Goal: Task Accomplishment & Management: Use online tool/utility

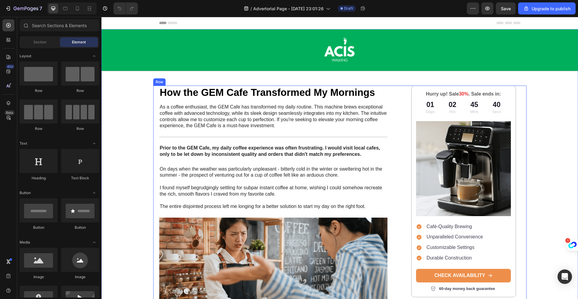
click at [233, 90] on h1 "How the GEM Cafe Transformed My Mornings" at bounding box center [273, 93] width 229 height 14
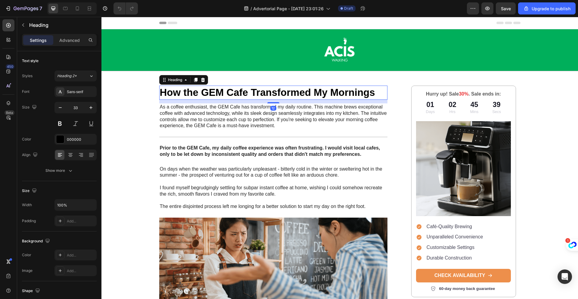
click at [367, 93] on h1 "How the GEM Cafe Transformed My Mornings" at bounding box center [273, 93] width 229 height 14
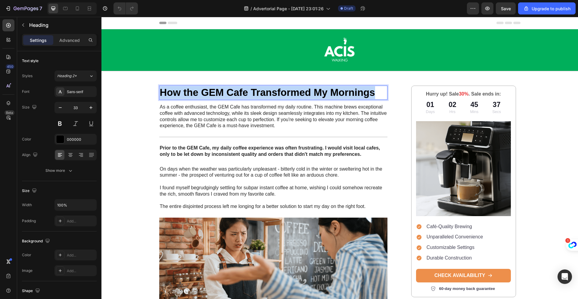
drag, startPoint x: 373, startPoint y: 93, endPoint x: 159, endPoint y: 92, distance: 213.6
click at [160, 92] on p "How the GEM Cafe Transformed My Mornings" at bounding box center [273, 92] width 227 height 13
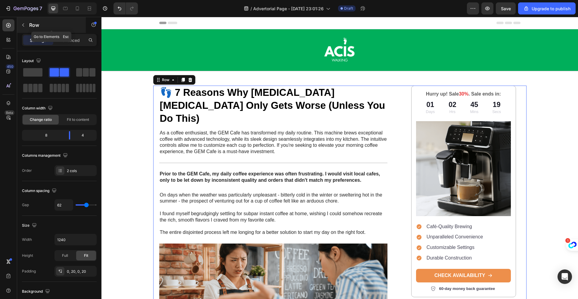
click at [23, 25] on icon "button" at bounding box center [23, 24] width 2 height 3
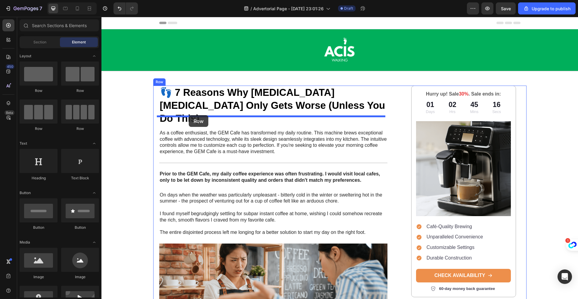
drag, startPoint x: 146, startPoint y: 97, endPoint x: 189, endPoint y: 115, distance: 46.6
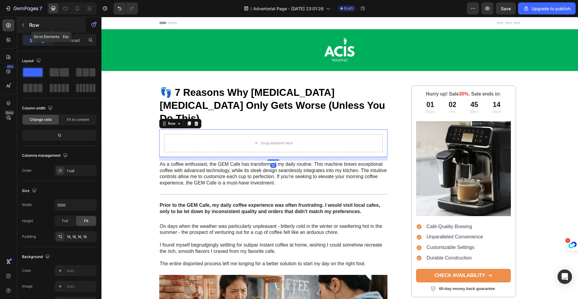
click at [22, 23] on icon "button" at bounding box center [23, 25] width 5 height 5
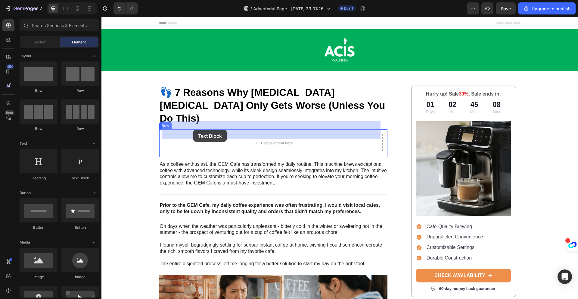
drag, startPoint x: 173, startPoint y: 181, endPoint x: 193, endPoint y: 130, distance: 55.3
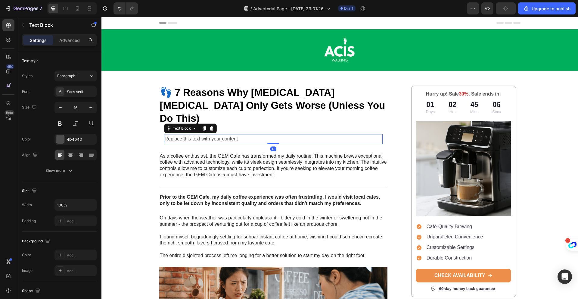
click at [220, 134] on div "Replace this text with your content" at bounding box center [273, 139] width 219 height 10
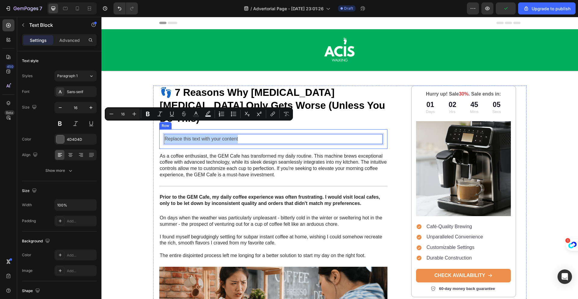
drag, startPoint x: 237, startPoint y: 125, endPoint x: 160, endPoint y: 126, distance: 77.1
click at [160, 129] on div "Replace this text with your content Text Block 0 Row" at bounding box center [273, 139] width 229 height 20
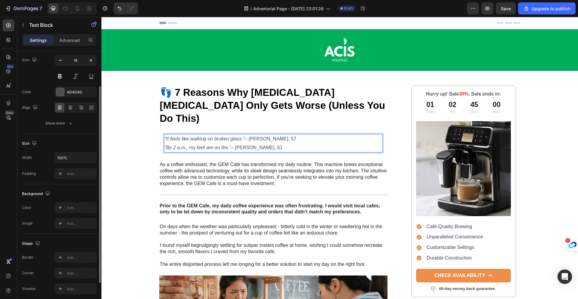
scroll to position [92, 0]
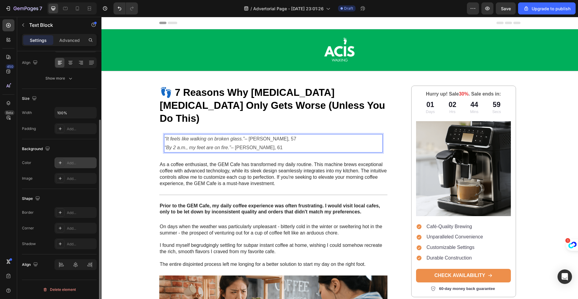
click at [69, 163] on div "Add..." at bounding box center [81, 162] width 28 height 5
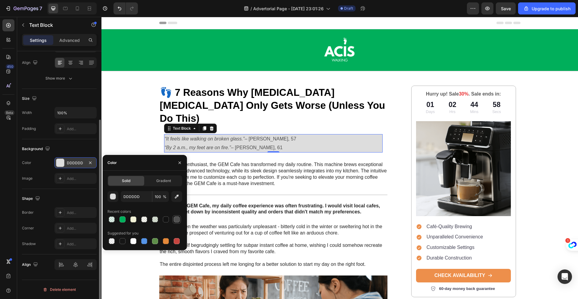
click at [176, 220] on div at bounding box center [177, 219] width 6 height 6
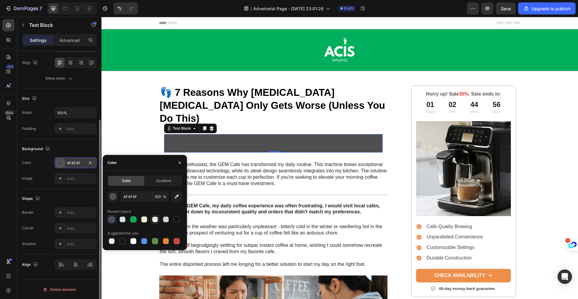
click at [154, 220] on div at bounding box center [155, 219] width 6 height 6
type input "F2F2D7"
type input "20"
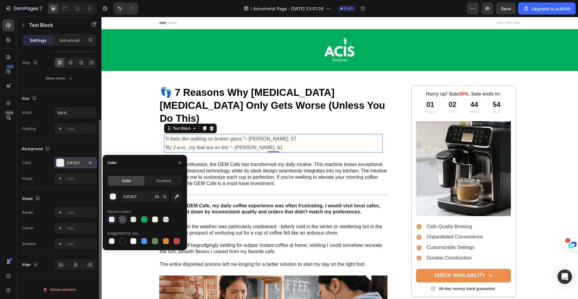
click at [123, 219] on div at bounding box center [123, 219] width 6 height 6
type input "4F4F4F"
type input "100"
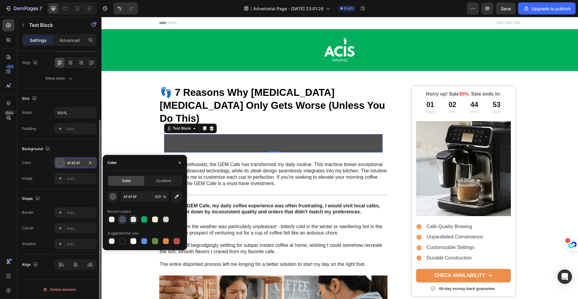
click at [132, 220] on div at bounding box center [133, 219] width 6 height 6
type input "00AF5B"
type input "10"
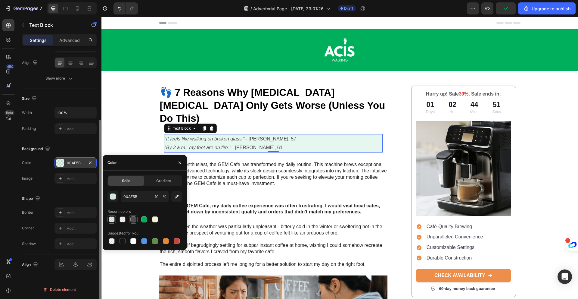
click at [136, 221] on div at bounding box center [133, 219] width 6 height 6
type input "4F4F4F"
type input "100"
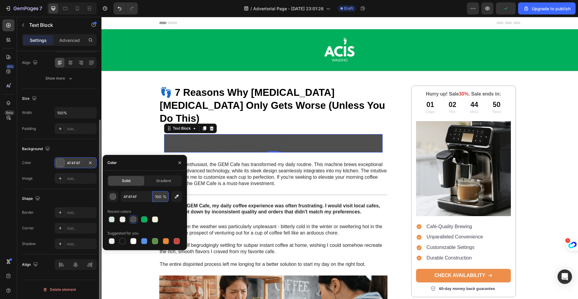
click at [160, 198] on input "100" at bounding box center [160, 196] width 17 height 11
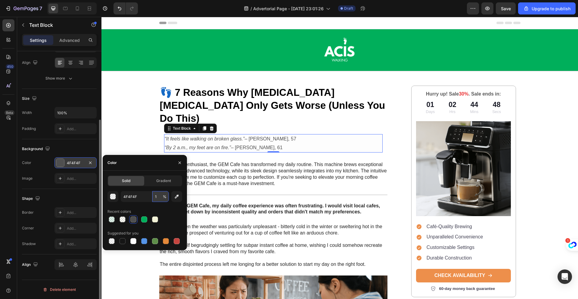
type input "10"
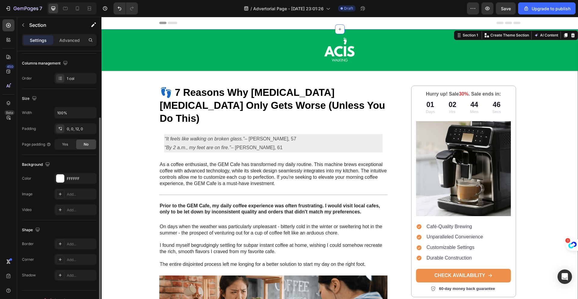
scroll to position [0, 0]
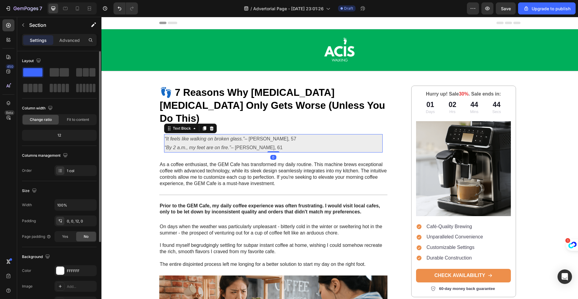
click at [267, 135] on p "“It feels like walking on broken glass.” – Linda, 57 “By 2 a.m., my feet are on…" at bounding box center [274, 143] width 218 height 17
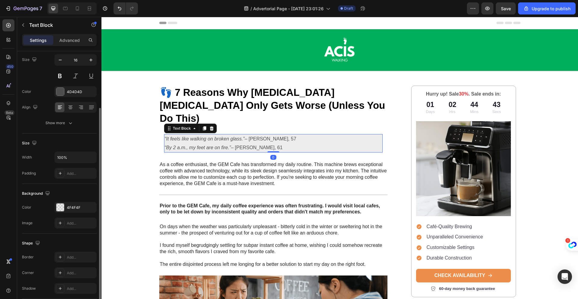
scroll to position [92, 0]
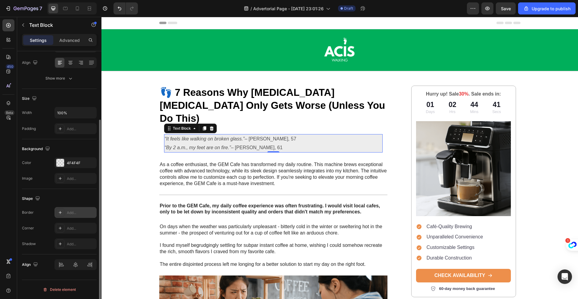
click at [74, 212] on div "Add..." at bounding box center [81, 212] width 28 height 5
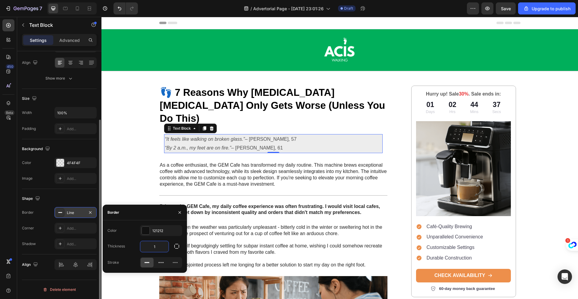
click at [161, 247] on input "1" at bounding box center [154, 246] width 28 height 11
type input "3"
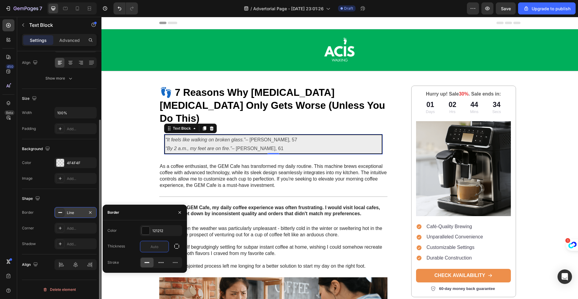
type input "2"
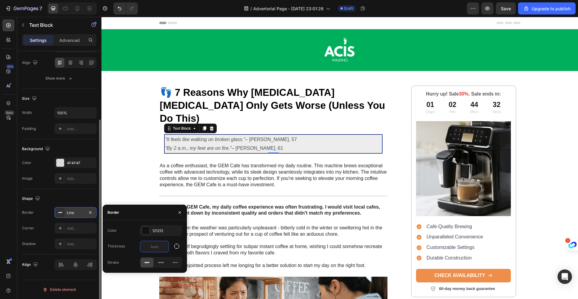
type input "1"
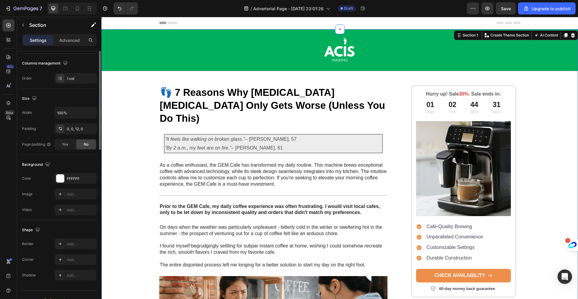
scroll to position [0, 0]
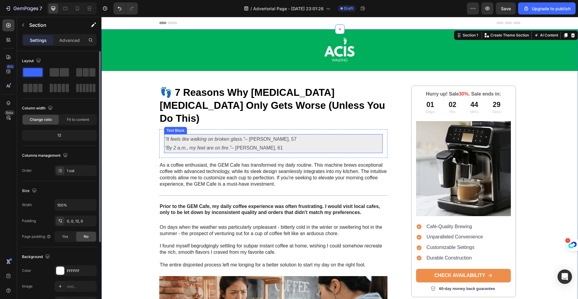
click at [252, 135] on p "“It feels like walking on broken glass.” – Linda, 57 “By 2 a.m., my feet are on…" at bounding box center [273, 143] width 217 height 17
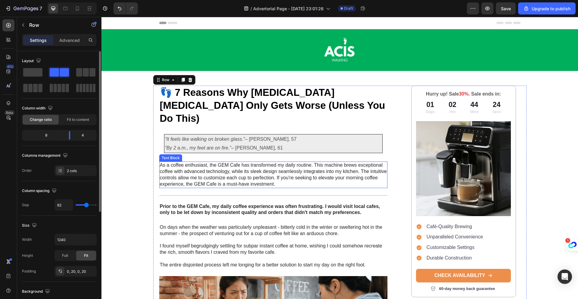
scroll to position [1, 0]
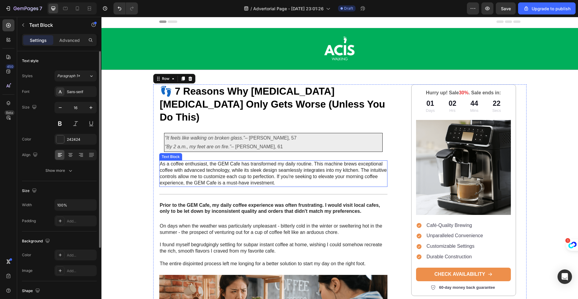
click at [296, 164] on p "As a coffee enthusiast, the GEM Cafe has transformed my daily routine. This mac…" at bounding box center [273, 173] width 227 height 25
click at [262, 164] on p "As a coffee enthusiast, the GEM Cafe has transformed my daily routine. This mac…" at bounding box center [273, 173] width 227 height 25
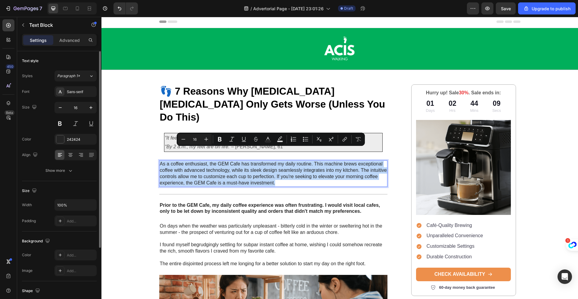
drag, startPoint x: 274, startPoint y: 170, endPoint x: 158, endPoint y: 151, distance: 118.5
click at [160, 161] on p "As a coffee enthusiast, the GEM Cafe has transformed my daily routine. This mac…" at bounding box center [273, 173] width 227 height 25
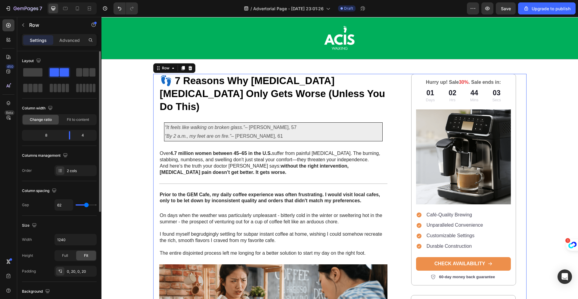
scroll to position [14, 0]
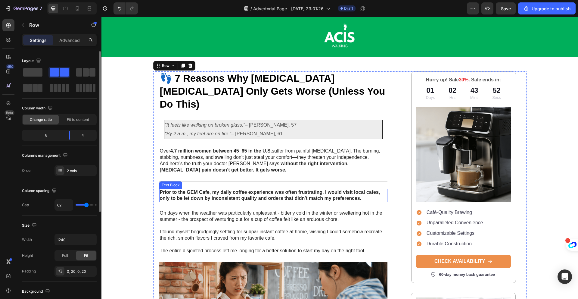
click at [218, 189] on p "Prior to the GEM Cafe, my daily coffee experience was often frustrating. I woul…" at bounding box center [273, 195] width 227 height 13
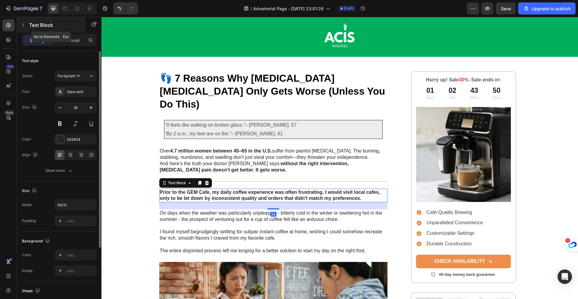
click at [24, 26] on icon "button" at bounding box center [23, 25] width 5 height 5
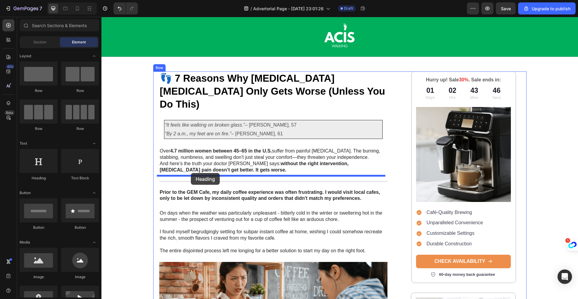
drag, startPoint x: 179, startPoint y: 184, endPoint x: 191, endPoint y: 173, distance: 16.2
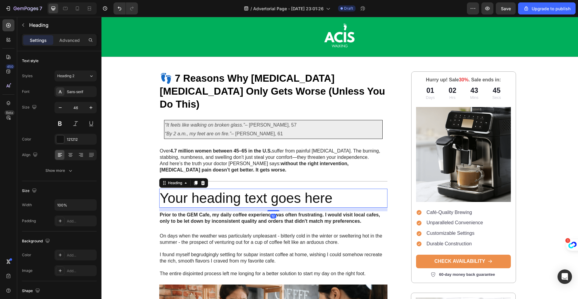
click at [298, 189] on h2 "Your heading text goes here" at bounding box center [273, 198] width 229 height 19
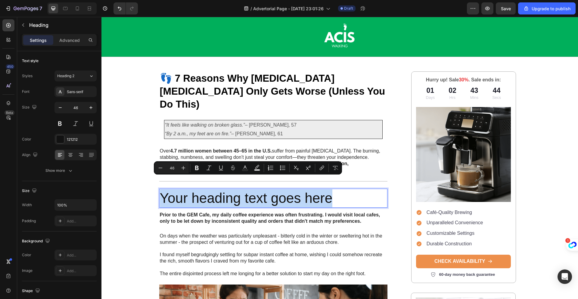
drag, startPoint x: 339, startPoint y: 189, endPoint x: 164, endPoint y: 187, distance: 175.3
click at [160, 189] on p "Your heading text goes here" at bounding box center [273, 198] width 227 height 18
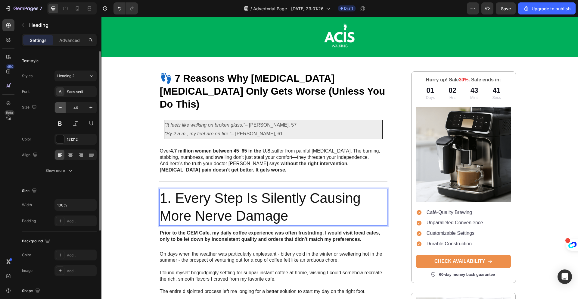
click at [60, 107] on icon "button" at bounding box center [60, 108] width 6 height 6
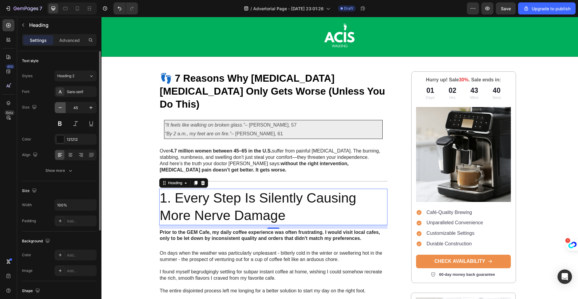
click at [60, 107] on icon "button" at bounding box center [60, 108] width 6 height 6
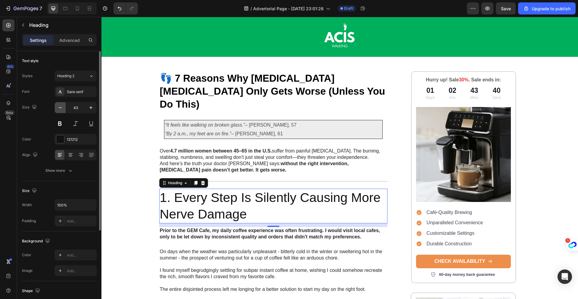
click at [60, 107] on icon "button" at bounding box center [60, 108] width 6 height 6
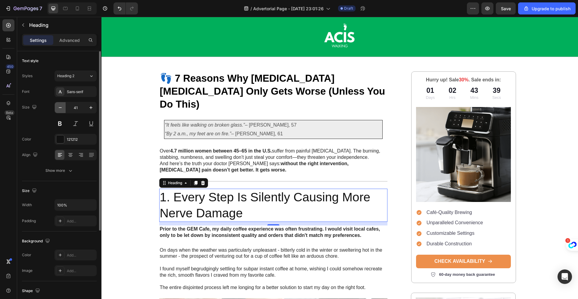
click at [60, 107] on icon "button" at bounding box center [60, 108] width 6 height 6
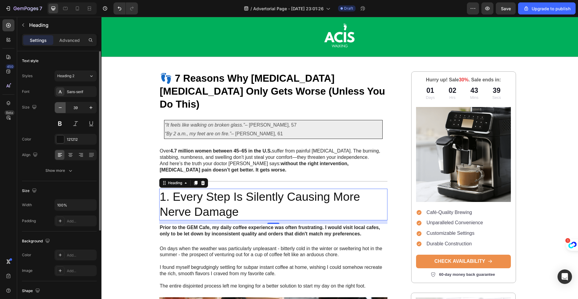
click at [60, 107] on icon "button" at bounding box center [60, 108] width 6 height 6
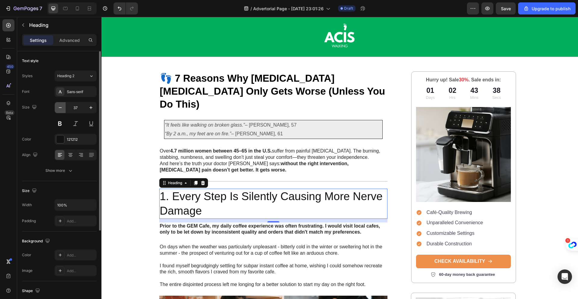
click at [60, 107] on icon "button" at bounding box center [60, 108] width 6 height 6
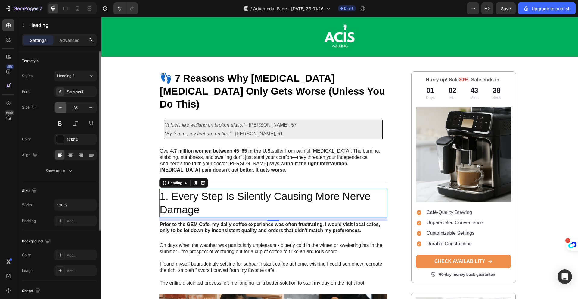
click at [60, 107] on icon "button" at bounding box center [60, 108] width 6 height 6
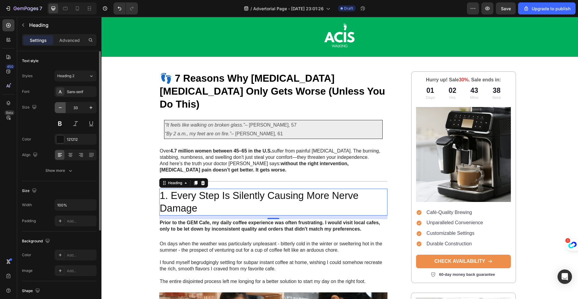
click at [60, 107] on icon "button" at bounding box center [60, 108] width 6 height 6
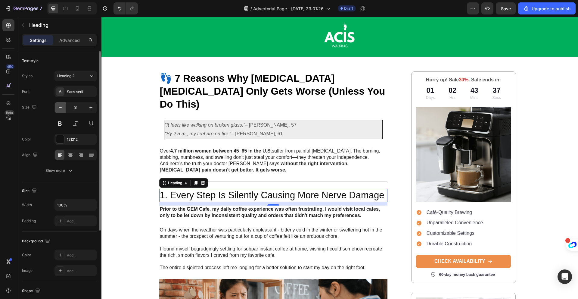
click at [60, 107] on icon "button" at bounding box center [60, 108] width 6 height 6
type input "29"
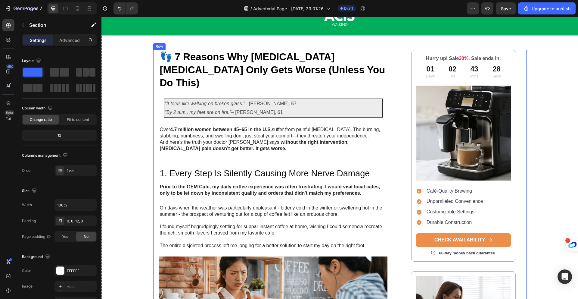
scroll to position [48, 0]
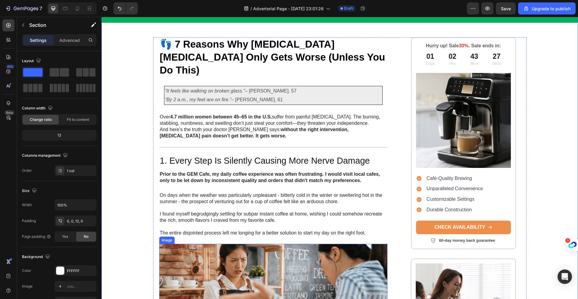
click at [242, 247] on img at bounding box center [273, 302] width 229 height 116
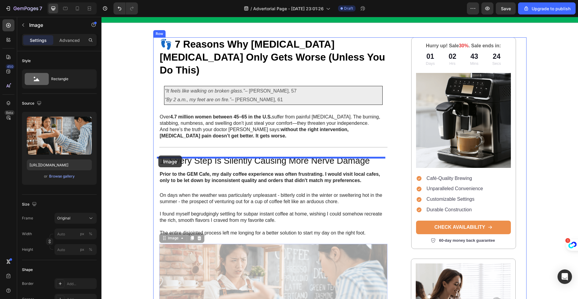
drag, startPoint x: 161, startPoint y: 226, endPoint x: 158, endPoint y: 155, distance: 70.2
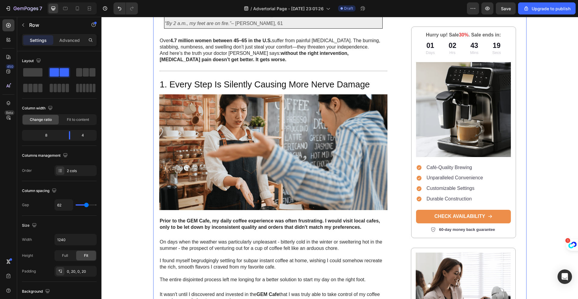
scroll to position [156, 0]
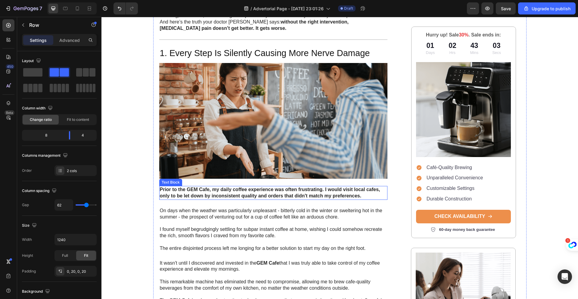
click at [262, 186] on p "Prior to the GEM Cafe, my daily coffee experience was often frustrating. I woul…" at bounding box center [273, 192] width 227 height 13
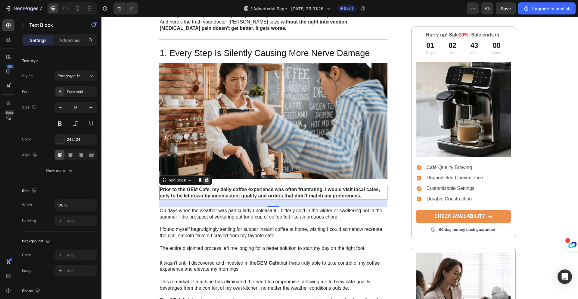
click at [205, 178] on icon at bounding box center [207, 180] width 4 height 4
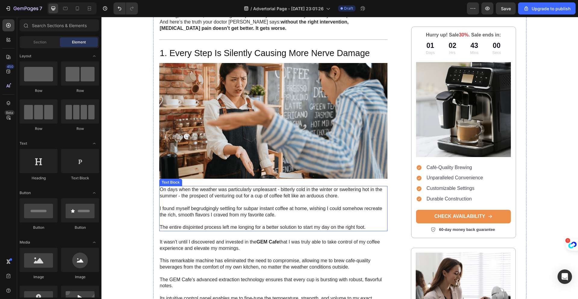
click at [228, 186] on p "On days when the weather was particularly unpleasant - bitterly cold in the win…" at bounding box center [273, 208] width 227 height 44
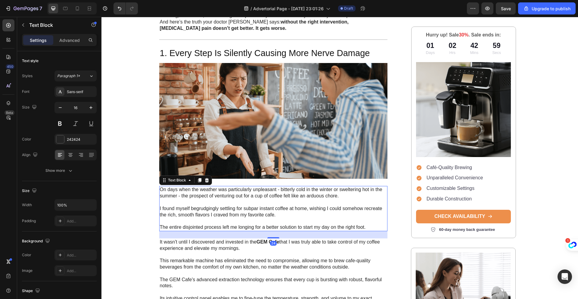
click at [367, 217] on p "On days when the weather was particularly unpleasant - bitterly cold in the win…" at bounding box center [273, 208] width 227 height 44
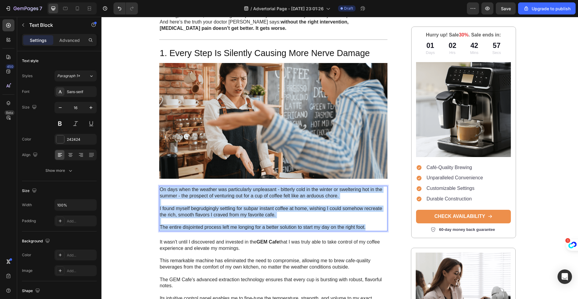
drag, startPoint x: 366, startPoint y: 215, endPoint x: 157, endPoint y: 176, distance: 213.2
click at [159, 186] on div "On days when the weather was particularly unpleasant - bitterly cold in the win…" at bounding box center [273, 208] width 229 height 45
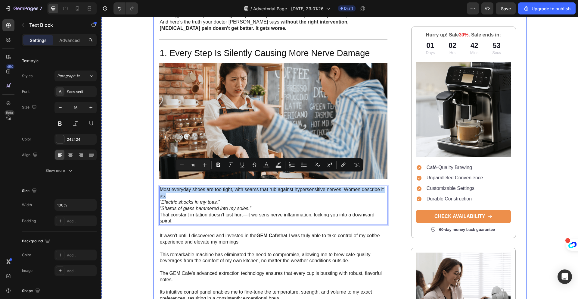
drag, startPoint x: 180, startPoint y: 183, endPoint x: 150, endPoint y: 175, distance: 30.8
click at [150, 175] on div "Image Row 👣 7 Reasons Why Neuropathy Foot Pain Only Gets Worse (Unless You Do T…" at bounding box center [340, 158] width 477 height 570
click at [216, 166] on icon "Editor contextual toolbar" at bounding box center [218, 165] width 6 height 6
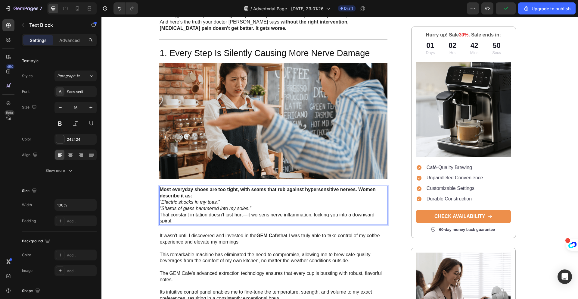
click at [228, 199] on p "“Electric shocks in my toes.”" at bounding box center [273, 202] width 227 height 6
click at [211, 186] on p "Most everyday shoes are too tight, with seams that rub against hypersensitive n…" at bounding box center [273, 192] width 227 height 13
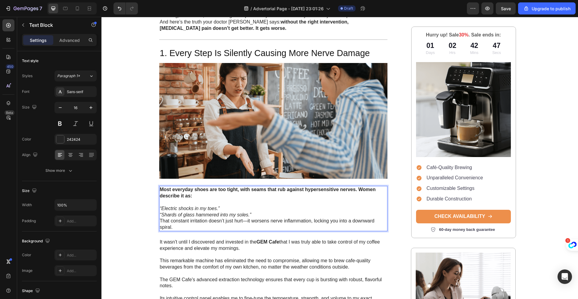
click at [256, 212] on p "“Shards of glass hammered into my soles.”" at bounding box center [273, 215] width 227 height 6
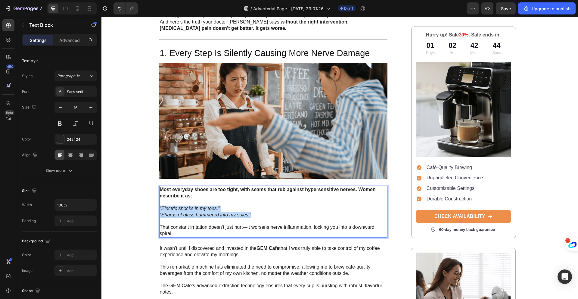
drag, startPoint x: 255, startPoint y: 203, endPoint x: 157, endPoint y: 195, distance: 97.9
click at [159, 195] on div "Most everyday shoes are too tight, with seams that rub against hypersensitive n…" at bounding box center [273, 211] width 229 height 51
click at [252, 205] on p "“Electric shocks in my toes.”" at bounding box center [273, 208] width 227 height 6
click at [232, 187] on p "Most everyday shoes are too tight, with seams that rub against hypersensitive n…" at bounding box center [273, 195] width 227 height 19
click at [400, 186] on div "👣 7 Reasons Why Neuropathy Foot Pain Only Gets Worse (Unless You Do This) Headi…" at bounding box center [340, 193] width 374 height 527
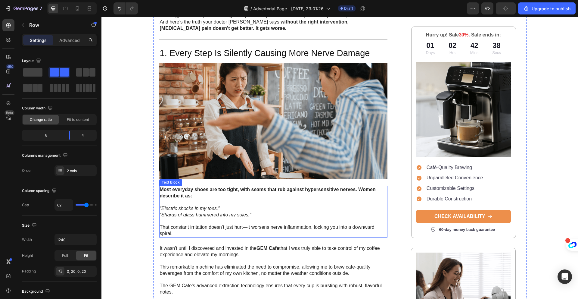
click at [335, 186] on p "Most everyday shoes are too tight, with seams that rub against hypersensitive n…" at bounding box center [273, 195] width 227 height 19
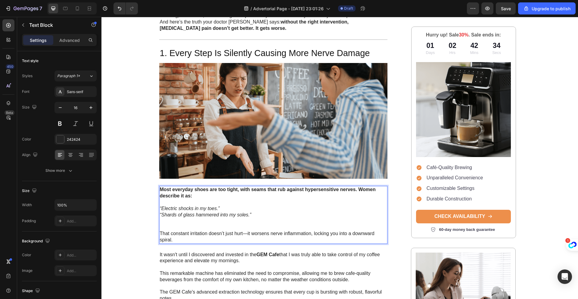
click at [192, 230] on p "That constant irritation doesn’t just hurt—it worsens nerve inflammation, locki…" at bounding box center [273, 236] width 227 height 13
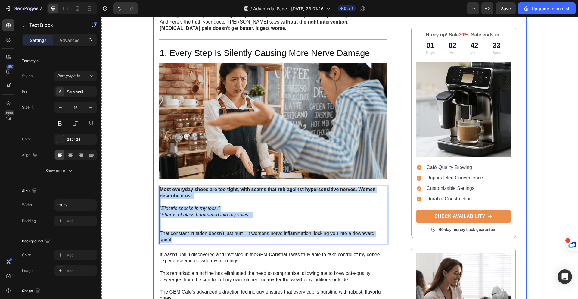
drag, startPoint x: 186, startPoint y: 227, endPoint x: 153, endPoint y: 173, distance: 63.4
click at [153, 173] on div "👣 7 Reasons Why Neuropathy Foot Pain Only Gets Worse (Unless You Do This) Headi…" at bounding box center [340, 196] width 374 height 533
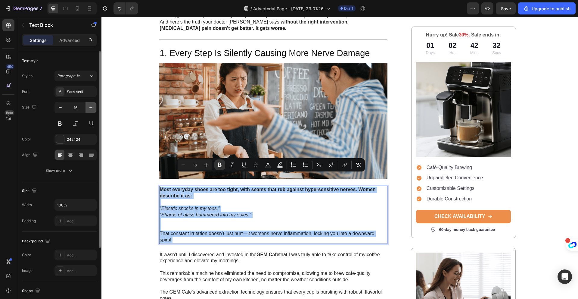
click at [90, 108] on icon "button" at bounding box center [91, 108] width 6 height 6
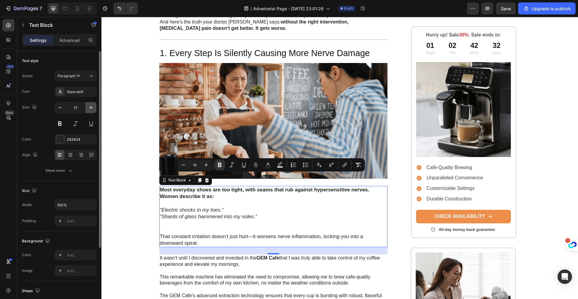
click at [90, 108] on icon "button" at bounding box center [91, 108] width 6 height 6
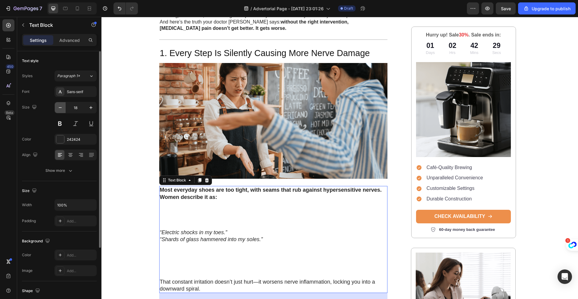
click at [58, 108] on icon "button" at bounding box center [60, 108] width 6 height 6
type input "17"
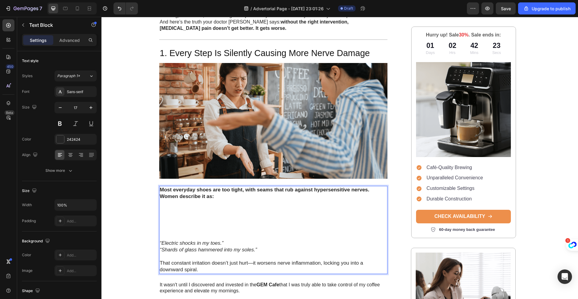
click at [160, 240] on icon "“Electric shocks in my toes.”" at bounding box center [192, 243] width 64 height 6
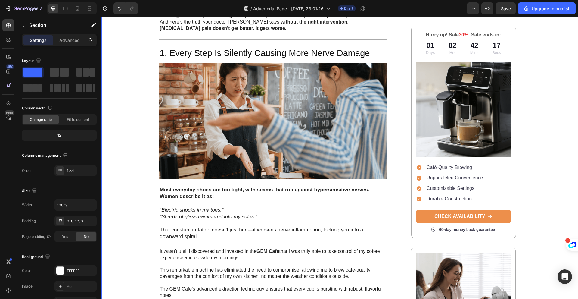
click at [141, 209] on div "Image Row 👣 7 Reasons Why Neuropathy Foot Pain Only Gets Worse (Unless You Do T…" at bounding box center [340, 166] width 477 height 586
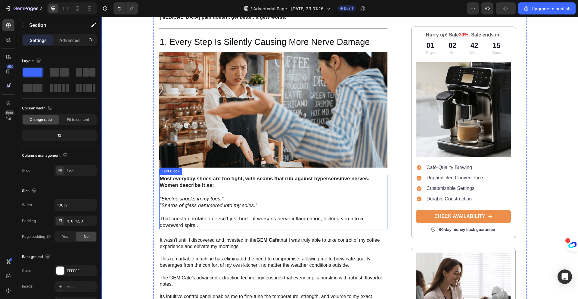
scroll to position [221, 0]
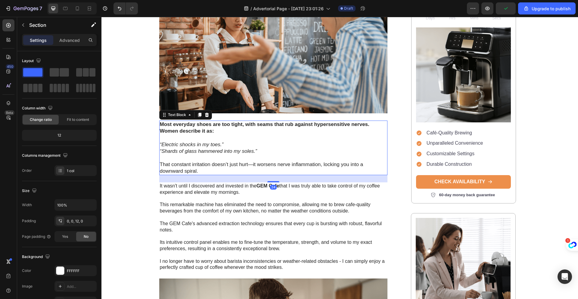
click at [228, 153] on p "“Shards of glass hammered into my soles.” That constant irritation doesn’t just…" at bounding box center [273, 161] width 227 height 27
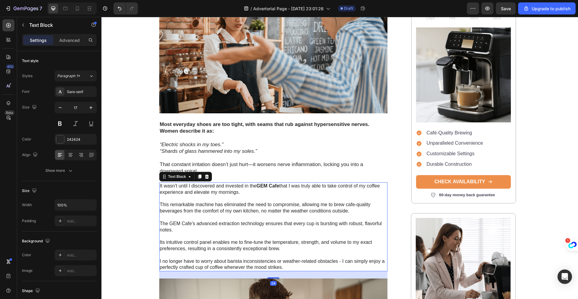
click at [195, 183] on p "It wasn't until I discovered and invested in the GEM Cafe that I was truly able…" at bounding box center [273, 227] width 227 height 88
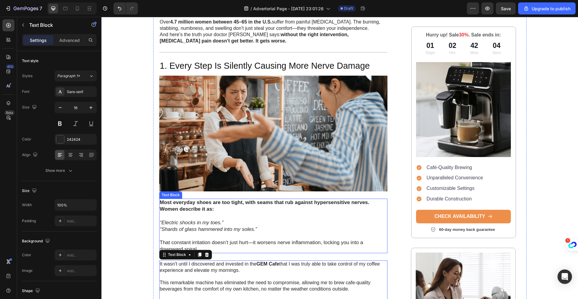
scroll to position [121, 0]
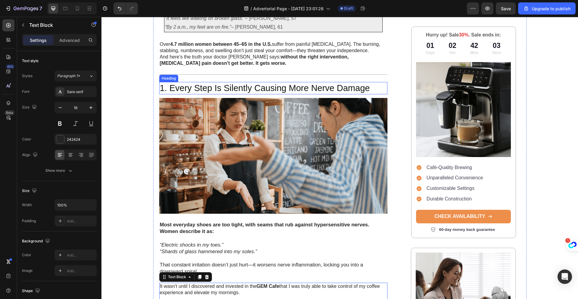
click at [175, 83] on p "1. Every Step Is Silently Causing More Nerve Damage" at bounding box center [273, 88] width 227 height 11
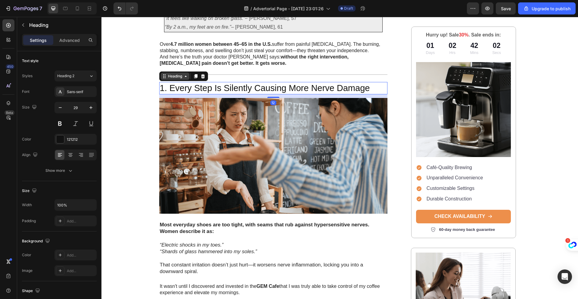
click at [163, 77] on icon at bounding box center [163, 77] width 1 height 1
click at [193, 74] on icon at bounding box center [195, 76] width 5 height 5
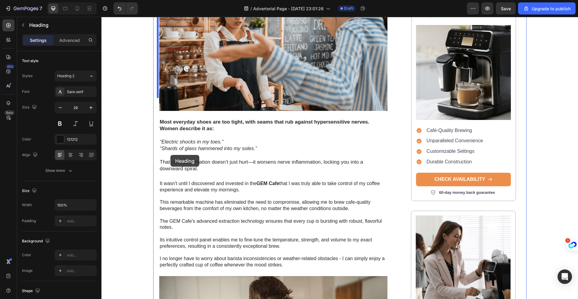
scroll to position [240, 0]
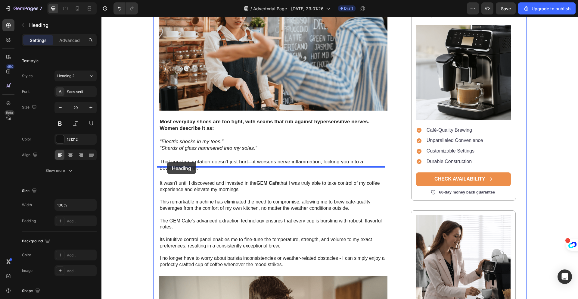
drag, startPoint x: 161, startPoint y: 80, endPoint x: 167, endPoint y: 162, distance: 82.4
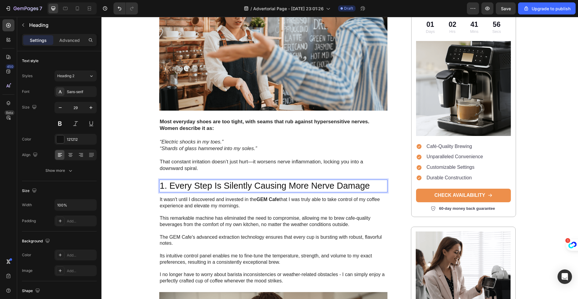
click at [214, 180] on h2 "1. Every Step Is Silently Causing More Nerve Damage" at bounding box center [273, 186] width 229 height 13
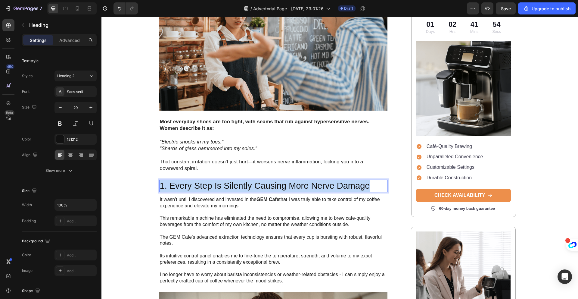
drag, startPoint x: 377, startPoint y: 175, endPoint x: 158, endPoint y: 174, distance: 218.7
click at [160, 180] on p "1. Every Step Is Silently Causing More Nerve Damage" at bounding box center [273, 185] width 227 height 11
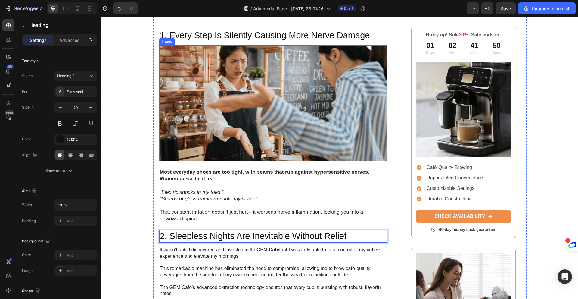
scroll to position [114, 0]
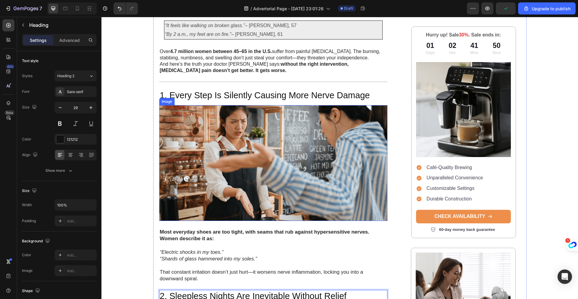
click at [203, 139] on img at bounding box center [273, 163] width 229 height 116
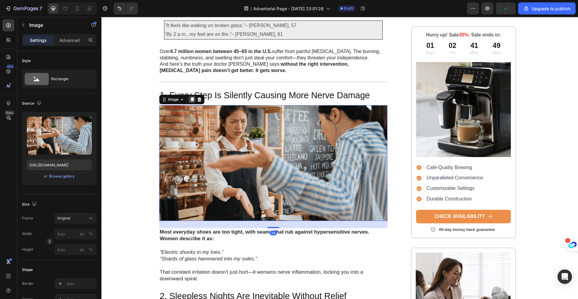
click at [190, 97] on icon at bounding box center [191, 99] width 3 height 4
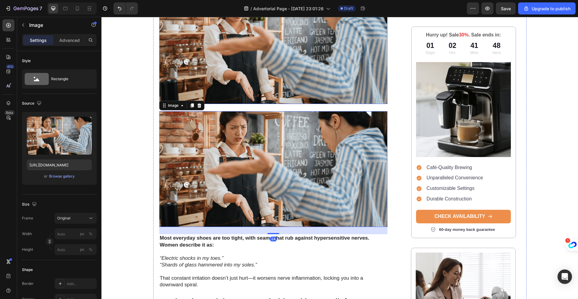
scroll to position [291, 0]
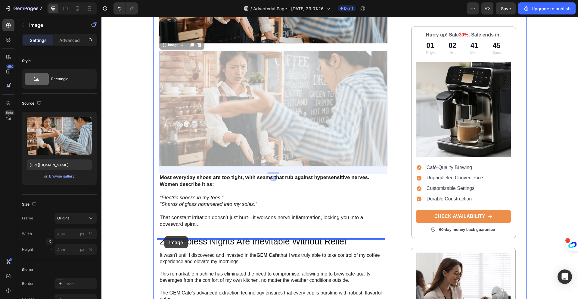
drag, startPoint x: 161, startPoint y: 33, endPoint x: 164, endPoint y: 236, distance: 202.7
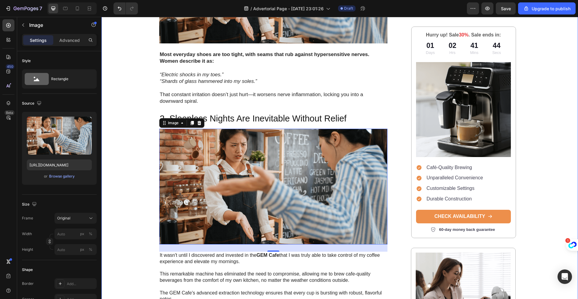
click at [138, 151] on div "Image Row 👣 7 Reasons Why Neuropathy Foot Pain Only Gets Worse (Unless You Do T…" at bounding box center [340, 100] width 477 height 725
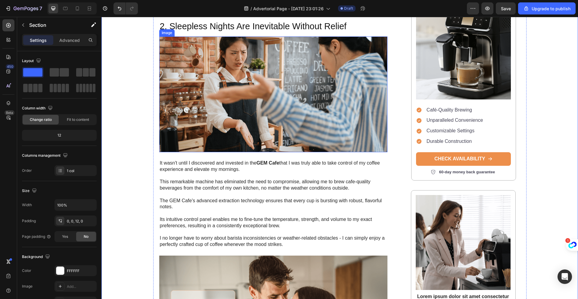
scroll to position [389, 0]
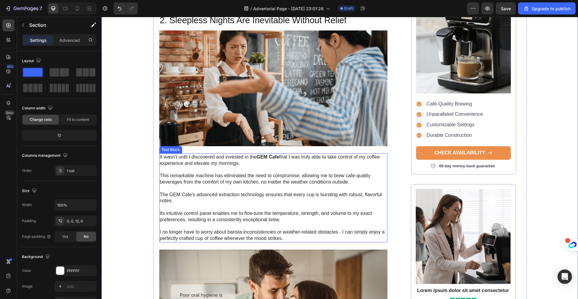
click at [231, 191] on p "It wasn't until I discovered and invested in the GEM Cafe that I was truly able…" at bounding box center [273, 198] width 227 height 88
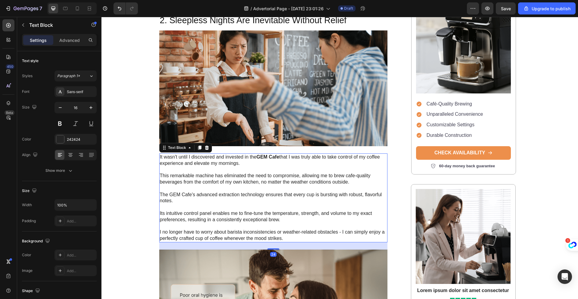
click at [276, 195] on p "It wasn't until I discovered and invested in the GEM Cafe that I was truly able…" at bounding box center [273, 198] width 227 height 88
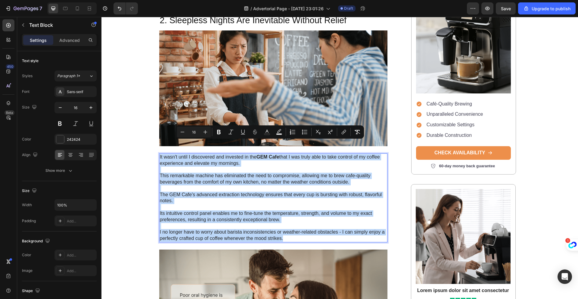
drag, startPoint x: 286, startPoint y: 226, endPoint x: 157, endPoint y: 146, distance: 151.2
click at [160, 154] on p "It wasn't until I discovered and invested in the GEM Cafe that I was truly able…" at bounding box center [273, 198] width 227 height 88
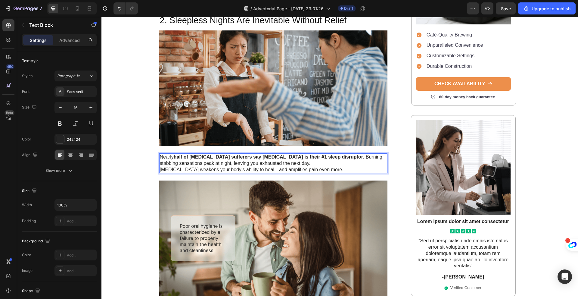
click at [330, 154] on p "Nearly half of neuropathy sufferers say foot pain is their #1 sleep disruptor .…" at bounding box center [273, 160] width 227 height 13
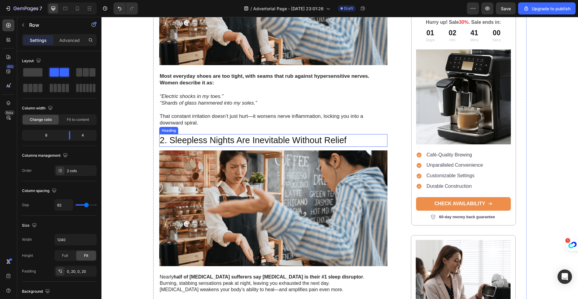
scroll to position [269, 0]
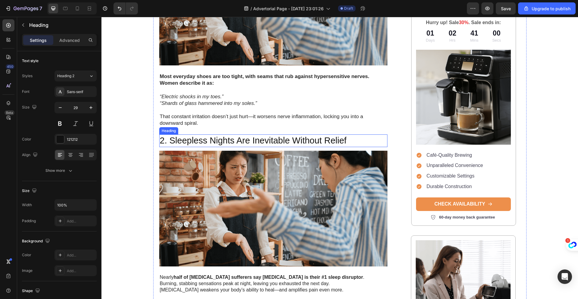
click at [167, 135] on p "2. Sleepless Nights Are Inevitable Without Relief" at bounding box center [273, 140] width 227 height 11
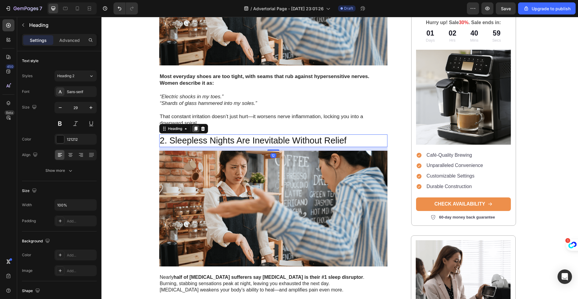
click at [194, 127] on icon at bounding box center [195, 129] width 3 height 4
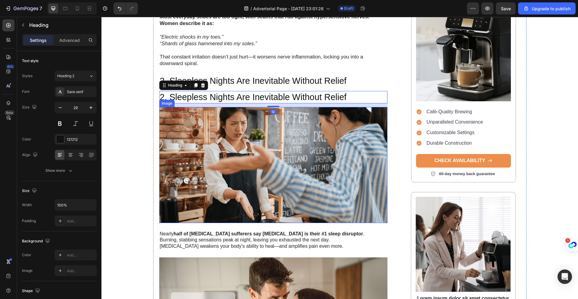
scroll to position [329, 0]
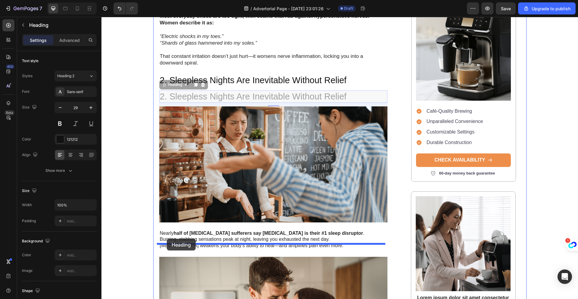
drag, startPoint x: 162, startPoint y: 73, endPoint x: 167, endPoint y: 239, distance: 166.0
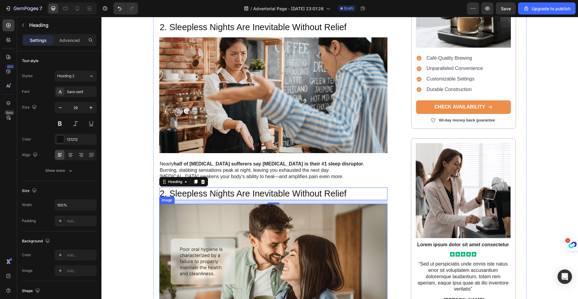
scroll to position [383, 0]
click at [347, 187] on h2 "2. Sleepless Nights Are Inevitable Without Relief" at bounding box center [273, 193] width 229 height 13
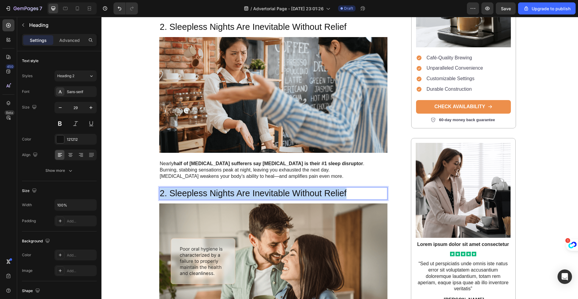
drag, startPoint x: 347, startPoint y: 180, endPoint x: 164, endPoint y: 181, distance: 182.5
click at [161, 188] on p "2. Sleepless Nights Are Inevitable Without Relief" at bounding box center [273, 193] width 227 height 11
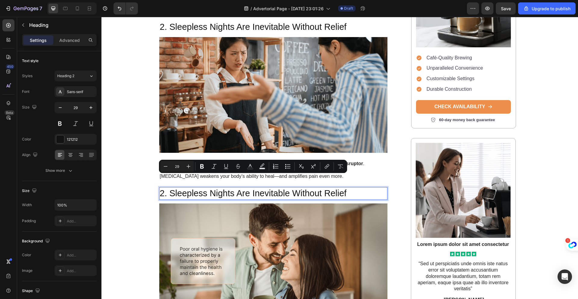
click at [160, 188] on p "2. Sleepless Nights Are Inevitable Without Relief" at bounding box center [273, 193] width 227 height 11
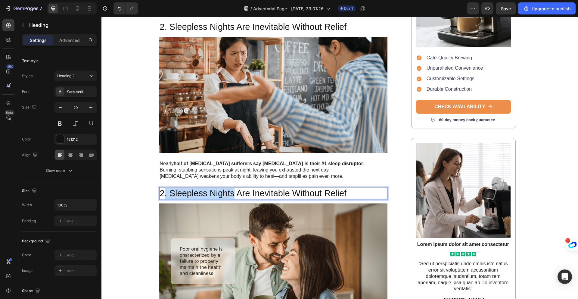
drag, startPoint x: 160, startPoint y: 182, endPoint x: 243, endPoint y: 181, distance: 83.1
click at [213, 188] on p "2. Sleepless Nights Are Inevitable Without Relief" at bounding box center [273, 193] width 227 height 11
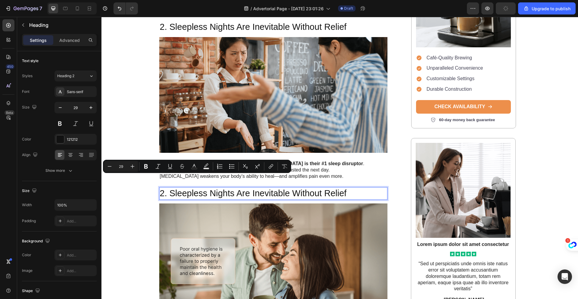
click at [345, 188] on p "2. Sleepless Nights Are Inevitable Without Relief" at bounding box center [273, 193] width 227 height 11
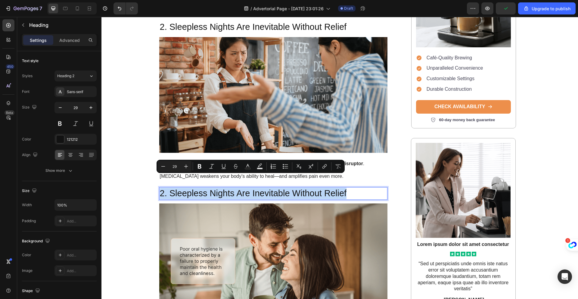
drag, startPoint x: 345, startPoint y: 181, endPoint x: 159, endPoint y: 181, distance: 186.5
click at [160, 188] on p "2. Sleepless Nights Are Inevitable Without Relief" at bounding box center [273, 193] width 227 height 11
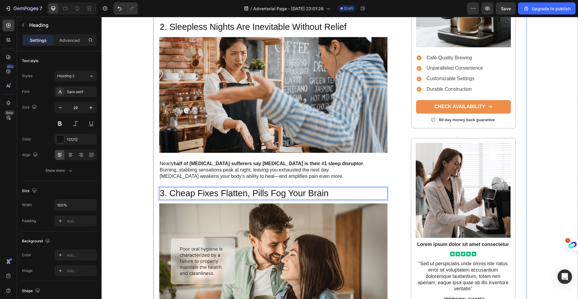
click at [389, 164] on div "👣 7 Reasons Why Neuropathy Foot Pain Only Gets Worse (Unless You Do This) Headi…" at bounding box center [340, 11] width 374 height 616
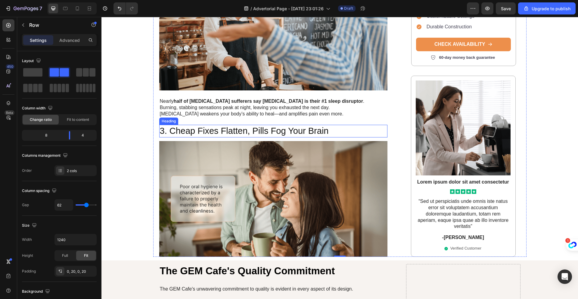
scroll to position [450, 0]
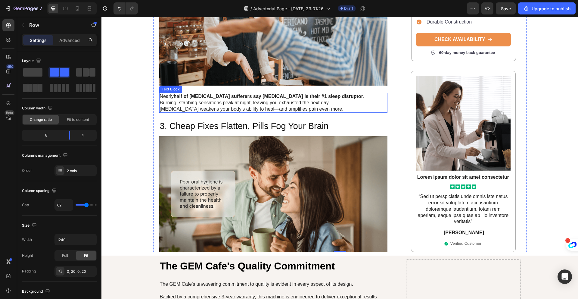
click at [245, 93] on p "Nearly half of neuropathy sufferers say foot pain is their #1 sleep disruptor .…" at bounding box center [273, 99] width 227 height 13
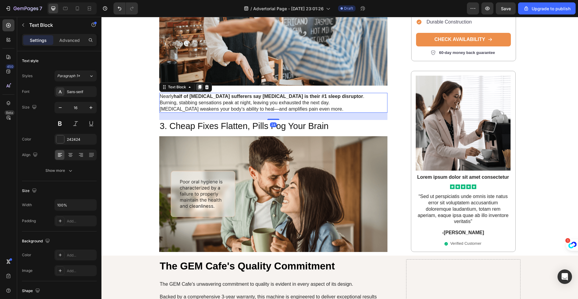
click at [198, 85] on icon at bounding box center [199, 87] width 3 height 4
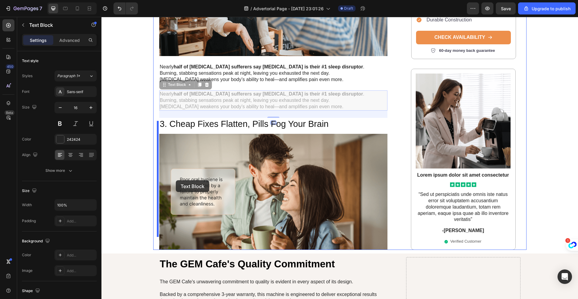
scroll to position [505, 0]
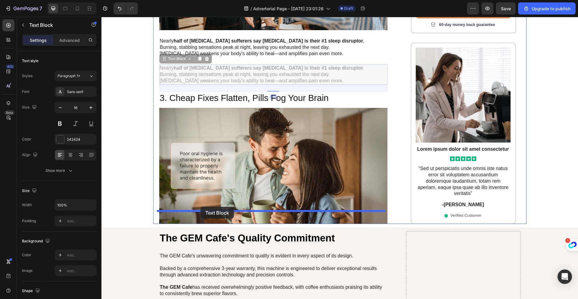
drag, startPoint x: 161, startPoint y: 102, endPoint x: 201, endPoint y: 207, distance: 112.3
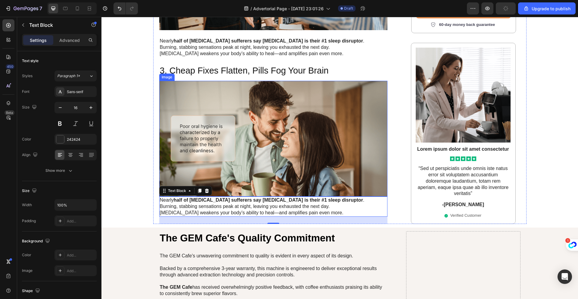
scroll to position [462, 0]
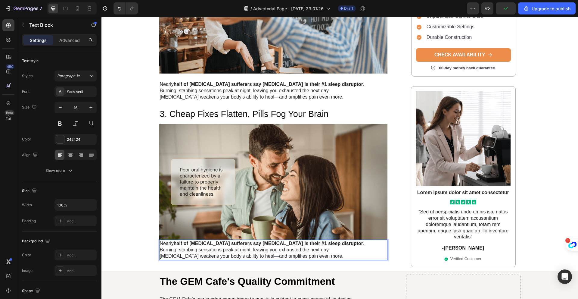
click at [159, 240] on div "Nearly half of neuropathy sufferers say foot pain is their #1 sleep disruptor .…" at bounding box center [273, 250] width 229 height 20
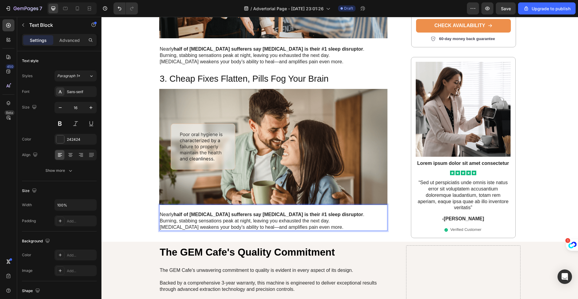
scroll to position [516, 0]
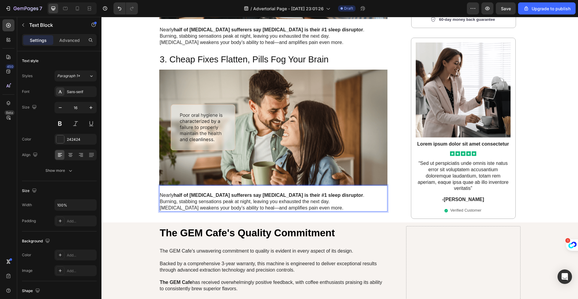
click at [352, 205] on p "[MEDICAL_DATA] weakens your body’s ability to heal—and amplifies pain even more." at bounding box center [273, 208] width 227 height 6
drag, startPoint x: 352, startPoint y: 196, endPoint x: 158, endPoint y: 183, distance: 194.7
click at [159, 185] on div "Nearly half of neuropathy sufferers say foot pain is their #1 sleep disruptor .…" at bounding box center [273, 198] width 229 height 26
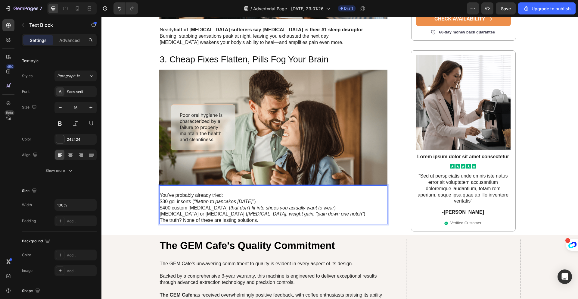
click at [160, 199] on p "$30 gel inserts ( “flatten to pancakes in 2 weeks” )" at bounding box center [273, 202] width 227 height 6
click at [160, 205] on p "$400 custom orthotics ( that don’t fit into shoes you actually want to wear )" at bounding box center [273, 208] width 227 height 6
click at [283, 199] on p "- $30 gel inserts ( “flatten to pancakes in 2 weeks” )" at bounding box center [273, 202] width 227 height 6
click at [160, 211] on p "Gabapentin or Duloxetine ( brain fog, weight gain, “pain down one notch” )" at bounding box center [273, 214] width 227 height 6
click at [319, 211] on p "- [MEDICAL_DATA] or [MEDICAL_DATA] ( [MEDICAL_DATA], weight gain, “pain down on…" at bounding box center [273, 214] width 227 height 6
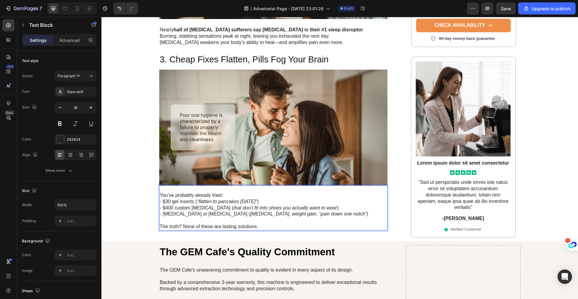
click at [271, 224] on p "The truth? None of these are lasting solutions." at bounding box center [273, 227] width 227 height 6
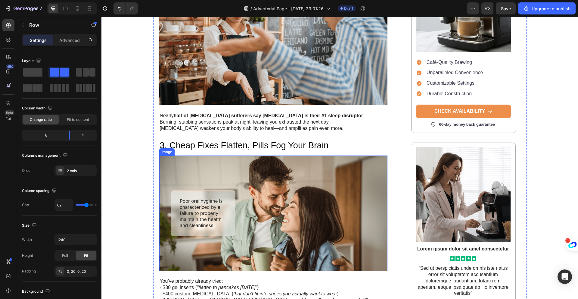
scroll to position [487, 0]
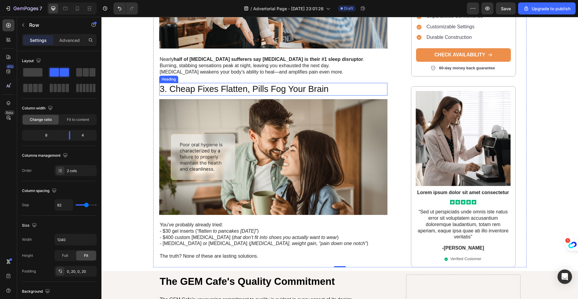
click at [258, 83] on p "3. Cheap Fixes Flatten, Pills Fog Your Brain" at bounding box center [273, 88] width 227 height 11
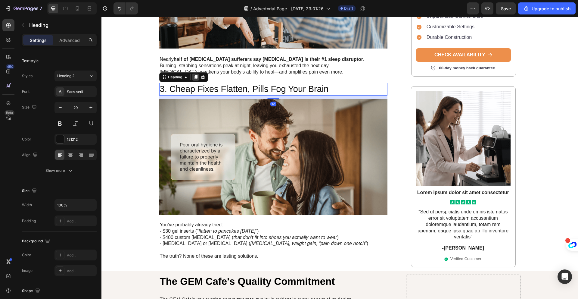
click at [194, 75] on icon at bounding box center [195, 77] width 3 height 4
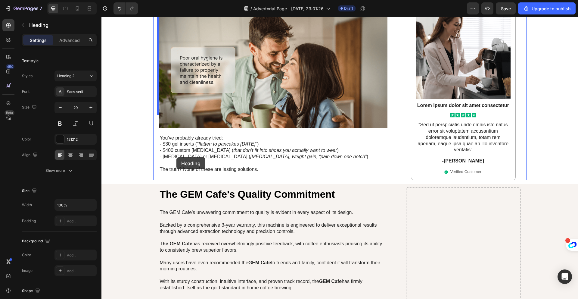
scroll to position [590, 0]
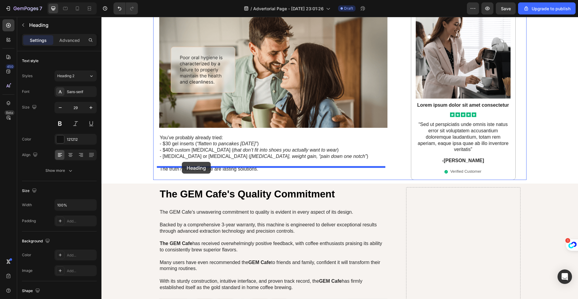
drag, startPoint x: 162, startPoint y: 81, endPoint x: 182, endPoint y: 162, distance: 83.2
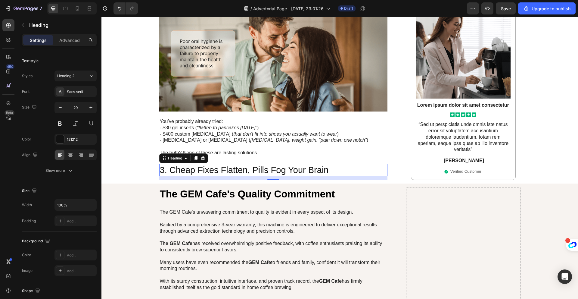
scroll to position [574, 0]
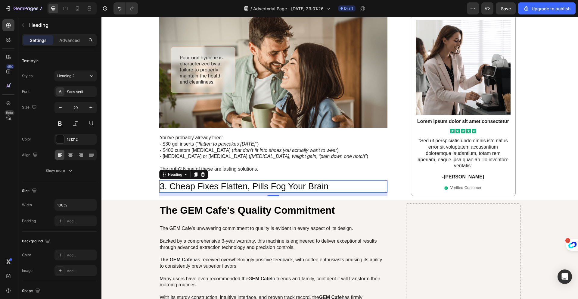
click at [311, 180] on h2 "3. Cheap Fixes Flatten, Pills Fog Your Brain" at bounding box center [273, 186] width 229 height 13
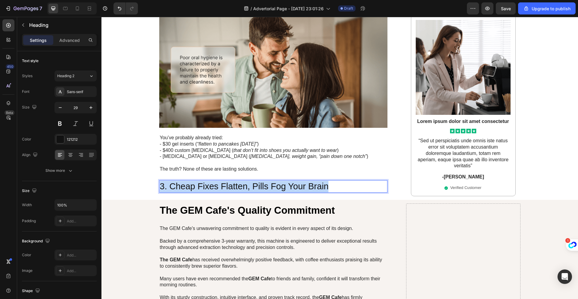
drag, startPoint x: 331, startPoint y: 173, endPoint x: 159, endPoint y: 174, distance: 172.3
click at [160, 181] on p "3. Cheap Fixes Flatten, Pills Fog Your Brain" at bounding box center [273, 186] width 227 height 11
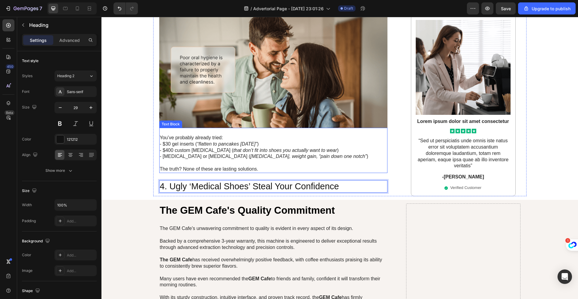
click at [363, 166] on p "The truth? None of these are lasting solutions." at bounding box center [273, 169] width 227 height 6
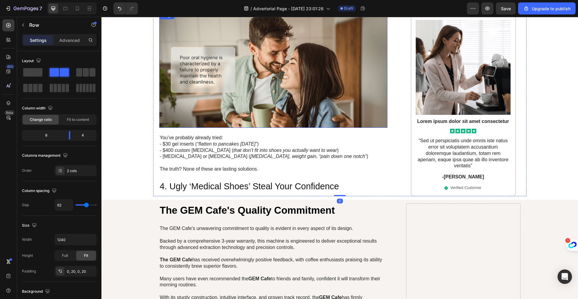
click at [313, 98] on img at bounding box center [273, 70] width 229 height 116
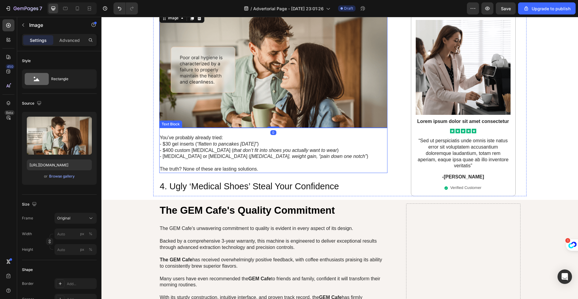
scroll to position [528, 0]
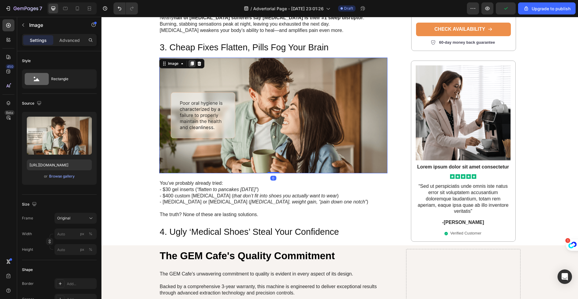
click at [190, 61] on icon at bounding box center [191, 63] width 3 height 4
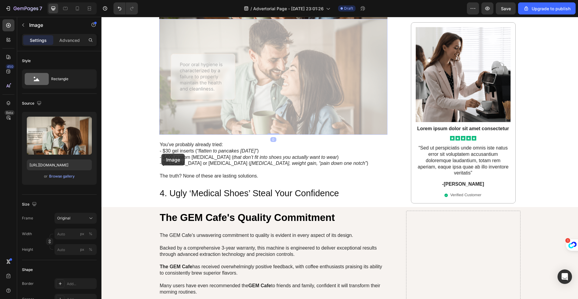
scroll to position [685, 0]
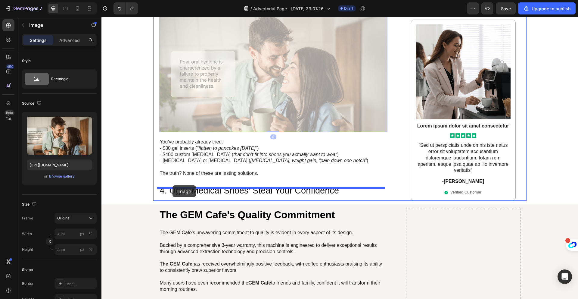
drag, startPoint x: 161, startPoint y: 154, endPoint x: 173, endPoint y: 185, distance: 33.5
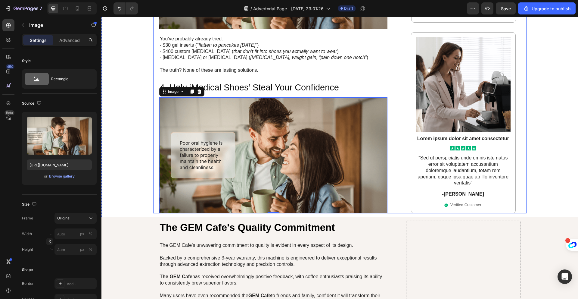
scroll to position [646, 0]
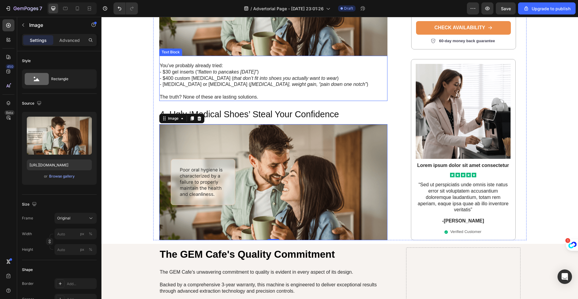
click at [194, 75] on p "- $400 custom orthotics ( that don’t fit into shoes you actually want to wear )" at bounding box center [273, 78] width 227 height 6
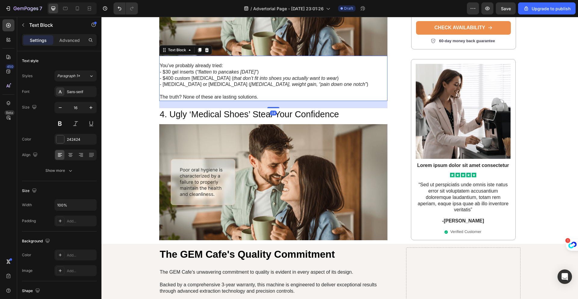
click at [198, 48] on icon at bounding box center [199, 50] width 3 height 4
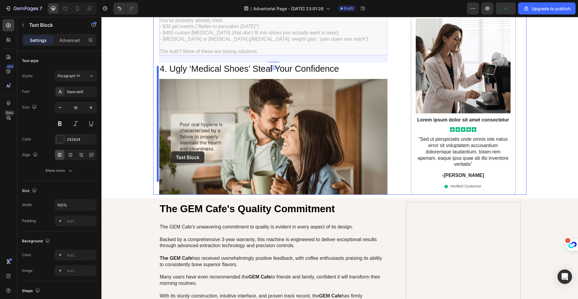
scroll to position [744, 0]
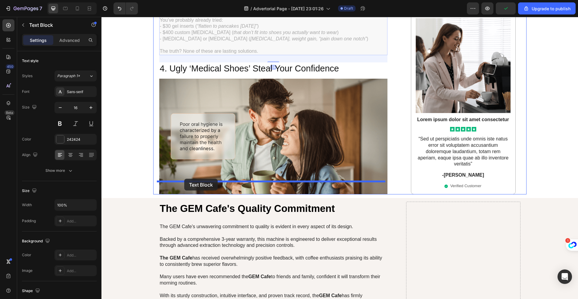
drag, startPoint x: 161, startPoint y: 91, endPoint x: 184, endPoint y: 179, distance: 91.0
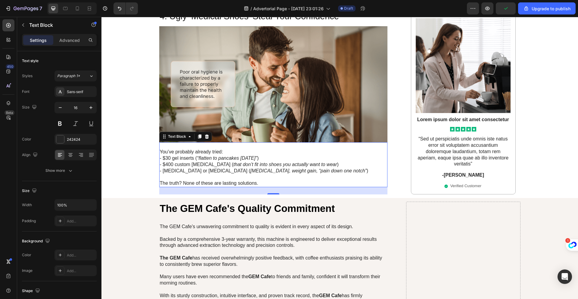
scroll to position [692, 0]
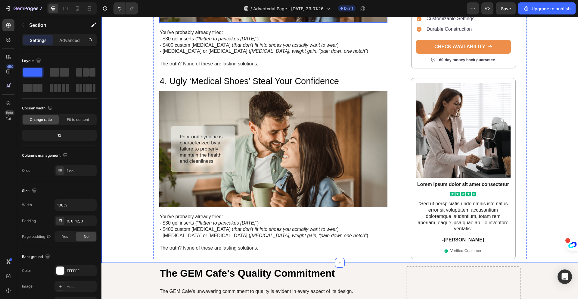
scroll to position [683, 0]
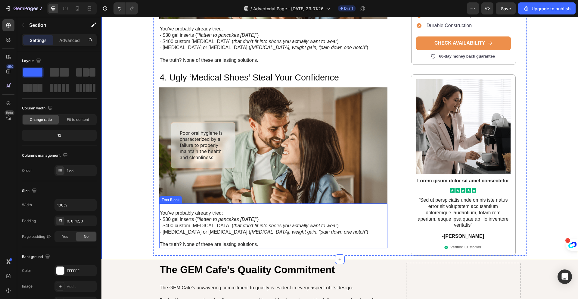
click at [251, 229] on icon "[MEDICAL_DATA], weight gain, “pain down one notch”" at bounding box center [309, 231] width 116 height 5
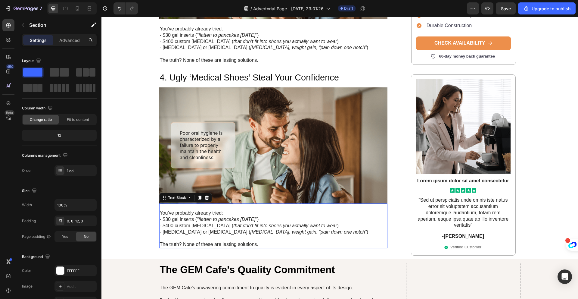
click at [251, 229] on icon "[MEDICAL_DATA], weight gain, “pain down one notch”" at bounding box center [309, 231] width 116 height 5
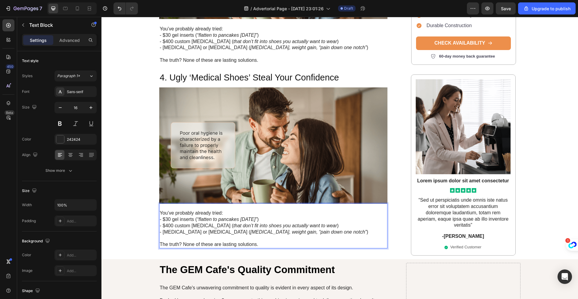
click at [259, 241] on p "The truth? None of these are lasting solutions." at bounding box center [273, 244] width 227 height 6
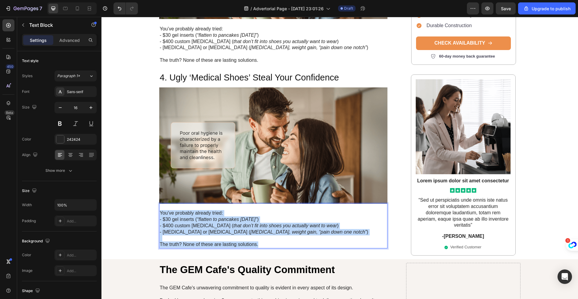
drag, startPoint x: 260, startPoint y: 231, endPoint x: 158, endPoint y: 201, distance: 106.5
click at [159, 203] on div "You’ve probably already tried: - $30 gel inserts ( “flatten to pancakes in 2 we…" at bounding box center [273, 225] width 229 height 45
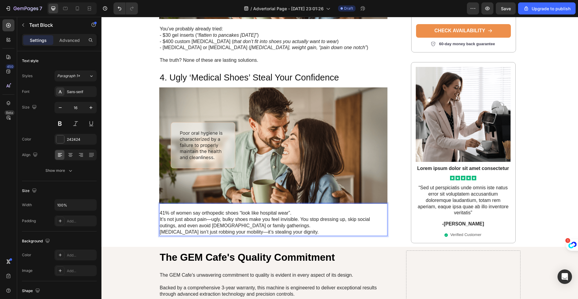
click at [163, 204] on p "41% of women say orthopedic shoes “look like hospital wear”." at bounding box center [273, 210] width 227 height 13
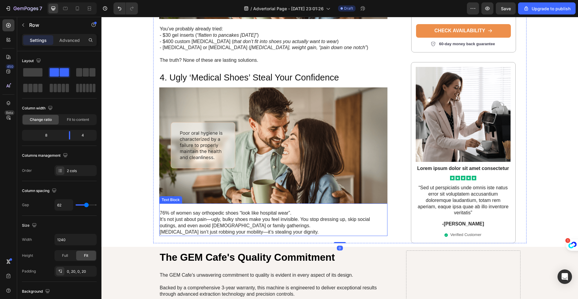
click at [299, 216] on p "It’s not just about pain—ugly, bulky shoes make you feel invisible. You stop dr…" at bounding box center [273, 222] width 227 height 13
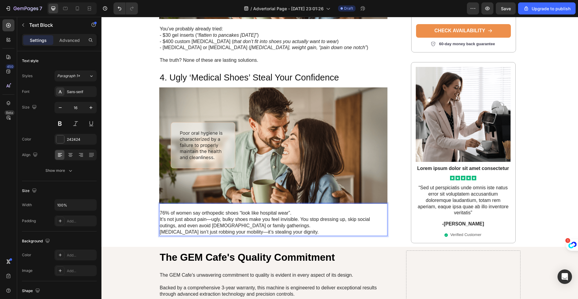
click at [299, 216] on p "It’s not just about pain—ugly, bulky shoes make you feel invisible. You stop dr…" at bounding box center [273, 222] width 227 height 13
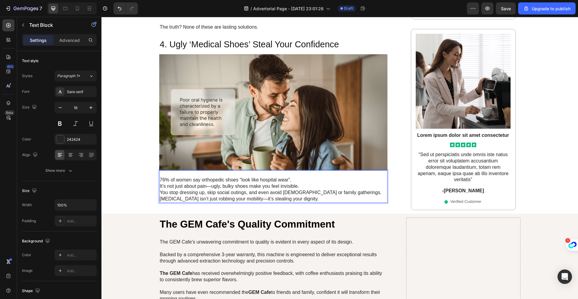
scroll to position [668, 0]
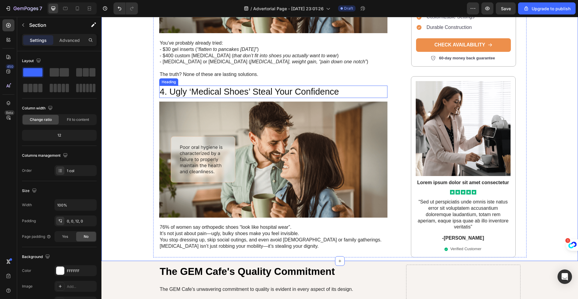
click at [167, 86] on p "4. Ugly ‘Medical Shoes’ Steal Your Confidence" at bounding box center [273, 91] width 227 height 11
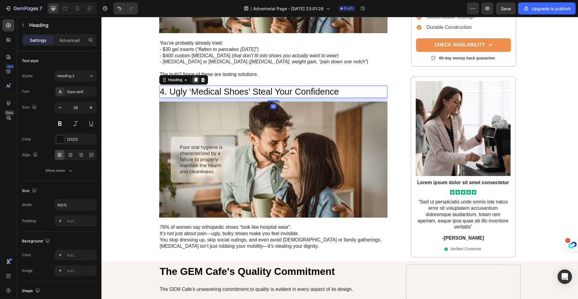
click at [193, 77] on icon at bounding box center [195, 79] width 5 height 5
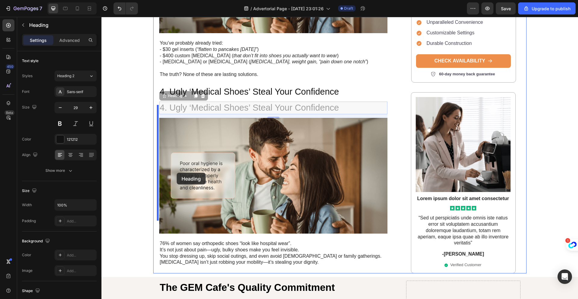
scroll to position [786, 0]
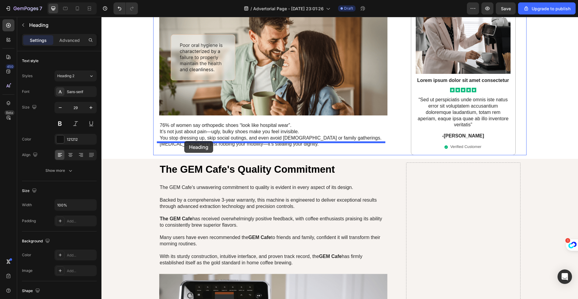
drag, startPoint x: 162, startPoint y: 104, endPoint x: 184, endPoint y: 141, distance: 43.0
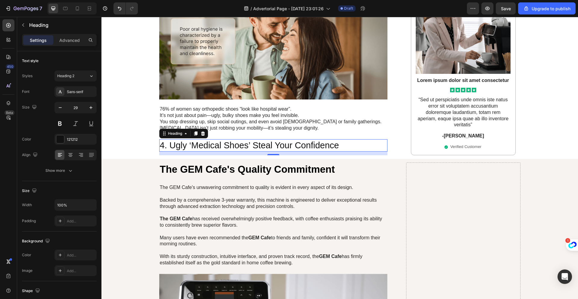
scroll to position [770, 0]
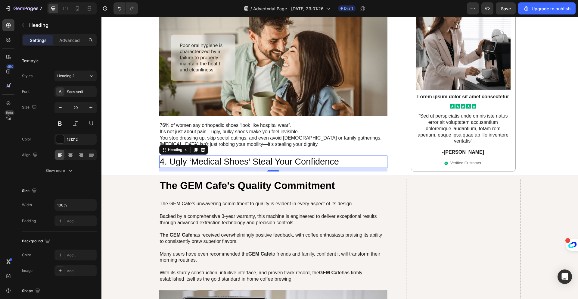
click at [272, 155] on h2 "4. Ugly ‘Medical Shoes’ Steal Your Confidence" at bounding box center [273, 161] width 229 height 13
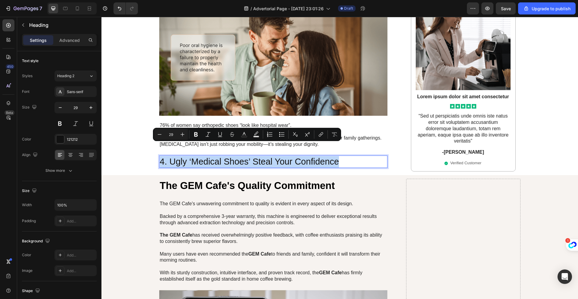
drag, startPoint x: 345, startPoint y: 150, endPoint x: 157, endPoint y: 149, distance: 187.4
click at [160, 156] on p "4. Ugly ‘Medical Shoes’ Steal Your Confidence" at bounding box center [273, 161] width 227 height 11
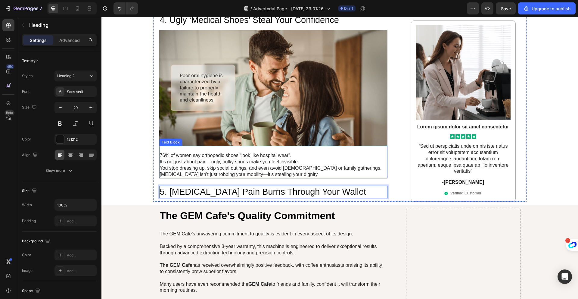
scroll to position [717, 0]
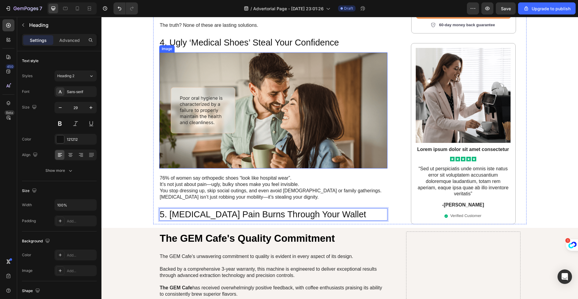
click at [200, 62] on img at bounding box center [273, 110] width 229 height 116
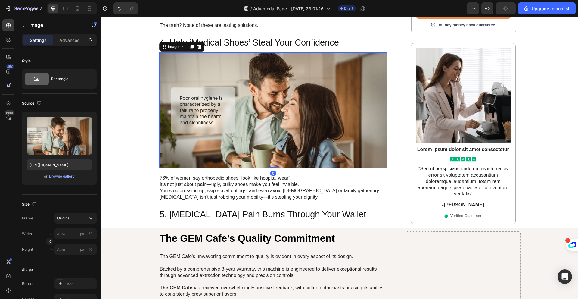
click at [190, 44] on icon at bounding box center [192, 46] width 5 height 5
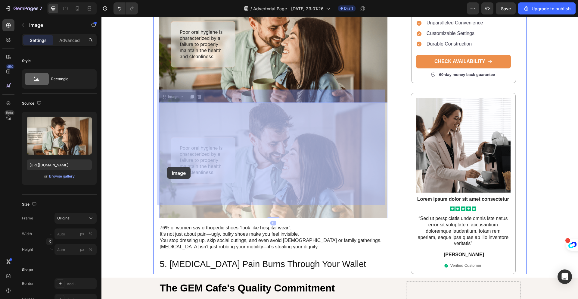
scroll to position [841, 0]
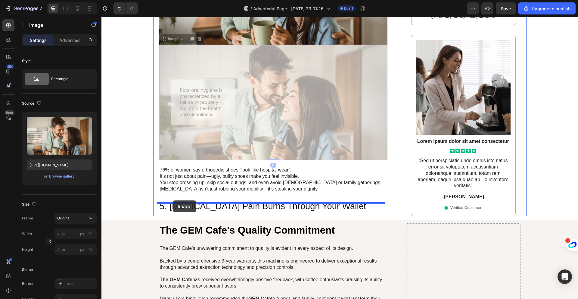
drag, startPoint x: 162, startPoint y: 150, endPoint x: 173, endPoint y: 200, distance: 51.2
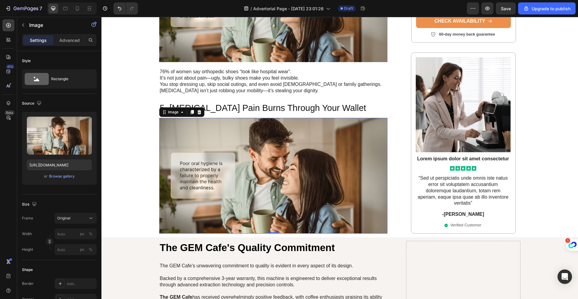
scroll to position [787, 0]
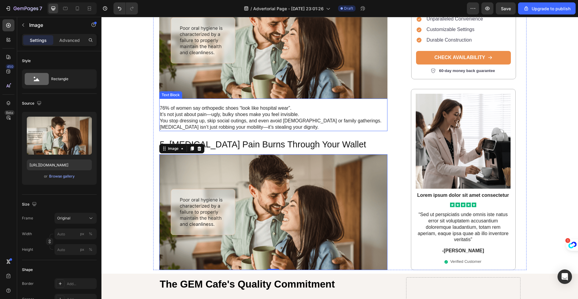
click at [203, 111] on p "It’s not just about pain—ugly, bulky shoes make you feel invisible. You stop dr…" at bounding box center [273, 117] width 227 height 13
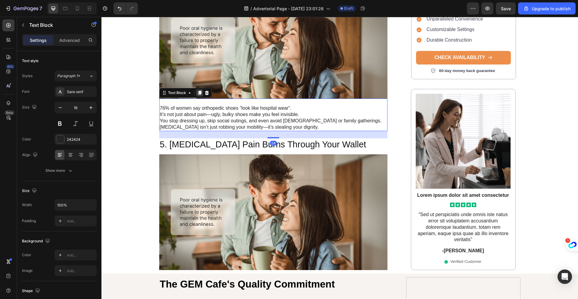
click at [197, 90] on icon at bounding box center [199, 92] width 5 height 5
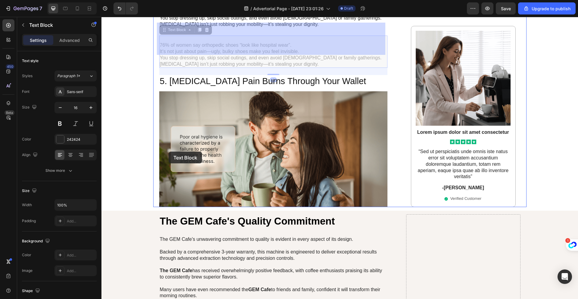
scroll to position [891, 0]
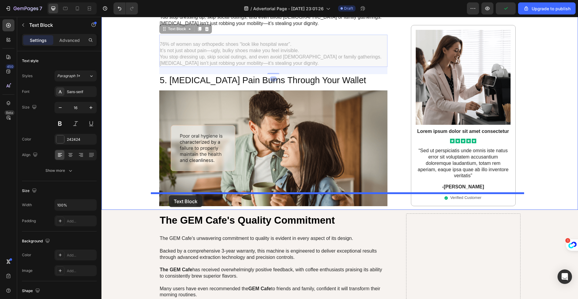
drag, startPoint x: 163, startPoint y: 121, endPoint x: 169, endPoint y: 195, distance: 74.6
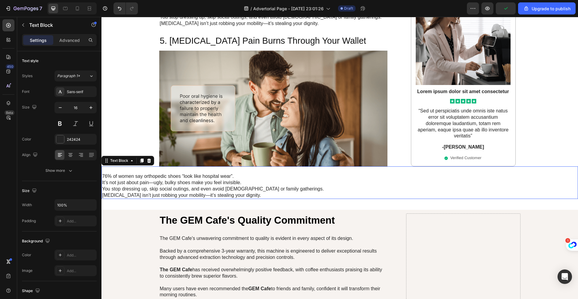
scroll to position [851, 0]
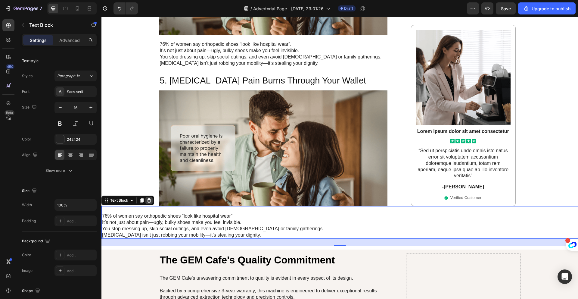
click at [149, 198] on icon at bounding box center [149, 200] width 4 height 4
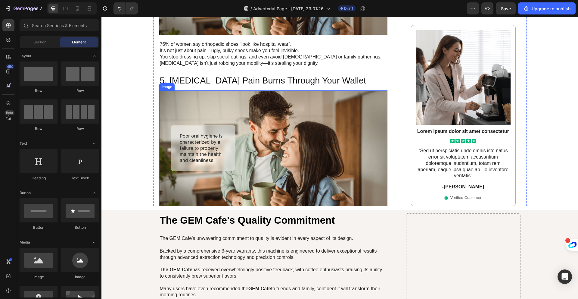
scroll to position [799, 0]
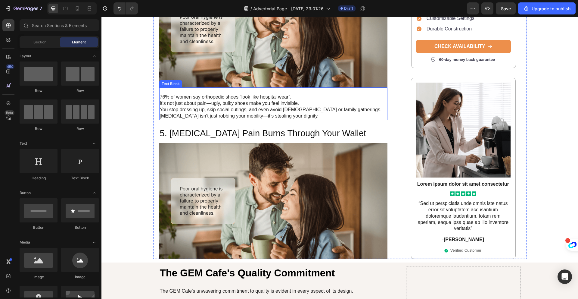
click at [174, 100] on p "It’s not just about pain—ugly, bulky shoes make you feel invisible. You stop dr…" at bounding box center [273, 106] width 227 height 13
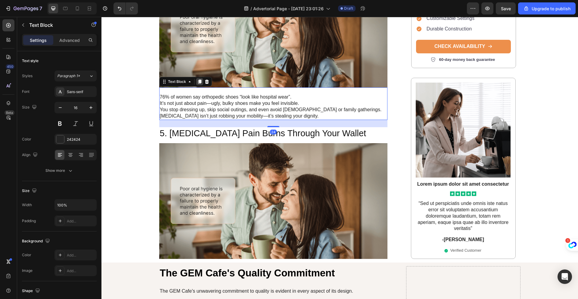
click at [199, 80] on icon at bounding box center [199, 82] width 3 height 4
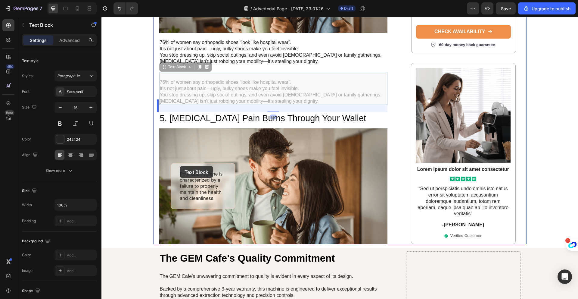
scroll to position [857, 0]
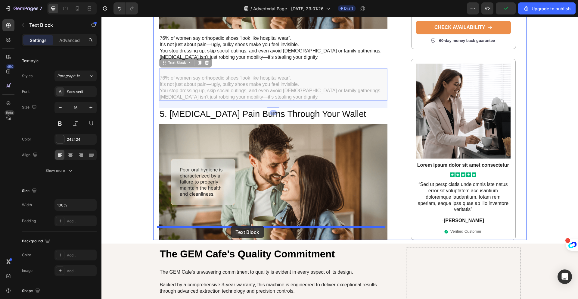
drag, startPoint x: 163, startPoint y: 109, endPoint x: 231, endPoint y: 226, distance: 135.4
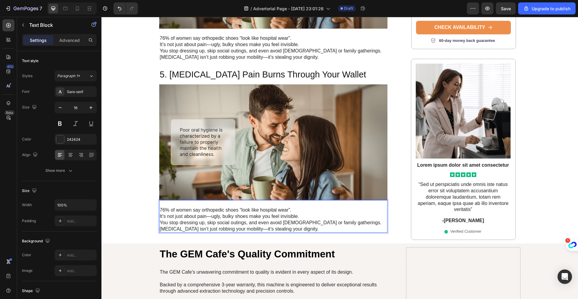
click at [312, 226] on p "[MEDICAL_DATA] isn’t just robbing your mobility—it’s stealing your dignity." at bounding box center [273, 229] width 227 height 6
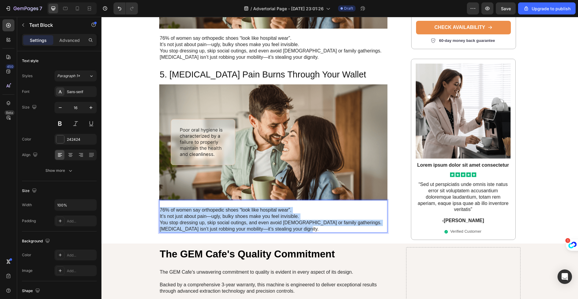
drag, startPoint x: 312, startPoint y: 217, endPoint x: 157, endPoint y: 198, distance: 156.6
click at [159, 200] on div "76% of women say orthopedic shoes “look like hospital wear”. It’s not just abou…" at bounding box center [273, 216] width 229 height 33
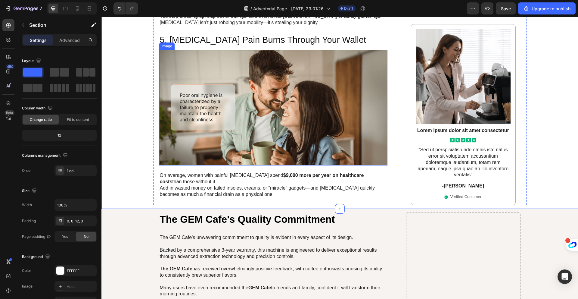
scroll to position [859, 0]
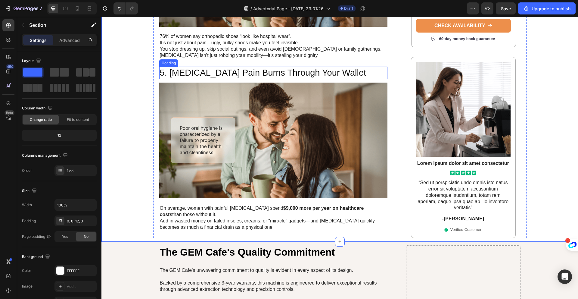
click at [226, 67] on p "5. [MEDICAL_DATA] Pain Burns Through Your Wallet" at bounding box center [273, 72] width 227 height 11
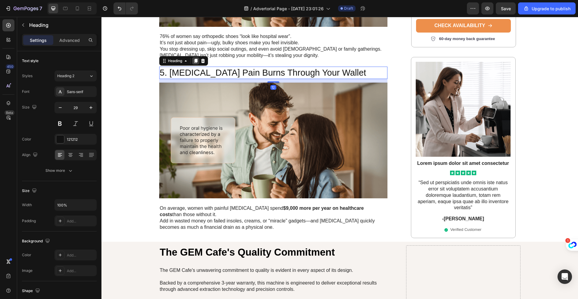
click at [194, 59] on icon at bounding box center [195, 61] width 3 height 4
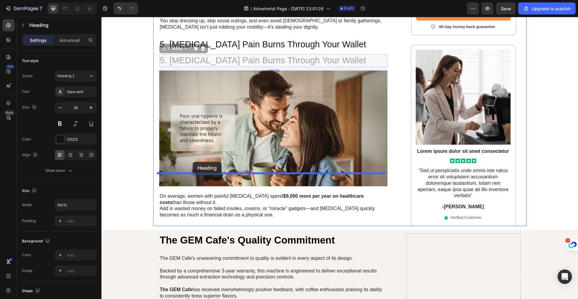
scroll to position [912, 0]
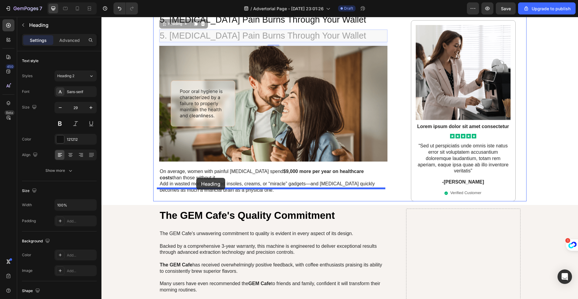
drag, startPoint x: 162, startPoint y: 65, endPoint x: 196, endPoint y: 178, distance: 118.0
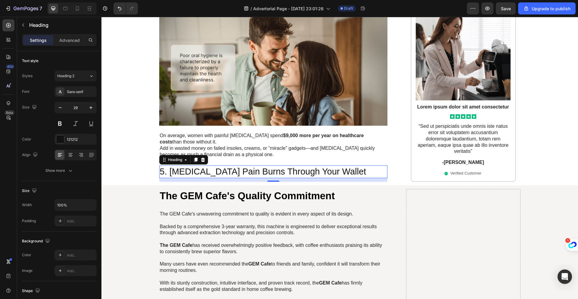
scroll to position [934, 0]
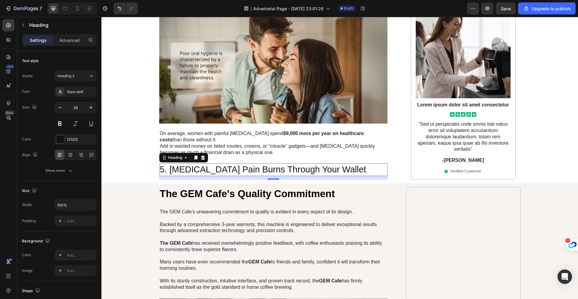
click at [337, 163] on h2 "5. [MEDICAL_DATA] Pain Burns Through Your Wallet" at bounding box center [273, 169] width 229 height 13
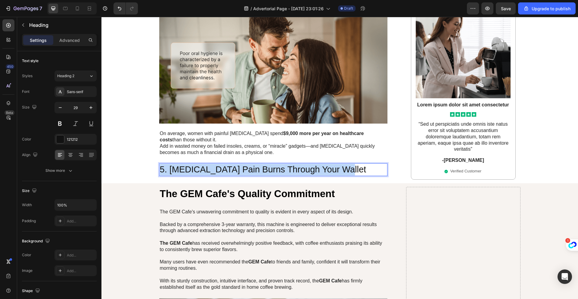
drag, startPoint x: 344, startPoint y: 155, endPoint x: 162, endPoint y: 156, distance: 181.6
click at [160, 164] on p "5. [MEDICAL_DATA] Pain Burns Through Your Wallet" at bounding box center [273, 169] width 227 height 11
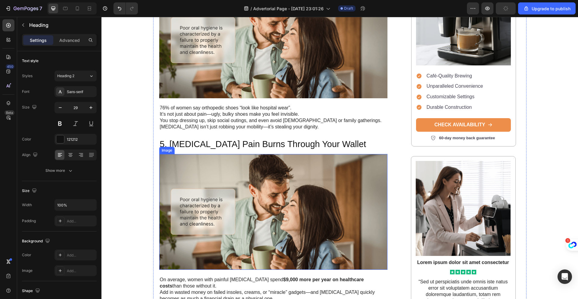
scroll to position [915, 0]
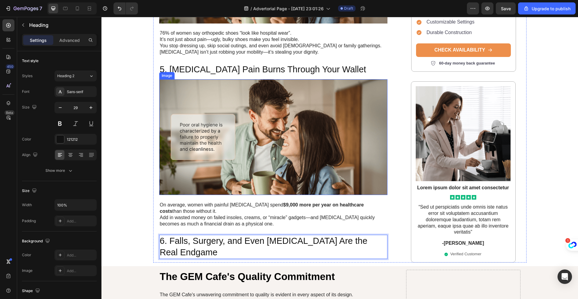
scroll to position [862, 0]
click at [192, 83] on img at bounding box center [273, 138] width 229 height 116
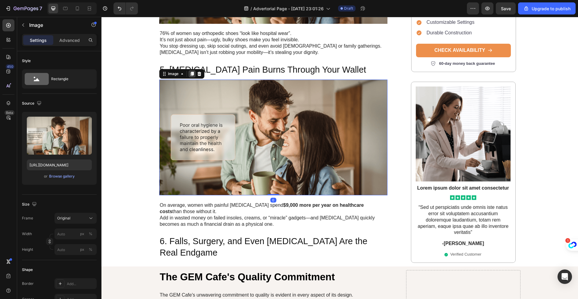
click at [190, 71] on icon at bounding box center [192, 73] width 5 height 5
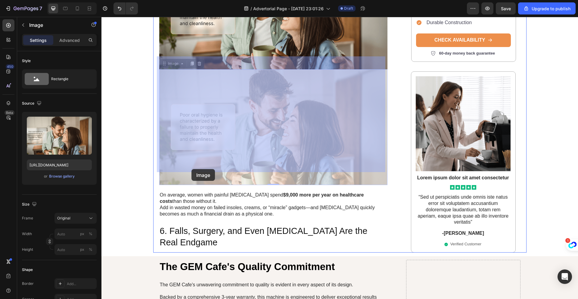
scroll to position [1030, 0]
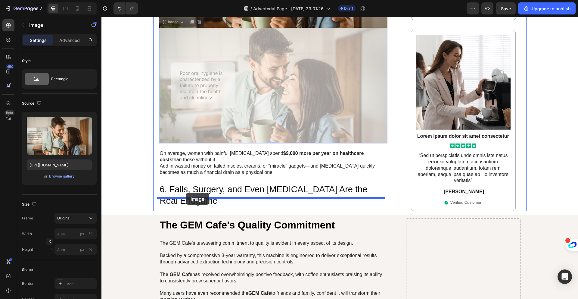
drag, startPoint x: 162, startPoint y: 61, endPoint x: 186, endPoint y: 193, distance: 134.1
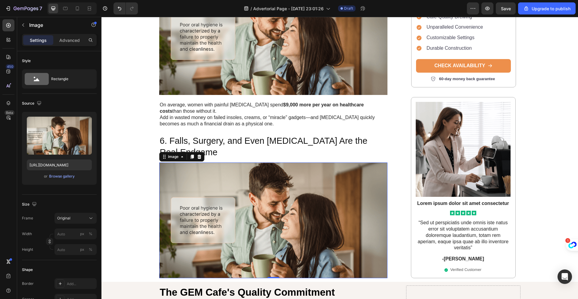
scroll to position [952, 0]
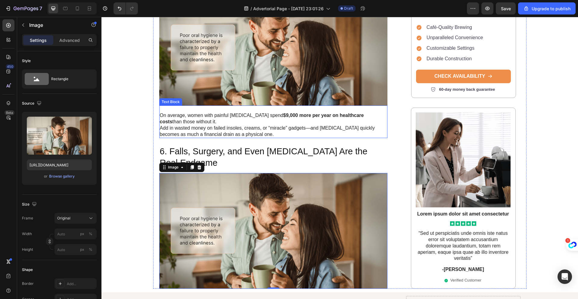
click at [209, 125] on p "Add in wasted money on failed insoles, creams, or “miracle” gadgets—and [MEDICA…" at bounding box center [273, 131] width 227 height 13
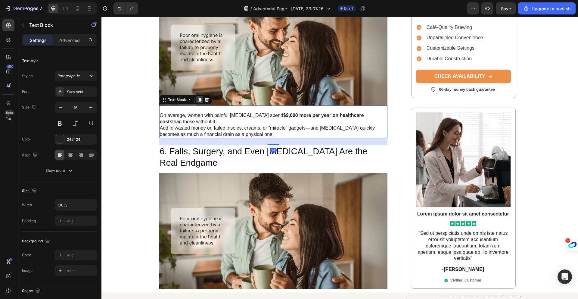
click at [198, 98] on icon at bounding box center [199, 100] width 3 height 4
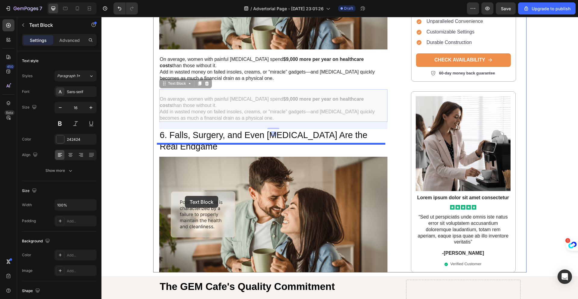
scroll to position [1056, 0]
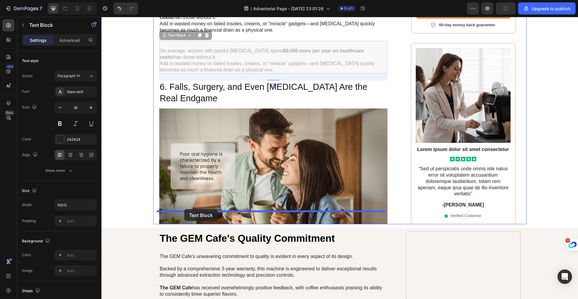
drag, startPoint x: 161, startPoint y: 127, endPoint x: 184, endPoint y: 209, distance: 85.1
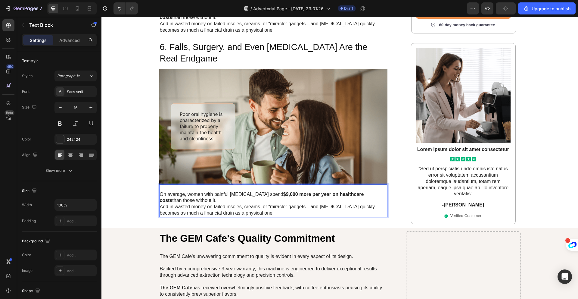
click at [261, 204] on p "Add in wasted money on failed insoles, creams, or “miracle” gadgets—and [MEDICA…" at bounding box center [273, 210] width 227 height 13
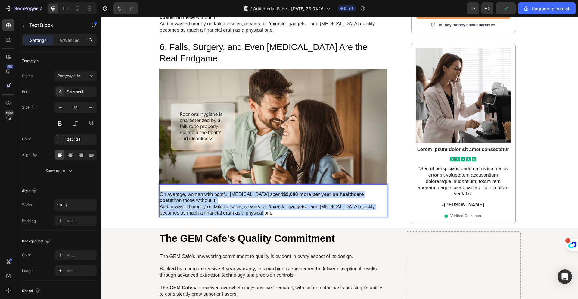
drag, startPoint x: 261, startPoint y: 199, endPoint x: 157, endPoint y: 182, distance: 105.4
click at [159, 184] on div "On average, women with painful neuropathy spend $9,000 more per year on healthc…" at bounding box center [273, 200] width 229 height 33
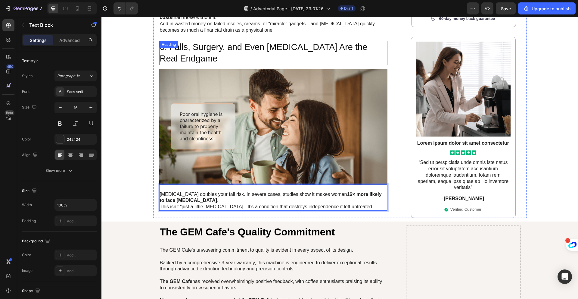
click at [203, 42] on p "6. Falls, Surgery, and Even [MEDICAL_DATA] Are the Real Endgame" at bounding box center [273, 53] width 227 height 23
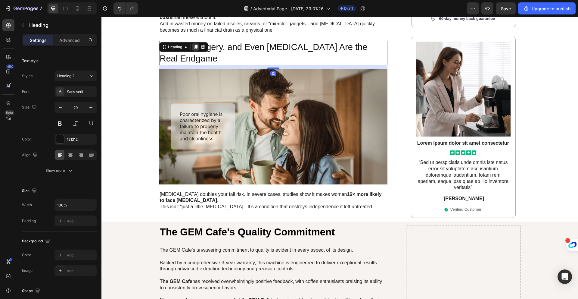
click at [193, 45] on icon at bounding box center [195, 47] width 5 height 5
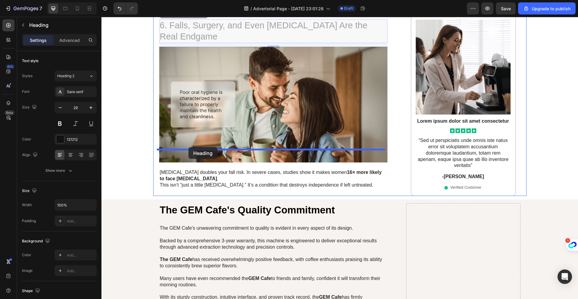
scroll to position [1173, 0]
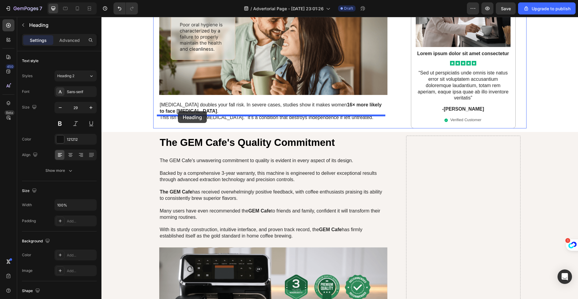
drag, startPoint x: 163, startPoint y: 51, endPoint x: 178, endPoint y: 111, distance: 62.1
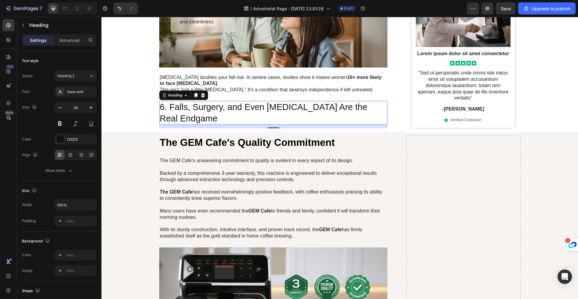
scroll to position [1146, 0]
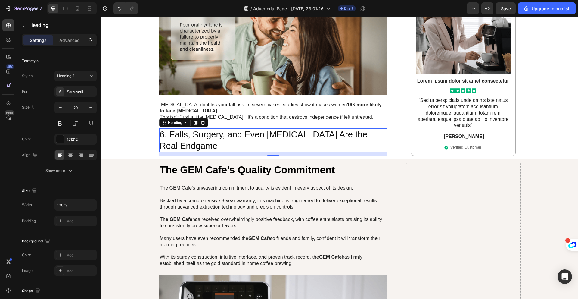
click at [252, 131] on h2 "6. Falls, Surgery, and Even [MEDICAL_DATA] Are the Real Endgame" at bounding box center [273, 140] width 229 height 24
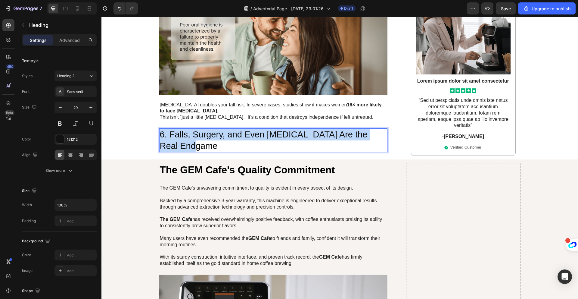
drag, startPoint x: 247, startPoint y: 132, endPoint x: 158, endPoint y: 120, distance: 89.6
click at [160, 129] on p "6. Falls, Surgery, and Even [MEDICAL_DATA] Are the Real Endgame" at bounding box center [273, 140] width 227 height 23
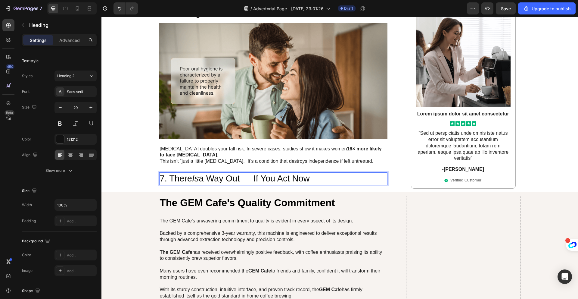
scroll to position [1040, 0]
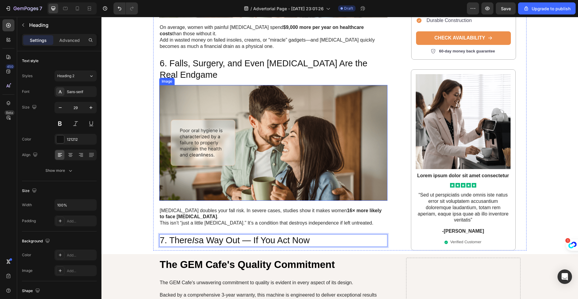
click at [245, 112] on img at bounding box center [273, 143] width 229 height 116
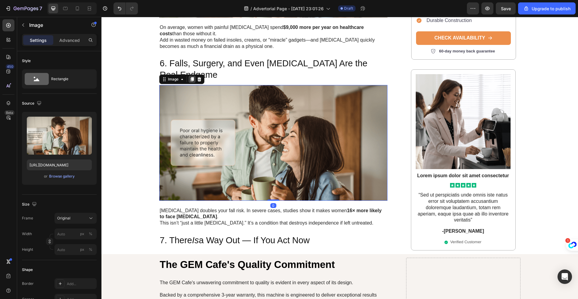
click at [190, 77] on icon at bounding box center [192, 79] width 5 height 5
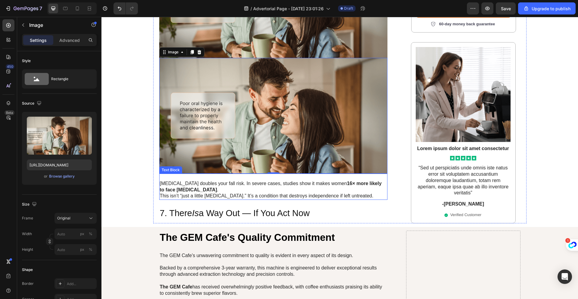
scroll to position [1185, 0]
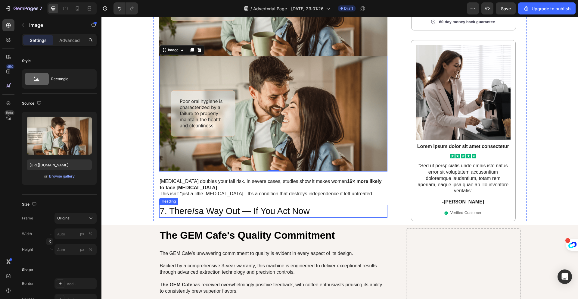
drag, startPoint x: 189, startPoint y: 91, endPoint x: 209, endPoint y: 202, distance: 113.3
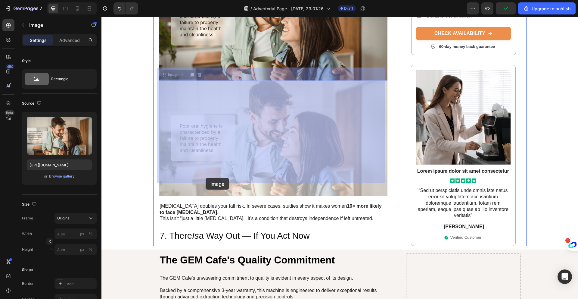
scroll to position [1185, 0]
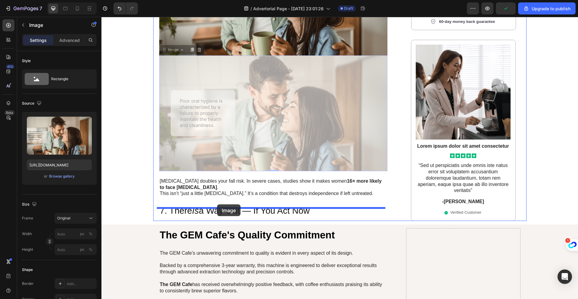
drag, startPoint x: 161, startPoint y: 91, endPoint x: 217, endPoint y: 204, distance: 126.2
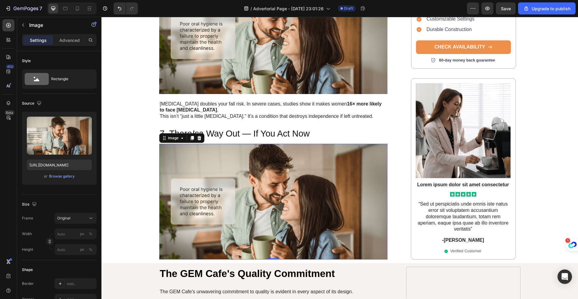
scroll to position [1134, 0]
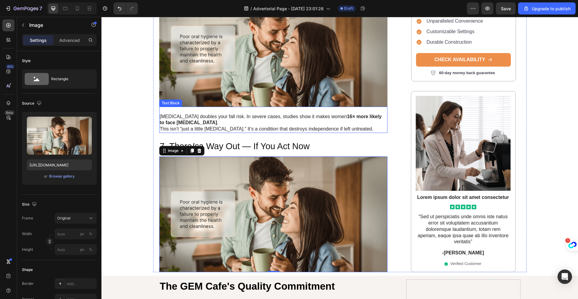
click at [236, 110] on p "Neuropathy doubles your fall risk. In severe cases, studies show it makes women…" at bounding box center [273, 116] width 227 height 19
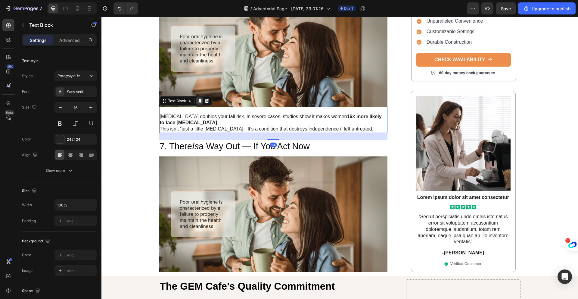
click at [198, 99] on icon at bounding box center [199, 101] width 3 height 4
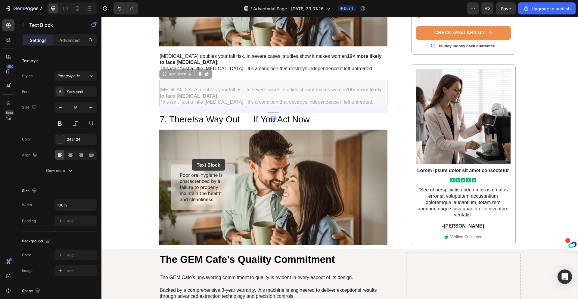
scroll to position [1205, 0]
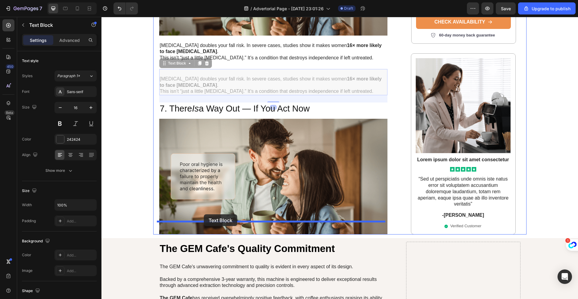
drag, startPoint x: 161, startPoint y: 63, endPoint x: 204, endPoint y: 214, distance: 156.9
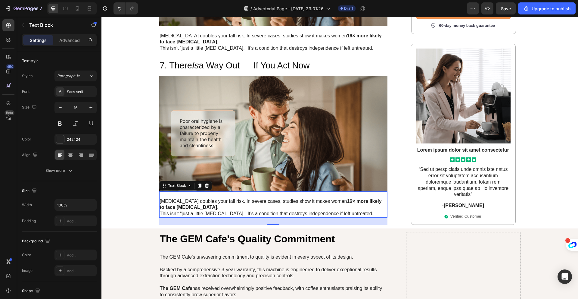
scroll to position [1217, 0]
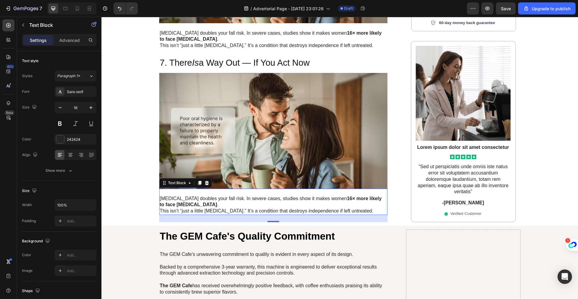
drag, startPoint x: 355, startPoint y: 196, endPoint x: 357, endPoint y: 200, distance: 4.2
click at [355, 208] on p "This isn’t “just a little [MEDICAL_DATA].” It’s a condition that destroys indep…" at bounding box center [273, 211] width 227 height 6
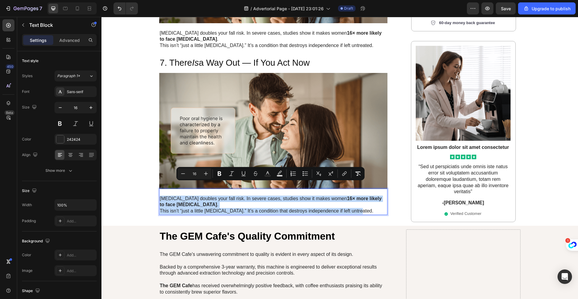
drag, startPoint x: 357, startPoint y: 200, endPoint x: 157, endPoint y: 185, distance: 200.3
click at [159, 189] on div "Neuropathy doubles your fall risk. In severe cases, studies show it makes women…" at bounding box center [273, 202] width 229 height 26
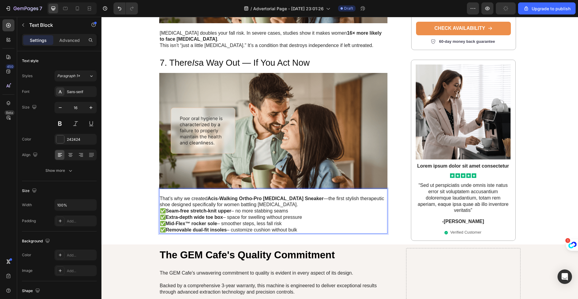
click at [307, 190] on p "That’s why we created Acis-Walking Ortho-Pro [MEDICAL_DATA] Sneaker —the first …" at bounding box center [273, 198] width 227 height 19
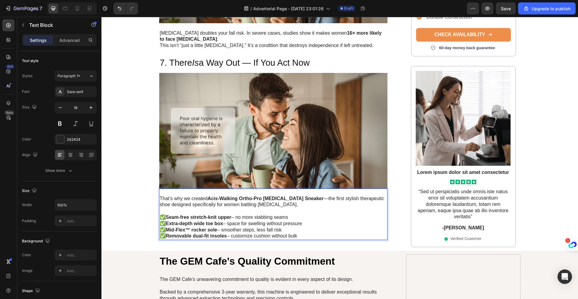
click at [308, 222] on p "✅ Seam-free stretch-knit upper – no more stabbing seams ✅ Extra-depth wide toe …" at bounding box center [273, 226] width 227 height 25
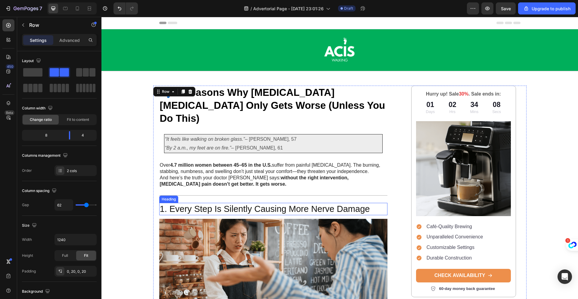
scroll to position [12, 0]
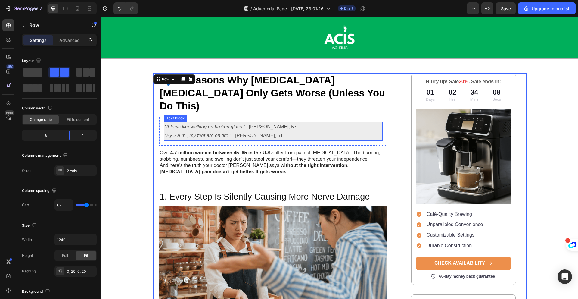
click at [268, 123] on p "“It feels like walking on broken glass.” – Linda, 57 “By 2 a.m., my feet are on…" at bounding box center [273, 131] width 217 height 17
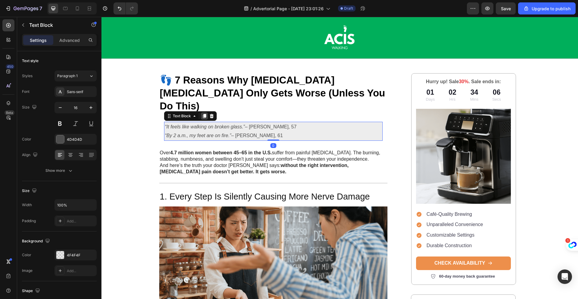
click at [203, 114] on icon at bounding box center [204, 116] width 3 height 4
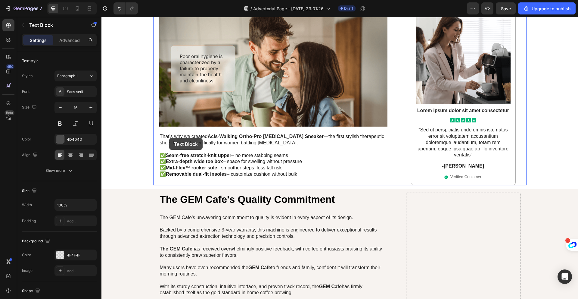
scroll to position [1251, 0]
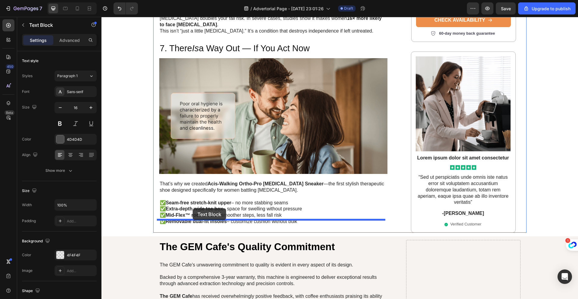
drag, startPoint x: 165, startPoint y: 124, endPoint x: 192, endPoint y: 209, distance: 89.2
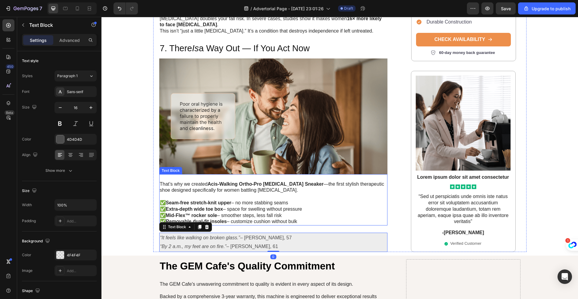
scroll to position [1241, 0]
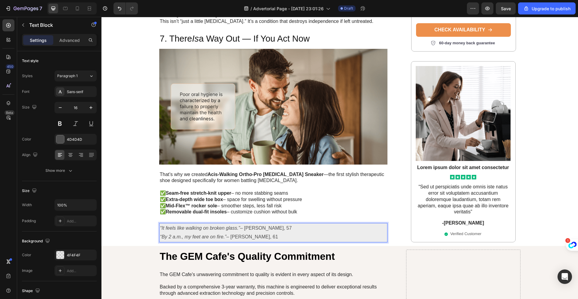
click at [254, 225] on p "“It feels like walking on broken glass.” – Linda, 57 “By 2 a.m., my feet are on…" at bounding box center [273, 232] width 227 height 17
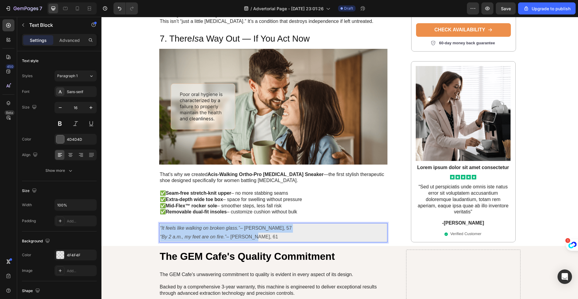
drag, startPoint x: 254, startPoint y: 224, endPoint x: 158, endPoint y: 214, distance: 96.8
click at [160, 224] on p "“It feels like walking on broken glass.” – Linda, 57 “By 2 a.m., my feet are on…" at bounding box center [273, 232] width 227 height 17
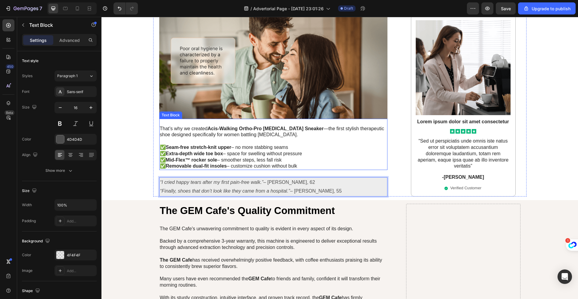
scroll to position [1287, 0]
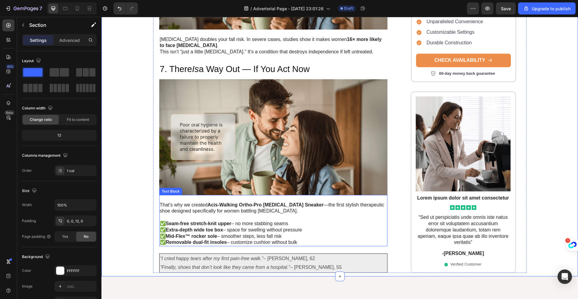
scroll to position [1167, 0]
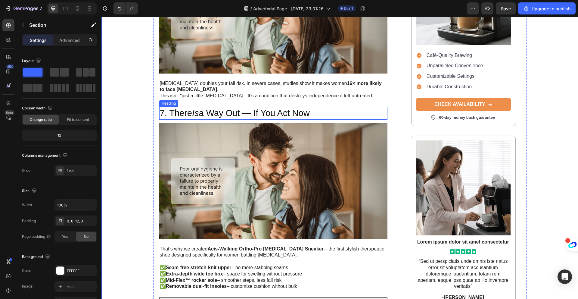
click at [214, 108] on p "7. There Is a Way Out — If You Act Now" at bounding box center [273, 113] width 227 height 11
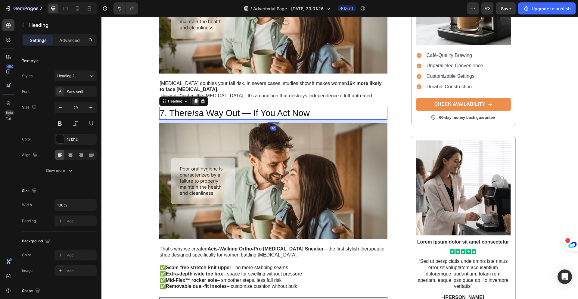
click at [194, 99] on icon at bounding box center [195, 101] width 3 height 4
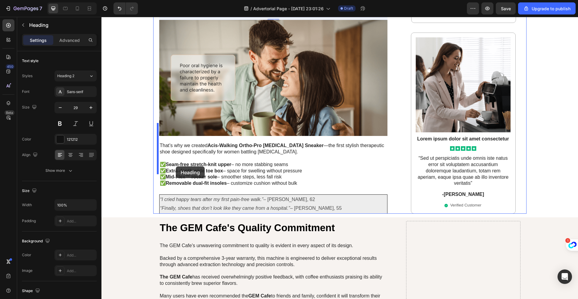
scroll to position [1287, 0]
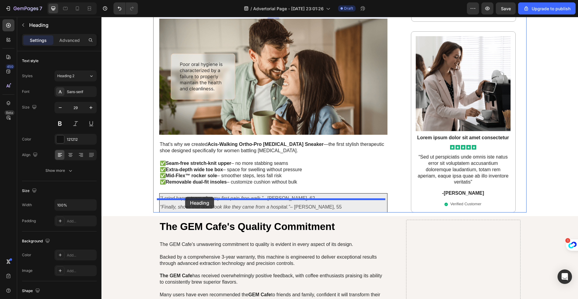
drag, startPoint x: 162, startPoint y: 105, endPoint x: 185, endPoint y: 197, distance: 95.0
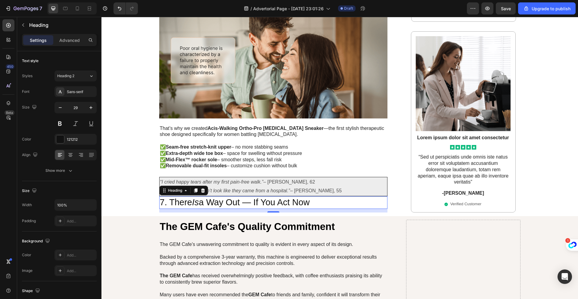
scroll to position [1271, 0]
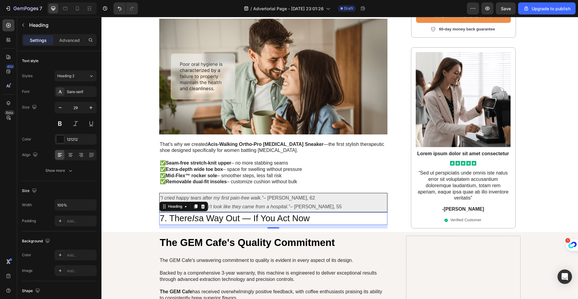
click at [310, 212] on h2 "7. There Is a Way Out — If You Act Now" at bounding box center [273, 218] width 229 height 13
drag, startPoint x: 315, startPoint y: 204, endPoint x: 158, endPoint y: 206, distance: 156.9
click at [160, 213] on p "7. There Is a Way Out — If You Act Now" at bounding box center [273, 218] width 227 height 11
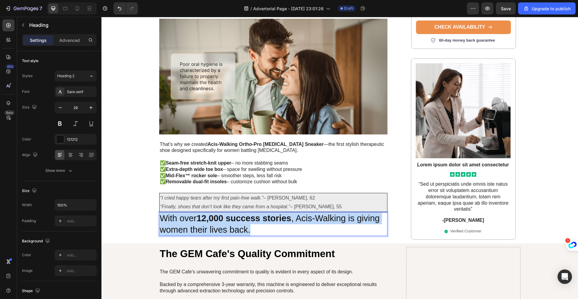
drag, startPoint x: 252, startPoint y: 218, endPoint x: 161, endPoint y: 206, distance: 92.3
click at [161, 213] on p "With over 12,000 success stories , Acis-Walking is giving women their lives bac…" at bounding box center [273, 224] width 227 height 23
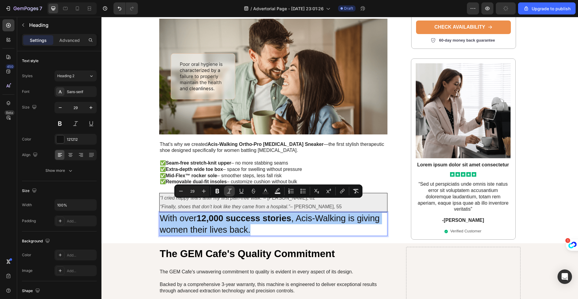
click at [230, 192] on icon "Editor contextual toolbar" at bounding box center [230, 191] width 6 height 6
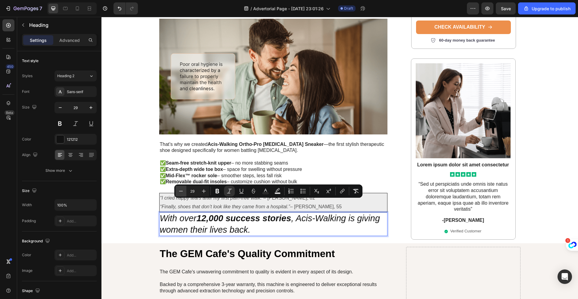
click at [182, 192] on icon "Editor contextual toolbar" at bounding box center [181, 191] width 6 height 6
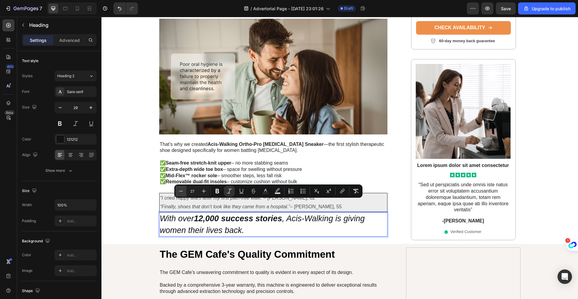
click at [182, 192] on icon "Editor contextual toolbar" at bounding box center [181, 191] width 6 height 6
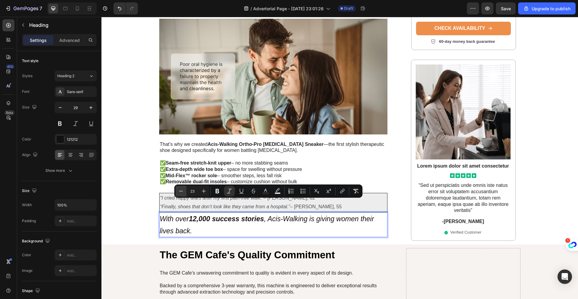
click at [182, 192] on icon "Editor contextual toolbar" at bounding box center [181, 191] width 6 height 6
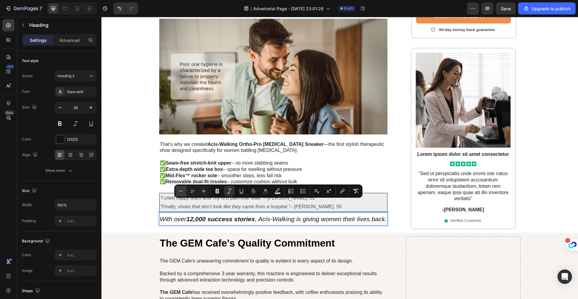
click at [182, 192] on icon "Editor contextual toolbar" at bounding box center [181, 191] width 6 height 6
type input "20"
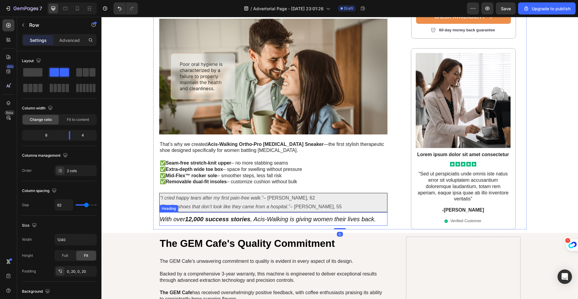
click at [195, 216] on strong "12,000 success stories" at bounding box center [217, 219] width 65 height 7
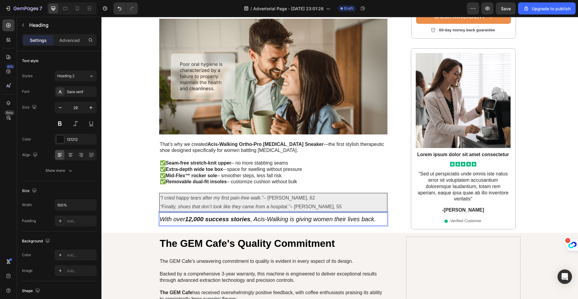
click at [190, 216] on strong "12,000 success stories" at bounding box center [217, 219] width 65 height 7
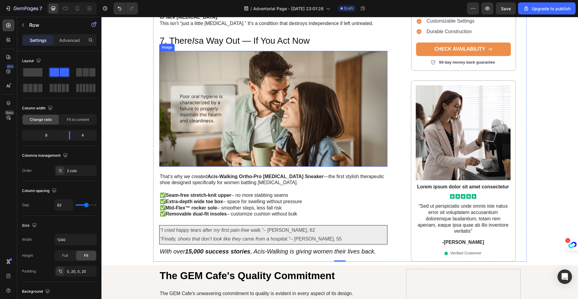
scroll to position [1234, 0]
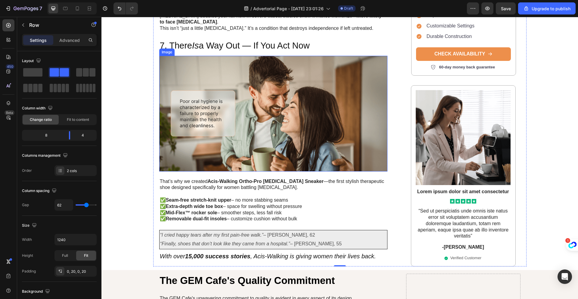
click at [180, 61] on img at bounding box center [273, 114] width 229 height 116
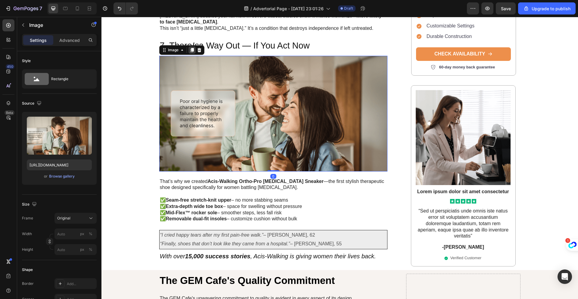
click at [190, 48] on icon at bounding box center [192, 50] width 5 height 5
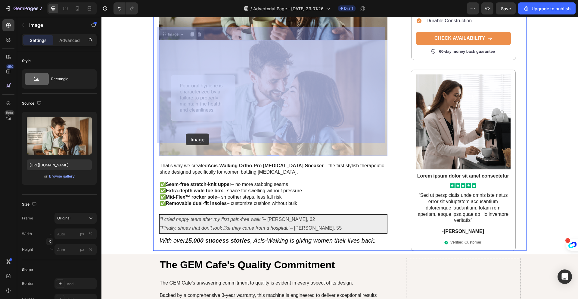
scroll to position [1413, 0]
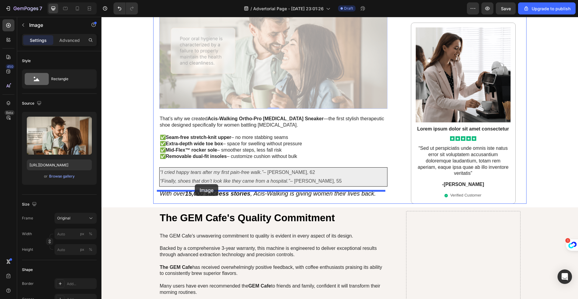
drag, startPoint x: 163, startPoint y: 36, endPoint x: 195, endPoint y: 184, distance: 152.0
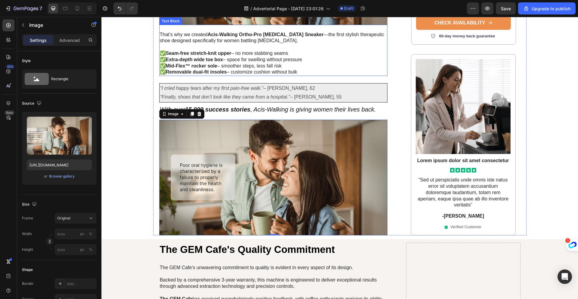
scroll to position [1400, 0]
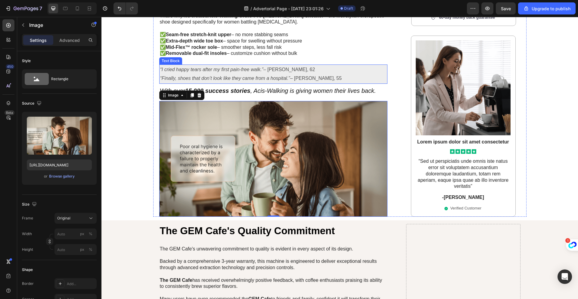
click at [313, 65] on p "“I cried happy tears after my first pain-free walk.” – Sarah, 62 “Finally, shoe…" at bounding box center [273, 73] width 227 height 17
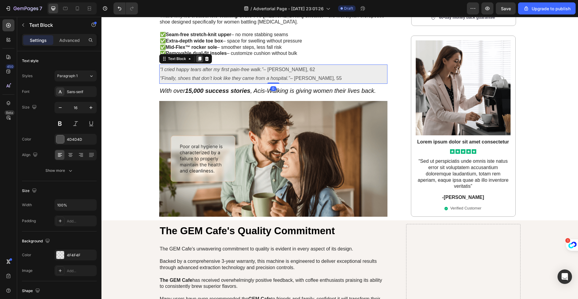
click at [197, 56] on icon at bounding box center [199, 58] width 5 height 5
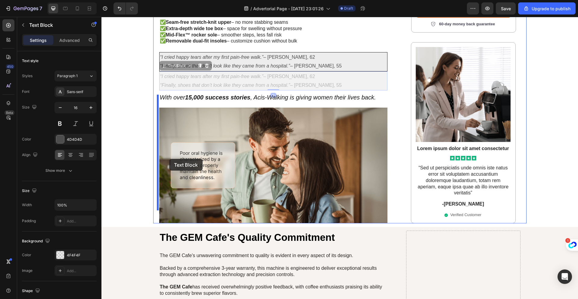
scroll to position [1468, 0]
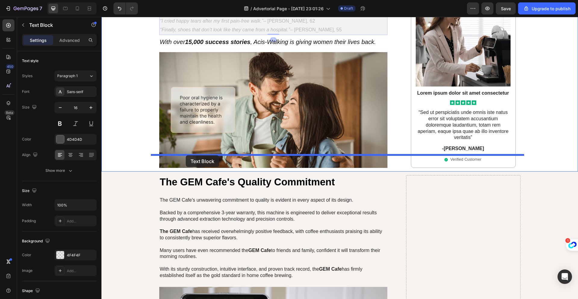
drag, startPoint x: 162, startPoint y: 66, endPoint x: 185, endPoint y: 156, distance: 92.4
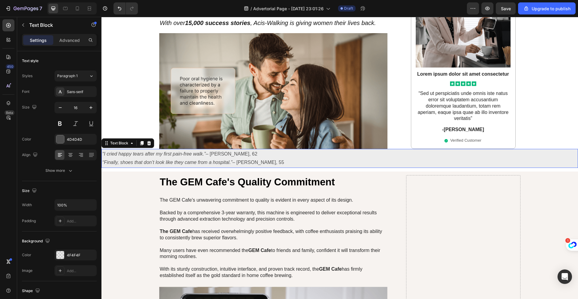
scroll to position [1449, 0]
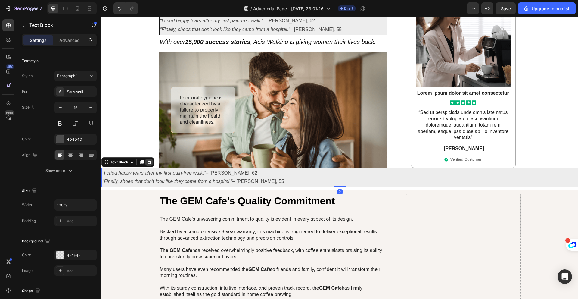
click at [148, 160] on icon at bounding box center [149, 162] width 4 height 4
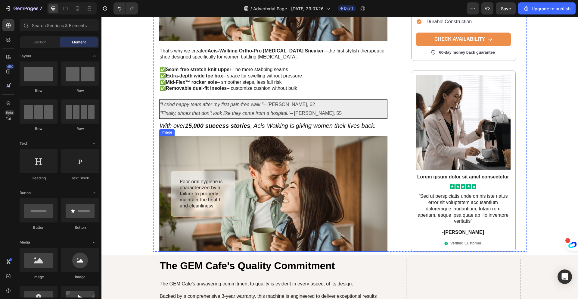
scroll to position [1362, 0]
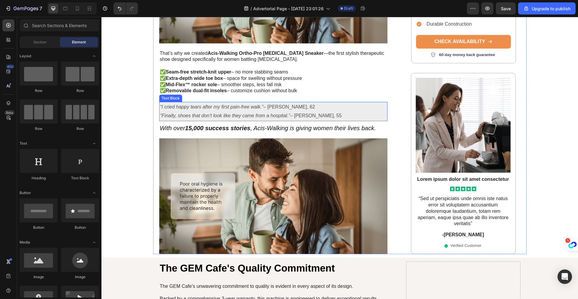
click at [187, 104] on icon "“I cried happy tears after my first pain-free walk.”" at bounding box center [211, 106] width 103 height 5
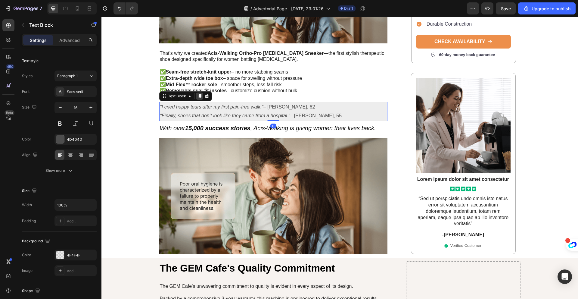
click at [198, 94] on icon at bounding box center [199, 96] width 3 height 4
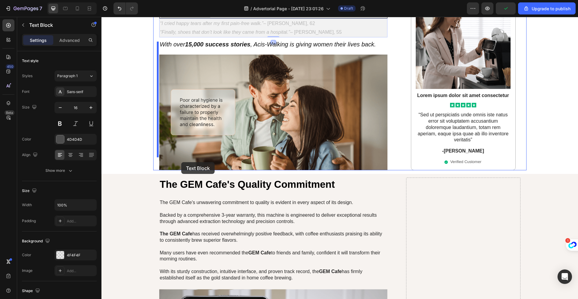
scroll to position [1490, 0]
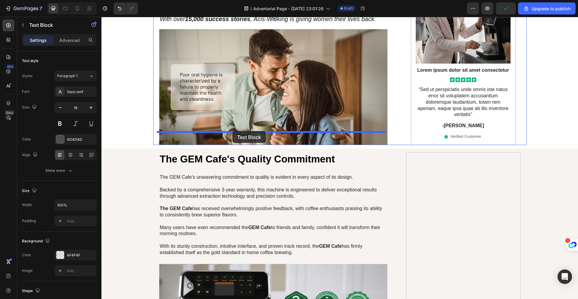
drag, startPoint x: 162, startPoint y: 104, endPoint x: 233, endPoint y: 131, distance: 75.3
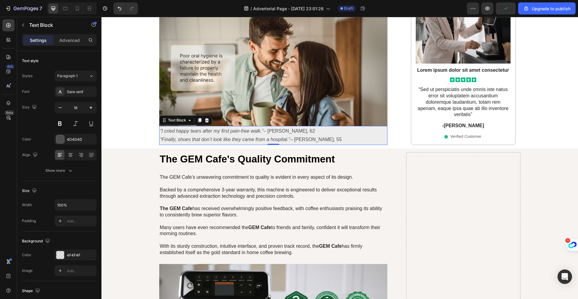
scroll to position [1471, 0]
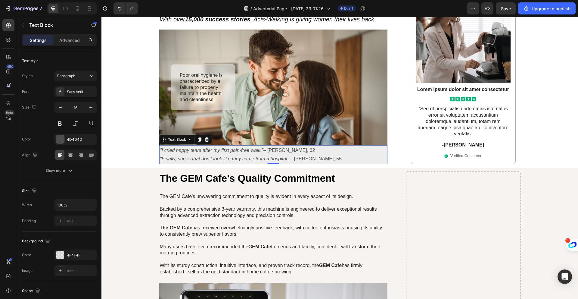
click at [314, 146] on p "“I cried happy tears after my first pain-free walk.” – Sarah, 62 “Finally, shoe…" at bounding box center [273, 154] width 227 height 17
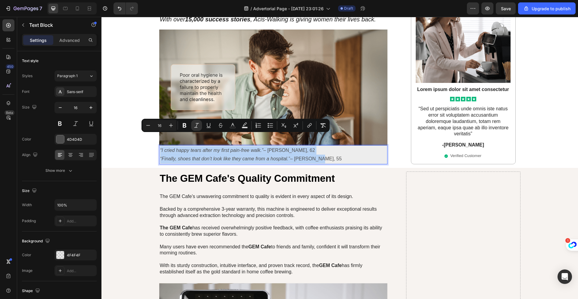
drag, startPoint x: 324, startPoint y: 144, endPoint x: 158, endPoint y: 139, distance: 165.7
click at [160, 146] on p "“I cried happy tears after my first pain-free walk.” – Sarah, 62 “Finally, shoe…" at bounding box center [273, 154] width 227 height 17
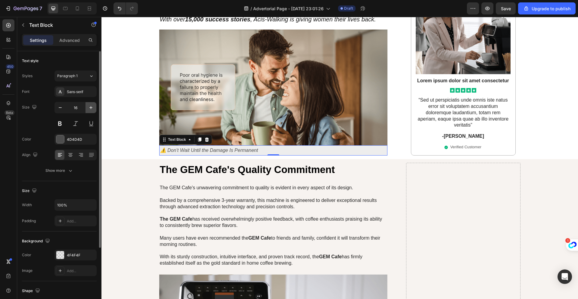
click at [89, 109] on icon "button" at bounding box center [91, 108] width 6 height 6
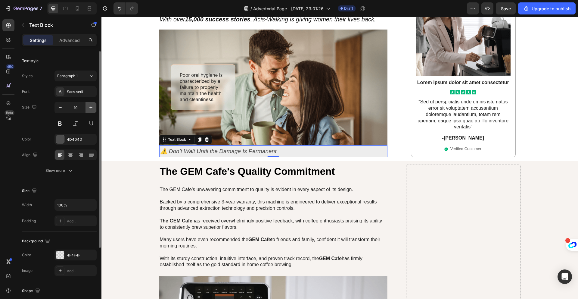
click at [89, 109] on icon "button" at bounding box center [91, 108] width 6 height 6
type input "20"
click at [70, 156] on icon at bounding box center [70, 155] width 6 height 6
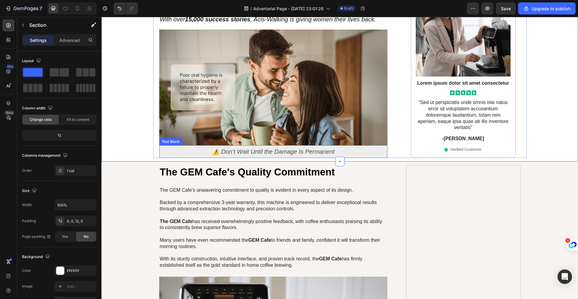
click at [341, 146] on p "⚠️ Don’t Wait Until the Damage Is Permanent" at bounding box center [273, 151] width 227 height 11
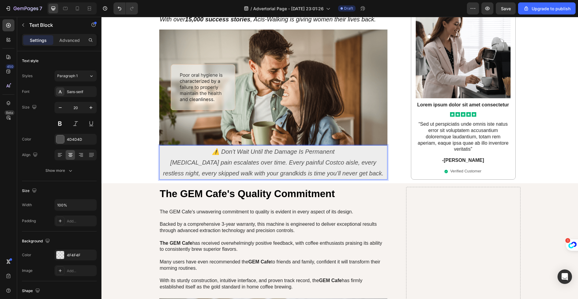
scroll to position [1480, 0]
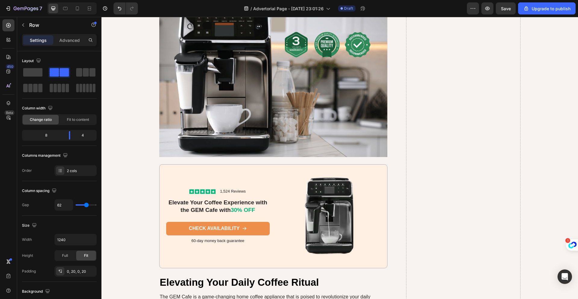
scroll to position [1884, 0]
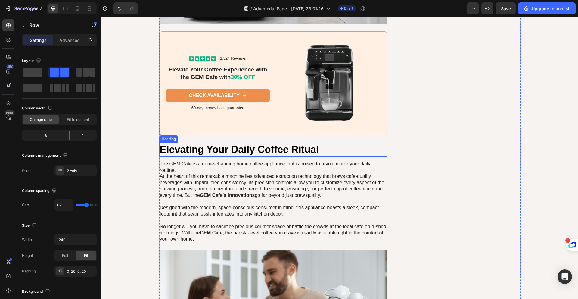
click at [166, 149] on h2 "Elevating Your Daily Coffee Ritual" at bounding box center [273, 149] width 229 height 14
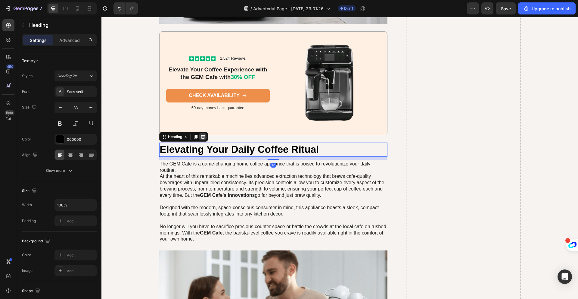
click at [201, 137] on icon at bounding box center [203, 136] width 5 height 5
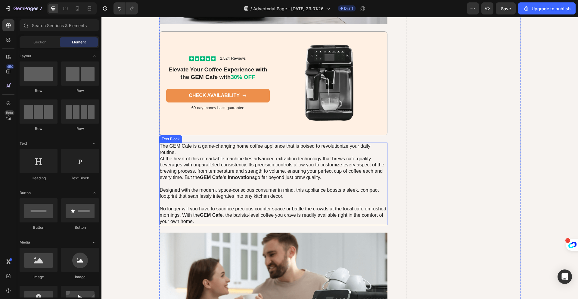
click at [202, 150] on p "The GEM Cafe is a game-changing home coffee appliance that is poised to revolut…" at bounding box center [273, 183] width 227 height 81
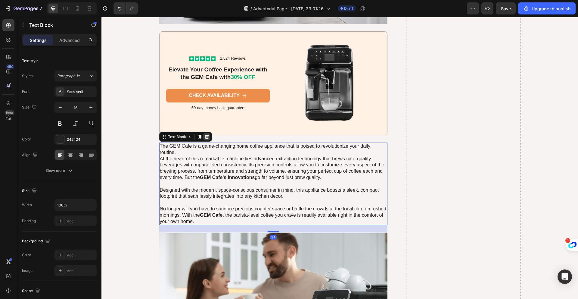
click at [205, 138] on icon at bounding box center [207, 137] width 4 height 4
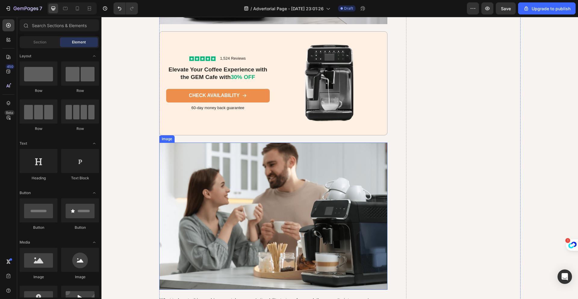
click at [207, 156] on img at bounding box center [273, 215] width 229 height 147
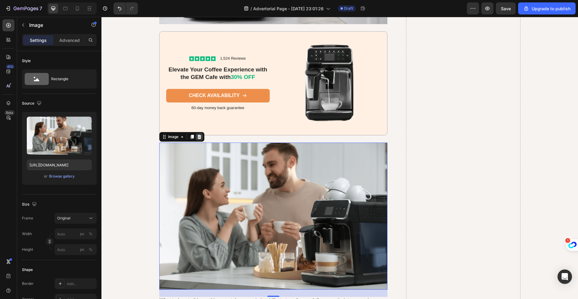
click at [198, 138] on icon at bounding box center [199, 137] width 4 height 4
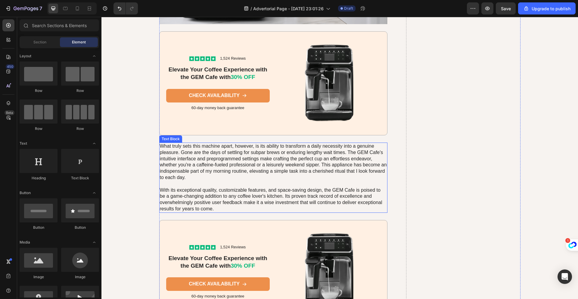
scroll to position [1886, 0]
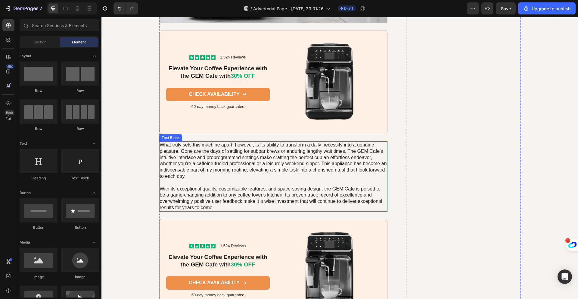
click at [212, 163] on p "What truly sets this machine apart, however, is its ability to transform a dail…" at bounding box center [273, 176] width 227 height 69
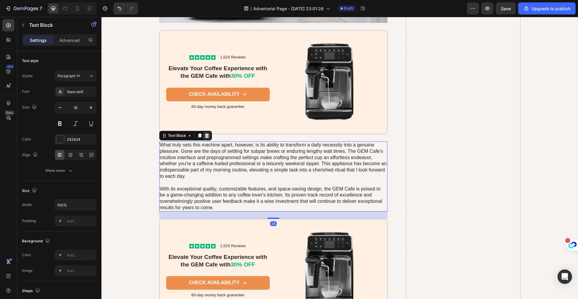
click at [205, 136] on icon at bounding box center [207, 135] width 4 height 4
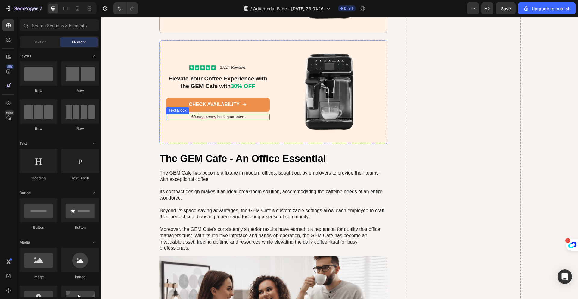
scroll to position [2015, 0]
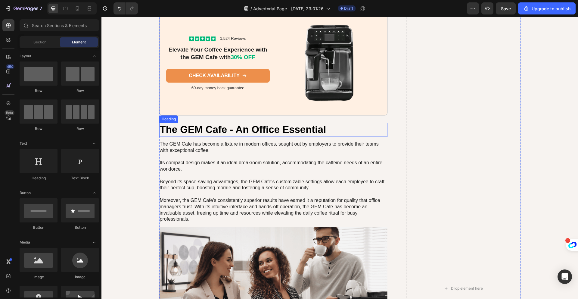
click at [266, 130] on h2 "The GEM Cafe - An Office Essential" at bounding box center [273, 130] width 229 height 14
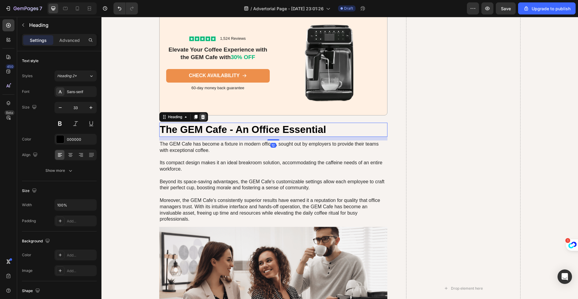
click at [203, 117] on icon at bounding box center [203, 116] width 5 height 5
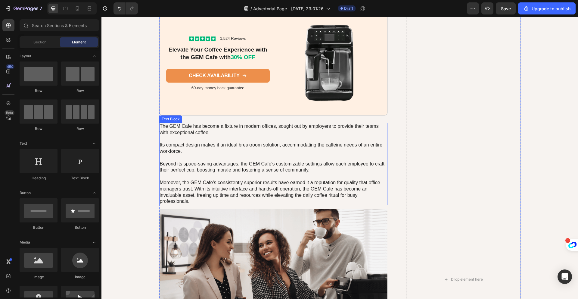
click at [203, 132] on p "The GEM Cafe has become a fixture in modern offices, sought out by employers to…" at bounding box center [273, 163] width 227 height 81
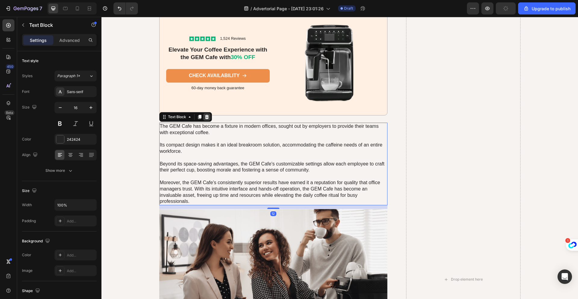
click at [205, 117] on icon at bounding box center [207, 116] width 5 height 5
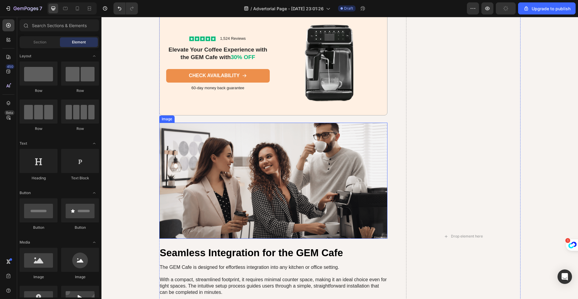
click at [212, 153] on img at bounding box center [273, 181] width 229 height 116
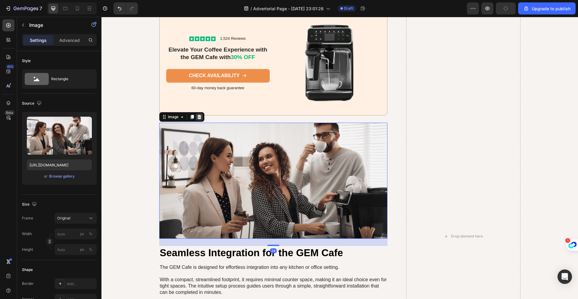
click at [199, 118] on icon at bounding box center [199, 116] width 5 height 5
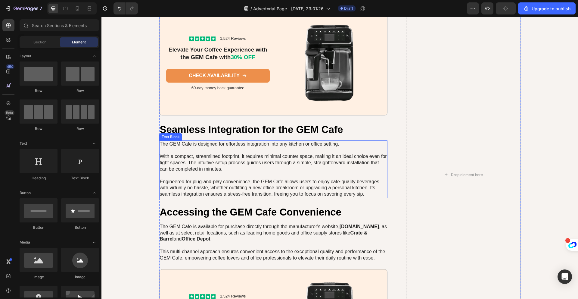
scroll to position [2017, 0]
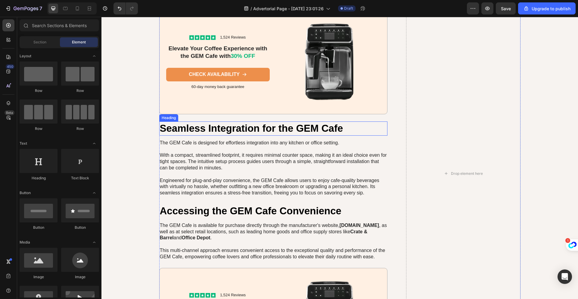
click at [215, 127] on h2 "Seamless Integration for the GEM Cafe" at bounding box center [273, 128] width 229 height 14
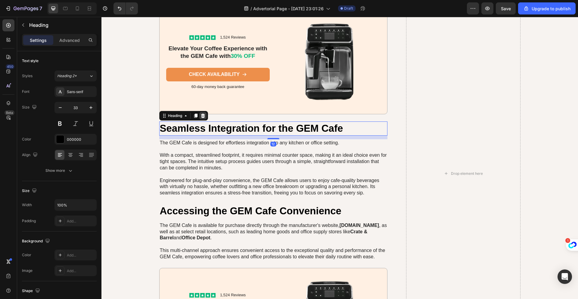
click at [201, 117] on icon at bounding box center [203, 116] width 4 height 4
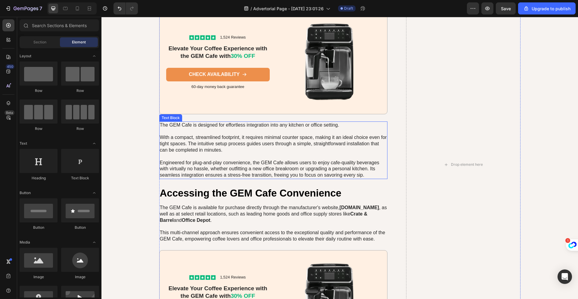
click at [202, 138] on p "The GEM Cafe is designed for effortless integration into any kitchen or office …" at bounding box center [273, 150] width 227 height 56
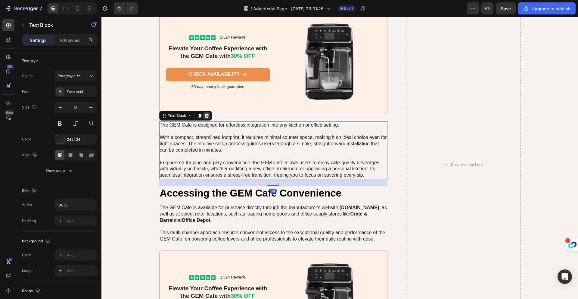
click at [205, 117] on icon at bounding box center [207, 116] width 4 height 4
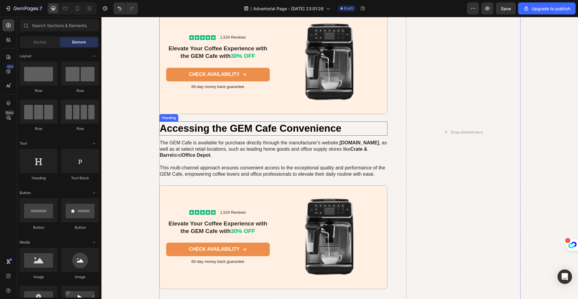
click at [206, 131] on h2 "Accessing the GEM Cafe Convenience" at bounding box center [273, 128] width 229 height 14
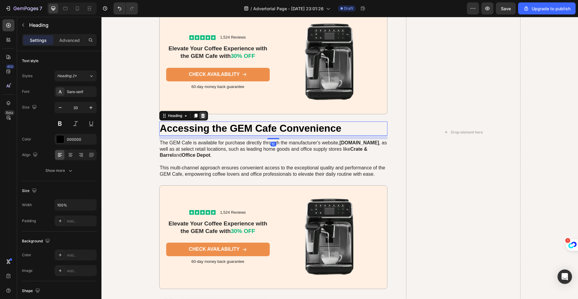
click at [202, 117] on icon at bounding box center [203, 115] width 5 height 5
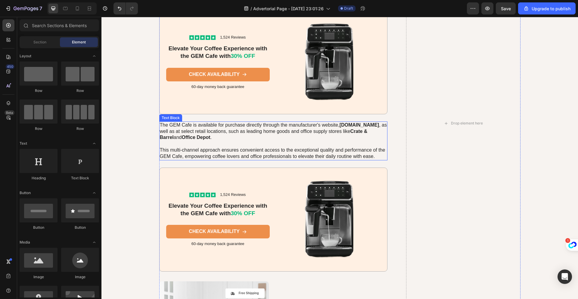
click at [204, 133] on p "The GEM Cafe is available for purchase directly through the manufacturer's webs…" at bounding box center [273, 141] width 227 height 38
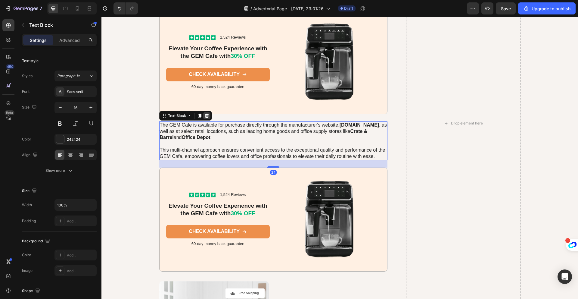
click at [206, 116] on icon at bounding box center [207, 116] width 4 height 4
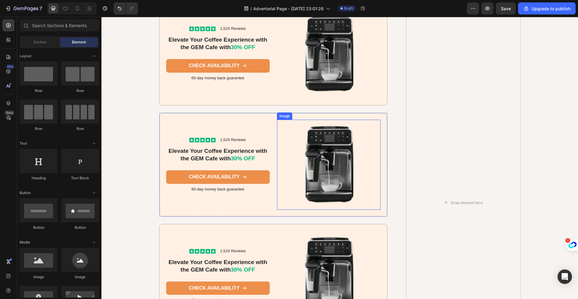
scroll to position [1913, 0]
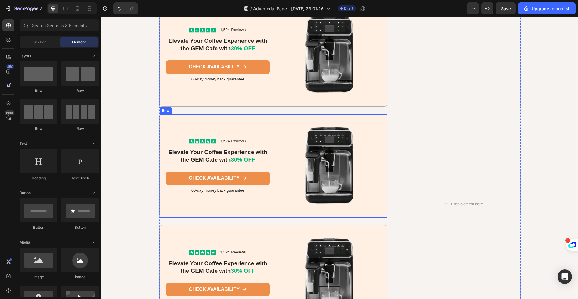
click at [160, 120] on div "Icon Icon Icon Icon Icon Icon List 1,524 Reviews Text Block Row Elevate Your Co…" at bounding box center [273, 166] width 229 height 104
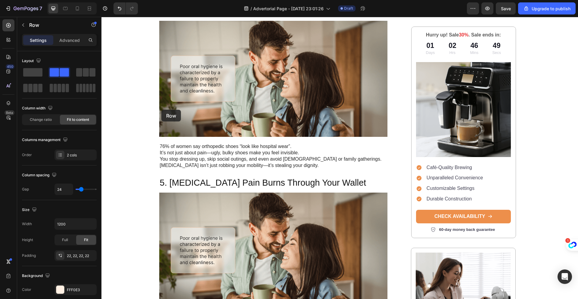
scroll to position [750, 0]
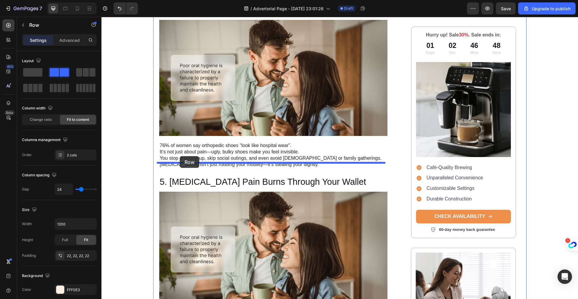
drag, startPoint x: 161, startPoint y: 110, endPoint x: 180, endPoint y: 156, distance: 49.9
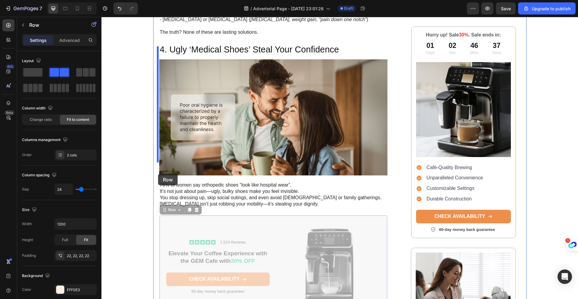
scroll to position [715, 0]
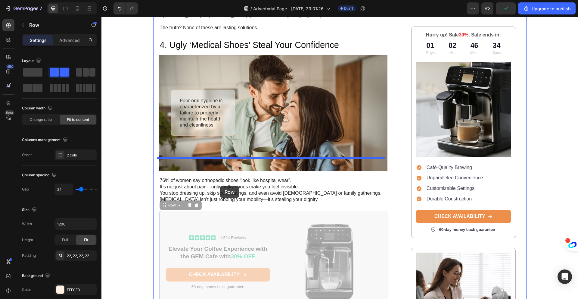
drag, startPoint x: 162, startPoint y: 197, endPoint x: 220, endPoint y: 186, distance: 58.9
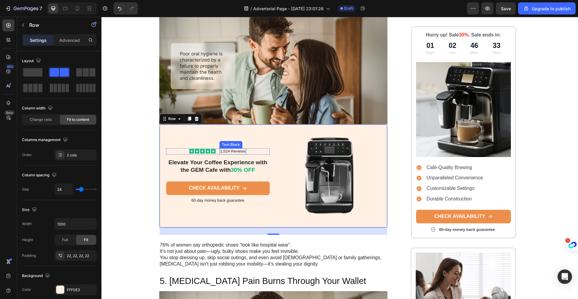
scroll to position [765, 0]
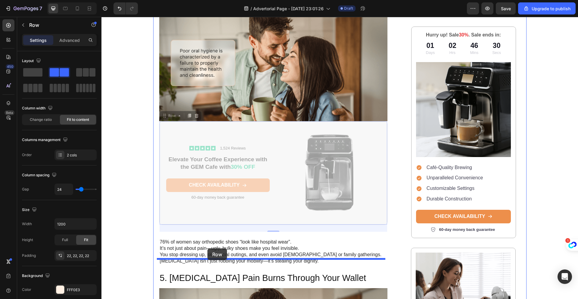
drag, startPoint x: 162, startPoint y: 102, endPoint x: 208, endPoint y: 248, distance: 152.6
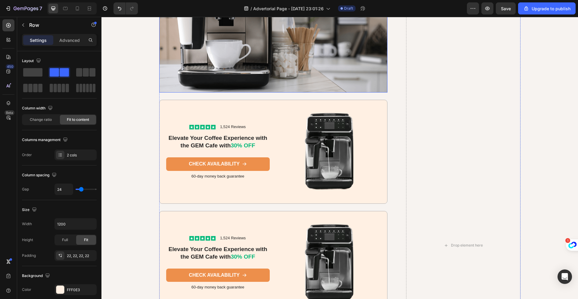
scroll to position [1855, 0]
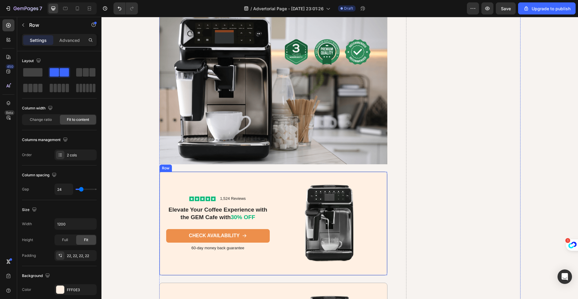
click at [167, 183] on div "Icon Icon Icon Icon Icon Icon List 1,524 Reviews Text Block Row Elevate Your Co…" at bounding box center [218, 223] width 104 height 90
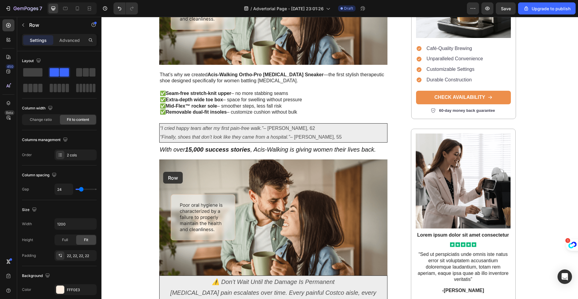
scroll to position [1449, 0]
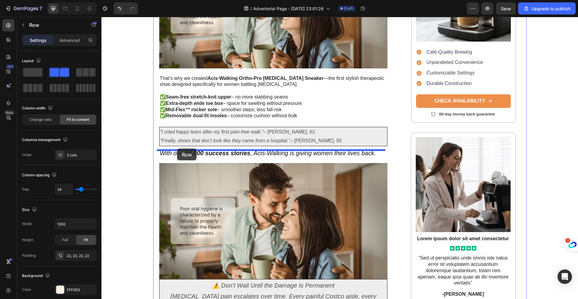
drag, startPoint x: 162, startPoint y: 176, endPoint x: 177, endPoint y: 148, distance: 31.1
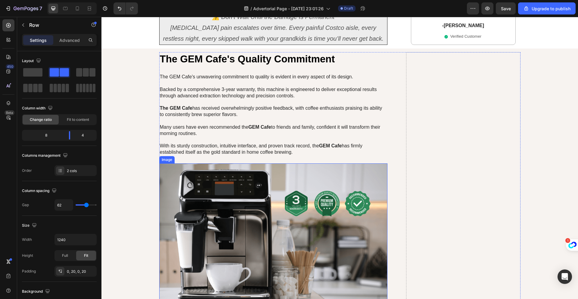
scroll to position [1827, 0]
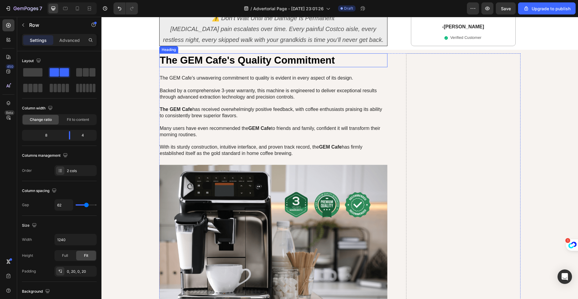
click at [232, 53] on h2 "The GEM Cafe's Quality Commitment" at bounding box center [273, 60] width 229 height 14
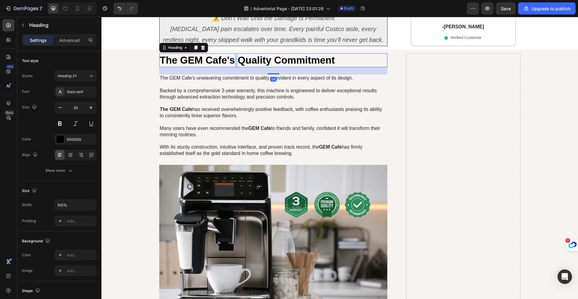
click at [232, 53] on h2 "The GEM Cafe's Quality Commitment" at bounding box center [273, 60] width 229 height 14
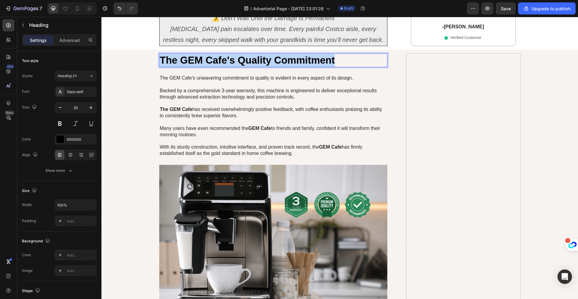
drag, startPoint x: 328, startPoint y: 48, endPoint x: 160, endPoint y: 48, distance: 167.8
click at [160, 54] on p "The GEM Cafe's Quality Commitment" at bounding box center [273, 60] width 227 height 13
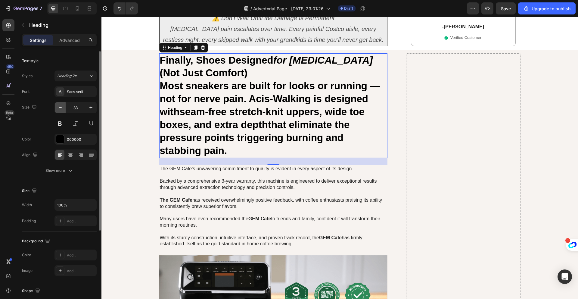
click at [60, 107] on icon "button" at bounding box center [60, 108] width 6 height 6
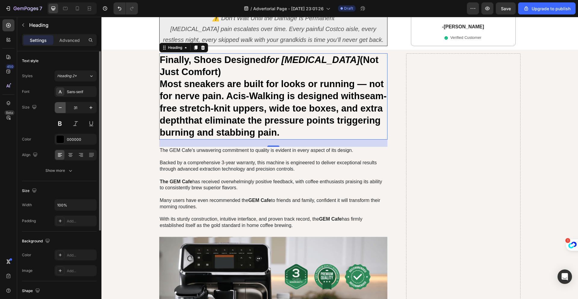
click at [60, 107] on icon "button" at bounding box center [60, 108] width 6 height 6
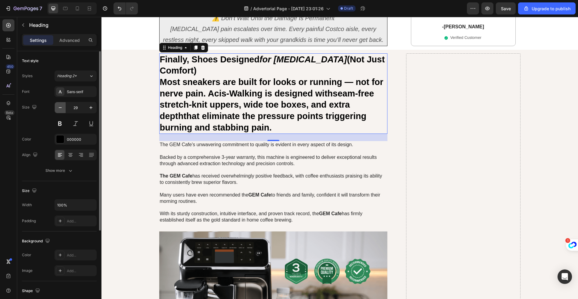
click at [60, 107] on icon "button" at bounding box center [60, 108] width 6 height 6
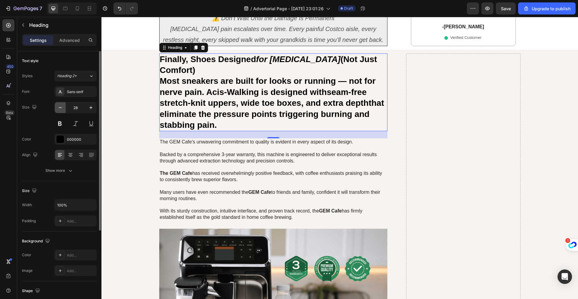
click at [60, 107] on icon "button" at bounding box center [60, 108] width 6 height 6
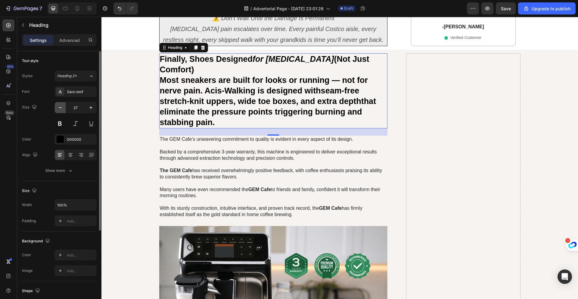
click at [60, 107] on icon "button" at bounding box center [60, 108] width 6 height 6
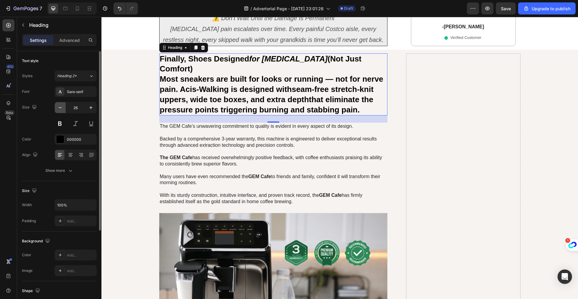
click at [60, 107] on icon "button" at bounding box center [60, 108] width 6 height 6
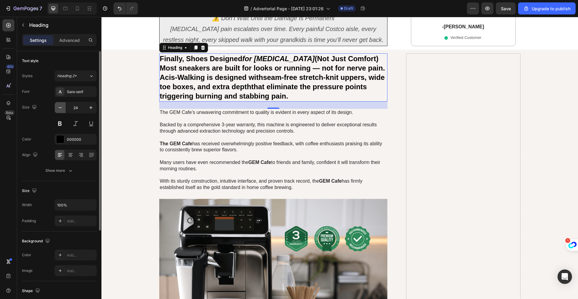
click at [60, 107] on icon "button" at bounding box center [60, 108] width 6 height 6
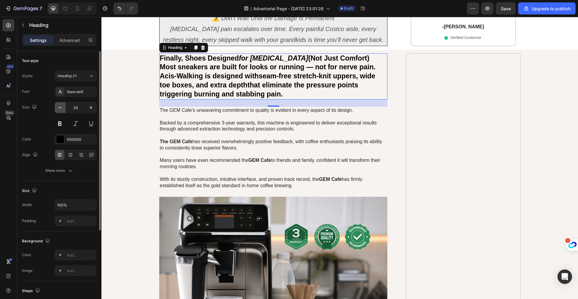
click at [60, 107] on icon "button" at bounding box center [60, 108] width 6 height 6
type input "22"
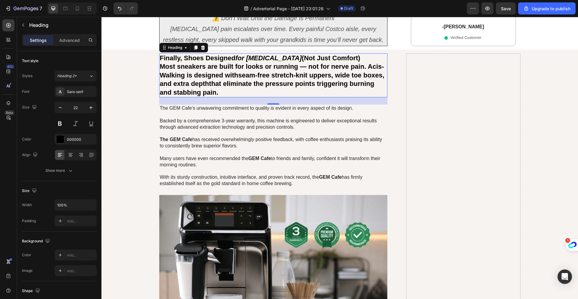
click at [218, 80] on h2 "Finally, Shoes Designed for Neuropathy (Not Just Comfort) Most sneakers are bui…" at bounding box center [273, 75] width 229 height 44
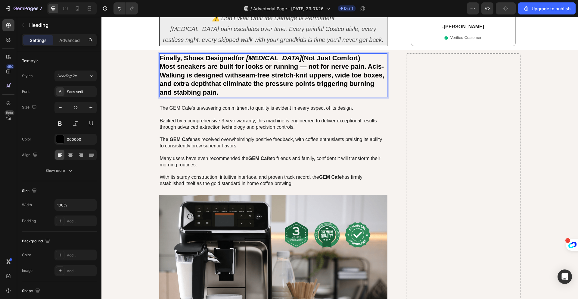
drag, startPoint x: 230, startPoint y: 82, endPoint x: 157, endPoint y: 56, distance: 76.7
click at [160, 56] on p "Finally, Shoes Designed for Neuropathy (Not Just Comfort) Most sneakers are bui…" at bounding box center [273, 75] width 227 height 43
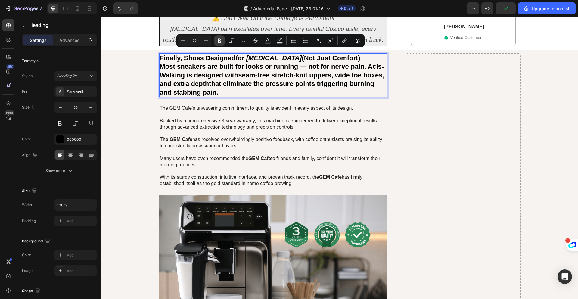
click at [220, 39] on icon "Editor contextual toolbar" at bounding box center [220, 41] width 6 height 6
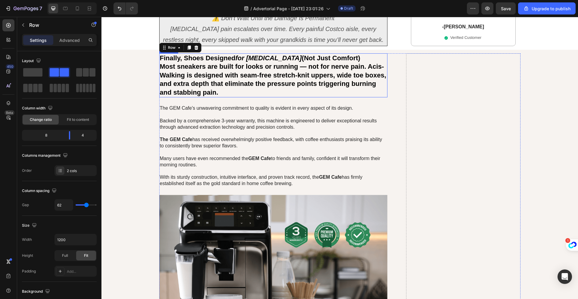
click at [365, 63] on strong "Most sneakers are built for looks or running — not for nerve pain. Acis-Walking…" at bounding box center [273, 79] width 227 height 33
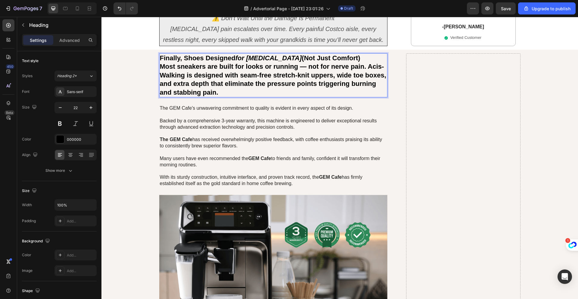
click at [365, 63] on strong "Most sneakers are built for looks or running — not for nerve pain. Acis-Walking…" at bounding box center [273, 79] width 227 height 33
click at [252, 71] on strong "Acis-Walking is designed with seam-free stretch-knit uppers, wide toe boxes, an…" at bounding box center [270, 83] width 220 height 25
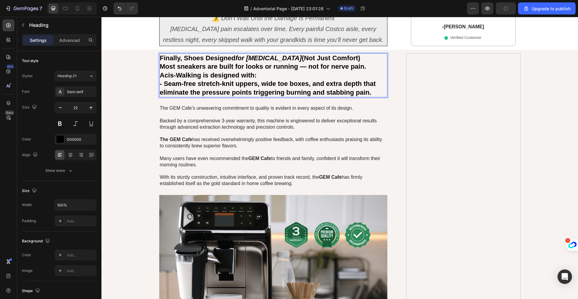
click at [258, 80] on strong "- Seam-free stretch-knit uppers, wide toe boxes, and extra depth that eliminate…" at bounding box center [268, 88] width 216 height 16
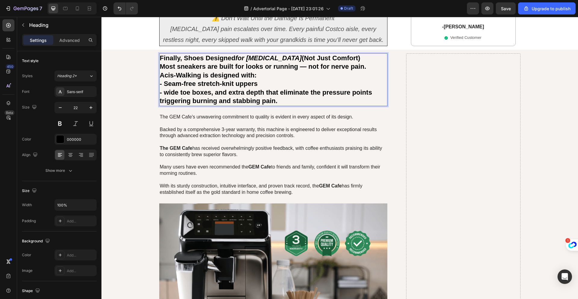
click at [166, 89] on strong "- wide toe boxes, and extra depth that eliminate the pressure points triggering…" at bounding box center [266, 97] width 212 height 16
click at [210, 89] on strong "- Wide toe boxes, and extra depth that eliminate the pressure points triggering…" at bounding box center [267, 97] width 214 height 16
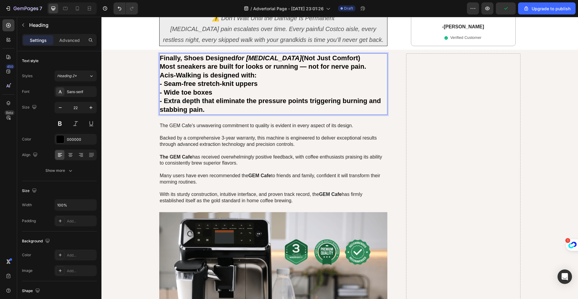
click at [262, 64] on p "Finally, Shoes Designed for Neuropathy (Not Just Comfort) Most sneakers are bui…" at bounding box center [273, 84] width 227 height 60
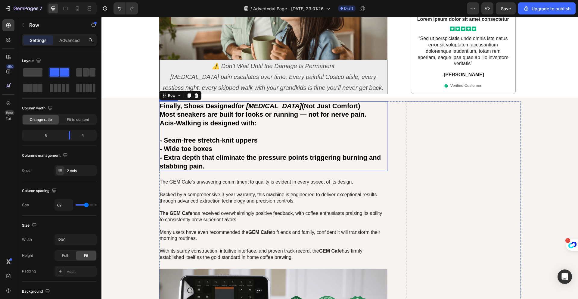
scroll to position [1785, 0]
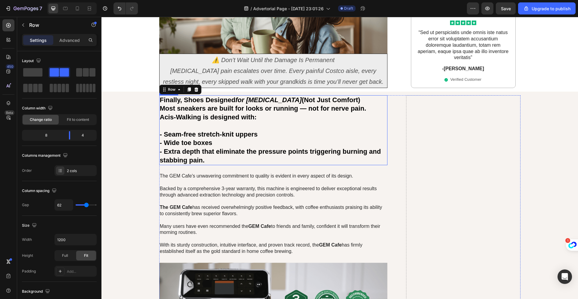
click at [351, 96] on p "Finally, Shoes Designed for Neuropathy (Not Just Comfort) Most sneakers are bui…" at bounding box center [273, 130] width 227 height 69
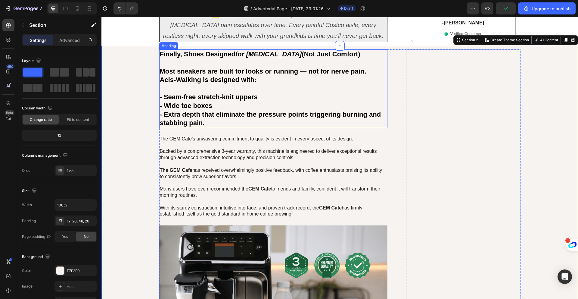
scroll to position [1837, 0]
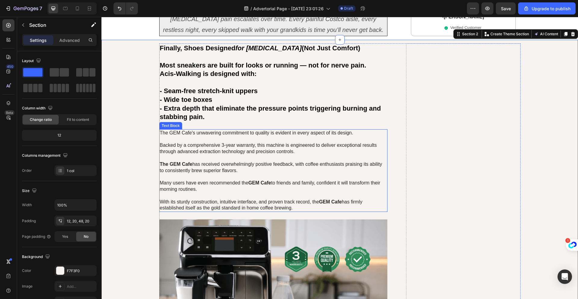
click at [294, 130] on p "The GEM Cafe's unwavering commitment to quality is evident in every aspect of i…" at bounding box center [273, 170] width 227 height 81
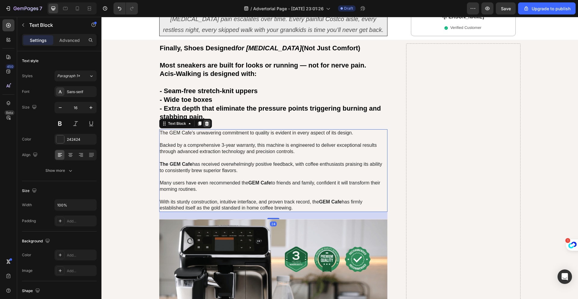
click at [206, 121] on icon at bounding box center [207, 123] width 5 height 5
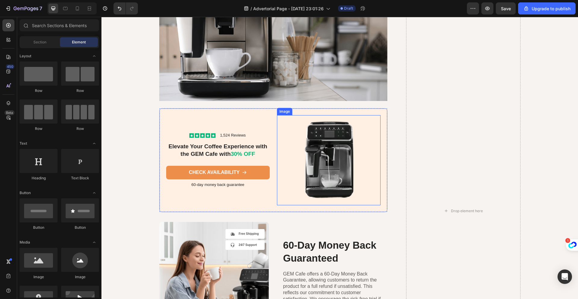
scroll to position [2130, 0]
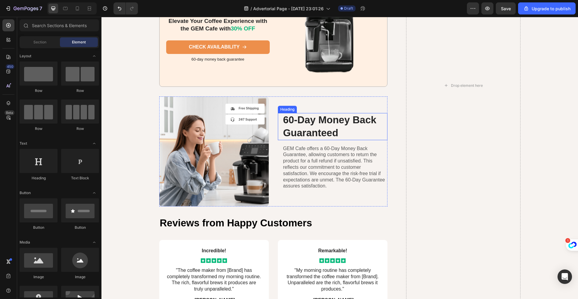
click at [294, 122] on h2 "60-Day Money Back Guaranteed" at bounding box center [335, 126] width 105 height 27
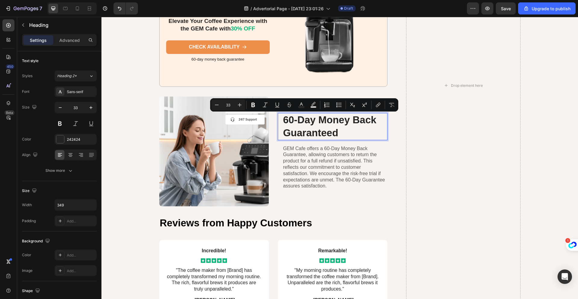
click at [292, 123] on p "60-Day Money Back Guaranteed" at bounding box center [335, 127] width 104 height 26
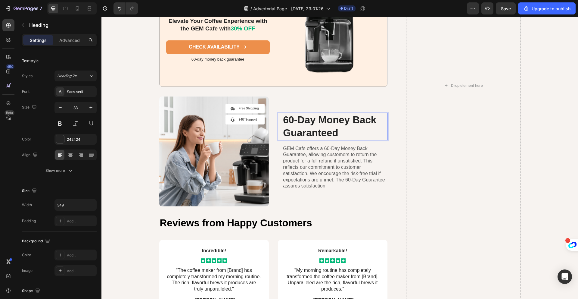
click at [287, 122] on p "60-Day Money Back Guaranteed" at bounding box center [335, 127] width 104 height 26
click at [372, 155] on p "GEM Cafe offers a 60-Day Money Back Guarantee, allowing customers to return the…" at bounding box center [335, 167] width 104 height 44
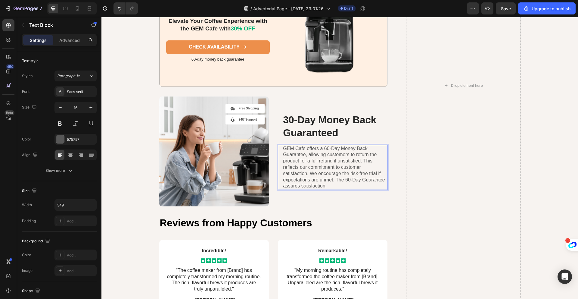
click at [336, 184] on p "GEM Cafe offers a 60-Day Money Back Guarantee, allowing customers to return the…" at bounding box center [335, 167] width 104 height 44
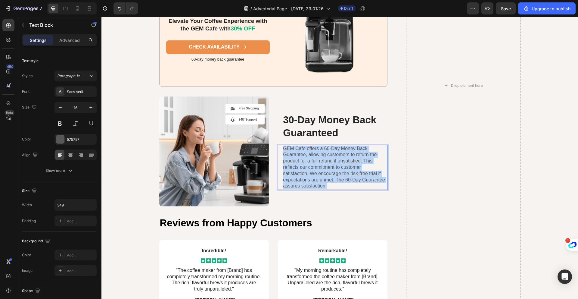
drag, startPoint x: 333, startPoint y: 186, endPoint x: 282, endPoint y: 147, distance: 64.0
click at [283, 147] on p "GEM Cafe offers a 60-Day Money Back Guarantee, allowing customers to return the…" at bounding box center [335, 167] width 104 height 44
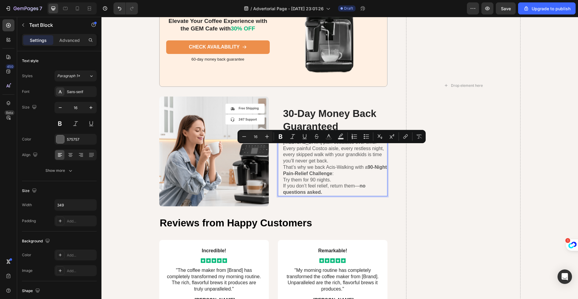
scroll to position [2124, 0]
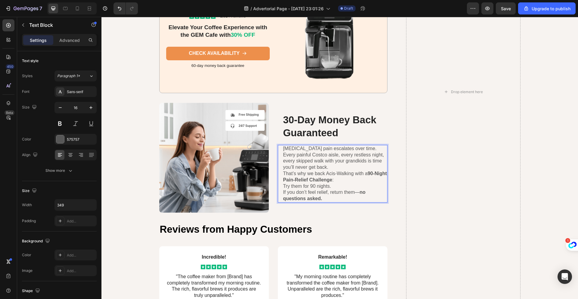
click at [367, 174] on strong "90-Night Pain-Relief Challenge" at bounding box center [335, 176] width 104 height 11
click at [285, 181] on strong "90-Night Pain-Relief Challenge" at bounding box center [318, 179] width 70 height 5
click at [314, 186] on p "Try them for 90 nights." at bounding box center [335, 186] width 104 height 6
click at [335, 199] on p "If you don’t feel relief, return them— no questions asked." at bounding box center [335, 195] width 104 height 13
click at [339, 212] on div "30-Day Money Back Guaranteed Heading Neuropathy pain escalates over time. Every…" at bounding box center [333, 158] width 110 height 110
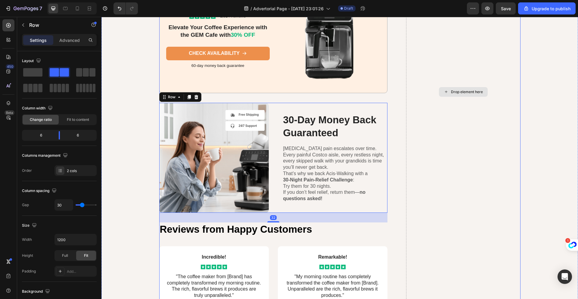
click at [406, 188] on div "Drop element here" at bounding box center [463, 91] width 114 height 697
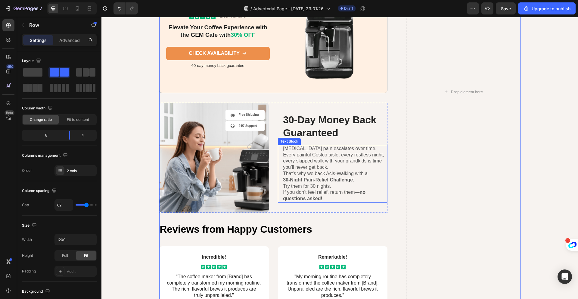
click at [358, 181] on p "That’s why we back Acis-Walking with a 30-Night Pain-Relief Challenge :" at bounding box center [335, 176] width 104 height 13
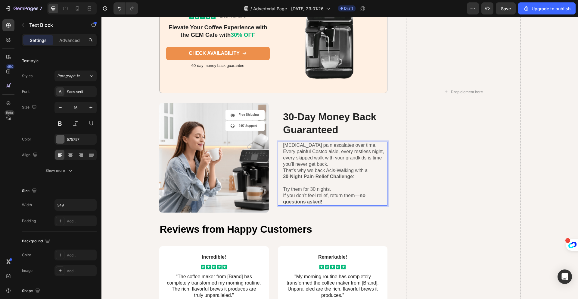
scroll to position [2120, 0]
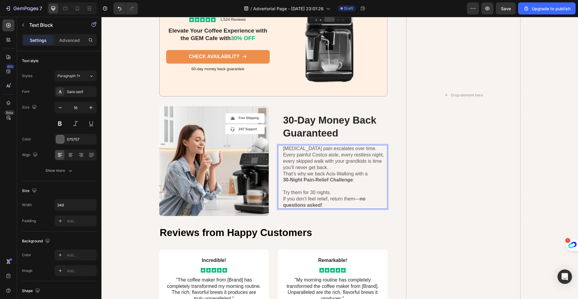
click at [283, 192] on p "Try them for 30 nights." at bounding box center [335, 192] width 104 height 6
drag, startPoint x: 311, startPoint y: 193, endPoint x: 315, endPoint y: 193, distance: 4.8
click at [315, 193] on p "- Try them for 30 nights." at bounding box center [335, 192] width 104 height 6
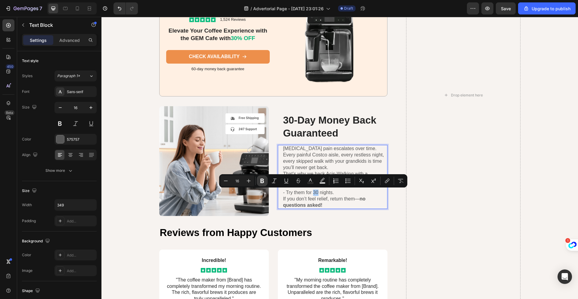
click at [261, 180] on icon "Editor contextual toolbar" at bounding box center [262, 181] width 6 height 6
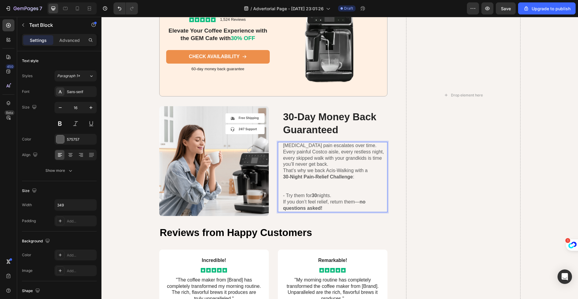
scroll to position [2117, 0]
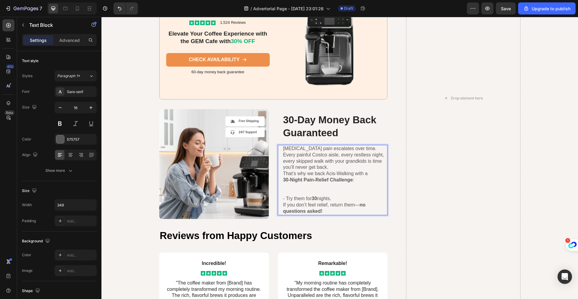
click at [283, 205] on p "If you don’t feel relief, return them— no questions asked!" at bounding box center [335, 208] width 104 height 13
click at [356, 211] on p "-If you don’t feel relief, return them— no questions asked!" at bounding box center [335, 208] width 104 height 13
click at [393, 201] on div "Finally, Shoes Designed for Neuropathy (Not Just Comfort) Most sneakers are bui…" at bounding box center [339, 98] width 361 height 697
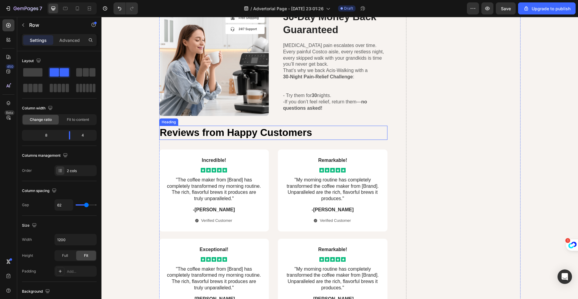
scroll to position [2234, 0]
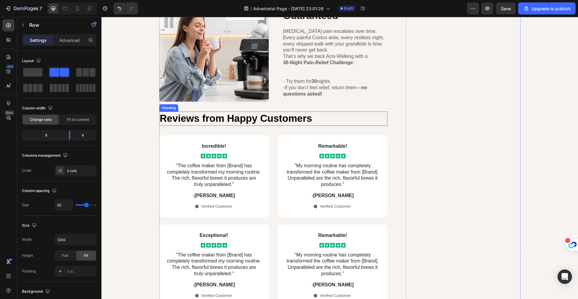
click at [332, 119] on h2 "Reviews from Happy Customers" at bounding box center [273, 118] width 229 height 14
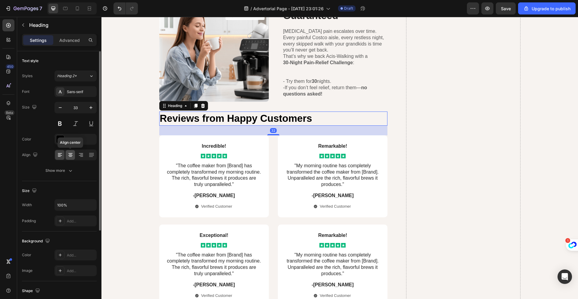
click at [70, 156] on icon at bounding box center [70, 155] width 6 height 6
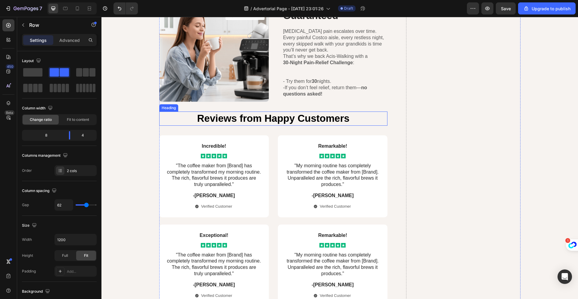
click at [348, 121] on h2 "Reviews from Happy Customers" at bounding box center [273, 118] width 229 height 14
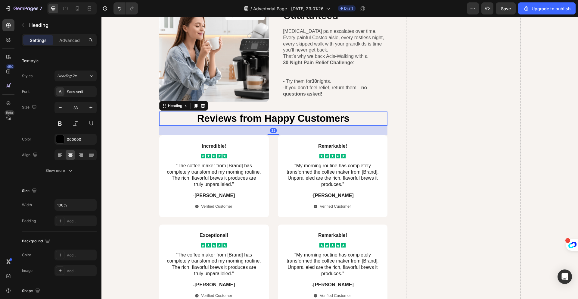
click at [348, 121] on h2 "Reviews from Happy Customers" at bounding box center [273, 118] width 229 height 14
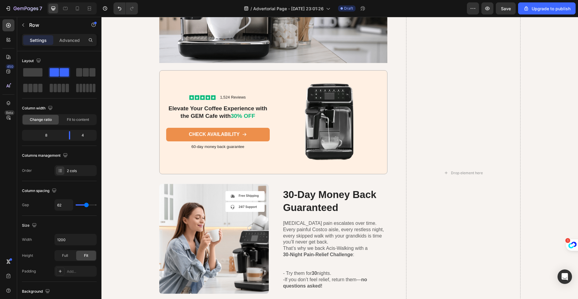
scroll to position [2032, 0]
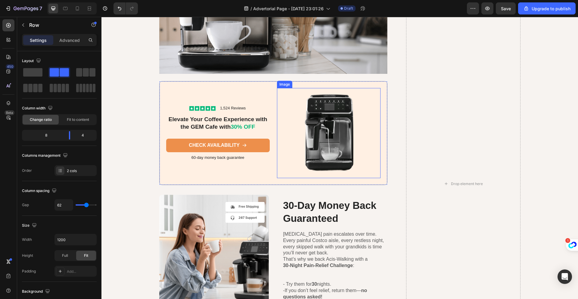
click at [336, 142] on img at bounding box center [329, 133] width 104 height 90
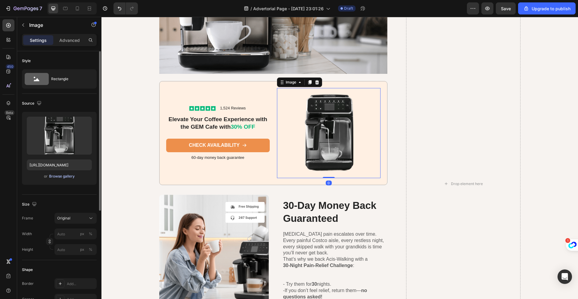
click at [66, 176] on div "Browse gallery" at bounding box center [62, 175] width 26 height 5
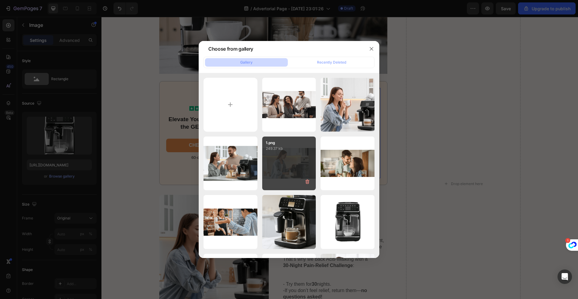
scroll to position [128, 0]
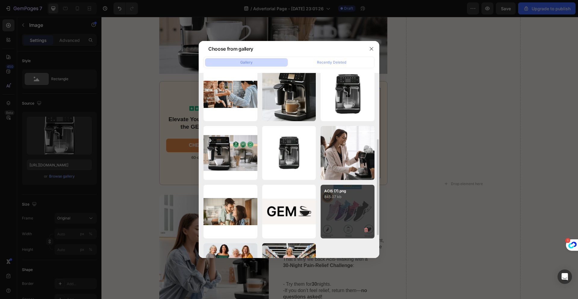
click at [349, 205] on div "ACIS (7).png 845.07 kb" at bounding box center [348, 212] width 54 height 54
type input "[URL][DOMAIN_NAME]"
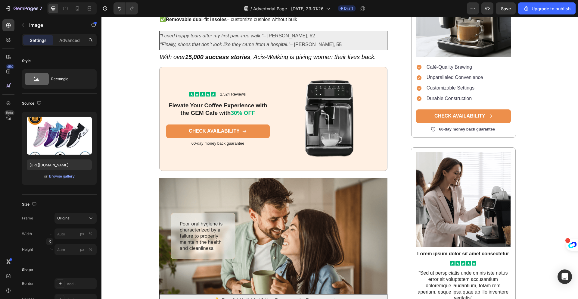
scroll to position [1512, 0]
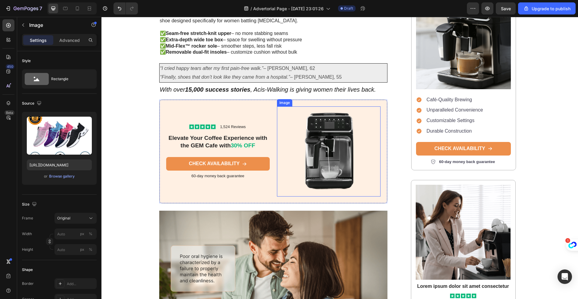
click at [320, 142] on img at bounding box center [329, 151] width 104 height 90
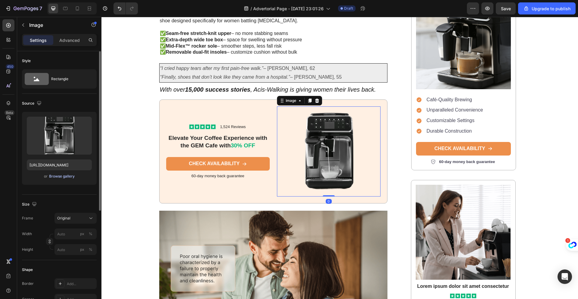
click at [63, 178] on div "Browse gallery" at bounding box center [62, 175] width 26 height 5
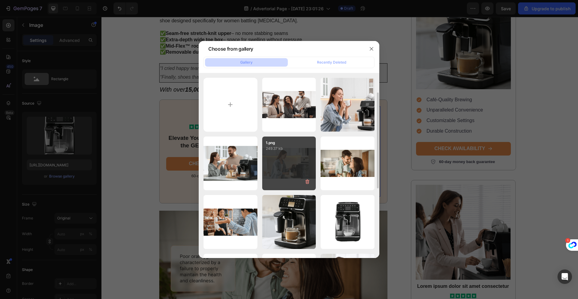
scroll to position [128, 0]
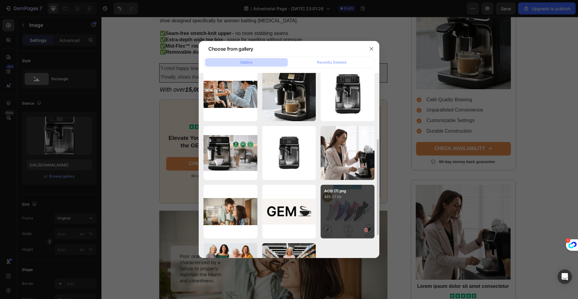
click at [336, 205] on div "ACIS (7).png 845.07 kb" at bounding box center [348, 212] width 54 height 54
type input "[URL][DOMAIN_NAME]"
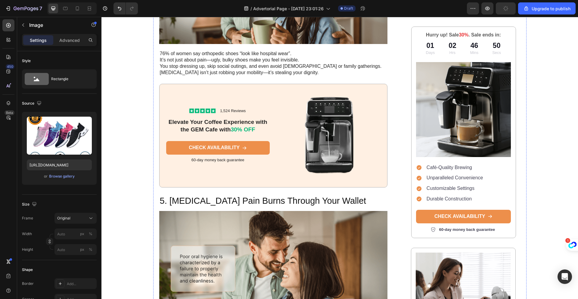
scroll to position [766, 0]
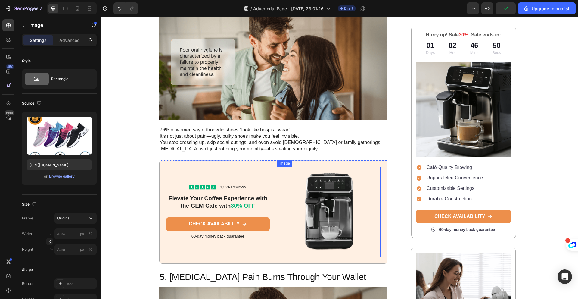
click at [317, 189] on img at bounding box center [329, 212] width 104 height 90
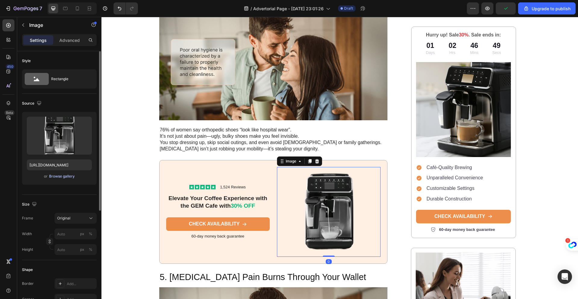
click at [58, 176] on div "Browse gallery" at bounding box center [62, 175] width 26 height 5
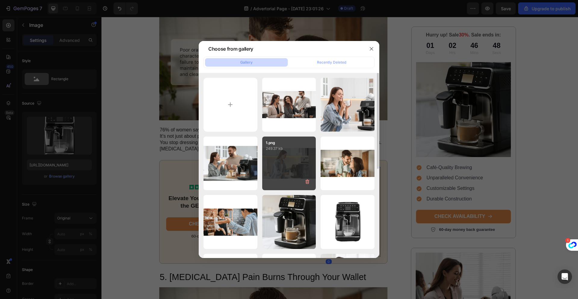
scroll to position [118, 0]
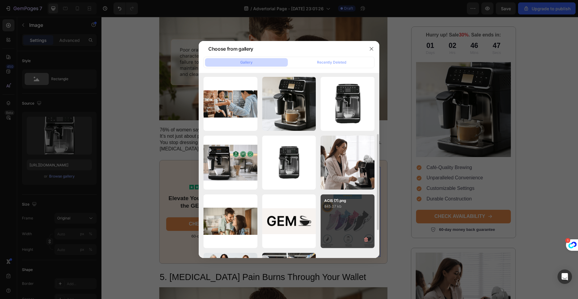
click at [337, 220] on div "ACIS (7).png 845.07 kb" at bounding box center [348, 221] width 54 height 54
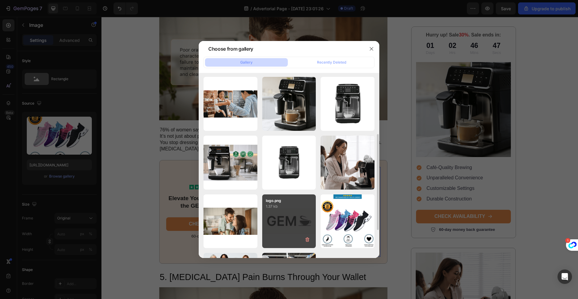
type input "[URL][DOMAIN_NAME]"
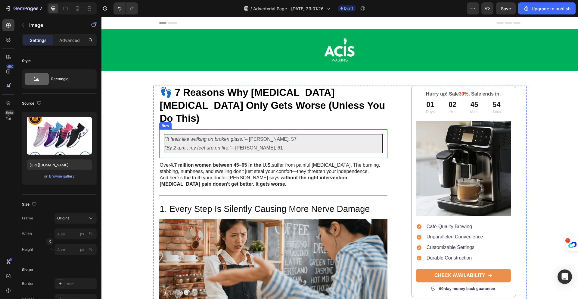
scroll to position [53, 0]
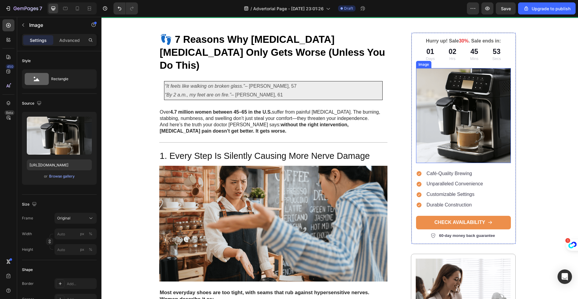
click at [452, 129] on img at bounding box center [463, 115] width 95 height 95
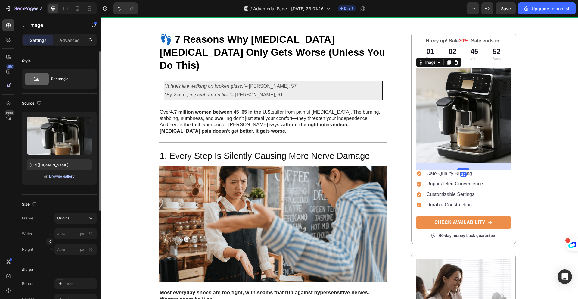
click at [71, 177] on div "Browse gallery" at bounding box center [62, 175] width 26 height 5
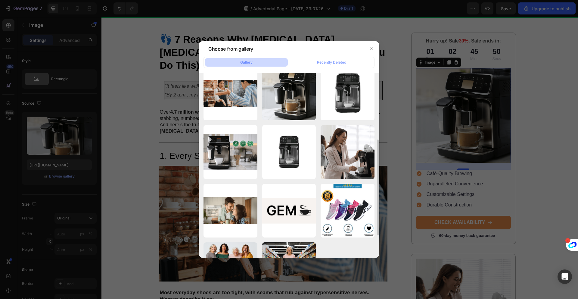
scroll to position [172, 0]
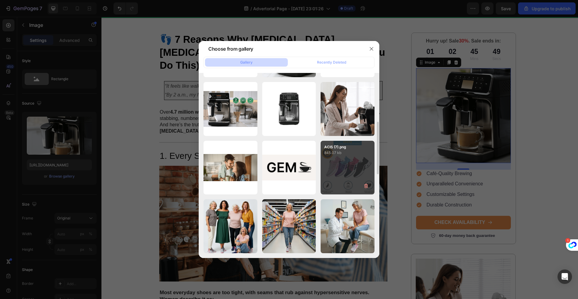
click at [339, 170] on div "ACIS (7).png 845.07 kb" at bounding box center [348, 168] width 54 height 54
type input "[URL][DOMAIN_NAME]"
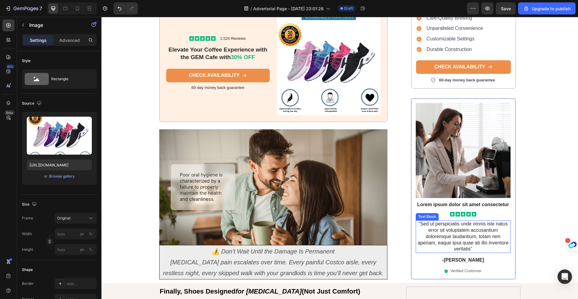
scroll to position [1640, 0]
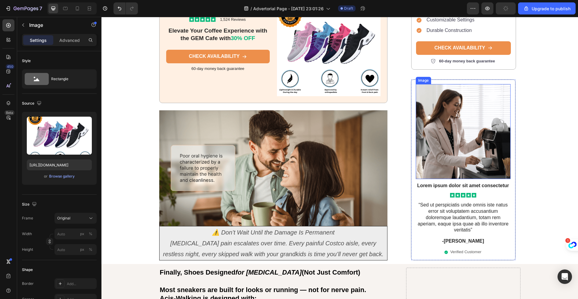
drag, startPoint x: 457, startPoint y: 141, endPoint x: 457, endPoint y: 148, distance: 7.5
click at [457, 148] on img at bounding box center [463, 131] width 95 height 95
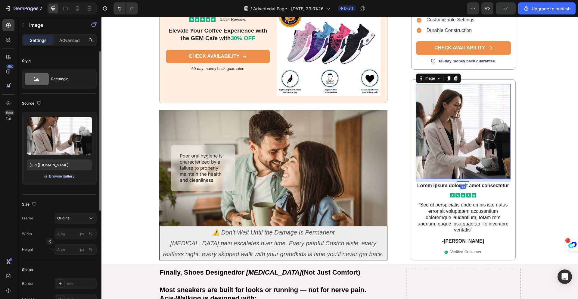
click at [73, 177] on div "Browse gallery" at bounding box center [62, 175] width 26 height 5
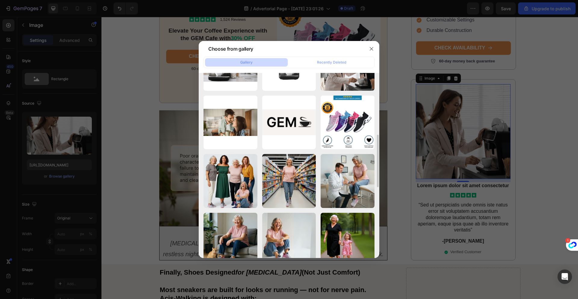
scroll to position [268, 0]
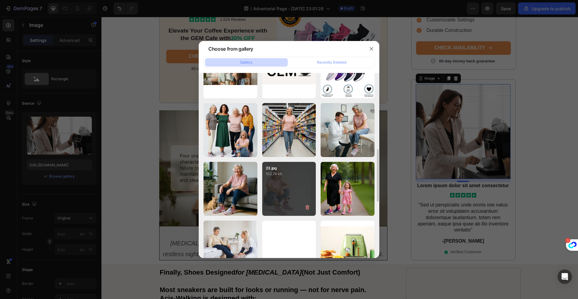
click at [299, 188] on div "23.jpg 102.74 kb" at bounding box center [289, 189] width 54 height 54
type input "https://cdn.shopify.com/s/files/1/0939/9307/5075/files/gempages_581805375498486…"
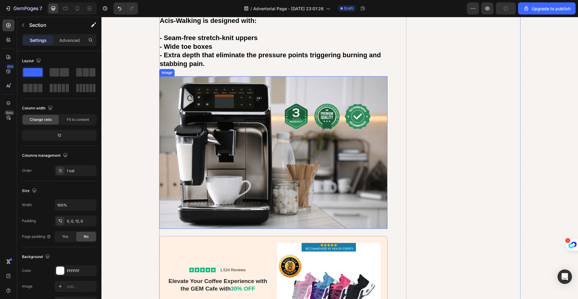
scroll to position [1898, 0]
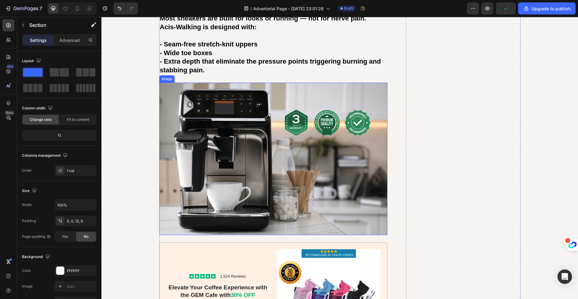
click at [349, 174] on img at bounding box center [273, 159] width 229 height 152
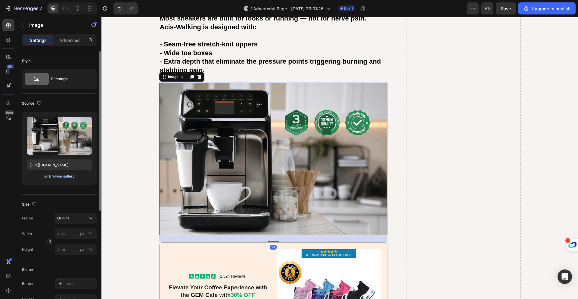
click at [70, 176] on div "Browse gallery" at bounding box center [62, 175] width 26 height 5
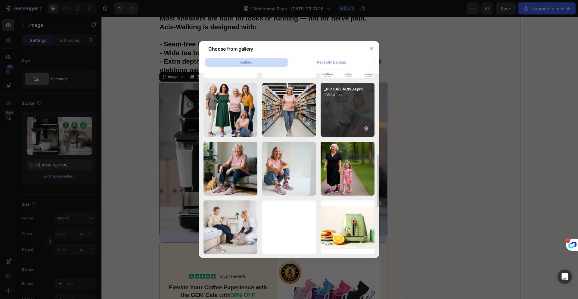
scroll to position [246, 0]
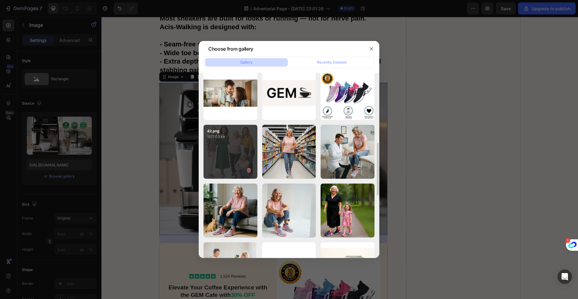
click at [240, 149] on div "42.png 1571.03 kb" at bounding box center [231, 152] width 54 height 54
type input "https://cdn.shopify.com/s/files/1/0939/9307/5075/files/gempages_581805375498486…"
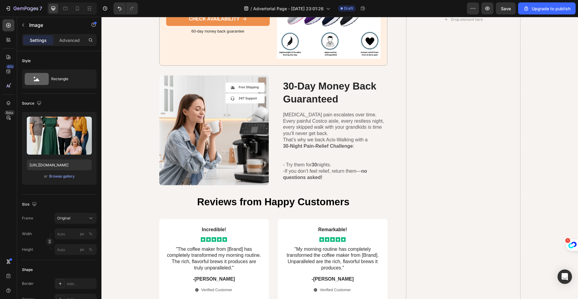
scroll to position [2288, 0]
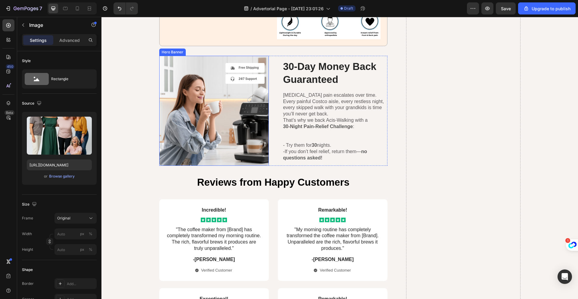
click at [248, 123] on div "Background Image" at bounding box center [214, 111] width 110 height 110
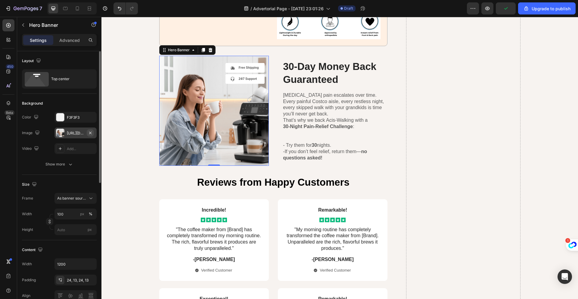
click at [90, 133] on icon "button" at bounding box center [90, 132] width 2 height 2
type input "Auto"
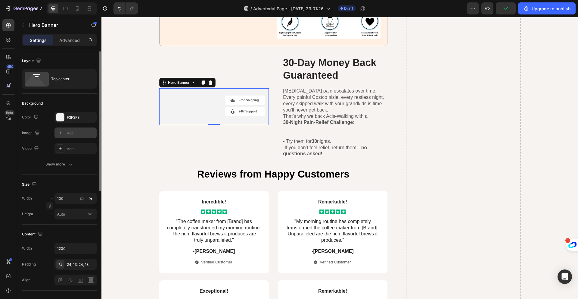
click at [61, 133] on icon at bounding box center [60, 132] width 5 height 5
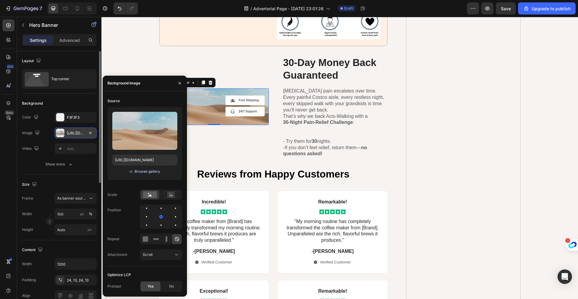
click at [141, 170] on div "Browse gallery" at bounding box center [148, 171] width 26 height 5
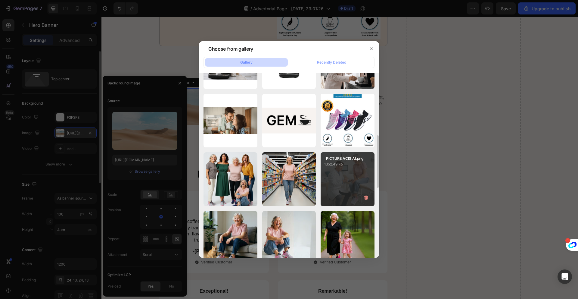
scroll to position [217, 0]
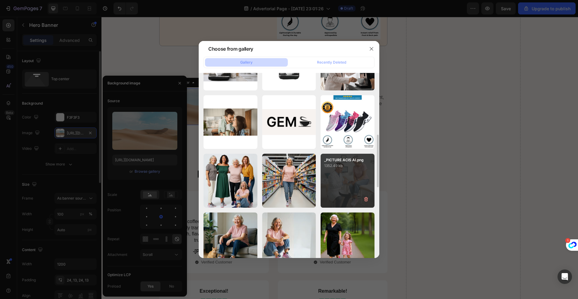
click at [339, 183] on div "_PICTURE ACIS AI.png 1352.49 kb" at bounding box center [348, 181] width 54 height 54
type input "https://cdn.shopify.com/s/files/1/0939/9307/5075/files/gempages_581805375498486…"
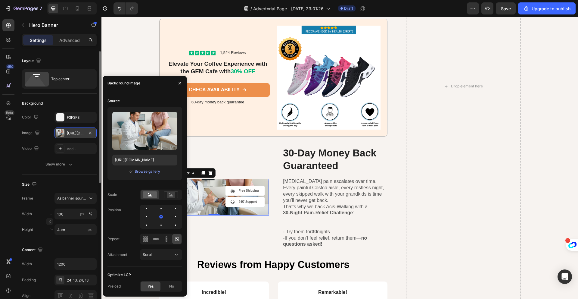
scroll to position [2194, 0]
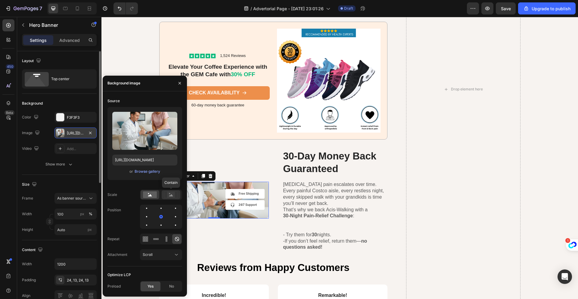
click at [167, 195] on icon at bounding box center [171, 194] width 14 height 7
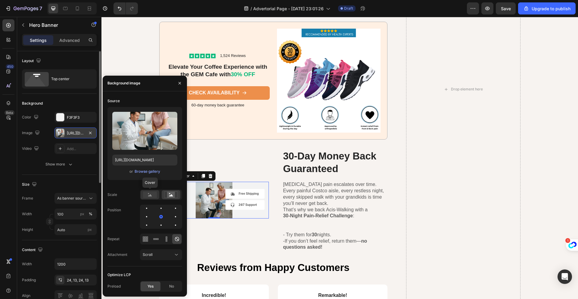
click at [153, 195] on rect at bounding box center [150, 194] width 14 height 7
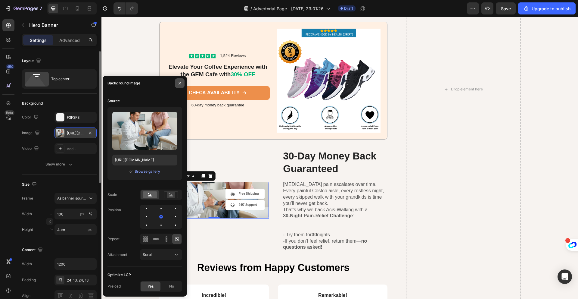
click at [178, 81] on icon "button" at bounding box center [179, 83] width 5 height 5
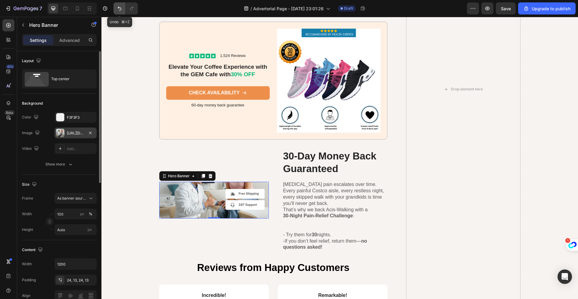
click at [119, 8] on icon "Undo/Redo" at bounding box center [120, 8] width 6 height 6
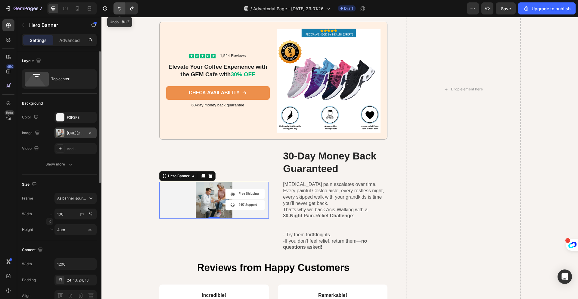
click at [119, 8] on icon "Undo/Redo" at bounding box center [120, 8] width 6 height 6
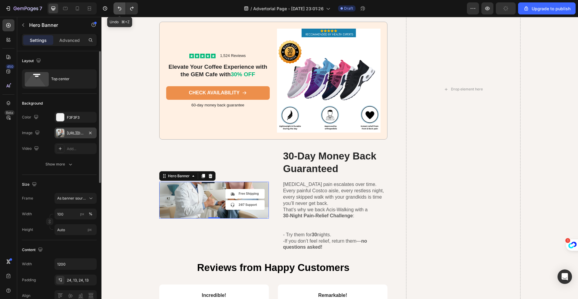
click at [119, 8] on icon "Undo/Redo" at bounding box center [120, 8] width 6 height 6
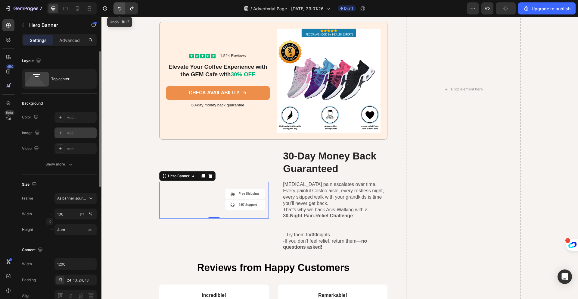
click at [119, 8] on icon "Undo/Redo" at bounding box center [120, 8] width 6 height 6
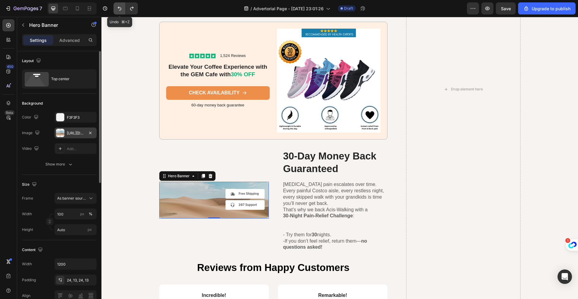
click at [119, 8] on icon "Undo/Redo" at bounding box center [120, 8] width 6 height 6
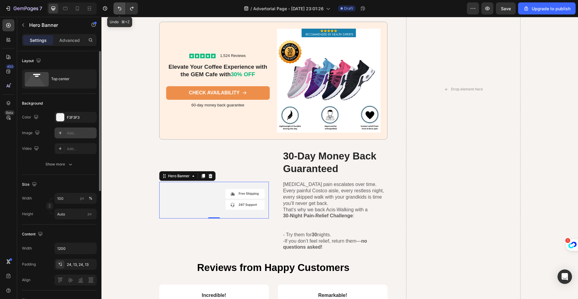
click at [119, 8] on icon "Undo/Redo" at bounding box center [120, 8] width 6 height 6
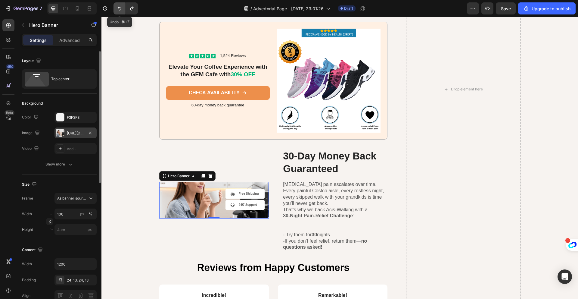
click at [119, 8] on icon "Undo/Redo" at bounding box center [120, 8] width 6 height 6
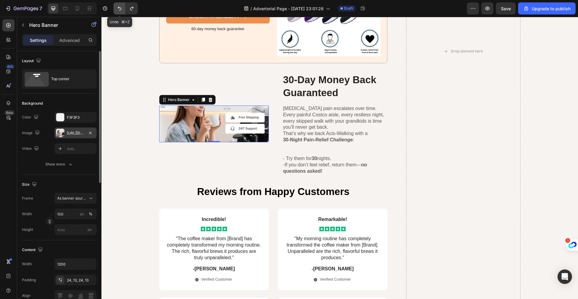
scroll to position [2118, 0]
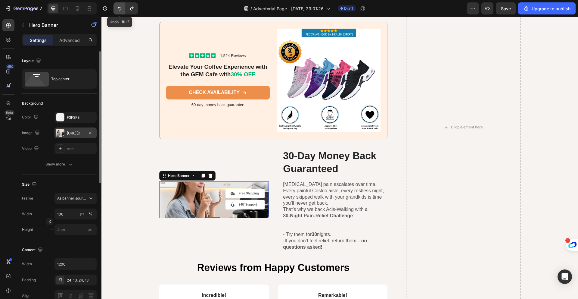
click at [119, 8] on icon "Undo/Redo" at bounding box center [120, 8] width 6 height 6
click at [132, 10] on icon "Undo/Redo" at bounding box center [132, 8] width 6 height 6
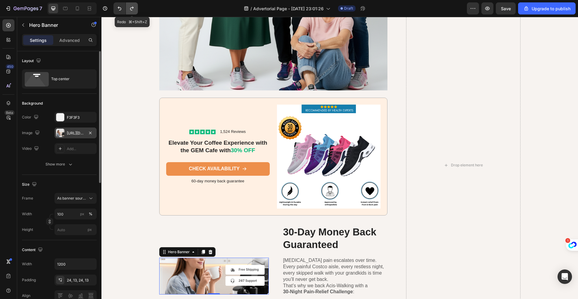
scroll to position [2194, 0]
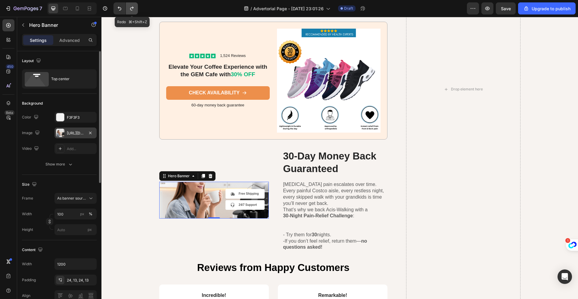
click at [133, 9] on icon "Undo/Redo" at bounding box center [132, 8] width 6 height 6
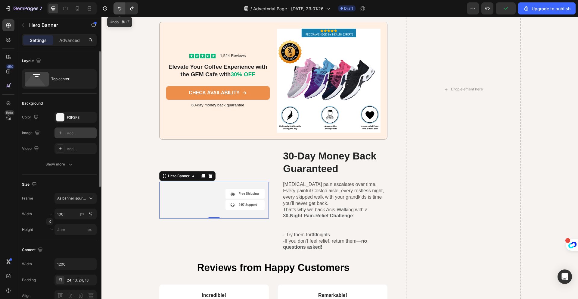
click at [122, 9] on icon "Undo/Redo" at bounding box center [120, 8] width 6 height 6
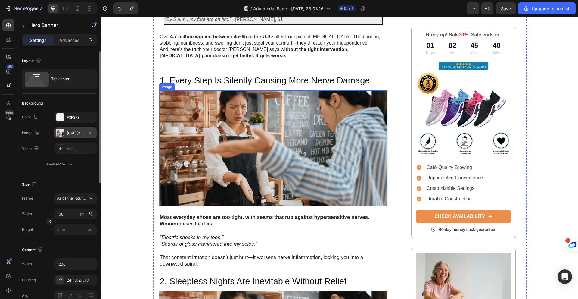
scroll to position [127, 0]
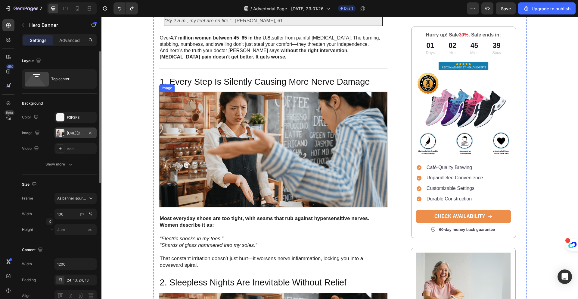
click at [342, 145] on img at bounding box center [273, 150] width 229 height 116
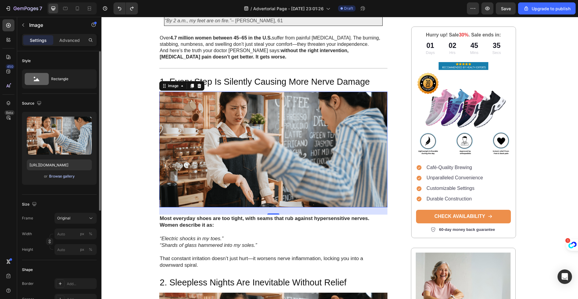
click at [67, 176] on div "Browse gallery" at bounding box center [62, 175] width 26 height 5
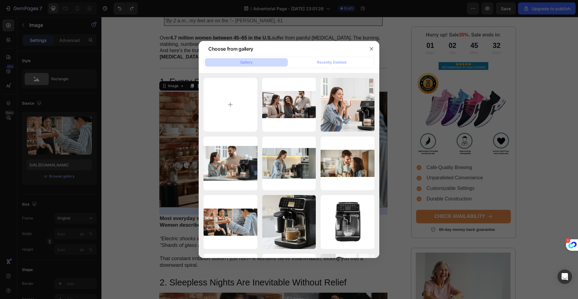
type input "C:\fakepath\undefined_1._Every_Step_Is_Sil (1).png"
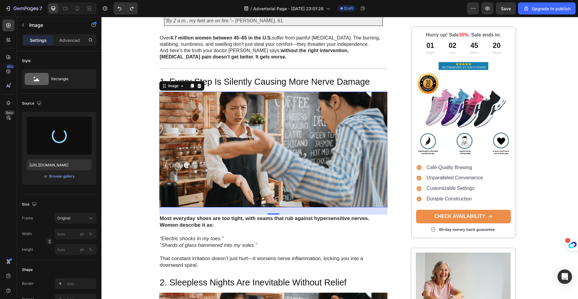
type input "https://cdn.shopify.com/s/files/1/0939/9307/5075/files/gempages_581805375498486…"
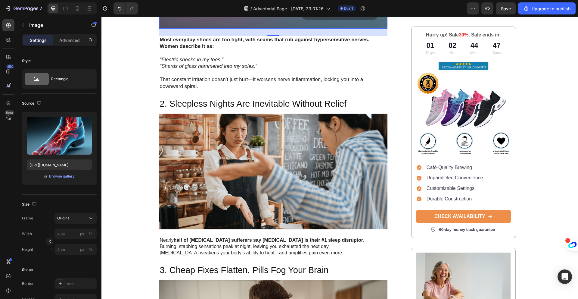
scroll to position [419, 0]
click at [342, 147] on img at bounding box center [273, 171] width 229 height 116
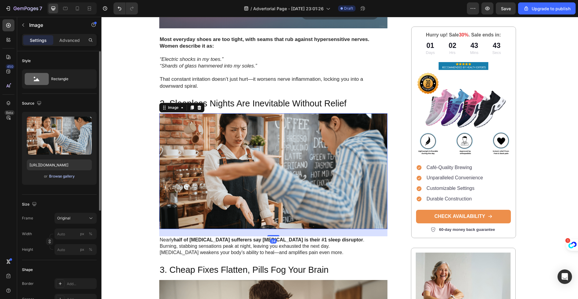
click at [68, 176] on div "Browse gallery" at bounding box center [62, 175] width 26 height 5
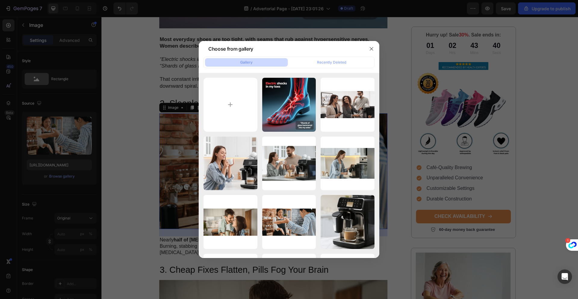
type input "C:\fakepath\undefined_2._Sleepless_Nights_.png"
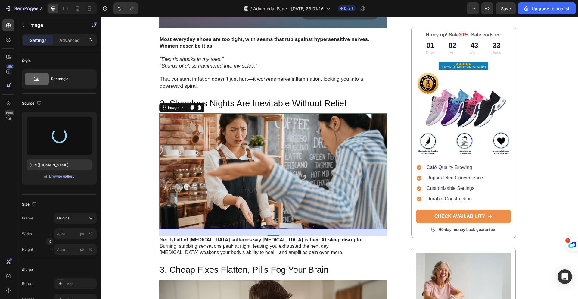
type input "https://cdn.shopify.com/s/files/1/0939/9307/5075/files/gempages_581805375498486…"
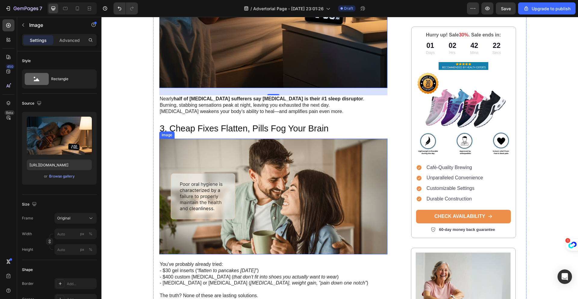
scroll to position [673, 0]
click at [255, 163] on img at bounding box center [273, 196] width 229 height 116
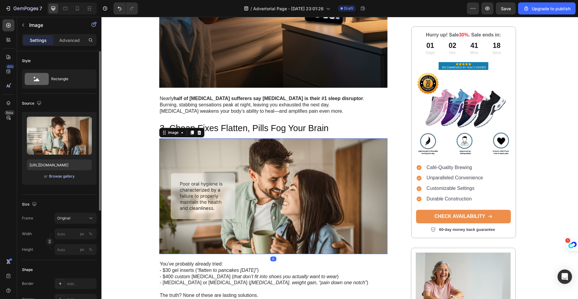
click at [64, 177] on div "Browse gallery" at bounding box center [62, 175] width 26 height 5
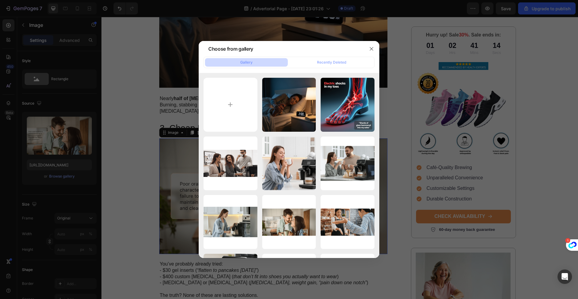
type input "C:\fakepath\undefined_3._Cheap_Fixes_Flatt.png"
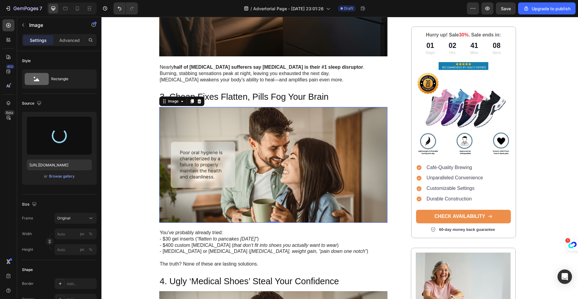
scroll to position [705, 0]
type input "https://cdn.shopify.com/s/files/1/0939/9307/5075/files/gempages_581805375498486…"
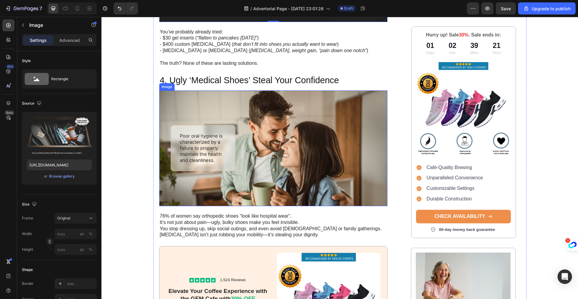
scroll to position [1019, 0]
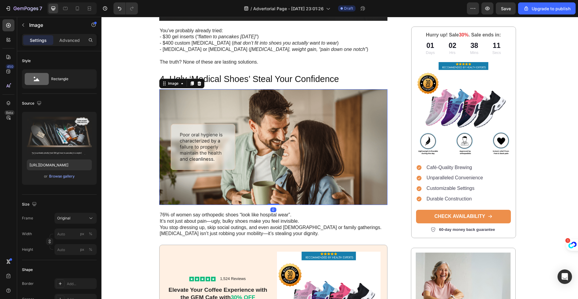
click at [293, 126] on img at bounding box center [273, 147] width 229 height 116
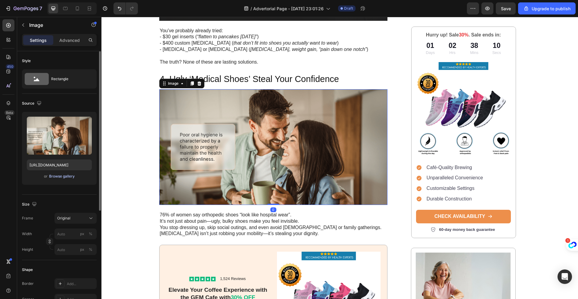
click at [72, 177] on div "Browse gallery" at bounding box center [62, 175] width 26 height 5
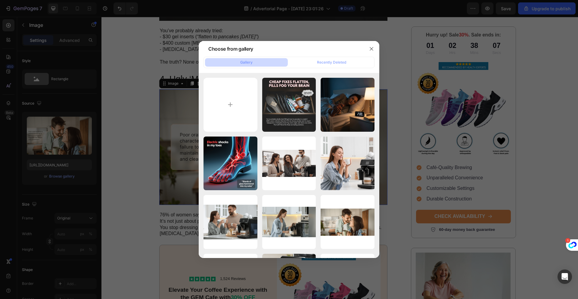
type input "C:\fakepath\undefined_Give_me_a_realistic_.jpeg"
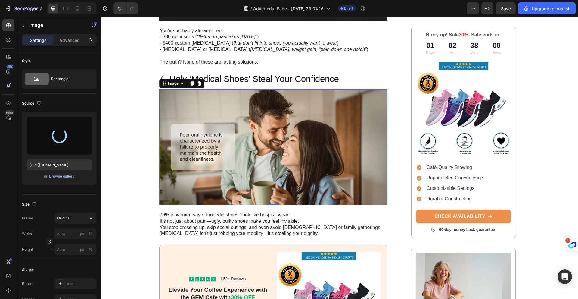
type input "https://cdn.shopify.com/s/files/1/0939/9307/5075/files/gempages_581805375498486…"
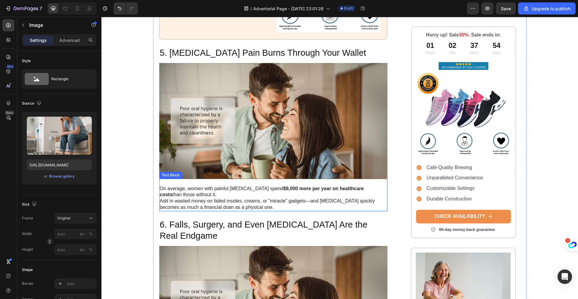
scroll to position [1457, 0]
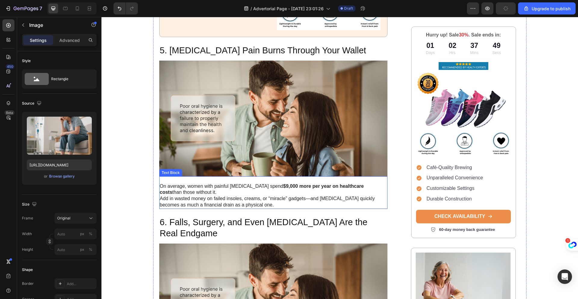
click at [275, 195] on p "Add in wasted money on failed insoles, creams, or “miracle” gadgets—and [MEDICA…" at bounding box center [273, 201] width 227 height 13
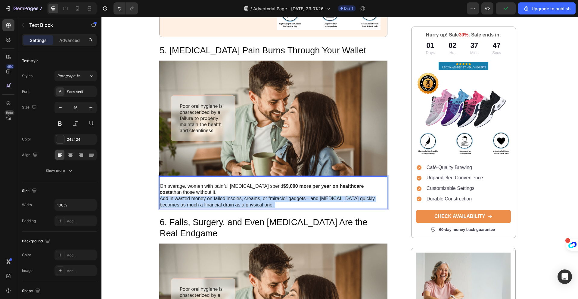
drag, startPoint x: 260, startPoint y: 192, endPoint x: 163, endPoint y: 176, distance: 97.7
click at [163, 176] on div "On average, women with painful neuropathy spend $9,000 more per year on healthc…" at bounding box center [273, 192] width 229 height 33
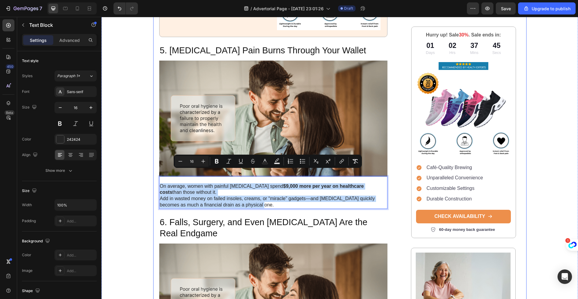
drag, startPoint x: 251, startPoint y: 192, endPoint x: 156, endPoint y: 173, distance: 97.0
copy div "On average, women with painful neuropathy spend $9,000 more per year on healthc…"
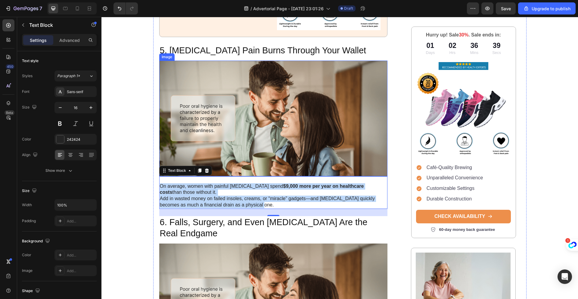
click at [272, 100] on img at bounding box center [273, 119] width 229 height 116
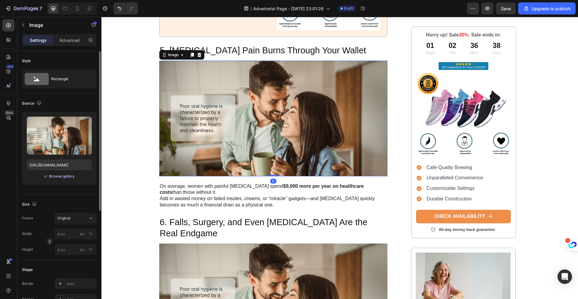
click at [59, 175] on div "Browse gallery" at bounding box center [62, 175] width 26 height 5
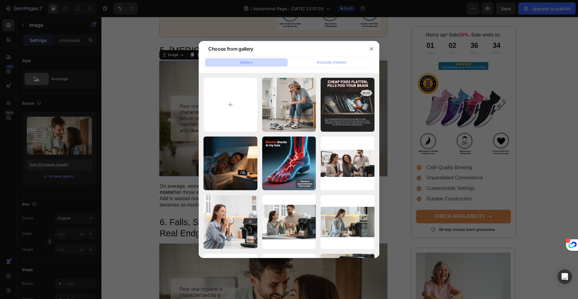
type input "C:\fakepath\undefined_Give_me_a_realistic_.png"
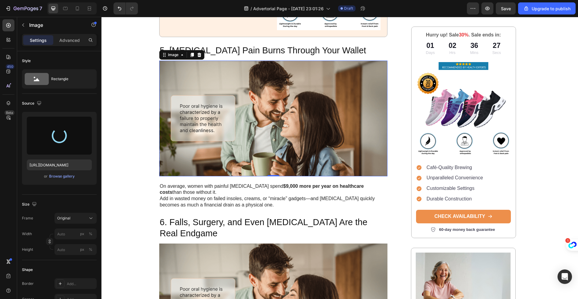
type input "https://cdn.shopify.com/s/files/1/0939/9307/5075/files/gempages_581805375498486…"
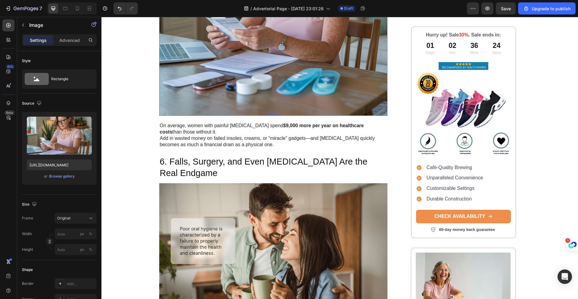
scroll to position [1744, 0]
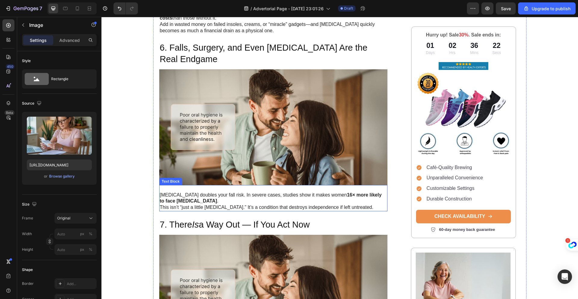
click at [318, 187] on p "Neuropathy doubles your fall risk. In severe cases, studies show it makes women…" at bounding box center [273, 195] width 227 height 19
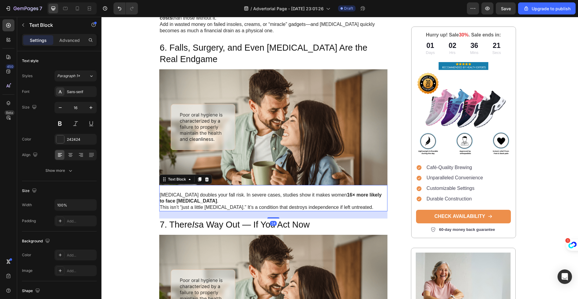
click at [336, 189] on p "Neuropathy doubles your fall risk. In severe cases, studies show it makes women…" at bounding box center [273, 195] width 227 height 19
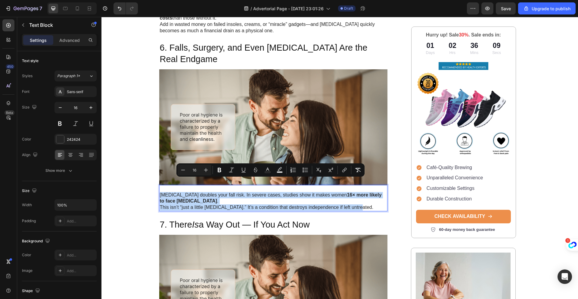
drag, startPoint x: 352, startPoint y: 193, endPoint x: 159, endPoint y: 183, distance: 193.1
click at [159, 185] on div "Neuropathy doubles your fall risk. In severe cases, studies show it makes women…" at bounding box center [273, 198] width 229 height 26
copy div "Neuropathy doubles your fall risk. In severe cases, studies show it makes women…"
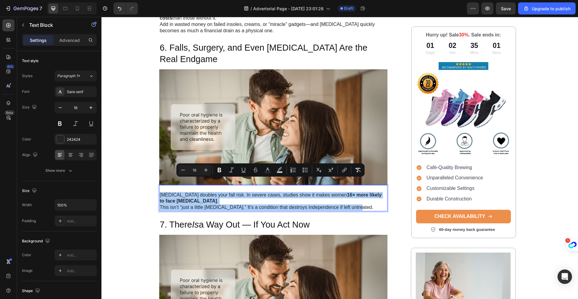
scroll to position [1744, 0]
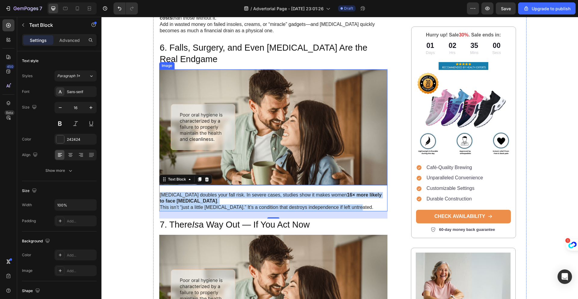
click at [252, 114] on img at bounding box center [273, 127] width 229 height 116
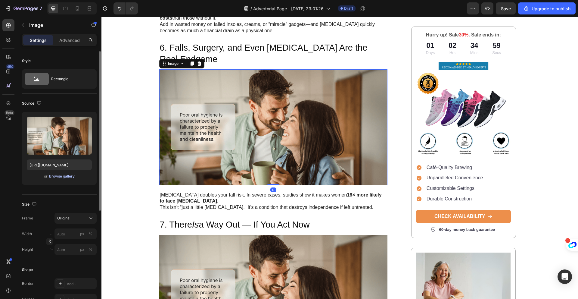
click at [69, 176] on div "Browse gallery" at bounding box center [62, 175] width 26 height 5
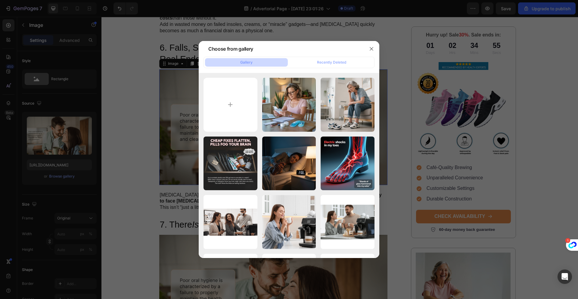
type input "C:\fakepath\undefined_Give_me_a_realistic_ (1).png"
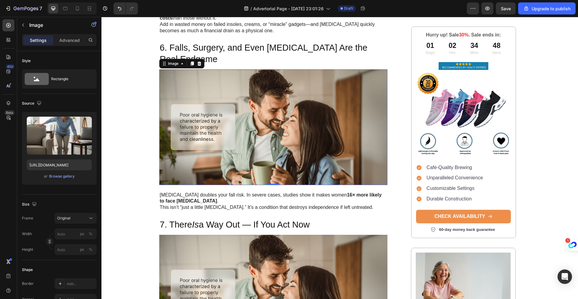
type input "https://cdn.shopify.com/s/files/1/0939/9307/5075/files/gempages_581805375498486…"
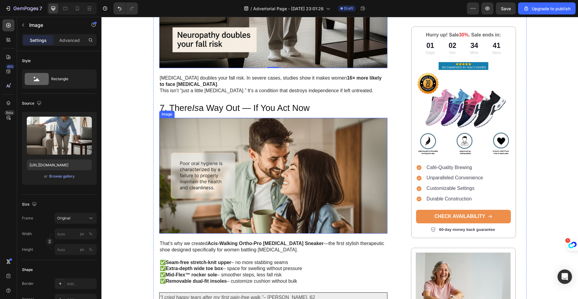
scroll to position [1980, 0]
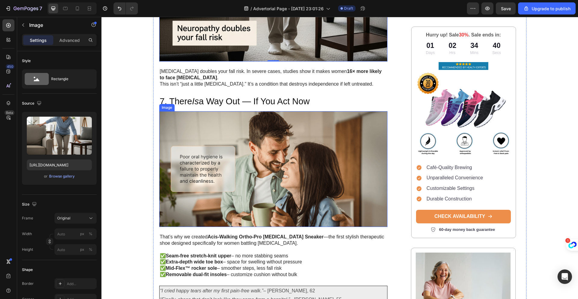
click at [304, 166] on img at bounding box center [273, 169] width 229 height 116
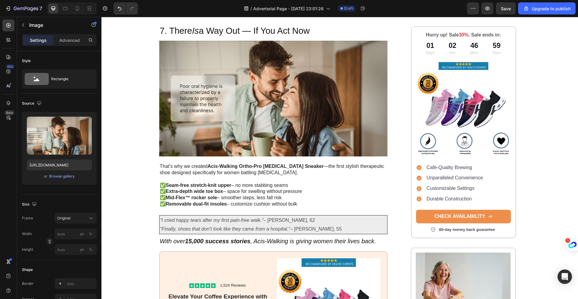
scroll to position [2029, 0]
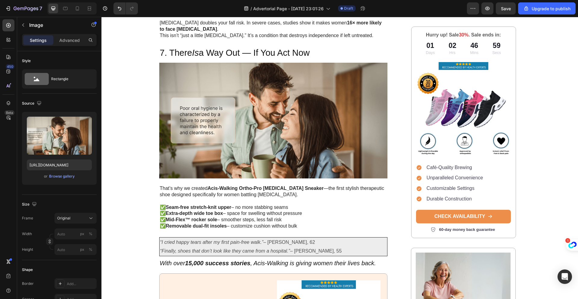
click at [261, 126] on img at bounding box center [273, 121] width 229 height 116
click at [57, 177] on div "Browse gallery" at bounding box center [62, 175] width 26 height 5
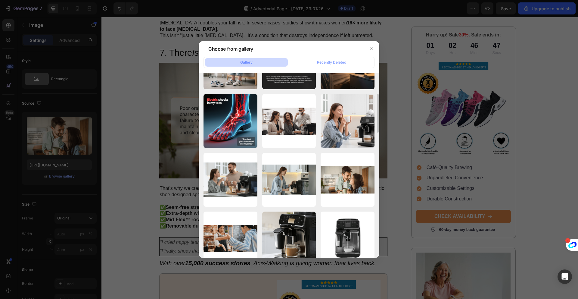
scroll to position [0, 0]
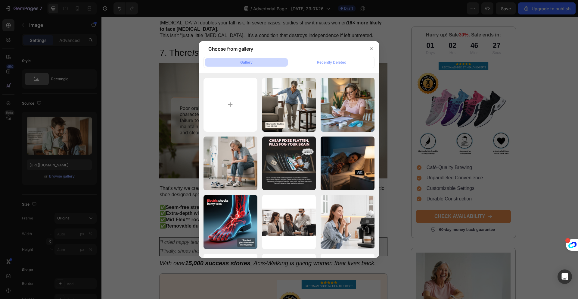
type input "C:\fakepath\gemini-2.5-flash-image-preview_I_want_you_to_make_t.png"
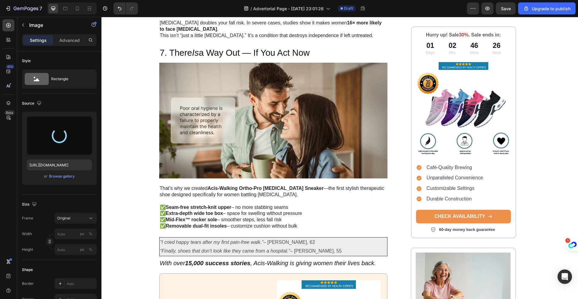
type input "https://cdn.shopify.com/s/files/1/0939/9307/5075/files/gempages_581805375498486…"
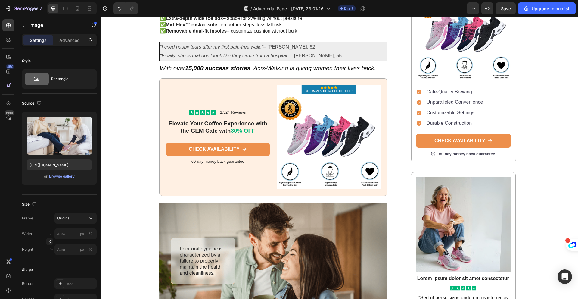
scroll to position [2412, 0]
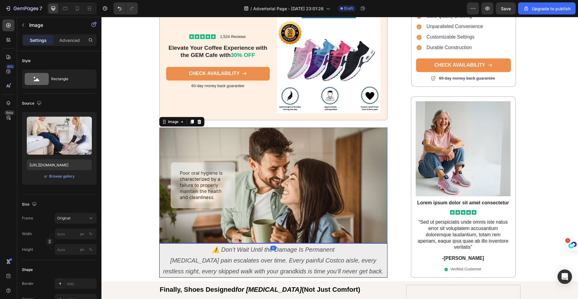
click at [263, 165] on img at bounding box center [273, 185] width 229 height 116
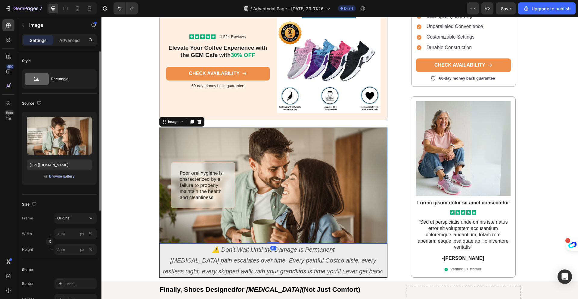
click at [71, 177] on div "Browse gallery" at bounding box center [62, 175] width 26 height 5
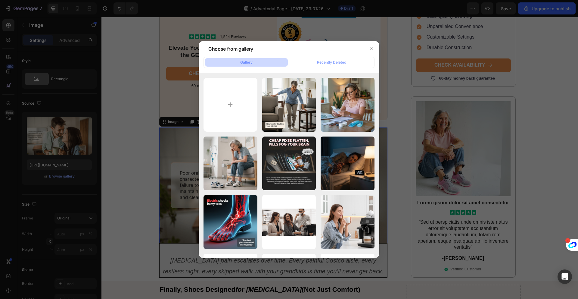
type input "C:\fakepath\nano-banana-no-bg-2025-08-26T19-56-30.png"
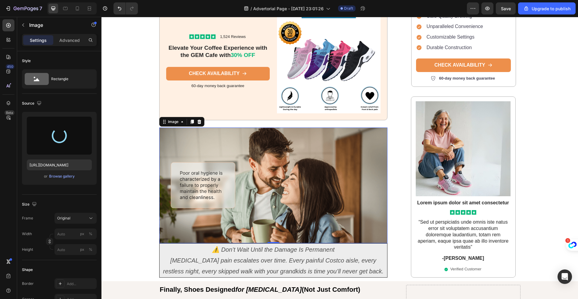
type input "https://cdn.shopify.com/s/files/1/0939/9307/5075/files/gempages_581805375498486…"
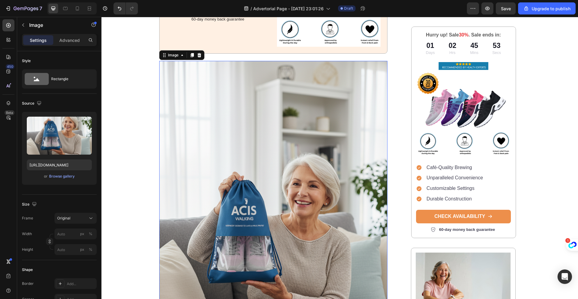
scroll to position [2593, 0]
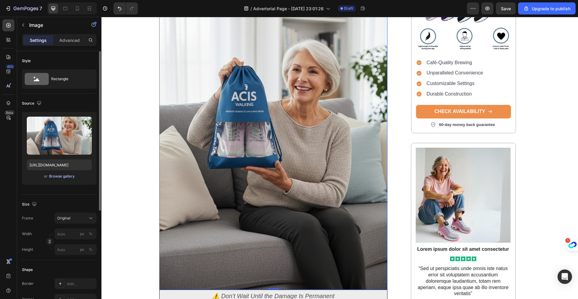
click at [70, 176] on div "Browse gallery" at bounding box center [62, 175] width 26 height 5
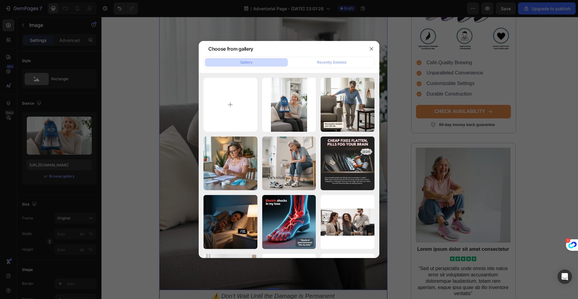
type input "C:\fakepath\undefined_i_want_you_to_put_an.png"
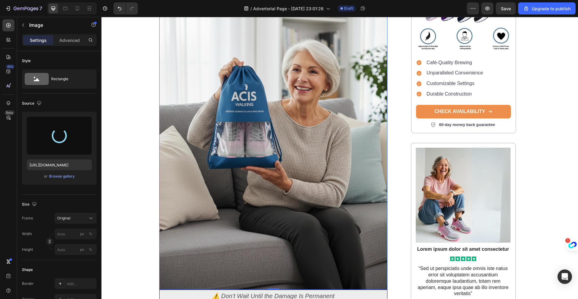
type input "https://cdn.shopify.com/s/files/1/0939/9307/5075/files/gempages_581805375498486…"
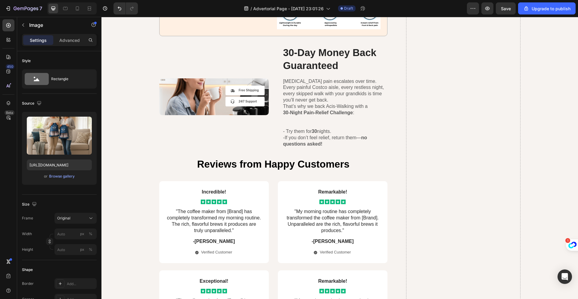
scroll to position [3202, 0]
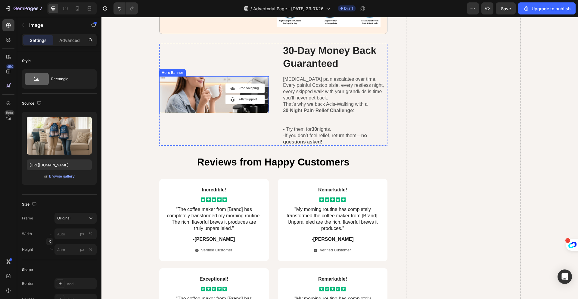
click at [209, 88] on div "Icon Free Shipping Text Block Row Icon 24/7 Support Text Block Row" at bounding box center [214, 94] width 102 height 22
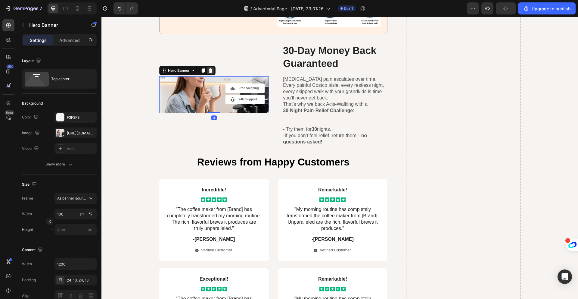
click at [208, 71] on icon at bounding box center [210, 70] width 5 height 5
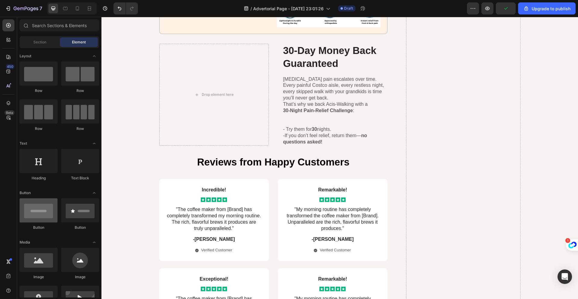
scroll to position [50, 0]
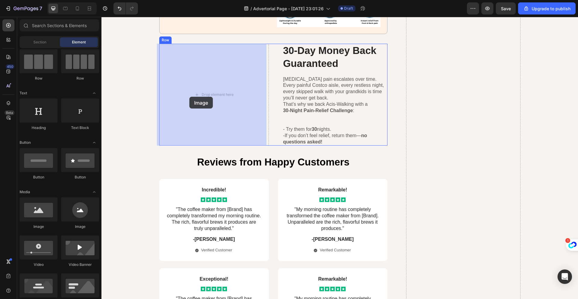
drag, startPoint x: 147, startPoint y: 226, endPoint x: 189, endPoint y: 97, distance: 136.3
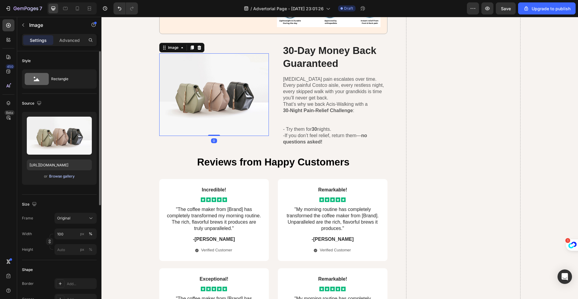
click at [67, 176] on div "Browse gallery" at bounding box center [62, 175] width 26 height 5
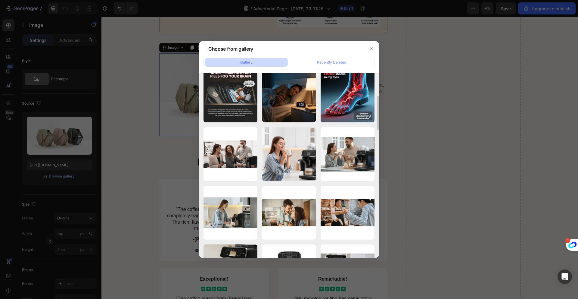
scroll to position [0, 0]
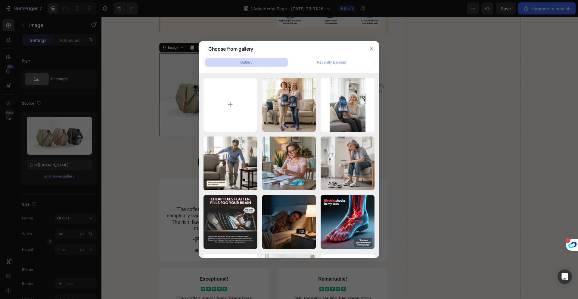
type input "C:\fakepath\nano-banana-no-bg-2025-08-26T17-31-33.png"
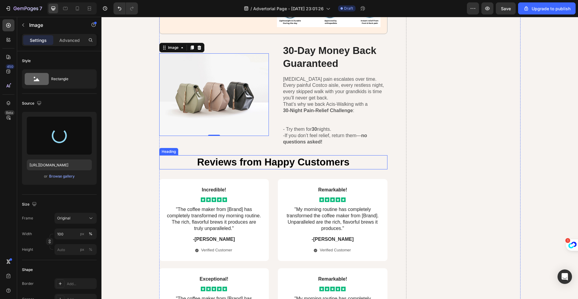
type input "https://cdn.shopify.com/s/files/1/0939/9307/5075/files/gempages_581805375498486…"
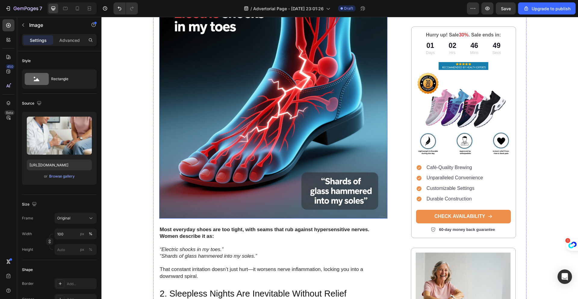
scroll to position [167, 0]
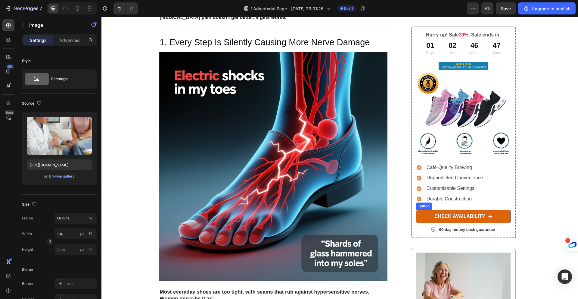
click at [504, 215] on link "CHECK AVAILABILITY" at bounding box center [463, 217] width 95 height 14
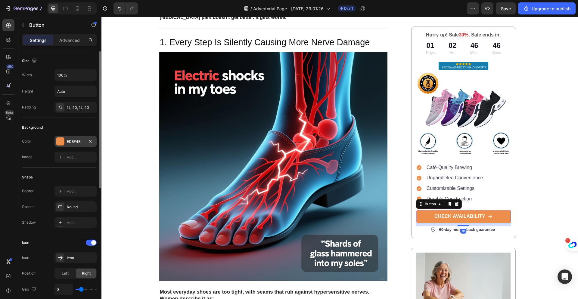
click at [59, 143] on div at bounding box center [60, 141] width 8 height 8
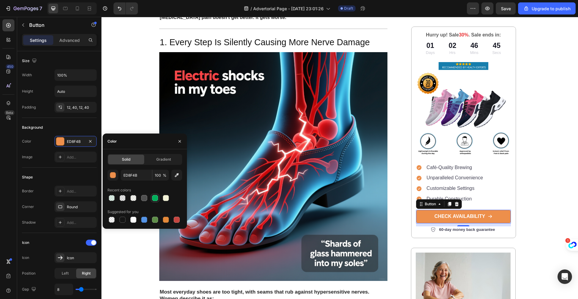
click at [155, 197] on div at bounding box center [155, 198] width 6 height 6
type input "00AF5B"
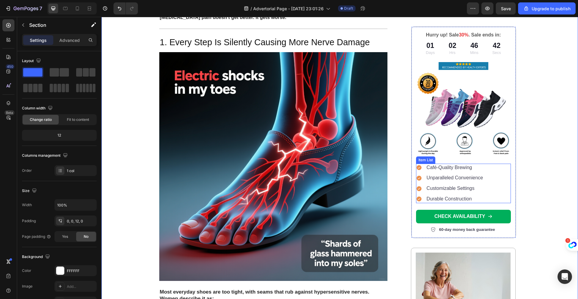
click at [417, 168] on icon at bounding box center [419, 167] width 5 height 5
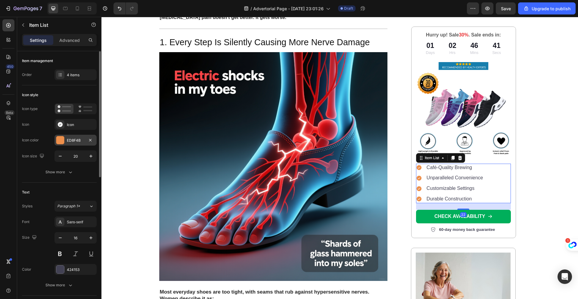
click at [83, 140] on div "ED8F4B" at bounding box center [75, 140] width 17 height 5
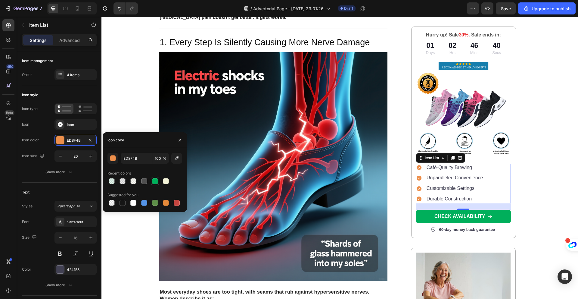
click at [153, 181] on div at bounding box center [155, 181] width 6 height 6
type input "00AF5B"
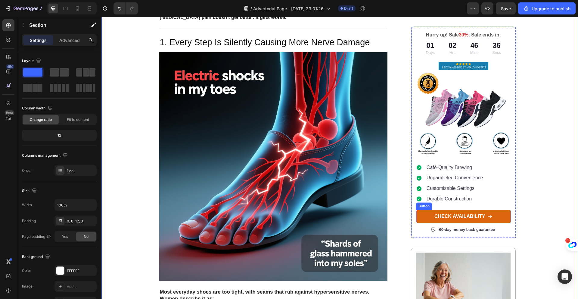
click at [501, 217] on link "CHECK AVAILABILITY" at bounding box center [463, 217] width 95 height 14
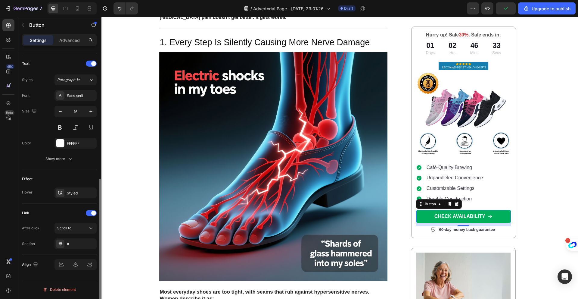
scroll to position [0, 0]
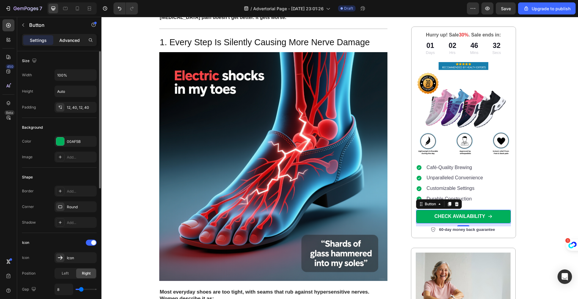
click at [70, 40] on p "Advanced" at bounding box center [69, 40] width 20 height 6
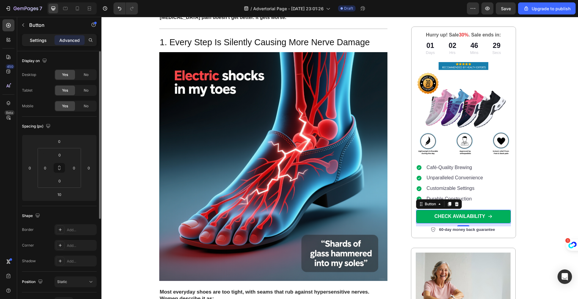
click at [35, 41] on p "Settings" at bounding box center [38, 40] width 17 height 6
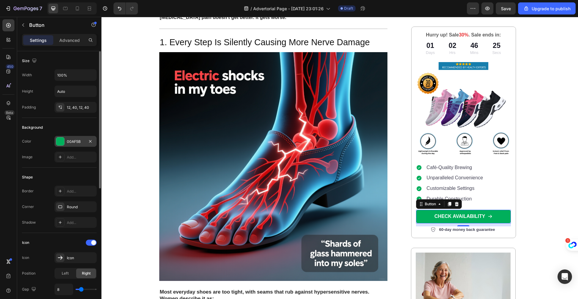
click at [74, 143] on div "00AF5B" at bounding box center [75, 141] width 17 height 5
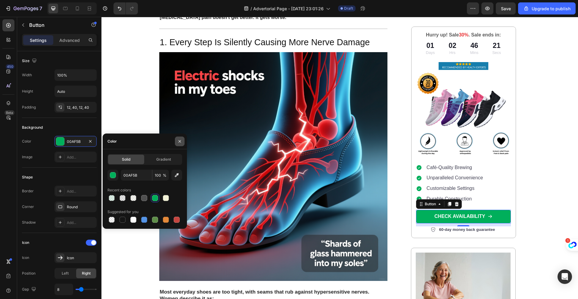
click at [180, 142] on icon "button" at bounding box center [180, 141] width 2 height 2
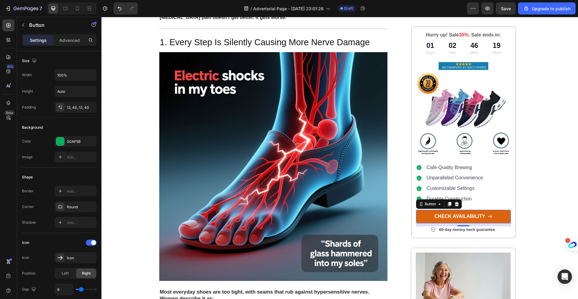
click at [502, 218] on link "CHECK AVAILABILITY" at bounding box center [463, 217] width 95 height 14
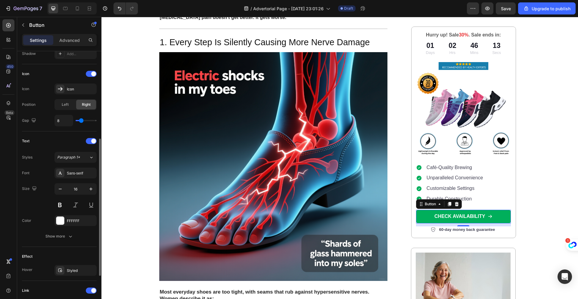
scroll to position [246, 0]
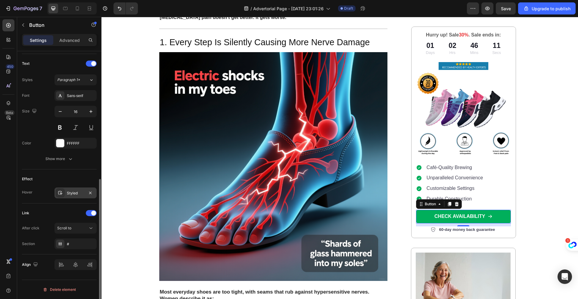
click at [74, 193] on div "Styled" at bounding box center [75, 192] width 17 height 5
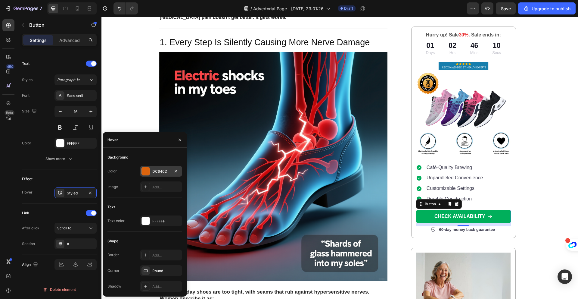
click at [152, 170] on div "DC640D" at bounding box center [161, 171] width 42 height 11
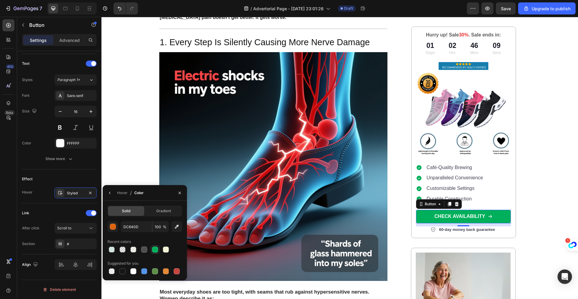
click at [154, 251] on div at bounding box center [155, 249] width 6 height 6
click at [157, 271] on div at bounding box center [155, 271] width 6 height 6
click at [154, 251] on div at bounding box center [155, 249] width 6 height 6
type input "00AF5B"
click at [179, 195] on button "button" at bounding box center [180, 193] width 10 height 10
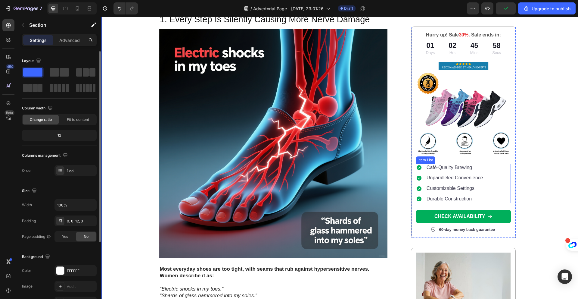
scroll to position [224, 0]
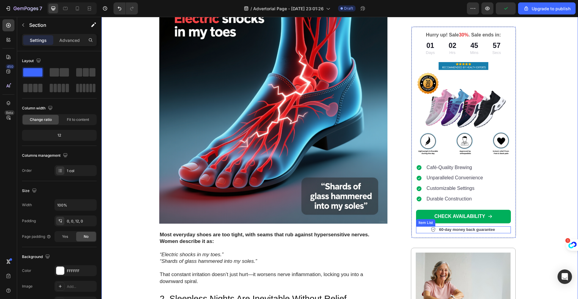
click at [442, 230] on p "60-day money back guarantee" at bounding box center [467, 229] width 56 height 5
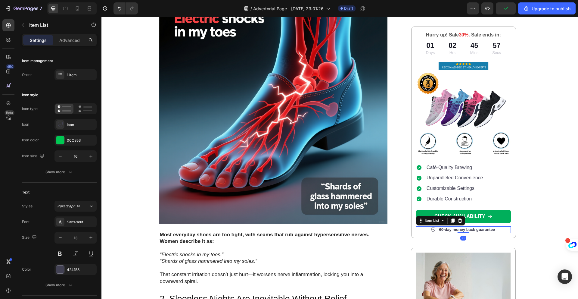
click at [442, 230] on p "60-day money back guarantee" at bounding box center [467, 229] width 56 height 5
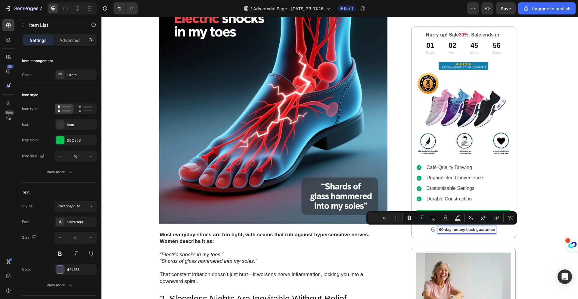
click at [439, 230] on p "60-day money back guarantee" at bounding box center [467, 229] width 56 height 5
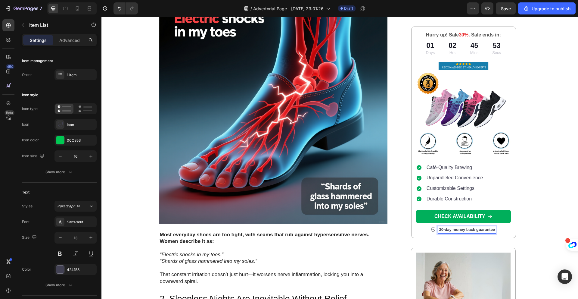
click at [491, 230] on p "30-day money back guarantee" at bounding box center [467, 229] width 56 height 5
click at [502, 233] on div "30-day money back guarantee" at bounding box center [463, 229] width 95 height 7
click at [490, 230] on p "30-day money back guarantee" at bounding box center [467, 229] width 56 height 5
click at [90, 155] on icon "button" at bounding box center [91, 156] width 6 height 6
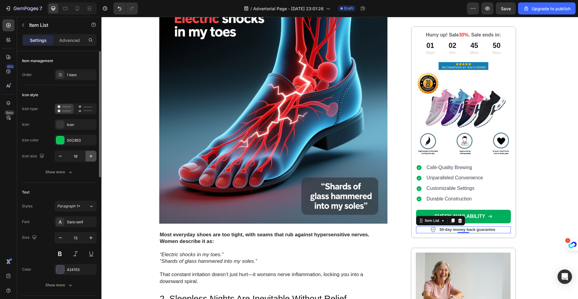
click at [90, 155] on icon "button" at bounding box center [91, 156] width 6 height 6
click at [89, 156] on icon "button" at bounding box center [91, 156] width 6 height 6
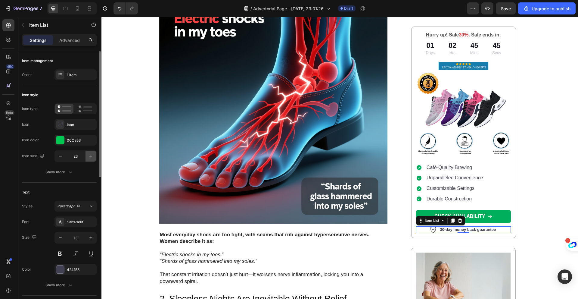
click at [89, 156] on icon "button" at bounding box center [91, 156] width 6 height 6
click at [61, 156] on icon "button" at bounding box center [60, 156] width 6 height 6
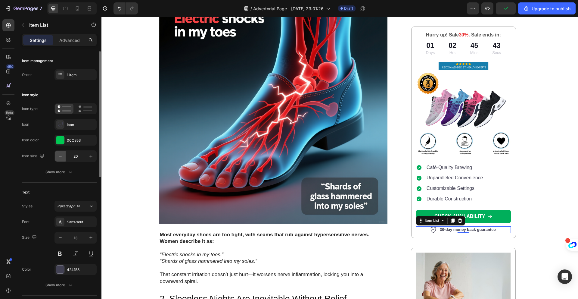
click at [61, 156] on icon "button" at bounding box center [60, 156] width 6 height 6
type input "18"
click at [453, 230] on p "30-day money back guarantee" at bounding box center [467, 229] width 56 height 5
click at [439, 230] on p "30-day money back guarantee" at bounding box center [467, 229] width 56 height 5
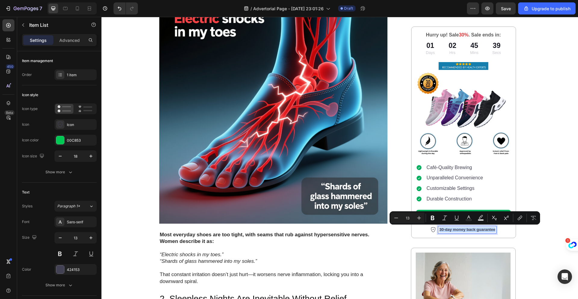
drag, startPoint x: 438, startPoint y: 230, endPoint x: 489, endPoint y: 232, distance: 51.6
click at [489, 232] on div "30-day money back guarantee" at bounding box center [468, 229] width 58 height 7
click at [420, 217] on icon "Editor contextual toolbar" at bounding box center [419, 218] width 4 height 4
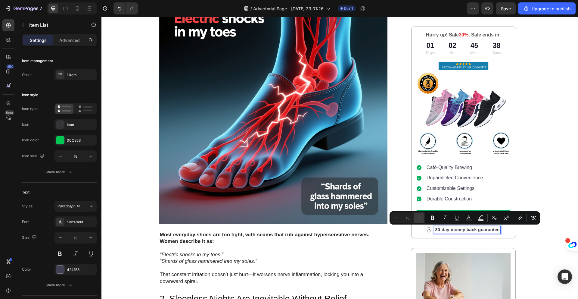
type input "16"
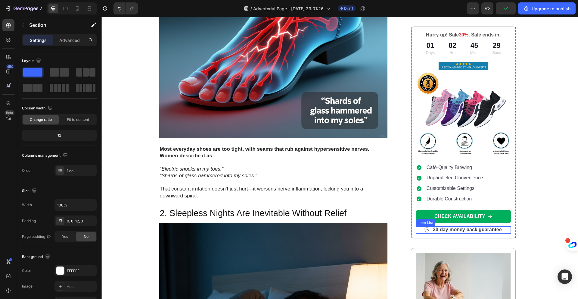
scroll to position [307, 0]
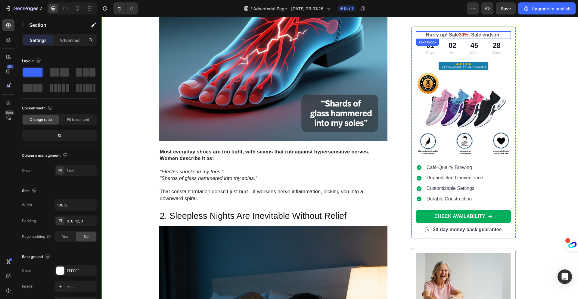
click at [462, 37] on span "30%" at bounding box center [464, 34] width 10 height 5
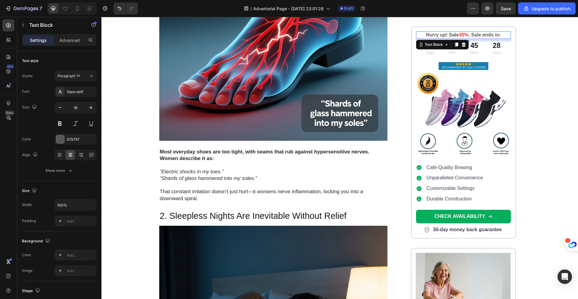
click at [462, 37] on span "30%" at bounding box center [464, 34] width 10 height 5
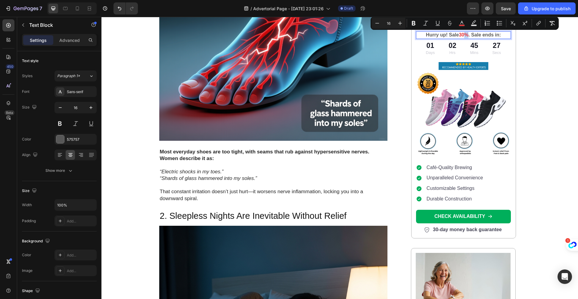
click at [461, 36] on span "30%" at bounding box center [464, 34] width 10 height 5
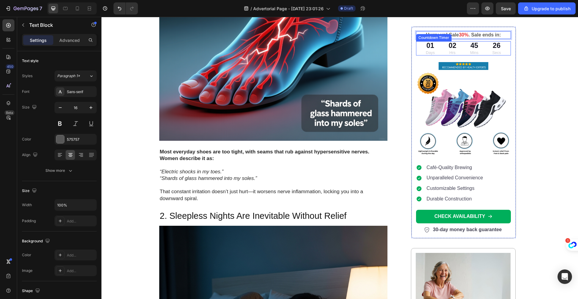
click at [478, 45] on div "45 Mins" at bounding box center [475, 48] width 20 height 14
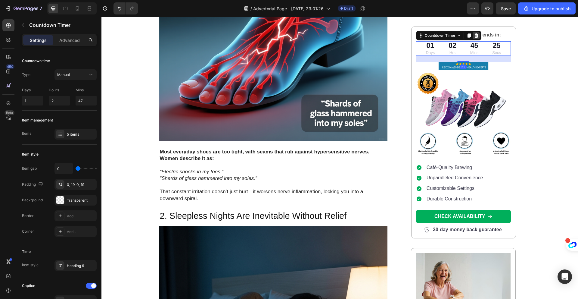
click at [474, 36] on icon at bounding box center [476, 35] width 5 height 5
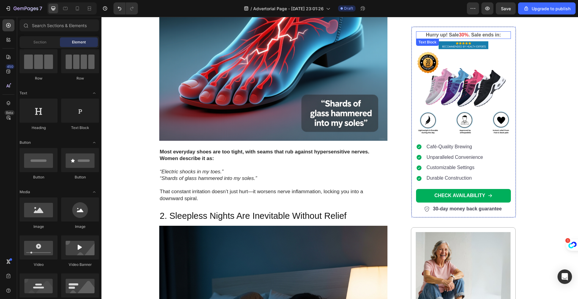
click at [476, 36] on p "Hurry up! Sale 30% . Sale ends in:" at bounding box center [464, 35] width 94 height 6
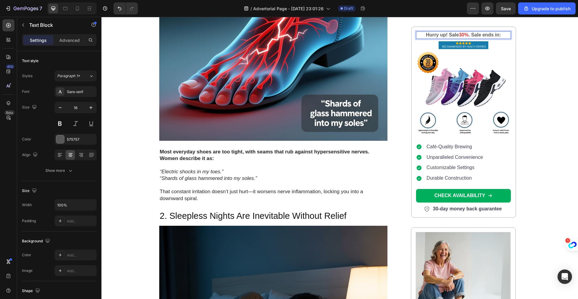
click at [501, 35] on p "Hurry up! Sale 30% . Sale ends in:" at bounding box center [464, 35] width 94 height 6
drag, startPoint x: 501, startPoint y: 36, endPoint x: 421, endPoint y: 34, distance: 79.5
click at [421, 34] on p "Hurry up! Sale 30% . Sale ends in:" at bounding box center [464, 35] width 94 height 6
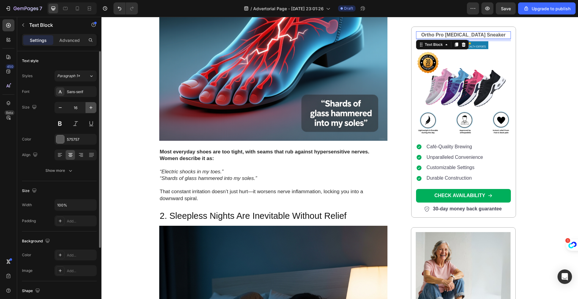
click at [91, 109] on icon "button" at bounding box center [91, 108] width 6 height 6
click at [92, 108] on icon "button" at bounding box center [91, 108] width 6 height 6
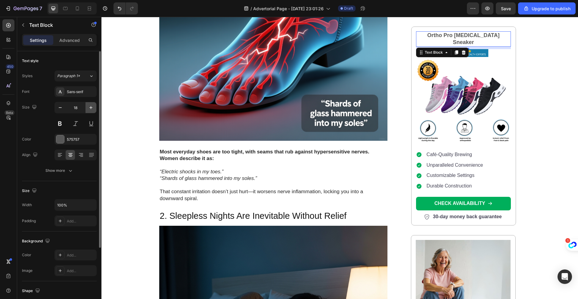
click at [92, 108] on icon "button" at bounding box center [91, 108] width 6 height 6
type input "19"
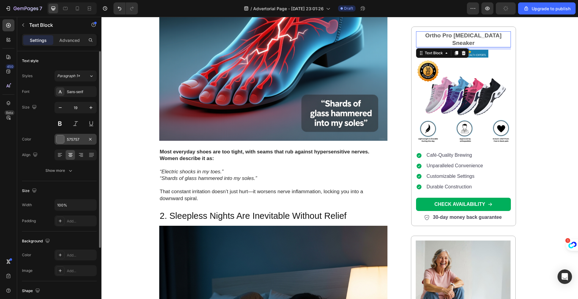
click at [78, 142] on div "575757" at bounding box center [75, 139] width 17 height 5
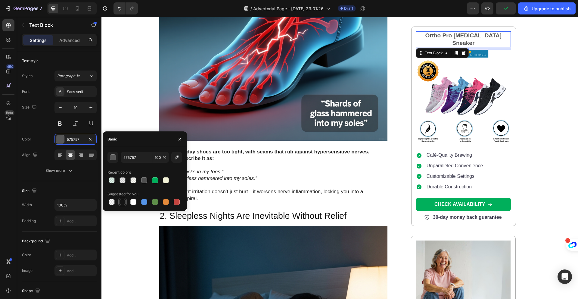
click at [123, 202] on div at bounding box center [123, 202] width 6 height 6
type input "151515"
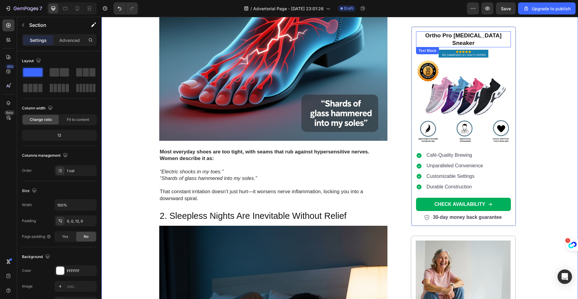
click at [431, 35] on p "Ortho Pro Neuropathy Sneaker" at bounding box center [464, 39] width 94 height 15
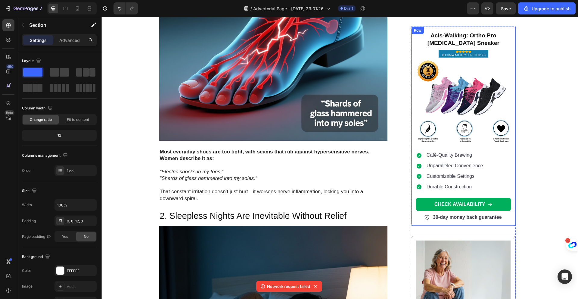
click at [487, 40] on p "Acis-Walking: Ortho Pro [MEDICAL_DATA] Sneaker" at bounding box center [464, 39] width 94 height 15
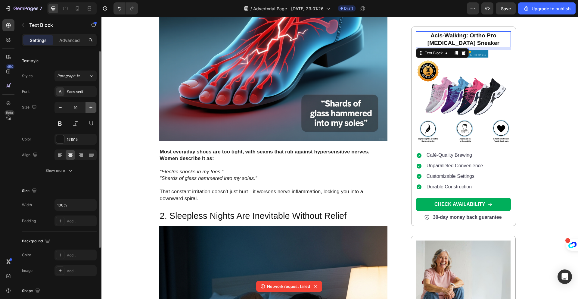
click at [90, 110] on icon "button" at bounding box center [91, 108] width 6 height 6
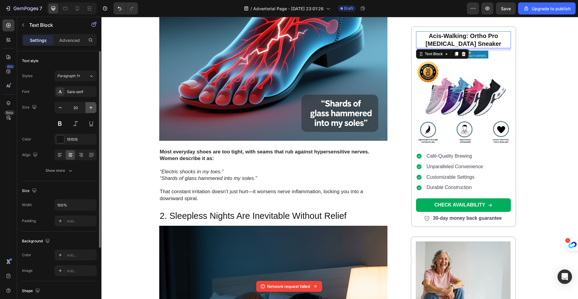
click at [90, 110] on icon "button" at bounding box center [91, 108] width 6 height 6
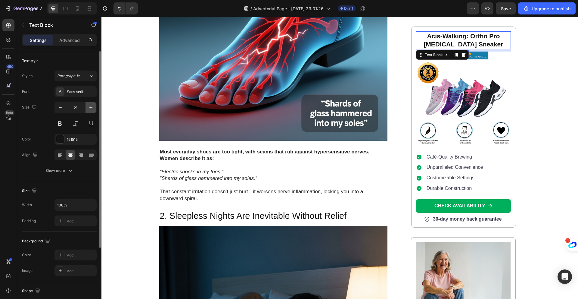
click at [90, 110] on icon "button" at bounding box center [91, 108] width 6 height 6
type input "22"
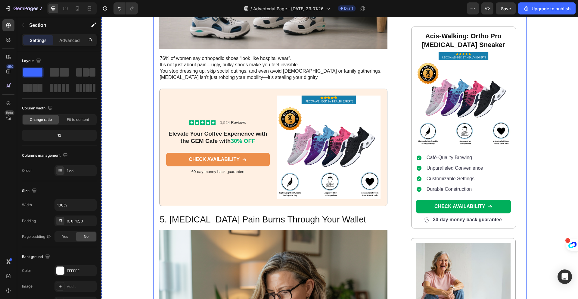
scroll to position [1249, 0]
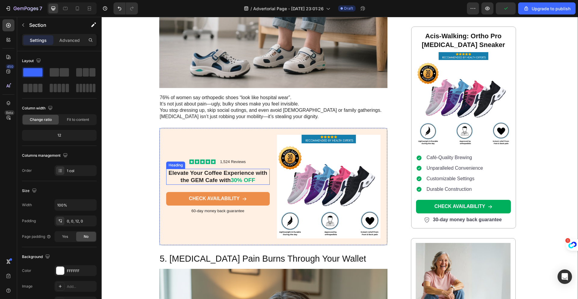
click at [251, 177] on span "30% OFF" at bounding box center [243, 180] width 24 height 6
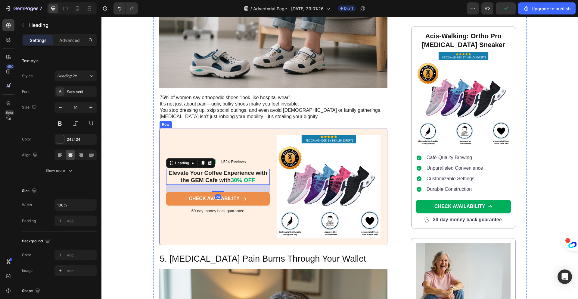
click at [251, 140] on div "Icon Icon Icon Icon Icon Icon List 1,524 Reviews Text Block Row Elevate Your Co…" at bounding box center [218, 187] width 104 height 104
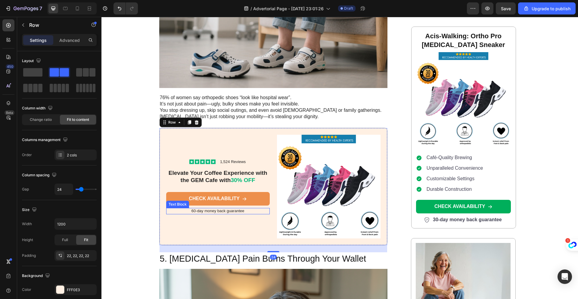
click at [219, 208] on p "60-day money back guarantee" at bounding box center [218, 210] width 102 height 5
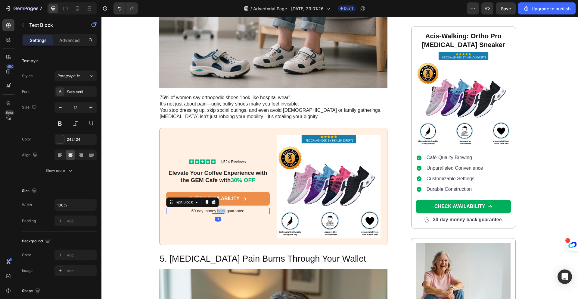
click at [219, 208] on p "60-day money back guarantee" at bounding box center [218, 210] width 102 height 5
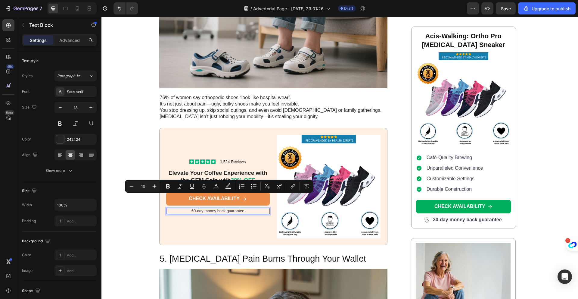
click at [192, 208] on p "60-day money back guarantee" at bounding box center [218, 210] width 102 height 5
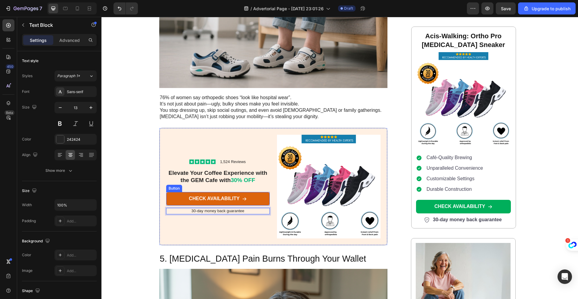
click at [259, 192] on link "CHECK AVAILABILITY" at bounding box center [218, 199] width 104 height 14
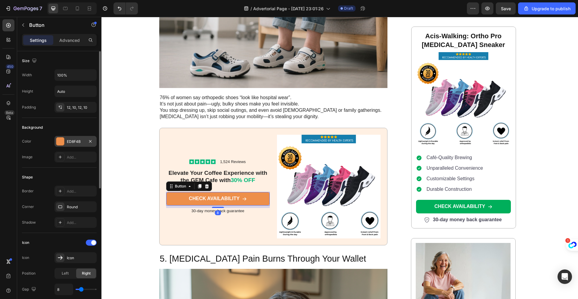
click at [72, 141] on div "ED8F4B" at bounding box center [75, 141] width 17 height 5
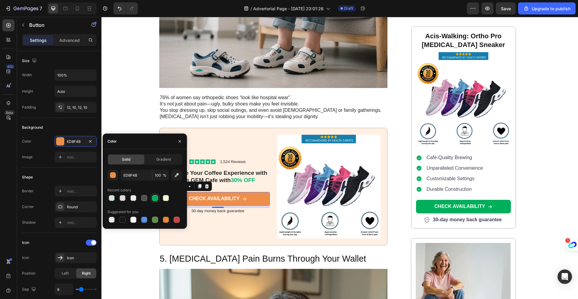
click at [154, 198] on div at bounding box center [155, 198] width 6 height 6
type input "00AF5B"
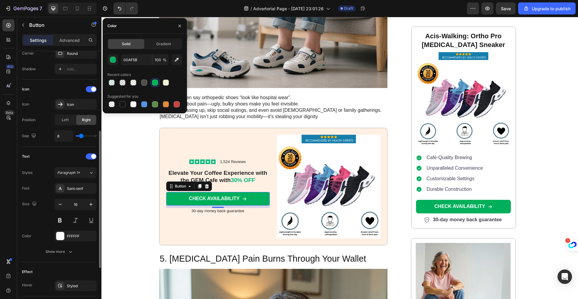
scroll to position [208, 0]
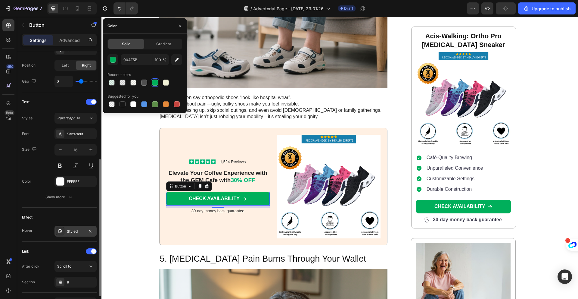
click at [67, 231] on div "Styled" at bounding box center [75, 231] width 17 height 5
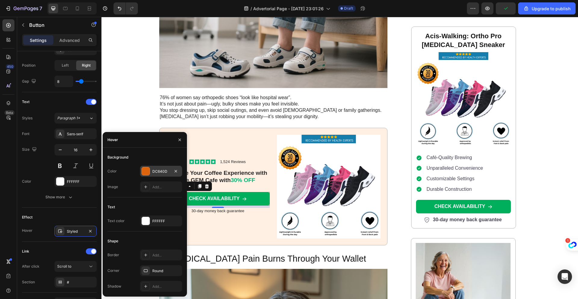
click at [145, 169] on div at bounding box center [146, 171] width 8 height 8
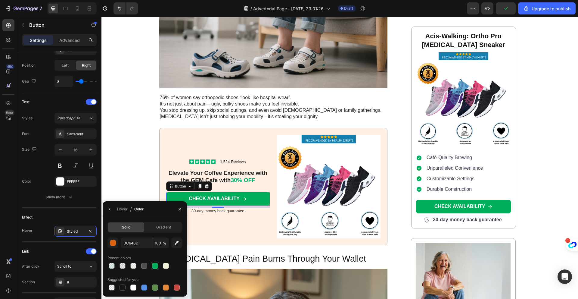
click at [156, 265] on div at bounding box center [155, 266] width 6 height 6
type input "00AF5B"
click at [144, 180] on div "Image Row 👣 7 Reasons Why Neuropathy Foot Pain Only Gets Worse (Unless You Do T…" at bounding box center [340, 167] width 477 height 2774
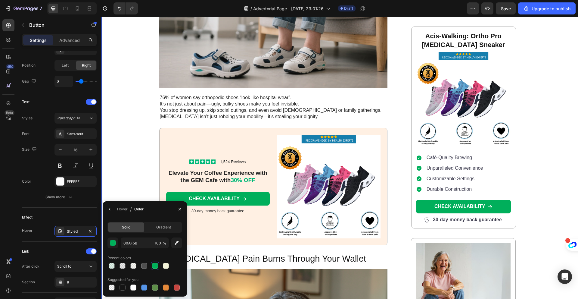
scroll to position [0, 0]
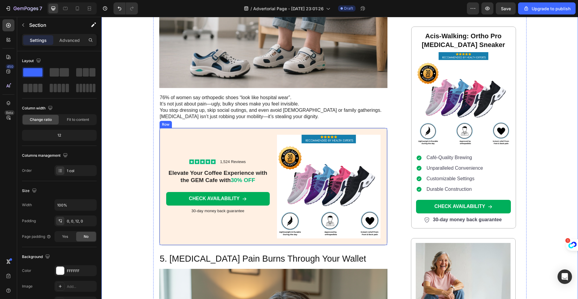
click at [251, 135] on div "Icon Icon Icon Icon Icon Icon List 1,524 Reviews Text Block Row Elevate Your Co…" at bounding box center [218, 187] width 104 height 104
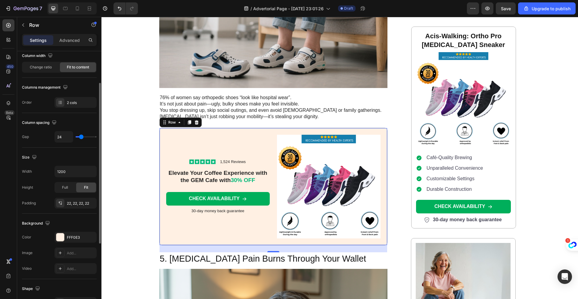
scroll to position [97, 0]
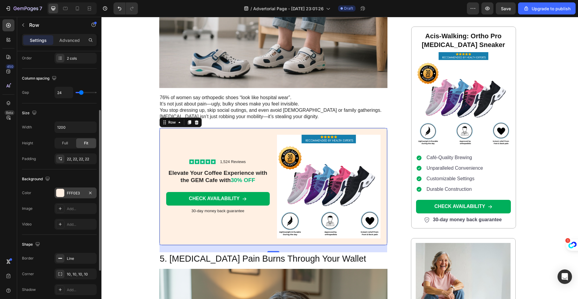
click at [71, 192] on div "FFF0E3" at bounding box center [75, 192] width 17 height 5
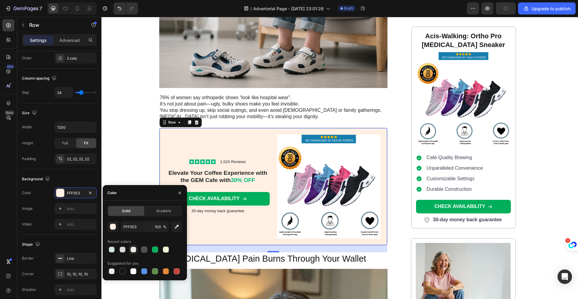
click at [135, 251] on div at bounding box center [133, 249] width 6 height 6
type input "F2F2D7"
type input "20"
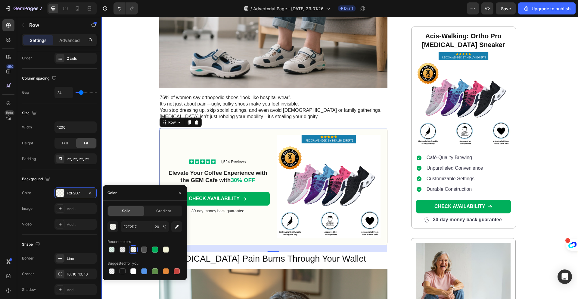
click at [121, 153] on div "Image Row 👣 7 Reasons Why Neuropathy Foot Pain Only Gets Worse (Unless You Do T…" at bounding box center [340, 167] width 477 height 2774
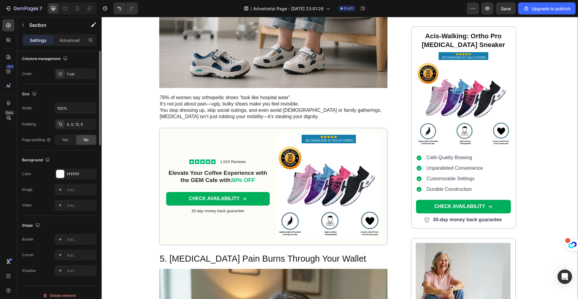
scroll to position [0, 0]
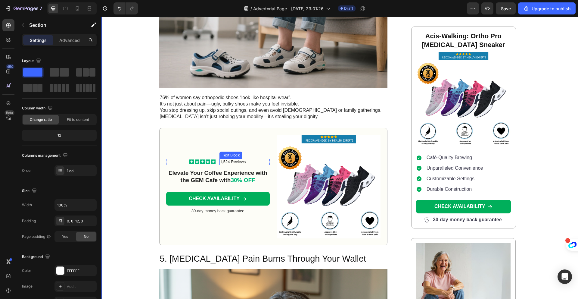
click at [226, 159] on p "1,524 Reviews" at bounding box center [233, 161] width 26 height 5
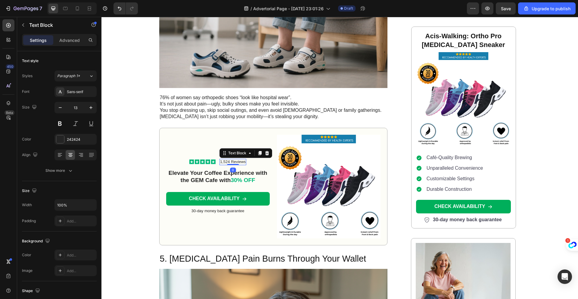
click at [220, 159] on p "1,524 Reviews" at bounding box center [233, 161] width 26 height 5
click at [228, 159] on p "15,524 Reviews" at bounding box center [233, 161] width 28 height 5
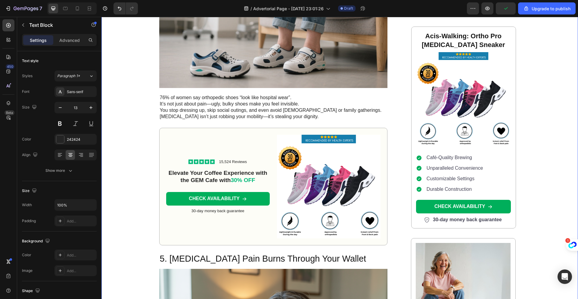
click at [148, 143] on div "Image Row 👣 7 Reasons Why Neuropathy Foot Pain Only Gets Worse (Unless You Do T…" at bounding box center [340, 167] width 477 height 2774
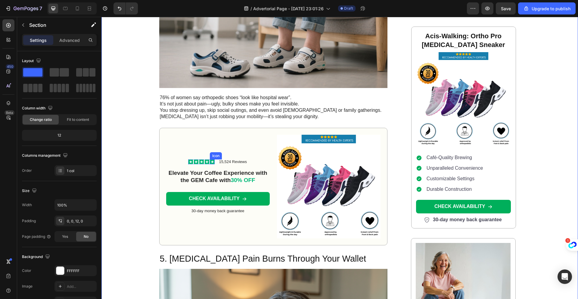
click at [210, 159] on div "Icon" at bounding box center [212, 161] width 5 height 5
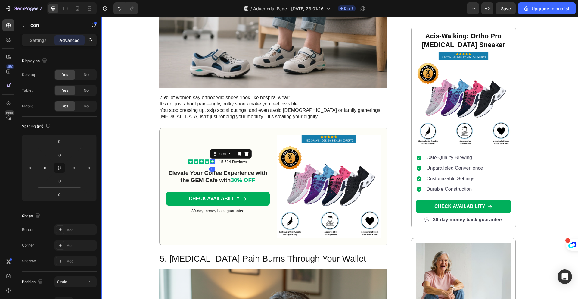
click at [142, 149] on div "Image Row 👣 7 Reasons Why Neuropathy Foot Pain Only Gets Worse (Unless You Do T…" at bounding box center [340, 167] width 477 height 2774
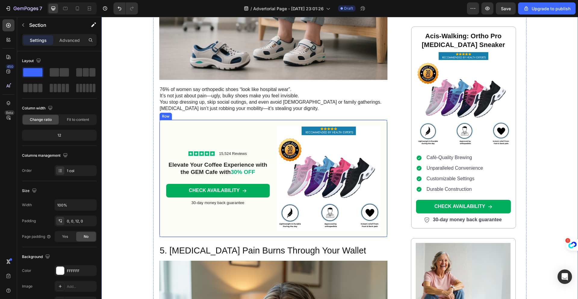
scroll to position [1261, 0]
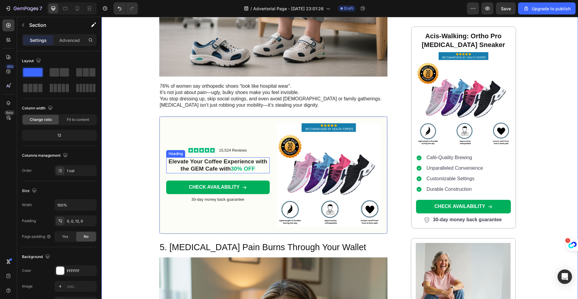
click at [234, 165] on span "30% OFF" at bounding box center [243, 168] width 24 height 6
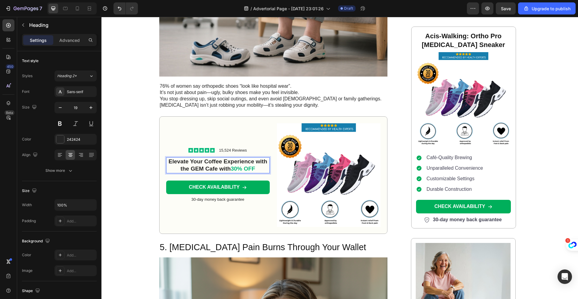
click at [233, 165] on span "30% OFF" at bounding box center [243, 168] width 24 height 6
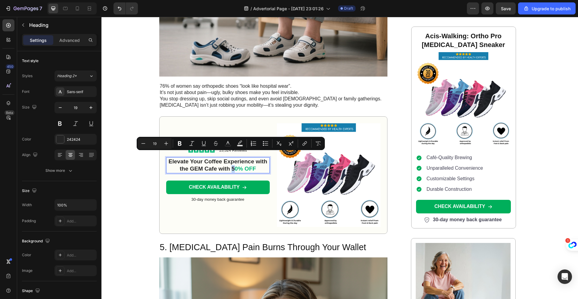
click at [232, 158] on p "Elevate Your Coffee Experience with the GEM Cafe with 5 0% OFF" at bounding box center [218, 165] width 102 height 15
click at [228, 144] on icon "Editor contextual toolbar" at bounding box center [228, 143] width 6 height 6
type input "242424"
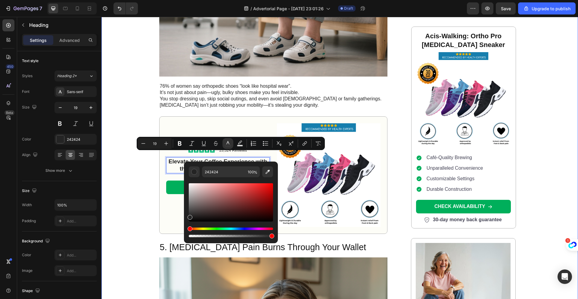
click at [144, 178] on div "Image Row 👣 7 Reasons Why Neuropathy Foot Pain Only Gets Worse (Unless You Do T…" at bounding box center [340, 156] width 477 height 2774
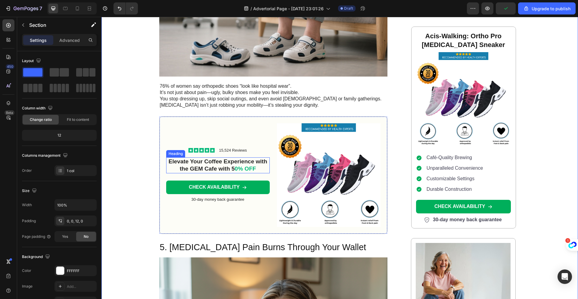
click at [238, 165] on span "0% OFF" at bounding box center [245, 168] width 21 height 6
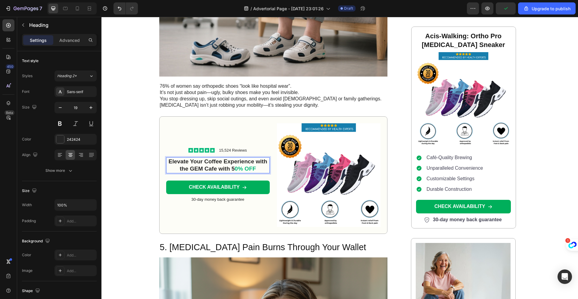
click at [255, 158] on p "Elevate Your Coffee Experience with the GEM Cafe with 5 0% OFF" at bounding box center [218, 165] width 102 height 15
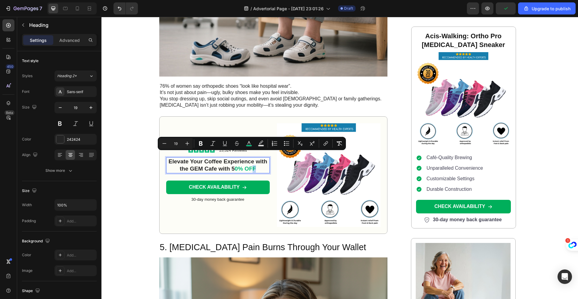
drag, startPoint x: 254, startPoint y: 157, endPoint x: 251, endPoint y: 157, distance: 3.1
click at [251, 158] on p "Elevate Your Coffee Experience with the GEM Cafe with 5 0% OFF" at bounding box center [218, 165] width 102 height 15
click at [247, 145] on rect "Editor contextual toolbar" at bounding box center [249, 146] width 6 height 2
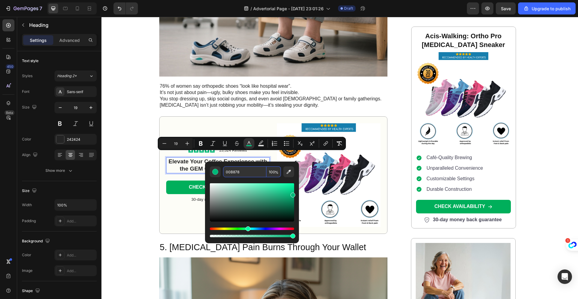
drag, startPoint x: 240, startPoint y: 172, endPoint x: 231, endPoint y: 173, distance: 9.0
click at [230, 173] on input "00B878" at bounding box center [244, 171] width 43 height 11
drag, startPoint x: 241, startPoint y: 172, endPoint x: 225, endPoint y: 173, distance: 16.3
click at [225, 173] on input "00B878" at bounding box center [244, 171] width 43 height 11
click at [220, 158] on p "Elevate Your Coffee Experience with the GEM Cafe with 5 0% OFF" at bounding box center [218, 165] width 102 height 15
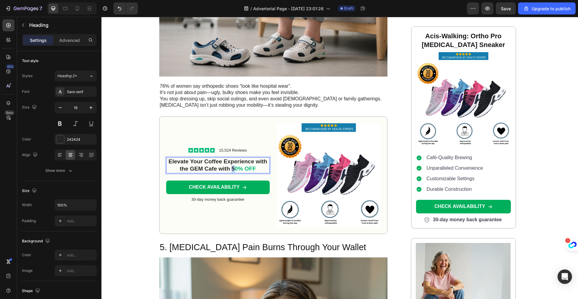
click at [232, 158] on p "Elevate Your Coffee Experience with the GEM Cafe with 5 0% OFF" at bounding box center [218, 165] width 102 height 15
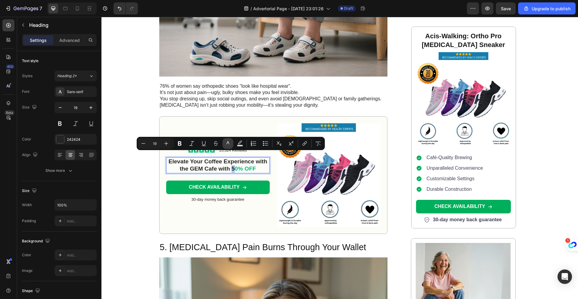
click at [229, 145] on rect "Editor contextual toolbar" at bounding box center [228, 146] width 6 height 2
type input "242424"
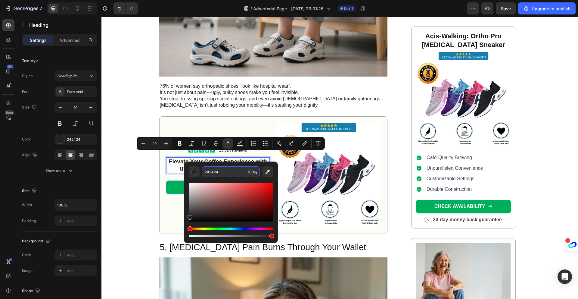
click at [219, 173] on input "242424" at bounding box center [223, 171] width 43 height 11
paste input "00B878"
type input "00B878"
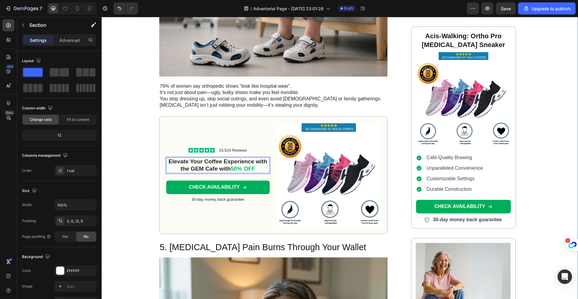
click at [140, 168] on div "Image Row 👣 7 Reasons Why Neuropathy Foot Pain Only Gets Worse (Unless You Do T…" at bounding box center [340, 156] width 477 height 2774
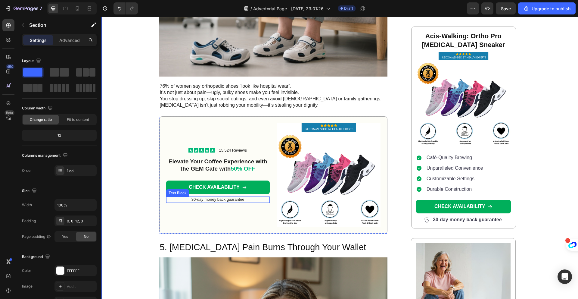
click at [233, 197] on p "30-day money back guarantee" at bounding box center [218, 199] width 102 height 5
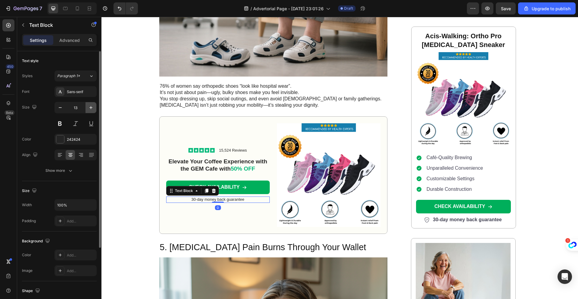
click at [88, 108] on icon "button" at bounding box center [91, 108] width 6 height 6
type input "17"
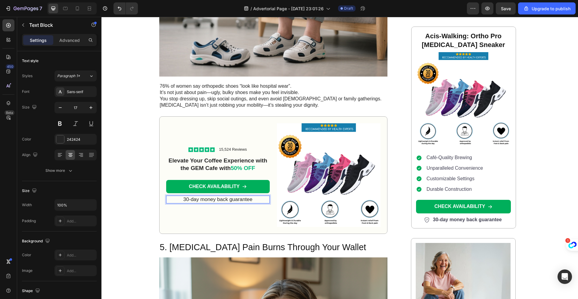
click at [186, 196] on p "30-day money back guarantee" at bounding box center [218, 199] width 102 height 7
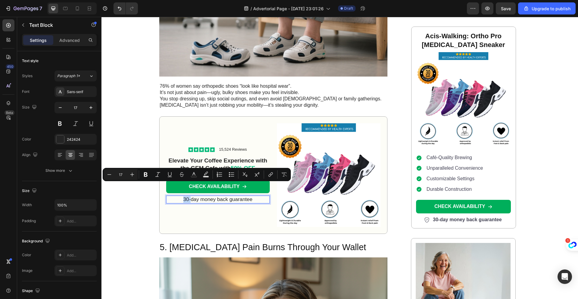
drag, startPoint x: 186, startPoint y: 187, endPoint x: 183, endPoint y: 187, distance: 3.3
click at [183, 196] on p "30-day money back guarantee" at bounding box center [218, 199] width 102 height 7
drag, startPoint x: 148, startPoint y: 176, endPoint x: 55, endPoint y: 164, distance: 94.6
click at [148, 176] on icon "Editor contextual toolbar" at bounding box center [146, 174] width 6 height 6
click at [159, 192] on div "Icon Icon Icon Icon Icon Icon List 15,524 Reviews Text Block Row Elevate Your C…" at bounding box center [273, 174] width 229 height 117
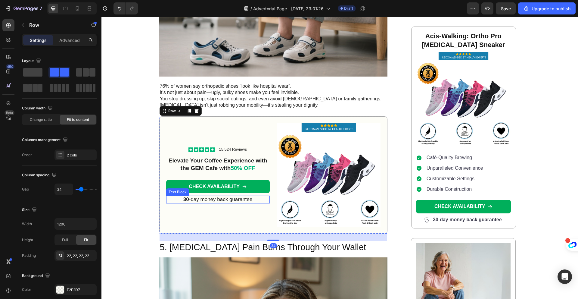
click at [190, 196] on p "30- day money back guarantee" at bounding box center [218, 199] width 102 height 7
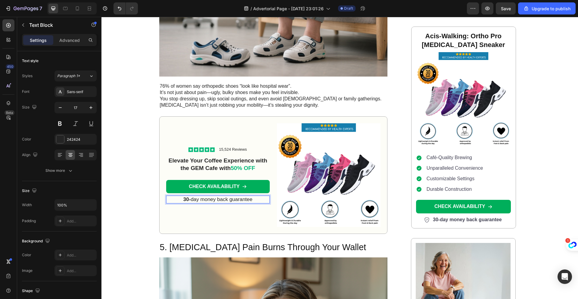
click at [195, 196] on p "30- day money back guarantee" at bounding box center [218, 199] width 102 height 7
drag, startPoint x: 197, startPoint y: 188, endPoint x: 190, endPoint y: 187, distance: 7.3
click at [190, 196] on p "30- day money back guarantee" at bounding box center [218, 199] width 102 height 7
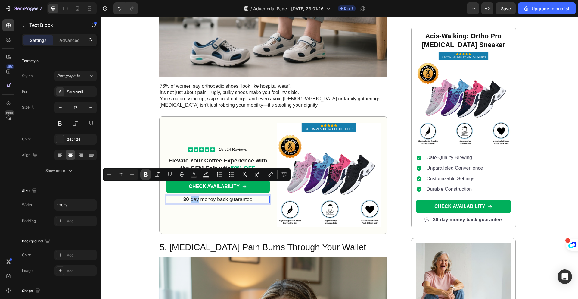
click at [147, 173] on icon "Editor contextual toolbar" at bounding box center [146, 174] width 6 height 6
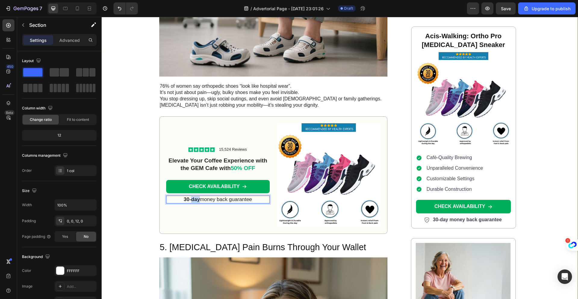
click at [136, 145] on div "Image Row 👣 7 Reasons Why Neuropathy Foot Pain Only Gets Worse (Unless You Do T…" at bounding box center [340, 156] width 477 height 2774
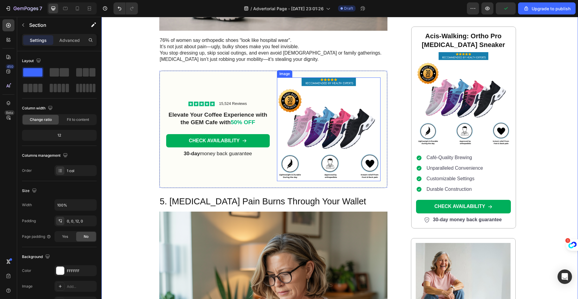
scroll to position [1310, 0]
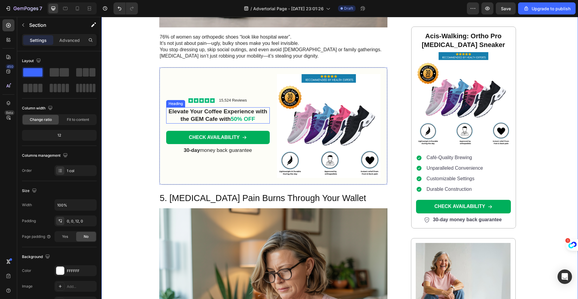
click at [227, 108] on p "Elevate Your Coffee Experience with the GEM Cafe with 50% OFF" at bounding box center [218, 115] width 102 height 15
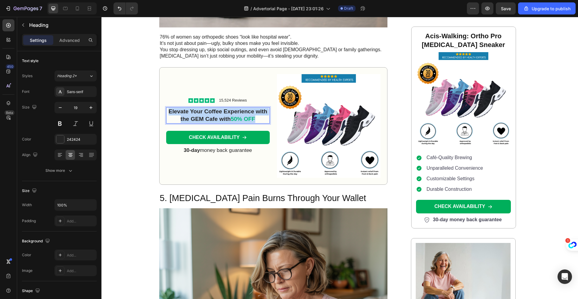
click at [227, 108] on p "Elevate Your Coffee Experience with the GEM Cafe with 50% OFF" at bounding box center [218, 115] width 102 height 15
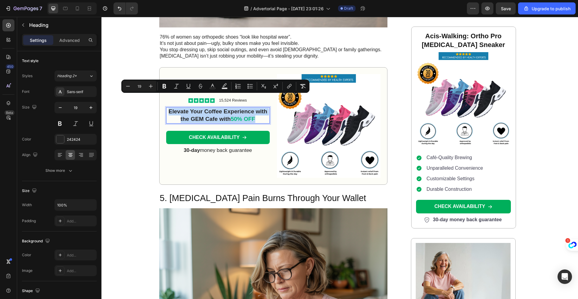
click at [227, 108] on p "Elevate Your Coffee Experience with the GEM Cafe with 50% OFF" at bounding box center [218, 115] width 102 height 15
click at [220, 108] on p "Elevate Your Coffee Experience with the GEM Cafe with 50% OFF" at bounding box center [218, 115] width 102 height 15
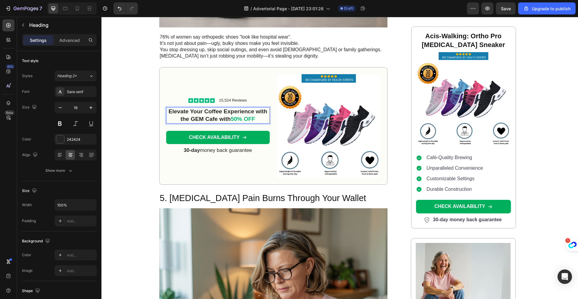
click at [217, 108] on p "Elevate Your Coffee Experience with the GEM Cafe with 50% OFF" at bounding box center [218, 115] width 102 height 15
click at [214, 108] on p "Elevate Your Coffee Experience with the GEM Cafe with 50% OFF" at bounding box center [218, 115] width 102 height 15
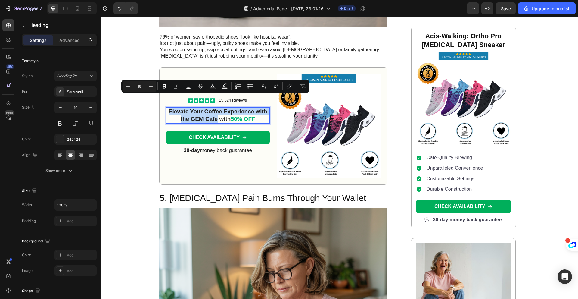
drag, startPoint x: 214, startPoint y: 107, endPoint x: 168, endPoint y: 99, distance: 47.0
click at [168, 108] on p "Elevate Your Coffee Experience with the GEM Cafe with 50% OFF" at bounding box center [218, 115] width 102 height 15
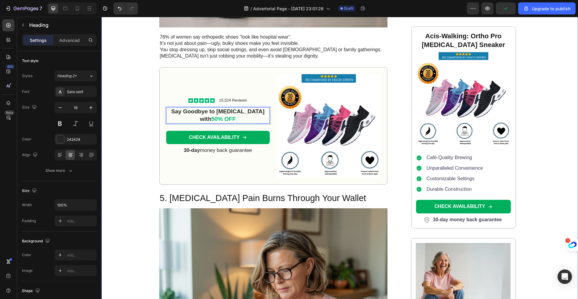
click at [119, 87] on div "Image Row 👣 7 Reasons Why Neuropathy Foot Pain Only Gets Worse (Unless You Do T…" at bounding box center [340, 107] width 477 height 2774
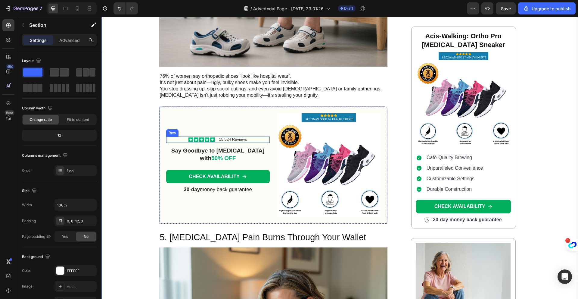
scroll to position [1214, 0]
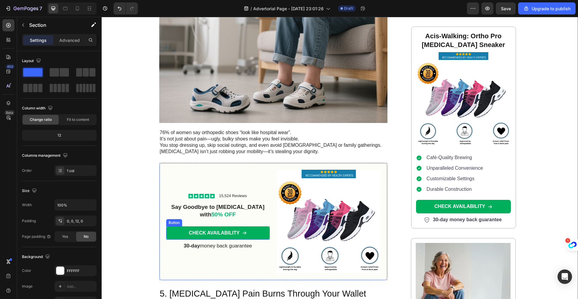
click at [260, 226] on link "CHECK AVAILABILITY" at bounding box center [218, 233] width 104 height 14
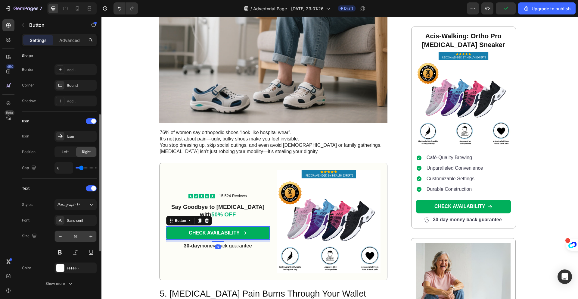
scroll to position [246, 0]
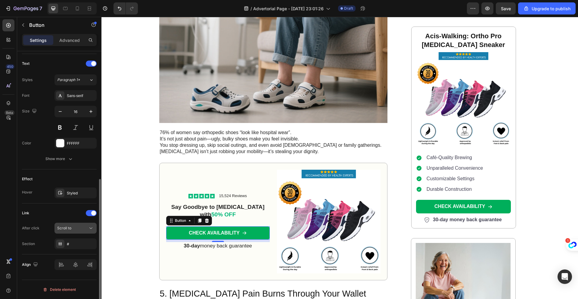
click at [75, 229] on div "Scroll to" at bounding box center [72, 227] width 31 height 5
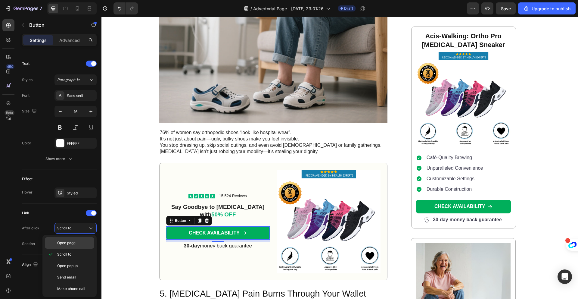
click at [74, 245] on span "Open page" at bounding box center [66, 242] width 18 height 5
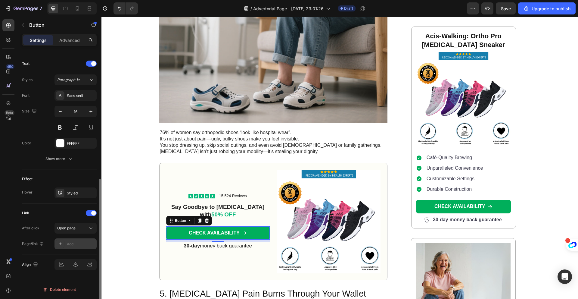
click at [74, 245] on div "Add..." at bounding box center [81, 243] width 28 height 5
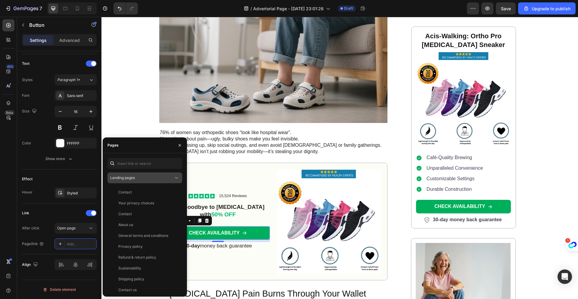
click at [150, 177] on div "Landing pages" at bounding box center [141, 177] width 63 height 5
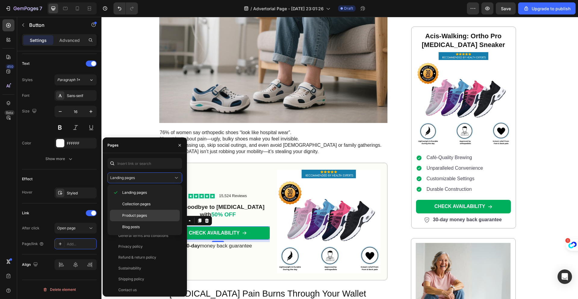
click at [143, 218] on span "Product pages" at bounding box center [134, 215] width 25 height 5
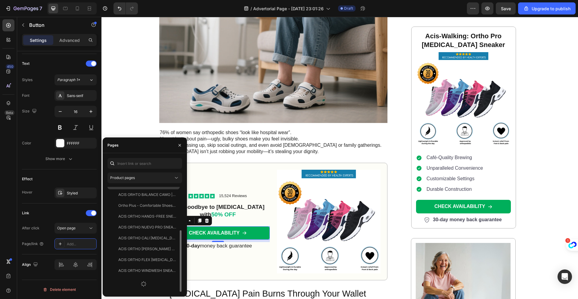
scroll to position [112, 0]
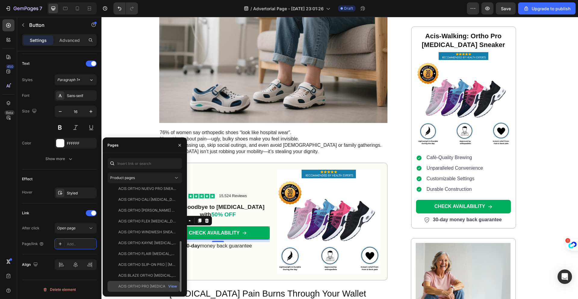
click at [153, 285] on div "ACIS ORTHO PRO NEUROPATHY SNEAKER" at bounding box center [147, 285] width 58 height 5
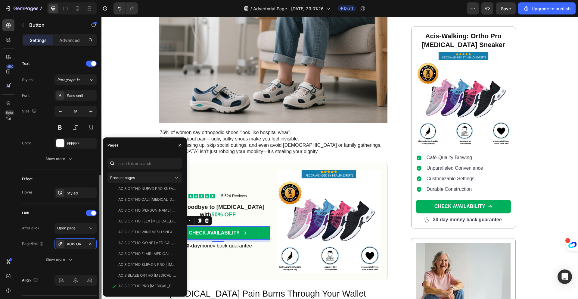
click at [70, 207] on div "Link After click Open page Page/link ACIS ORTHO PRO NEUROPATHY SNEAKER Show more" at bounding box center [59, 236] width 75 height 67
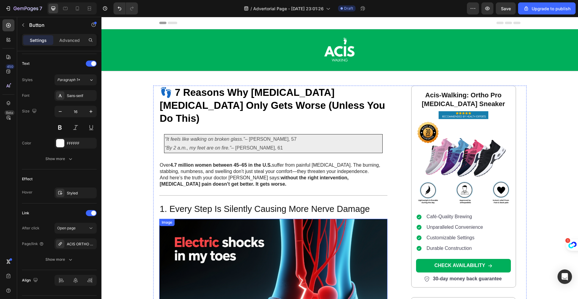
scroll to position [129, 0]
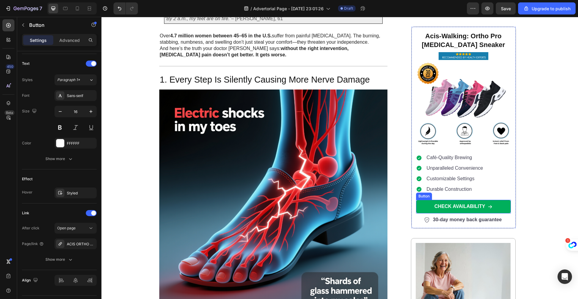
click at [502, 204] on link "CHECK AVAILABILITY" at bounding box center [463, 207] width 95 height 14
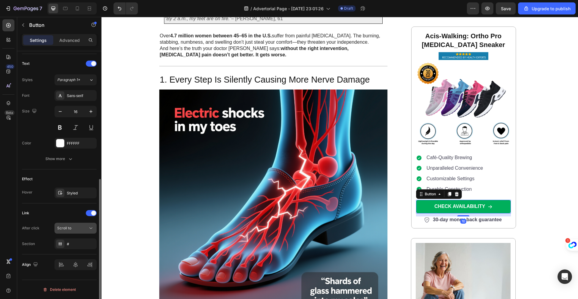
click at [74, 230] on div "Scroll to" at bounding box center [72, 227] width 31 height 5
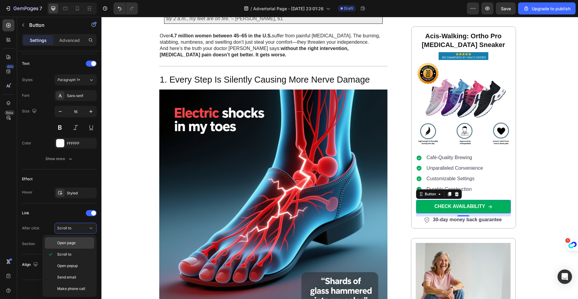
click at [69, 244] on span "Open page" at bounding box center [66, 242] width 18 height 5
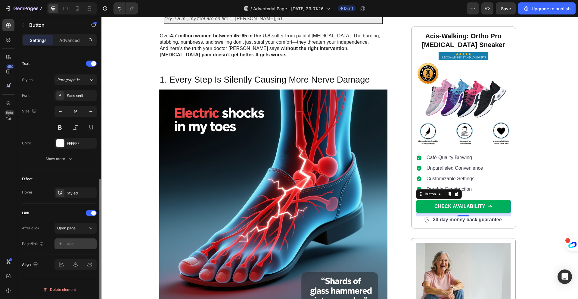
click at [82, 244] on div "Add..." at bounding box center [81, 243] width 28 height 5
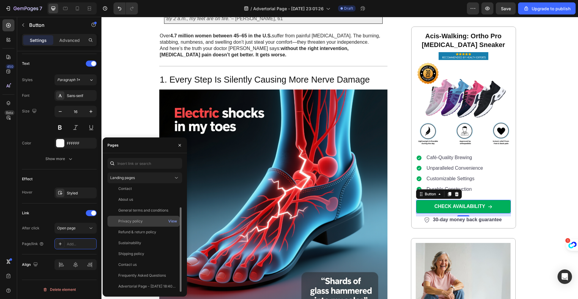
scroll to position [0, 0]
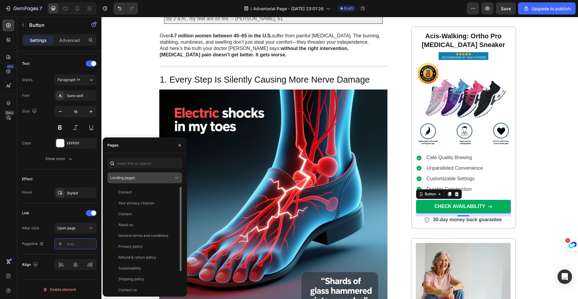
click at [173, 179] on div "Landing pages" at bounding box center [141, 177] width 63 height 5
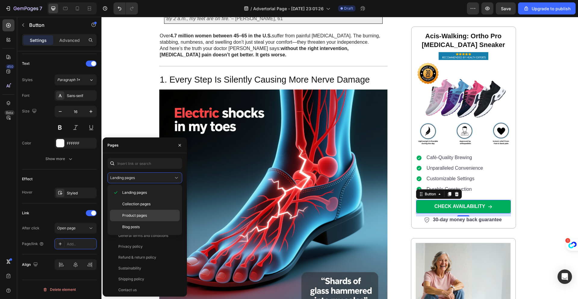
click at [138, 214] on span "Product pages" at bounding box center [134, 215] width 25 height 5
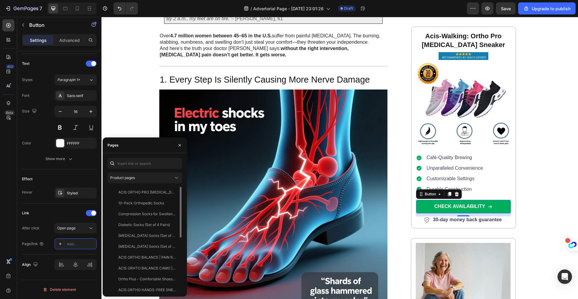
scroll to position [112, 0]
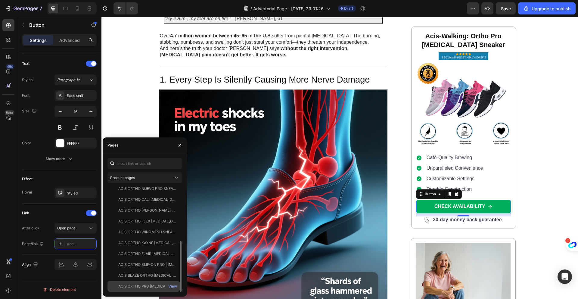
click at [140, 286] on div "ACIS ORTHO PRO NEUROPATHY SNEAKER" at bounding box center [147, 285] width 58 height 5
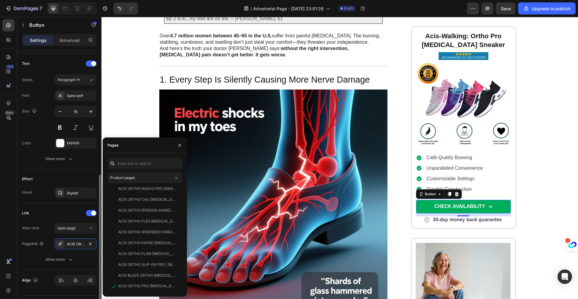
click at [69, 206] on div "Link After click Open page Page/link ACIS ORTHO PRO NEUROPATHY SNEAKER Show more" at bounding box center [59, 236] width 75 height 67
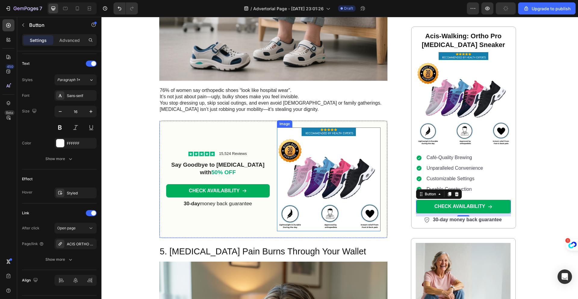
scroll to position [1258, 0]
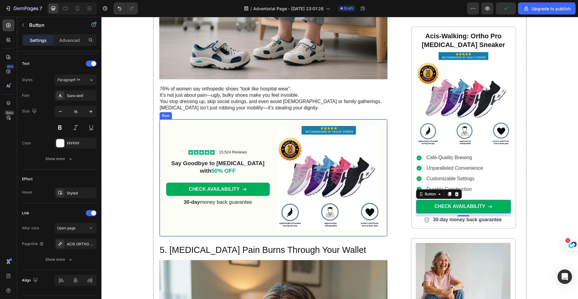
click at [170, 126] on div "Icon Icon Icon Icon Icon Icon List 15,524 Reviews Text Block Row Say Goodbye to…" at bounding box center [218, 178] width 104 height 104
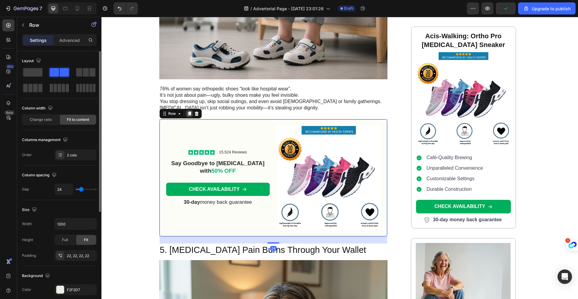
click at [187, 111] on icon at bounding box center [189, 113] width 5 height 5
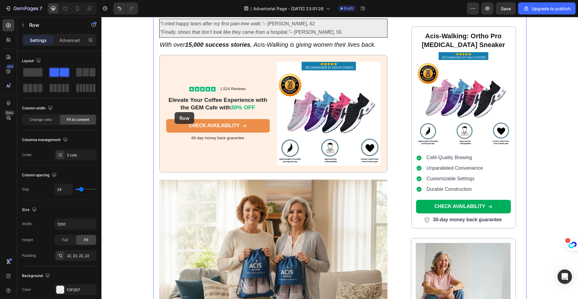
scroll to position [2434, 0]
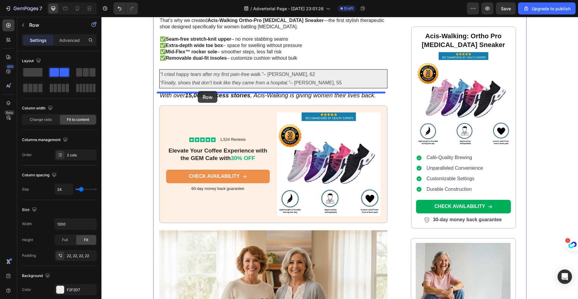
drag, startPoint x: 162, startPoint y: 33, endPoint x: 198, endPoint y: 91, distance: 67.6
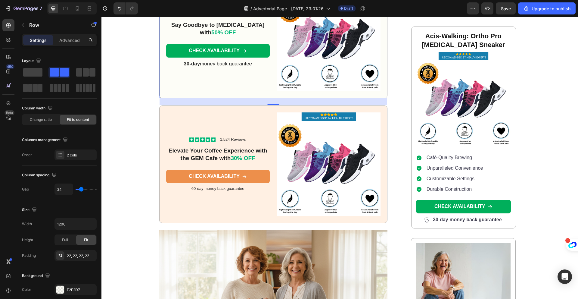
scroll to position [2309, 0]
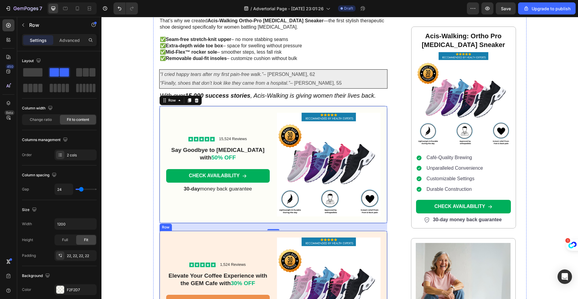
click at [174, 237] on div "Icon Icon Icon Icon Icon Icon List 1,524 Reviews Text Block Row Elevate Your Co…" at bounding box center [218, 289] width 104 height 104
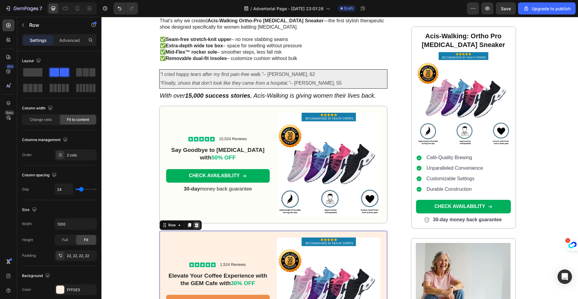
click at [194, 223] on icon at bounding box center [196, 225] width 5 height 5
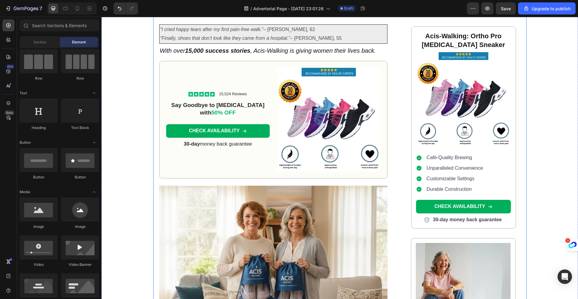
scroll to position [2356, 0]
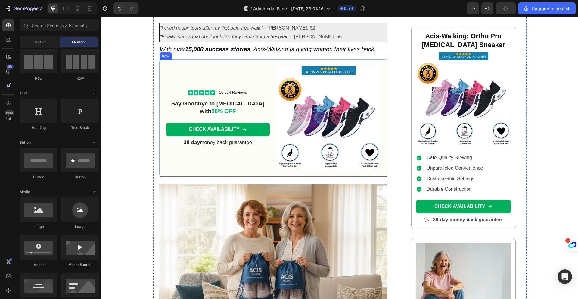
click at [171, 66] on div "Icon Icon Icon Icon Icon Icon List 15,524 Reviews Text Block Row Say Goodbye to…" at bounding box center [218, 118] width 104 height 104
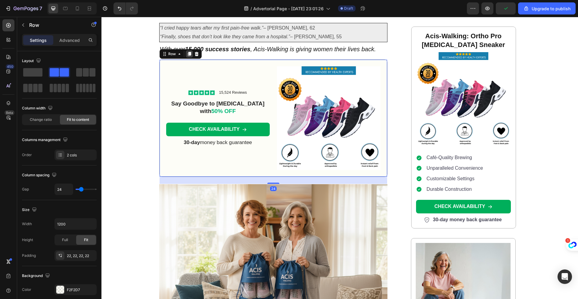
click at [188, 52] on icon at bounding box center [189, 54] width 3 height 4
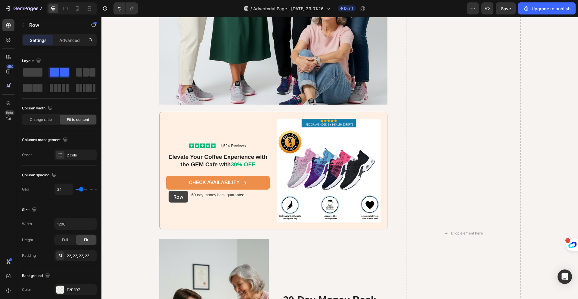
scroll to position [3133, 0]
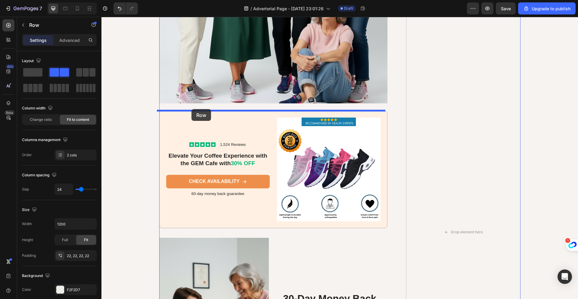
drag, startPoint x: 163, startPoint y: 167, endPoint x: 192, endPoint y: 109, distance: 64.7
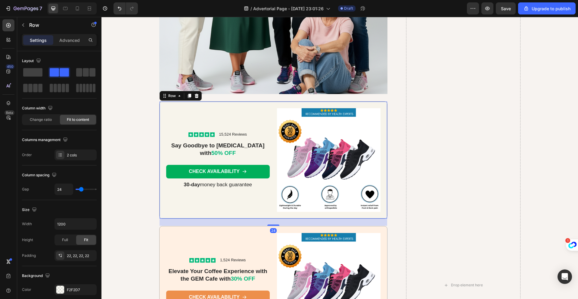
scroll to position [3146, 0]
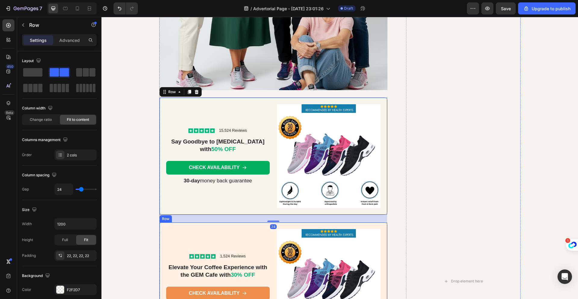
click at [170, 236] on div "Icon Icon Icon Icon Icon Icon List 1,524 Reviews Text Block Row Elevate Your Co…" at bounding box center [218, 281] width 104 height 104
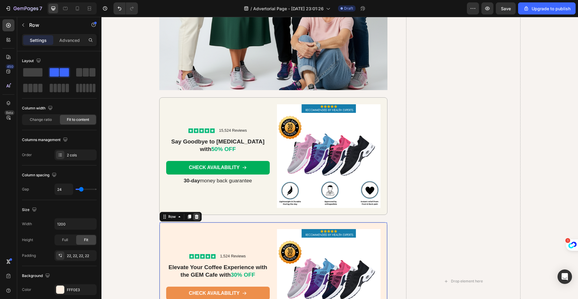
click at [195, 217] on icon at bounding box center [197, 216] width 4 height 4
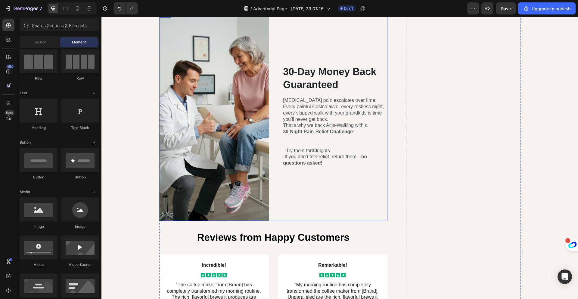
scroll to position [3360, 0]
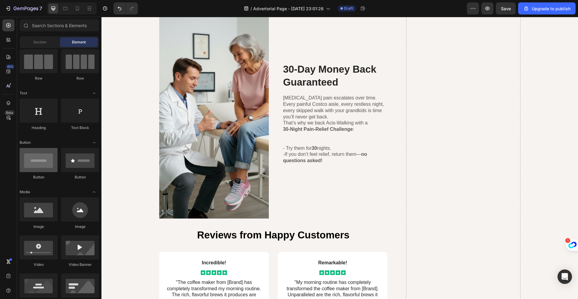
click at [39, 165] on div at bounding box center [39, 160] width 38 height 24
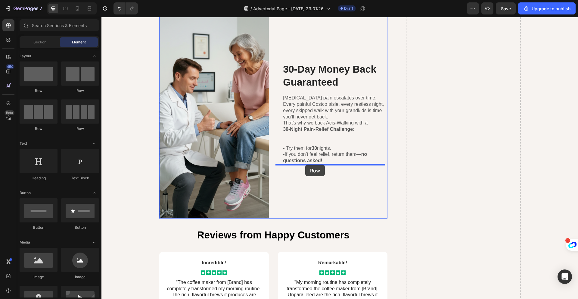
drag, startPoint x: 140, startPoint y: 93, endPoint x: 305, endPoint y: 164, distance: 180.0
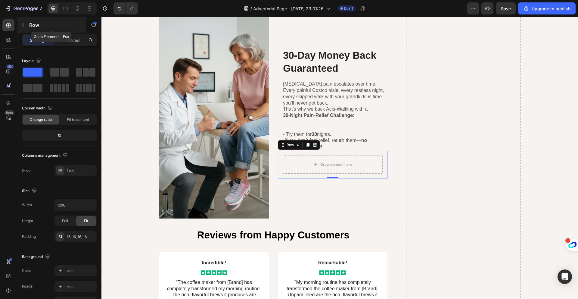
click at [24, 26] on icon "button" at bounding box center [23, 25] width 5 height 5
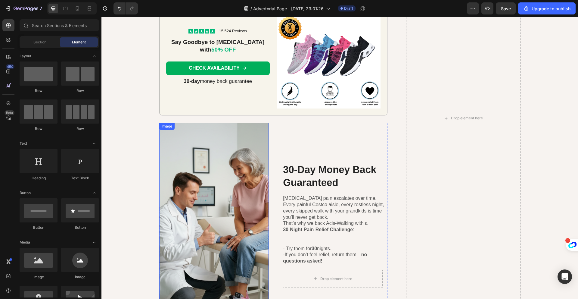
scroll to position [3132, 0]
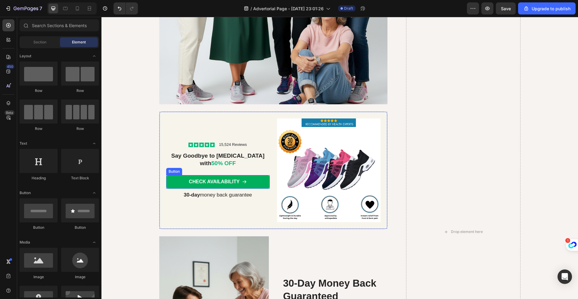
click at [263, 181] on link "CHECK AVAILABILITY" at bounding box center [218, 182] width 104 height 14
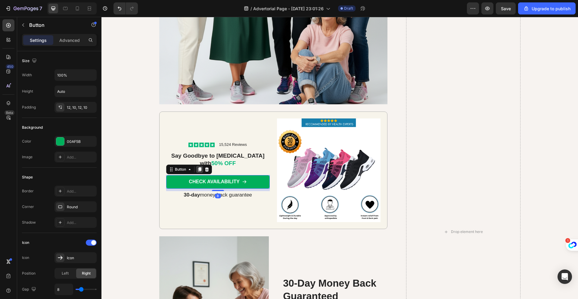
click at [198, 169] on icon at bounding box center [199, 169] width 3 height 4
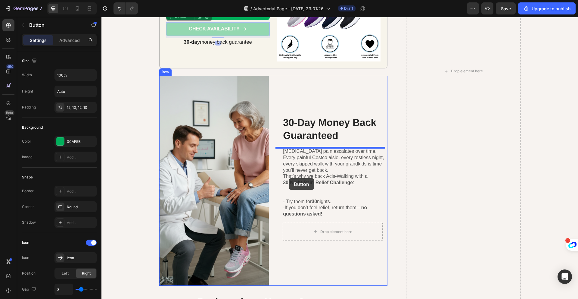
scroll to position [3293, 0]
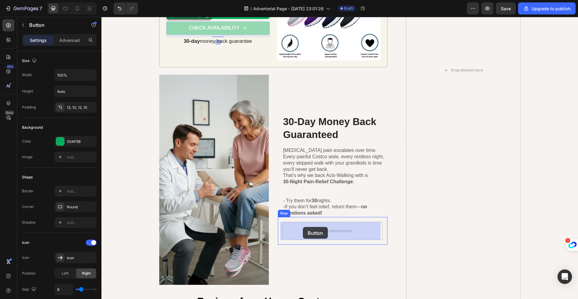
drag, startPoint x: 169, startPoint y: 61, endPoint x: 303, endPoint y: 227, distance: 213.6
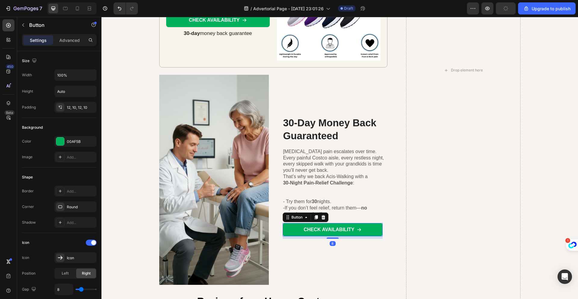
scroll to position [3302, 0]
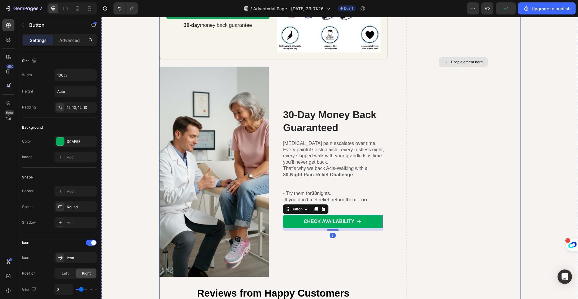
click at [417, 238] on div "Drop element here" at bounding box center [463, 62] width 114 height 884
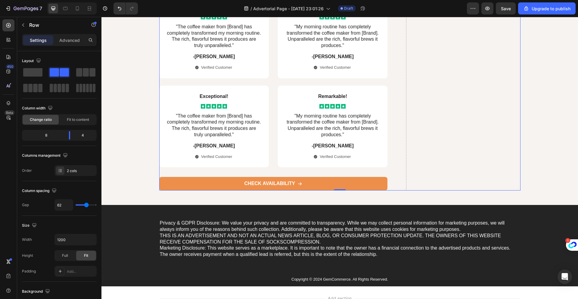
scroll to position [3616, 0]
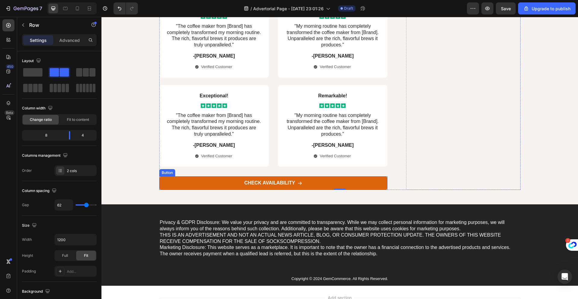
click at [214, 183] on link "CHECK AVAILABILITY" at bounding box center [273, 183] width 229 height 14
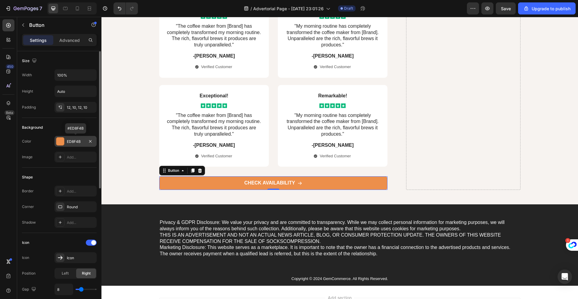
click at [67, 141] on div "ED8F4B" at bounding box center [75, 141] width 17 height 5
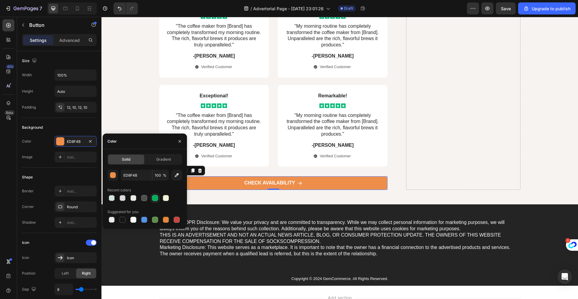
click at [155, 198] on div at bounding box center [155, 198] width 6 height 6
type input "00AF5B"
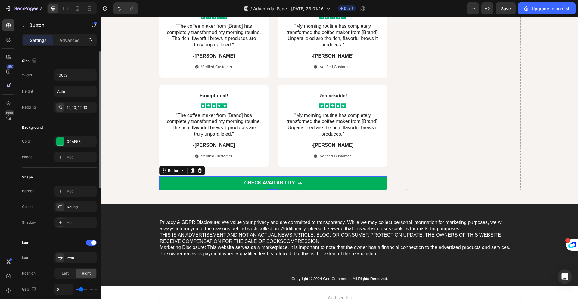
click at [49, 149] on div "Color 00AF5B Image Add..." at bounding box center [59, 149] width 75 height 27
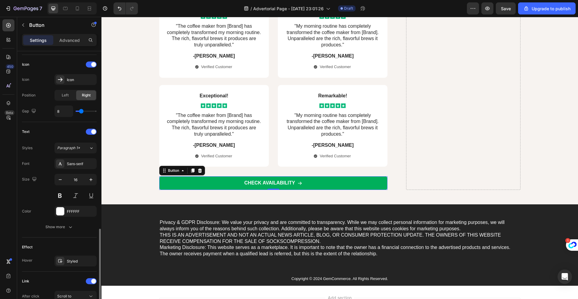
scroll to position [234, 0]
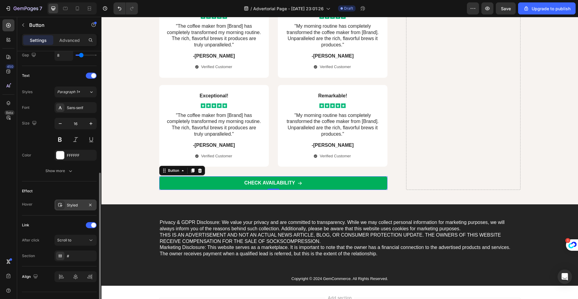
click at [73, 206] on div "Styled" at bounding box center [75, 204] width 17 height 5
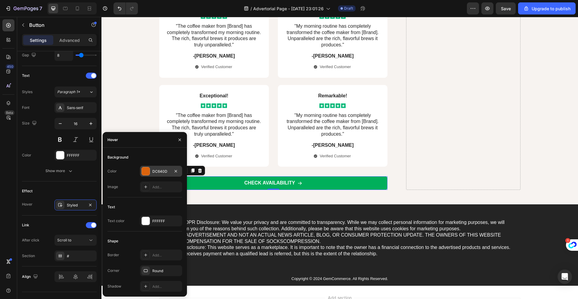
click at [144, 172] on div at bounding box center [146, 171] width 8 height 8
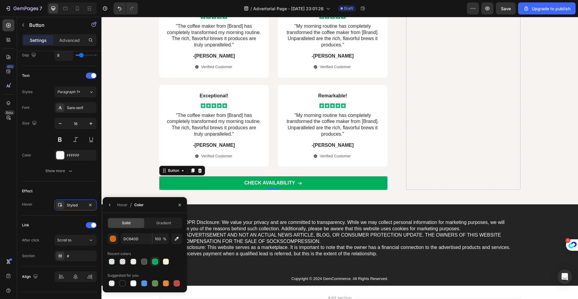
click at [155, 261] on div at bounding box center [155, 261] width 6 height 6
type input "00AF5B"
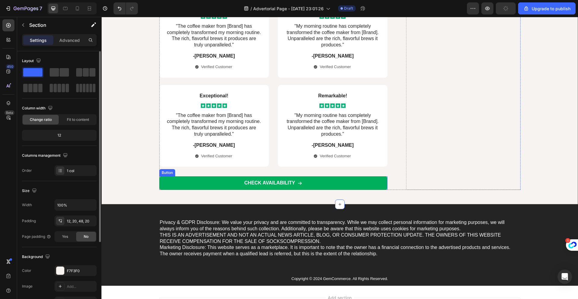
click at [191, 182] on link "CHECK AVAILABILITY" at bounding box center [273, 183] width 229 height 14
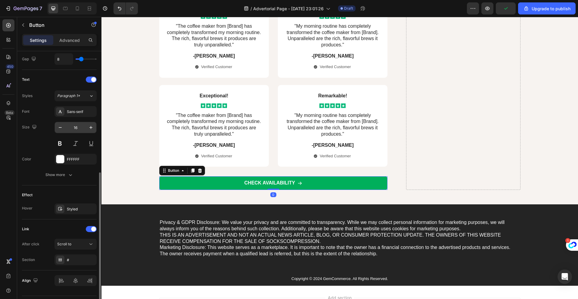
scroll to position [231, 0]
click at [74, 242] on div "Scroll to" at bounding box center [72, 242] width 31 height 5
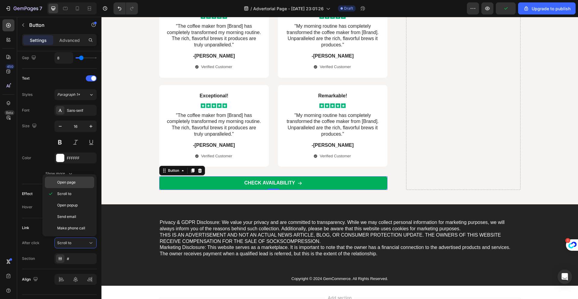
click at [72, 183] on span "Open page" at bounding box center [66, 182] width 18 height 5
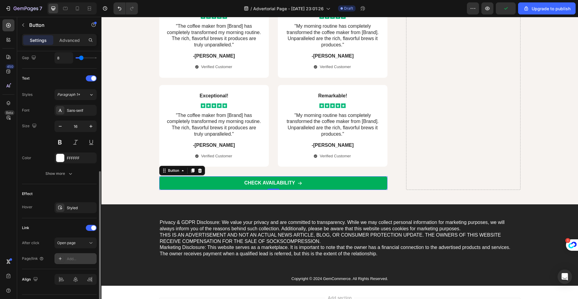
click at [73, 259] on div "Add..." at bounding box center [81, 258] width 28 height 5
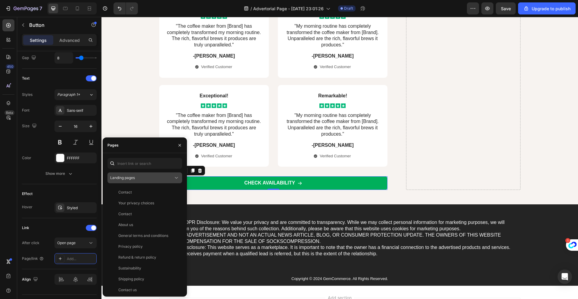
click at [142, 173] on button "Landing pages" at bounding box center [145, 177] width 75 height 11
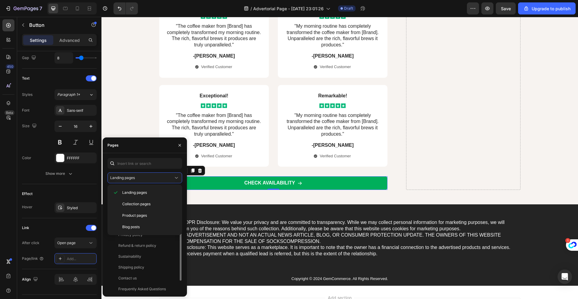
scroll to position [0, 0]
click at [143, 216] on span "Product pages" at bounding box center [134, 215] width 25 height 5
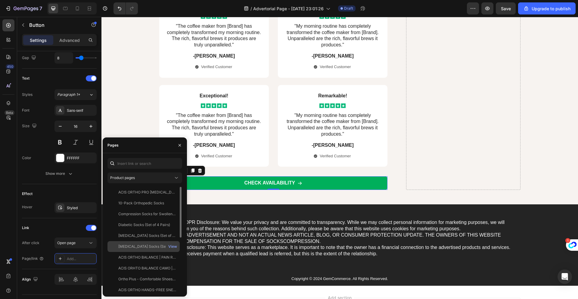
scroll to position [112, 0]
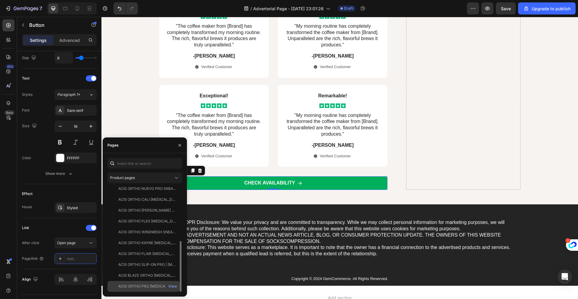
click at [142, 284] on div "ACIS ORTHO PRO NEUROPATHY SNEAKER" at bounding box center [147, 285] width 58 height 5
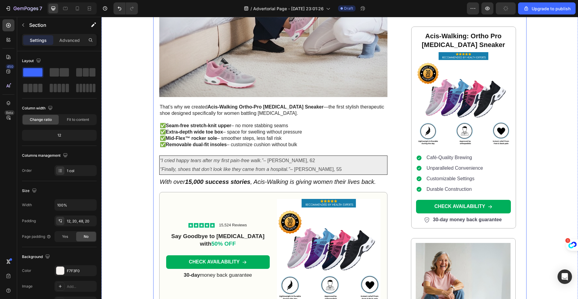
scroll to position [2194, 0]
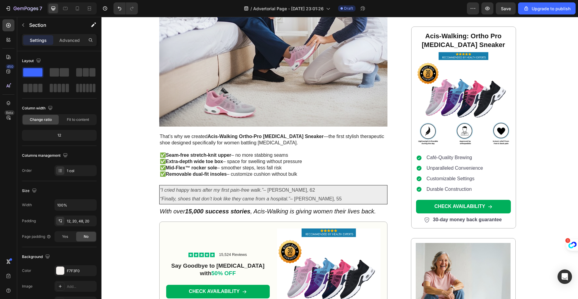
click at [433, 179] on p "Customizable Settings" at bounding box center [455, 179] width 57 height 6
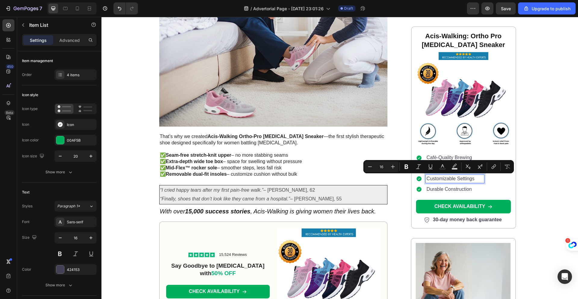
click at [468, 180] on p "Customizable Settings" at bounding box center [455, 179] width 57 height 6
drag, startPoint x: 474, startPoint y: 179, endPoint x: 424, endPoint y: 178, distance: 50.3
click at [427, 178] on p "Customizable Settings" at bounding box center [455, 179] width 57 height 6
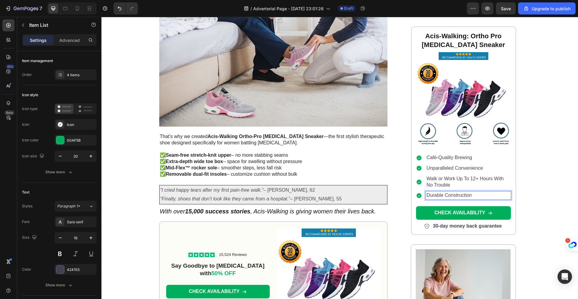
click at [434, 197] on p "Durable Construction" at bounding box center [468, 195] width 83 height 6
click at [474, 196] on p "Durable Construction" at bounding box center [468, 195] width 83 height 6
drag, startPoint x: 475, startPoint y: 195, endPoint x: 424, endPoint y: 195, distance: 50.3
click at [427, 195] on p "Durable Construction" at bounding box center [468, 195] width 83 height 6
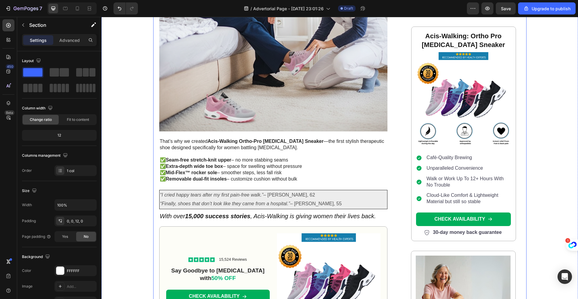
scroll to position [2190, 0]
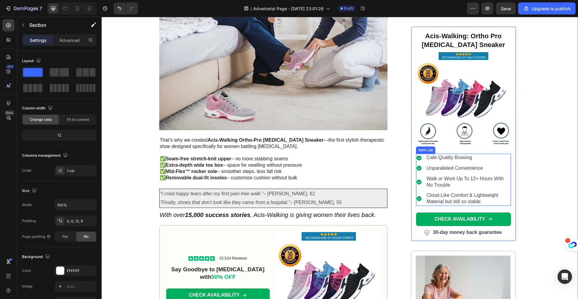
click at [452, 158] on p "Café-Quality Brewing" at bounding box center [468, 158] width 83 height 6
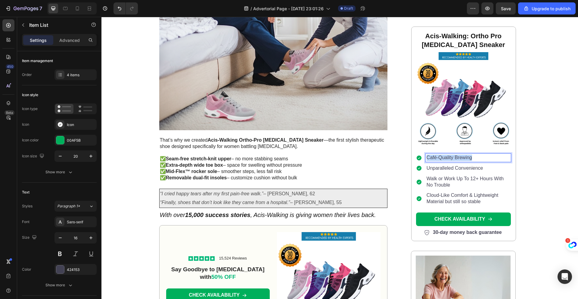
drag, startPoint x: 473, startPoint y: 158, endPoint x: 426, endPoint y: 158, distance: 47.0
click at [427, 158] on p "Café-Quality Brewing" at bounding box center [468, 158] width 83 height 6
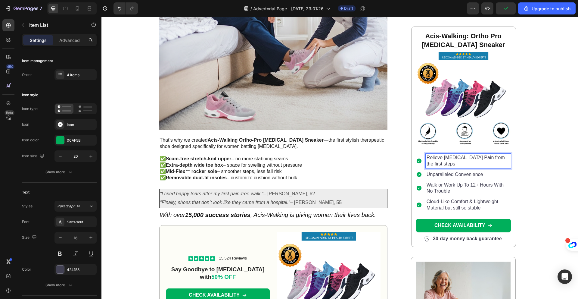
click at [480, 177] on p "Unparalleled Convenience" at bounding box center [468, 174] width 83 height 6
click at [483, 176] on p "Unparalleled Convenience" at bounding box center [468, 174] width 83 height 6
drag, startPoint x: 483, startPoint y: 176, endPoint x: 453, endPoint y: 177, distance: 30.1
click at [453, 177] on p "Unparalleled Convenience" at bounding box center [468, 174] width 83 height 6
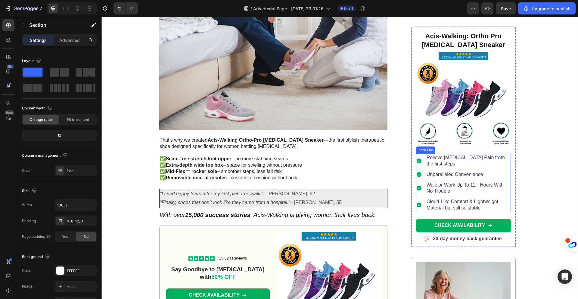
click at [497, 160] on p "Relieve Neuropathy Pain from the first steps" at bounding box center [468, 161] width 83 height 13
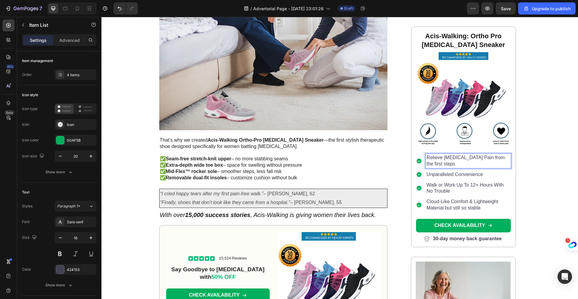
click at [478, 158] on p "Relieve Neuropathy Pain from the first steps" at bounding box center [468, 161] width 83 height 13
click at [483, 175] on p "Unparalleled Convenience" at bounding box center [468, 174] width 83 height 6
click at [484, 175] on p "Unparalleled Convenience" at bounding box center [468, 174] width 83 height 6
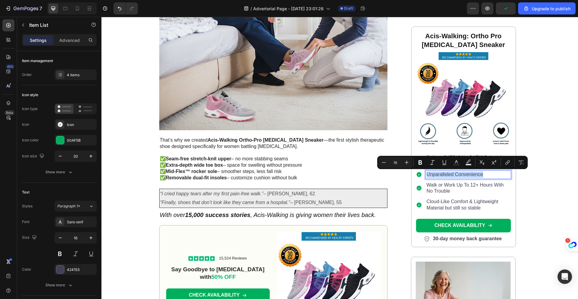
drag, startPoint x: 484, startPoint y: 176, endPoint x: 424, endPoint y: 176, distance: 59.9
click at [427, 176] on p "Unparalleled Convenience" at bounding box center [468, 174] width 83 height 6
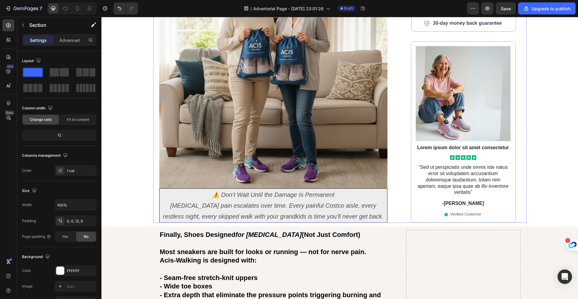
scroll to position [2581, 0]
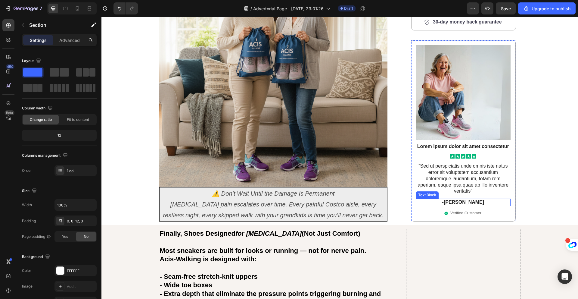
click at [463, 199] on p "-Alisa G." at bounding box center [464, 202] width 94 height 6
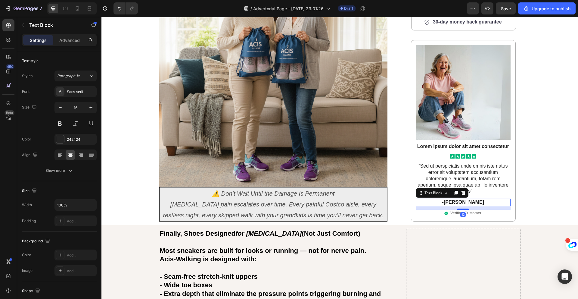
click at [467, 199] on p "-Alisa G." at bounding box center [464, 202] width 94 height 6
drag, startPoint x: 472, startPoint y: 189, endPoint x: 452, endPoint y: 187, distance: 20.0
click at [452, 199] on p "-Alisa G." at bounding box center [464, 202] width 94 height 6
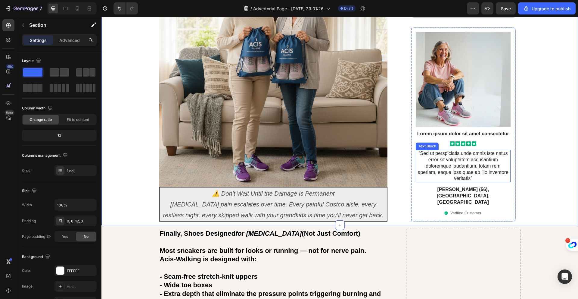
click at [484, 171] on p "“Sed ut perspiciatis unde omnis iste natus error sit voluptatem accusantium dol…" at bounding box center [464, 165] width 94 height 31
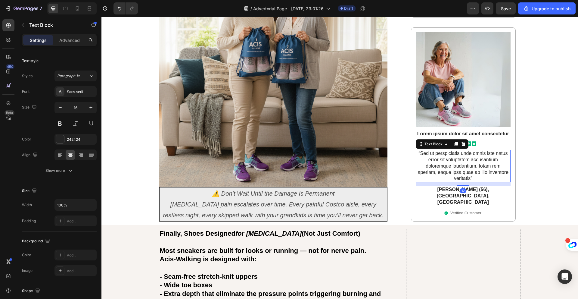
click at [484, 171] on p "“Sed ut perspiciatis unde omnis iste natus error sit voluptatem accusantium dol…" at bounding box center [464, 165] width 94 height 31
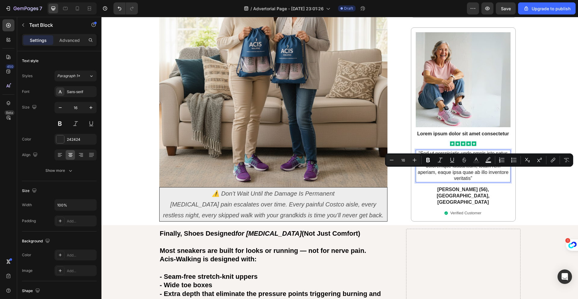
click at [481, 179] on p "“Sed ut perspiciatis unde omnis iste natus error sit voluptatem accusantium dol…" at bounding box center [464, 165] width 94 height 31
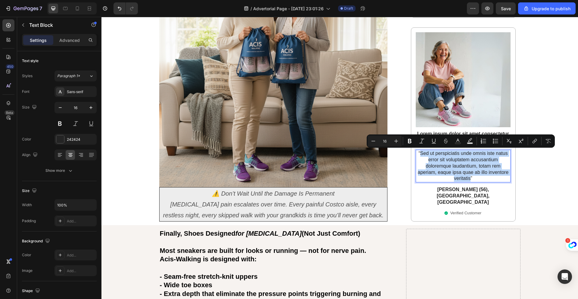
drag, startPoint x: 468, startPoint y: 179, endPoint x: 419, endPoint y: 154, distance: 55.1
click at [419, 154] on p "“Sed ut perspiciatis unde omnis iste natus error sit voluptatem accusantium dol…" at bounding box center [464, 165] width 94 height 31
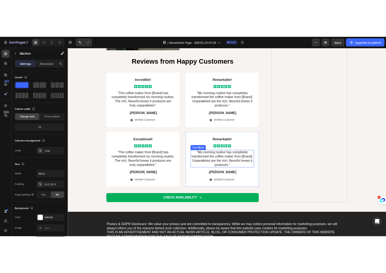
scroll to position [3428, 0]
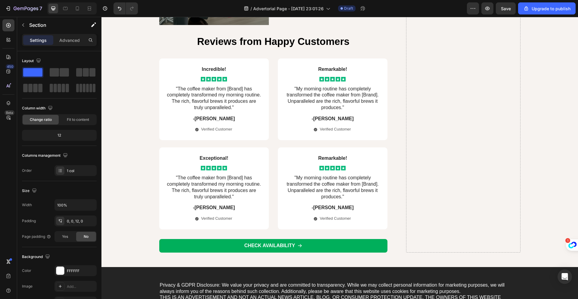
click at [213, 118] on p "-Alisa G." at bounding box center [214, 119] width 94 height 6
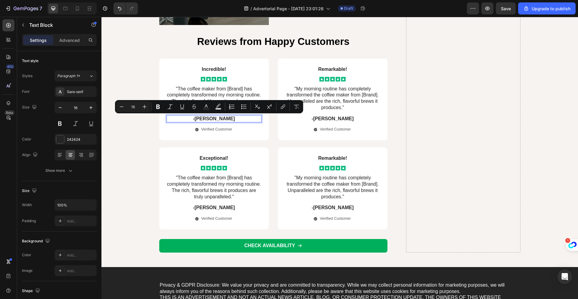
click at [218, 119] on p "-Alisa G." at bounding box center [214, 119] width 94 height 6
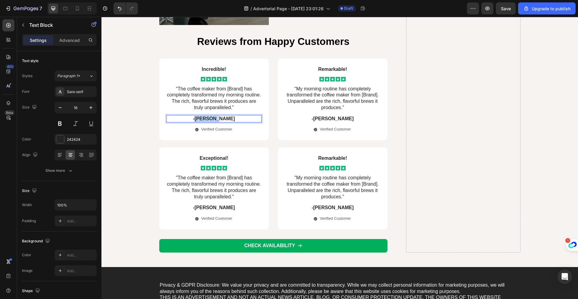
drag, startPoint x: 222, startPoint y: 119, endPoint x: 205, endPoint y: 119, distance: 17.8
click at [205, 119] on p "-Alisa G." at bounding box center [214, 119] width 94 height 6
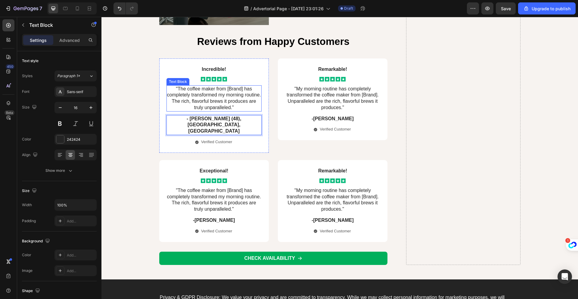
click at [237, 107] on p ""The coffee maker from [Brand] has completely transformed my morning routine. T…" at bounding box center [214, 98] width 94 height 25
drag, startPoint x: 236, startPoint y: 108, endPoint x: 231, endPoint y: 107, distance: 5.0
click at [231, 107] on p ""The coffee maker from [Brand] has completely transformed my morning routine. T…" at bounding box center [214, 98] width 94 height 25
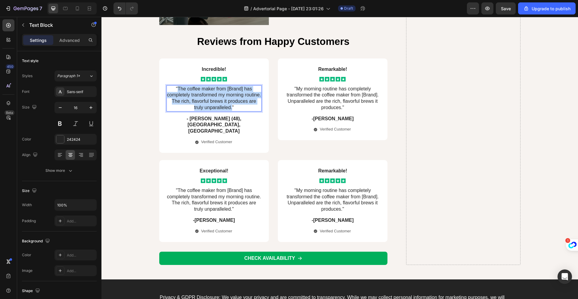
drag, startPoint x: 230, startPoint y: 109, endPoint x: 177, endPoint y: 90, distance: 56.6
click at [177, 90] on p ""The coffee maker from [Brand] has completely transformed my morning routine. T…" at bounding box center [214, 98] width 94 height 25
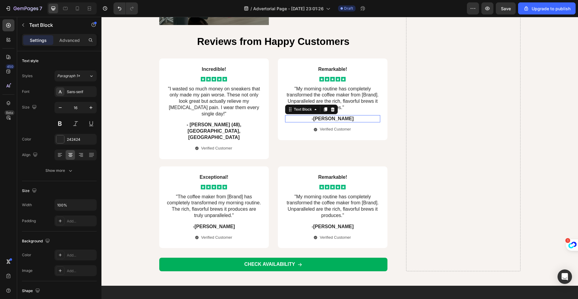
click at [335, 120] on p "-Kevin S." at bounding box center [333, 119] width 94 height 6
click at [340, 119] on p "-Kevin S." at bounding box center [333, 119] width 94 height 6
click at [341, 120] on p "-Kevin S." at bounding box center [333, 119] width 94 height 6
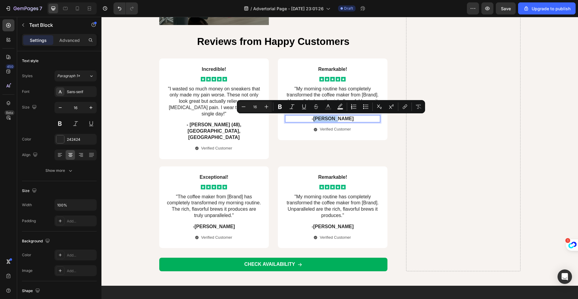
drag, startPoint x: 342, startPoint y: 120, endPoint x: 323, endPoint y: 120, distance: 18.7
click at [323, 120] on p "-Kevin S." at bounding box center [333, 119] width 94 height 6
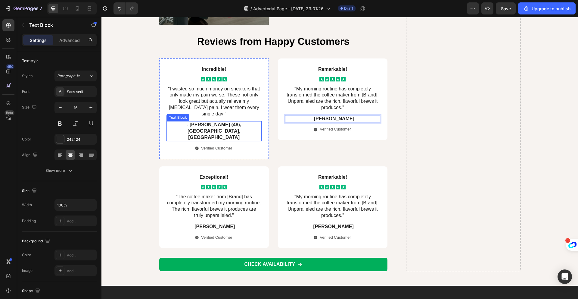
click at [200, 126] on p "- Donny T. (48), Orlando, FL" at bounding box center [214, 131] width 94 height 19
click at [199, 126] on p "- Donny T. (48), Orlando, FL" at bounding box center [214, 131] width 94 height 19
click at [333, 117] on p "- Michelle" at bounding box center [333, 119] width 94 height 6
click at [341, 119] on p "- Michelle" at bounding box center [333, 119] width 94 height 6
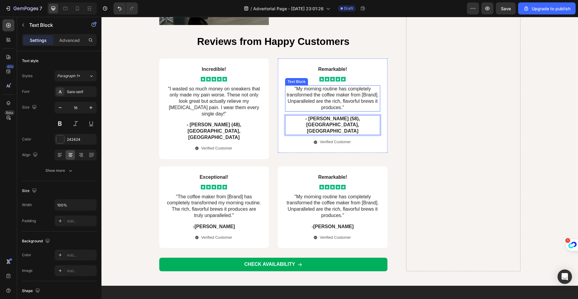
click at [339, 108] on p ""My morning routine has completely transformed the coffee maker from [Brand]. U…" at bounding box center [333, 98] width 94 height 25
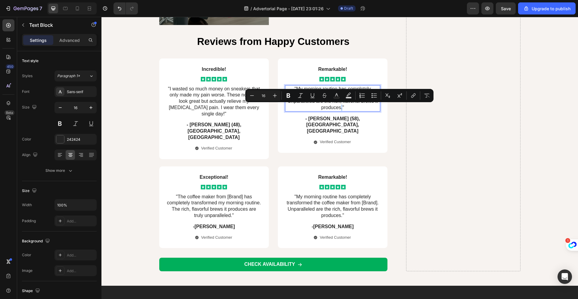
click at [339, 109] on p ""My morning routine has completely transformed the coffee maker from [Brand]. U…" at bounding box center [333, 98] width 94 height 25
click at [341, 109] on p ""My morning routine has completely transformed the coffee maker from [Brand]. U…" at bounding box center [333, 98] width 94 height 25
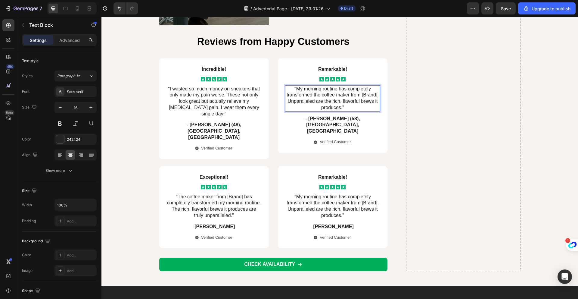
click at [340, 109] on p ""My morning routine has completely transformed the coffee maker from [Brand]. U…" at bounding box center [333, 98] width 94 height 25
drag, startPoint x: 340, startPoint y: 109, endPoint x: 296, endPoint y: 90, distance: 48.0
click at [296, 90] on p ""My morning routine has completely transformed the coffee maker from [Brand]. U…" at bounding box center [333, 98] width 94 height 25
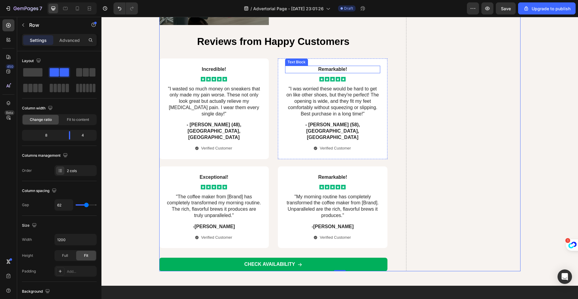
click at [346, 70] on p "Remarkable!" at bounding box center [333, 69] width 94 height 6
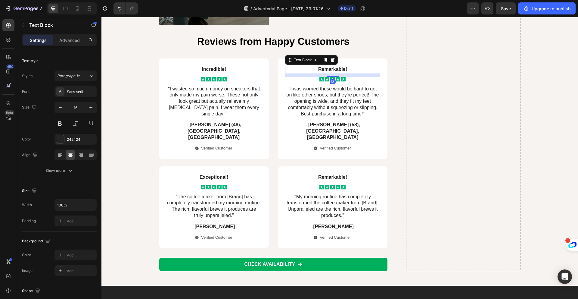
click at [346, 70] on p "Remarkable!" at bounding box center [333, 69] width 94 height 6
drag, startPoint x: 347, startPoint y: 70, endPoint x: 315, endPoint y: 71, distance: 31.6
click at [314, 71] on p "Remarkable!" at bounding box center [333, 69] width 94 height 6
drag, startPoint x: 346, startPoint y: 69, endPoint x: 317, endPoint y: 69, distance: 28.6
click at [317, 69] on p "Remarkable!" at bounding box center [333, 69] width 94 height 6
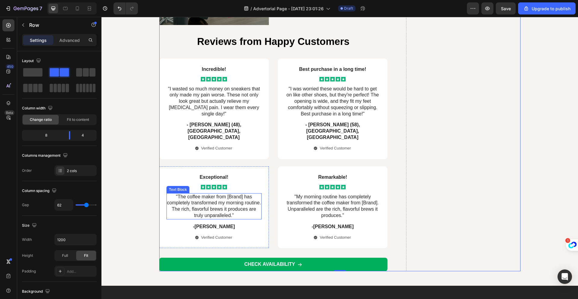
click at [238, 194] on p ""The coffee maker from [Brand] has completely transformed my morning routine. T…" at bounding box center [214, 206] width 94 height 25
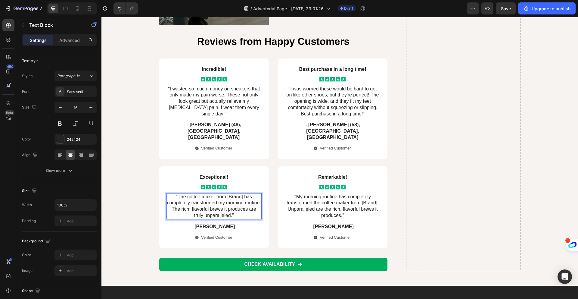
click at [237, 202] on p ""The coffee maker from [Brand] has completely transformed my morning routine. T…" at bounding box center [214, 206] width 94 height 25
drag, startPoint x: 230, startPoint y: 203, endPoint x: 176, endPoint y: 185, distance: 56.9
click at [176, 194] on p ""The coffee maker from [Brand] has completely transformed my morning routine. T…" at bounding box center [214, 206] width 94 height 25
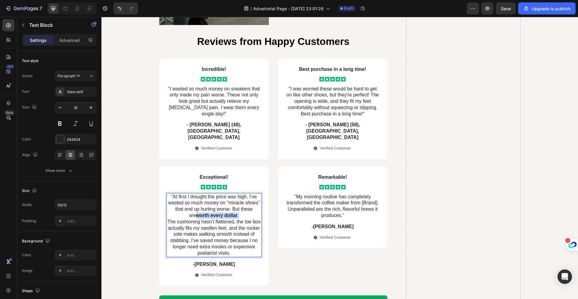
drag, startPoint x: 236, startPoint y: 203, endPoint x: 191, endPoint y: 203, distance: 44.6
click at [191, 203] on p ""At first I thought the price was high. I’ve wasted so much money on “miracle s…" at bounding box center [214, 225] width 94 height 63
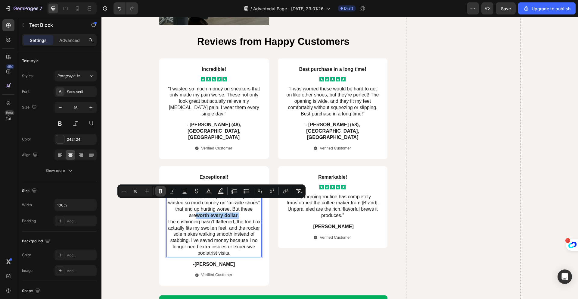
click at [162, 193] on icon "Editor contextual toolbar" at bounding box center [161, 191] width 6 height 6
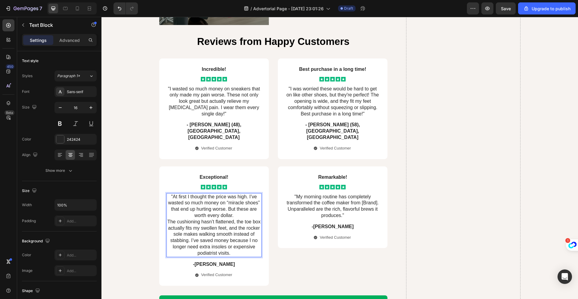
click at [182, 205] on p ""At first I thought the price was high. I’ve wasted so much money on “miracle s…" at bounding box center [214, 225] width 94 height 63
click at [167, 209] on p ""At first I thought the price was high. I’ve wasted so much money on “miracle s…" at bounding box center [214, 225] width 94 height 63
click at [167, 210] on p ""At first I thought the price was high. I’ve wasted so much money on “miracle s…" at bounding box center [214, 225] width 94 height 63
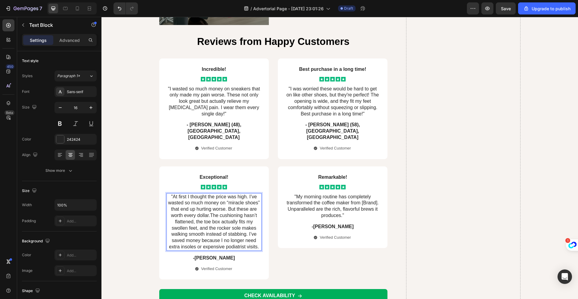
click at [208, 204] on p ""At first I thought the price was high. I’ve wasted so much money on “miracle s…" at bounding box center [214, 222] width 94 height 56
click at [217, 255] on p "-Alisa G." at bounding box center [214, 258] width 94 height 6
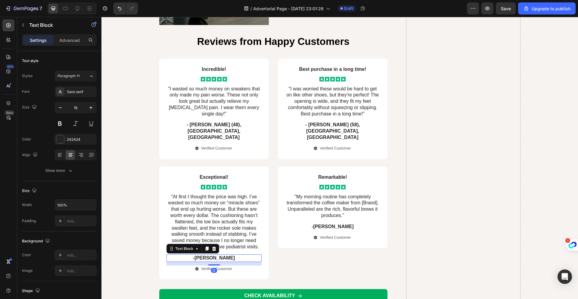
click at [217, 255] on p "-Alisa G." at bounding box center [214, 258] width 94 height 6
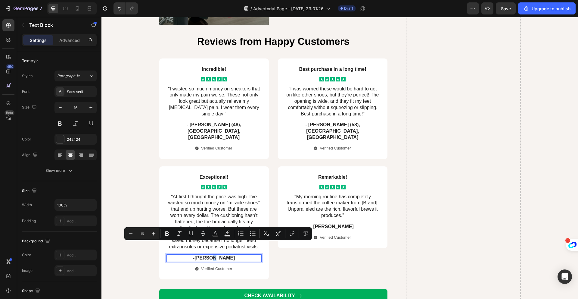
click at [219, 255] on p "-Alisa G." at bounding box center [214, 258] width 94 height 6
drag, startPoint x: 216, startPoint y: 246, endPoint x: 206, endPoint y: 246, distance: 10.3
click at [206, 255] on p "-Alisa G." at bounding box center [214, 258] width 94 height 6
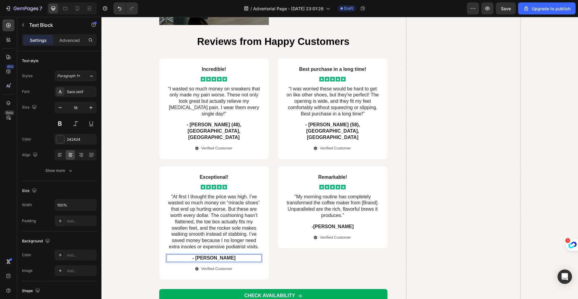
click at [243, 255] on p "- Deborah G." at bounding box center [214, 258] width 94 height 6
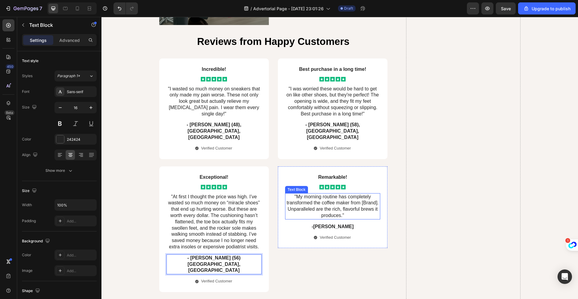
click at [330, 194] on p ""My morning routine has completely transformed the coffee maker from [Brand]. U…" at bounding box center [333, 206] width 94 height 25
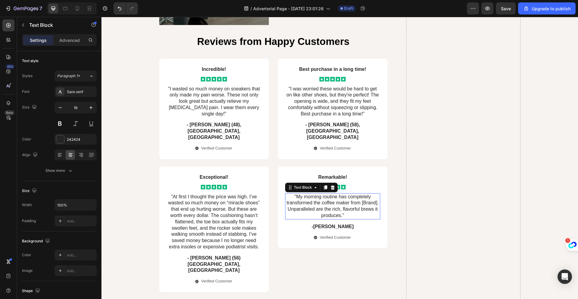
click at [330, 194] on p ""My morning routine has completely transformed the coffee maker from [Brand]. U…" at bounding box center [333, 206] width 94 height 25
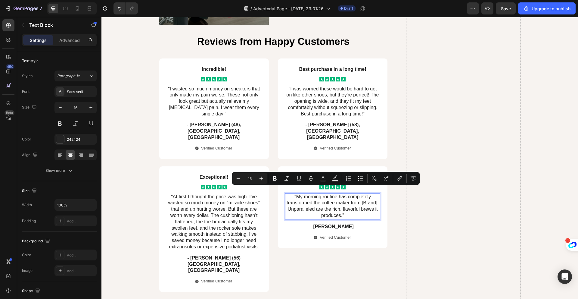
click at [337, 200] on p ""My morning routine has completely transformed the coffee maker from [Brand]. U…" at bounding box center [333, 206] width 94 height 25
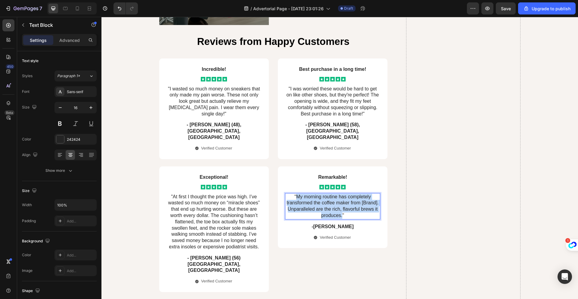
drag, startPoint x: 340, startPoint y: 204, endPoint x: 295, endPoint y: 184, distance: 48.6
click at [295, 194] on p ""My morning routine has completely transformed the coffee maker from [Brand]. U…" at bounding box center [333, 206] width 94 height 25
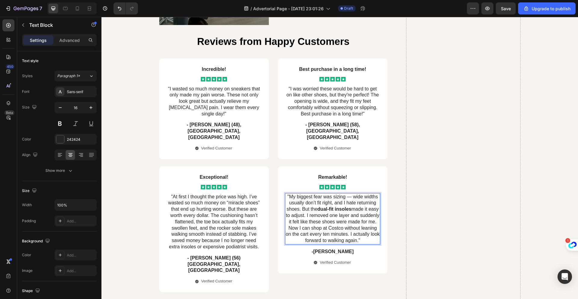
click at [351, 194] on p ""My biggest fear was sizing — wide widths usually don’t fit right, and I hate r…" at bounding box center [333, 219] width 94 height 50
drag, startPoint x: 374, startPoint y: 185, endPoint x: 349, endPoint y: 185, distance: 25.6
click at [349, 194] on p ""My biggest fear was sizing. Wide widths usually don’t fit right, and I hate re…" at bounding box center [333, 219] width 94 height 50
click at [321, 198] on p ""My biggest fear was sizing. Usually don’t fit right, and I hate returning shoe…" at bounding box center [333, 219] width 94 height 50
drag, startPoint x: 321, startPoint y: 198, endPoint x: 289, endPoint y: 197, distance: 31.6
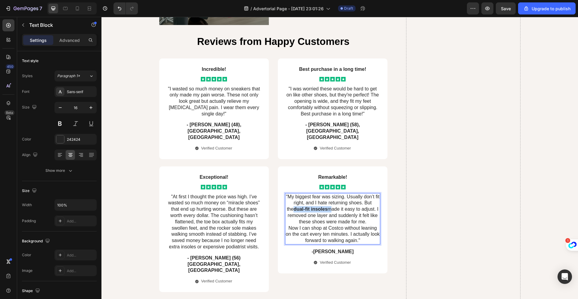
click at [289, 197] on p ""My biggest fear was sizing. Usually don’t fit right, and I hate returning shoe…" at bounding box center [333, 219] width 94 height 50
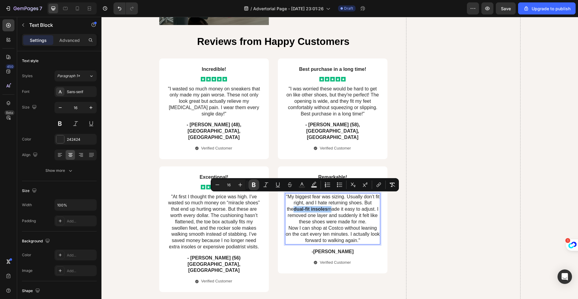
click at [255, 184] on icon "Editor contextual toolbar" at bounding box center [254, 185] width 6 height 6
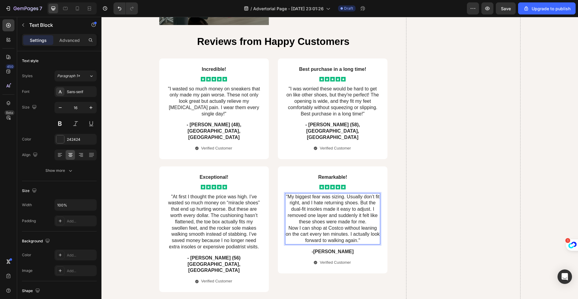
click at [342, 217] on p ""My biggest fear was sizing. Usually don’t fit right, and I hate returning shoe…" at bounding box center [333, 219] width 94 height 50
drag, startPoint x: 342, startPoint y: 217, endPoint x: 323, endPoint y: 217, distance: 19.0
click at [323, 217] on p ""My biggest fear was sizing. Usually don’t fit right, and I hate returning shoe…" at bounding box center [333, 219] width 94 height 50
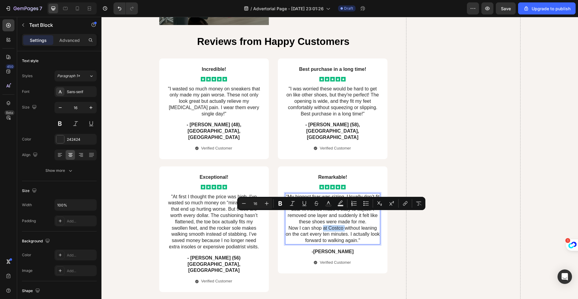
click at [342, 216] on p ""My biggest fear was sizing. Usually don’t fit right, and I hate returning shoe…" at bounding box center [333, 219] width 94 height 50
drag, startPoint x: 342, startPoint y: 217, endPoint x: 327, endPoint y: 217, distance: 15.1
click at [327, 217] on p ""My biggest fear was sizing. Usually don’t fit right, and I hate returning shoe…" at bounding box center [333, 219] width 94 height 50
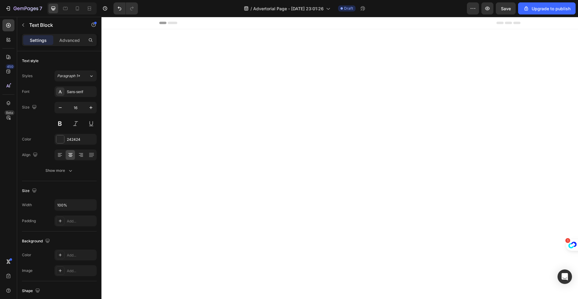
scroll to position [3428, 0]
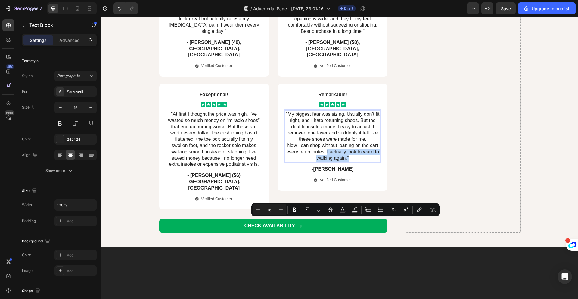
drag, startPoint x: 353, startPoint y: 227, endPoint x: 325, endPoint y: 224, distance: 27.6
click at [325, 161] on p ""My biggest fear was sizing. Usually don’t fit right, and I hate returning shoe…" at bounding box center [333, 136] width 94 height 50
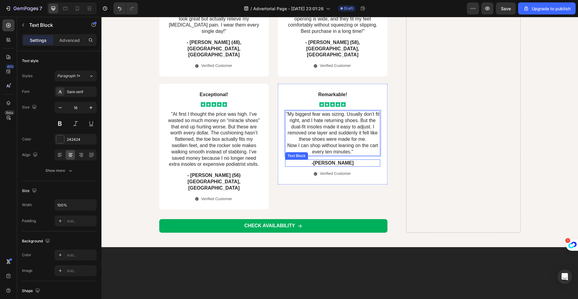
click at [340, 166] on p "-[PERSON_NAME]" at bounding box center [333, 163] width 94 height 6
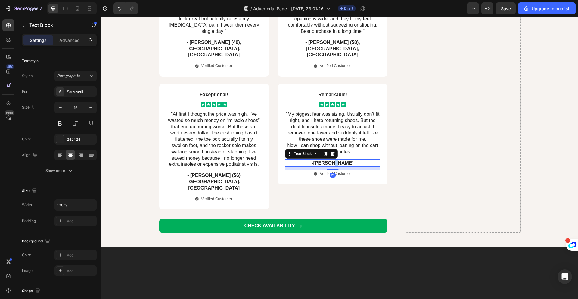
click at [340, 166] on p "-[PERSON_NAME]" at bounding box center [333, 163] width 94 height 6
drag, startPoint x: 340, startPoint y: 234, endPoint x: 330, endPoint y: 234, distance: 9.9
click at [330, 166] on p "- Bri" at bounding box center [333, 163] width 94 height 6
click at [324, 166] on p "- Diane, 60 – Michigan" at bounding box center [333, 163] width 94 height 6
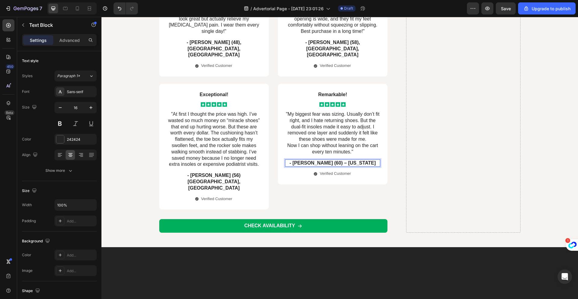
click at [364, 166] on p "- Diane M. (60) – Michigan" at bounding box center [333, 163] width 94 height 6
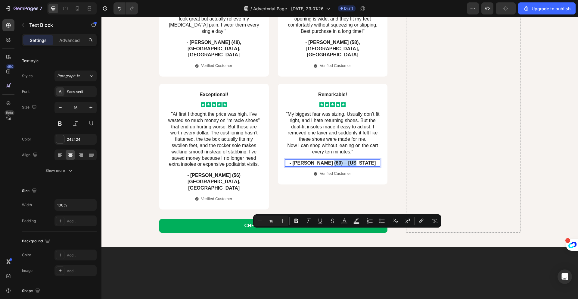
drag, startPoint x: 364, startPoint y: 234, endPoint x: 336, endPoint y: 234, distance: 28.6
click at [336, 166] on p "- Diane M. (60) – Michigan" at bounding box center [333, 163] width 94 height 6
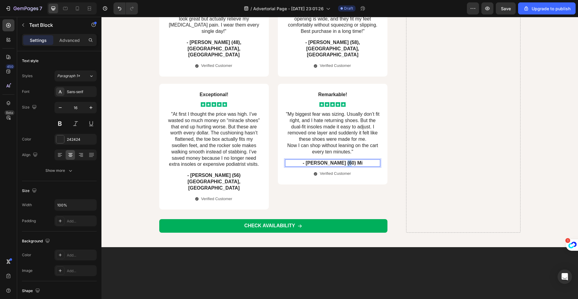
drag, startPoint x: 352, startPoint y: 233, endPoint x: 346, endPoint y: 232, distance: 5.5
click at [346, 166] on p "- Diane M. (60) Mi" at bounding box center [333, 163] width 94 height 6
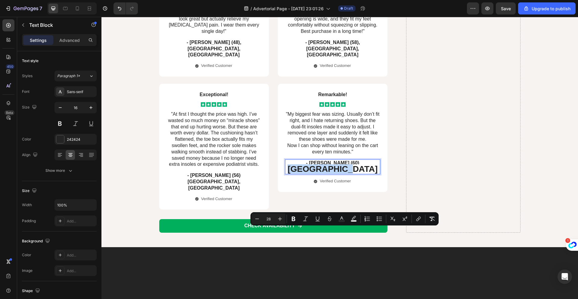
drag, startPoint x: 320, startPoint y: 233, endPoint x: 374, endPoint y: 234, distance: 53.6
click at [374, 173] on span "San Francisco" at bounding box center [333, 168] width 90 height 9
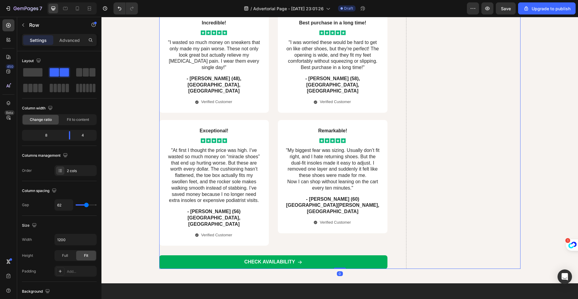
scroll to position [3390, 0]
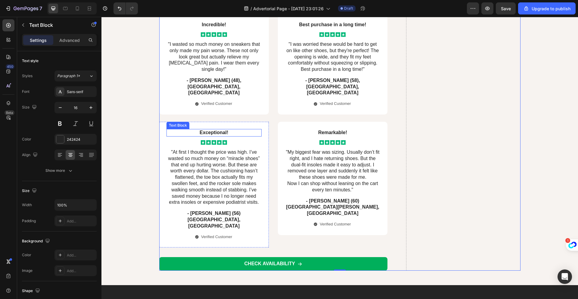
click at [227, 136] on p "Exceptional!" at bounding box center [214, 133] width 94 height 6
drag, startPoint x: 228, startPoint y: 204, endPoint x: 199, endPoint y: 203, distance: 29.5
click at [199, 136] on p "Exceptional!" at bounding box center [214, 133] width 94 height 6
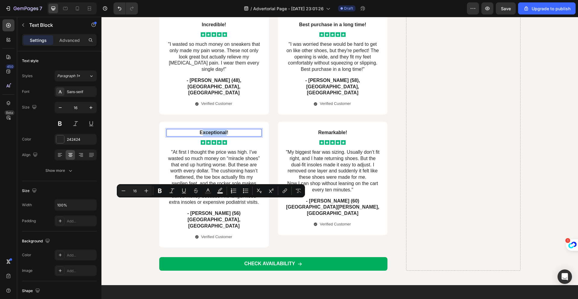
drag, startPoint x: 224, startPoint y: 203, endPoint x: 202, endPoint y: 205, distance: 22.7
click at [202, 136] on p "Exceptional!" at bounding box center [214, 133] width 94 height 6
drag, startPoint x: 231, startPoint y: 203, endPoint x: 199, endPoint y: 203, distance: 32.2
click at [199, 136] on p "Exceptional!" at bounding box center [214, 133] width 94 height 6
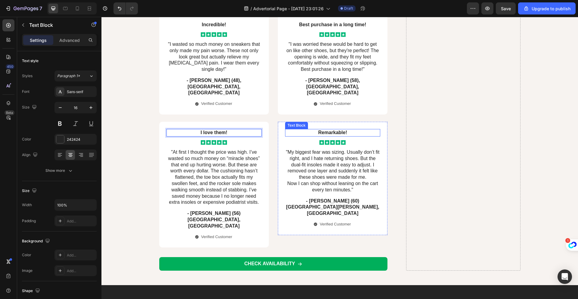
click at [339, 136] on p "Remarkable!" at bounding box center [333, 133] width 94 height 6
click at [345, 136] on p "Remarkable!" at bounding box center [333, 133] width 94 height 6
drag, startPoint x: 345, startPoint y: 204, endPoint x: 315, endPoint y: 203, distance: 30.1
click at [315, 136] on p "Remarkable!" at bounding box center [333, 133] width 94 height 6
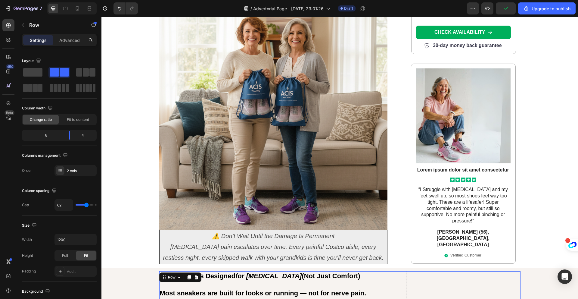
scroll to position [2530, 0]
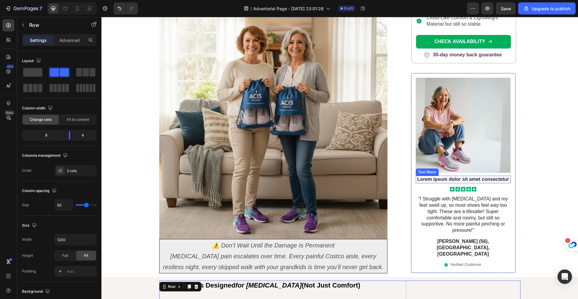
click at [454, 183] on p "Lorem ipsum dolor sit amet consectetur" at bounding box center [464, 180] width 94 height 6
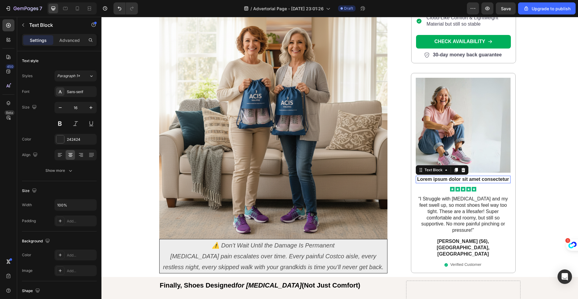
click at [454, 183] on p "Lorem ipsum dolor sit amet consectetur" at bounding box center [464, 180] width 94 height 6
click at [502, 183] on p "Lorem ipsum dolor sit amet consectetur" at bounding box center [464, 180] width 94 height 6
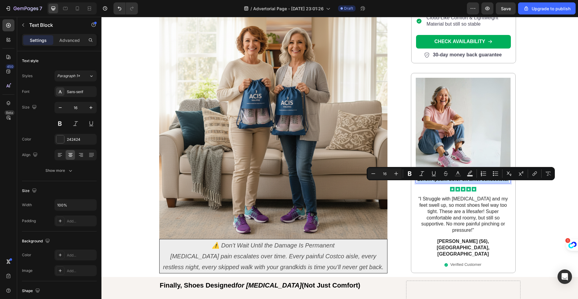
drag, startPoint x: 507, startPoint y: 186, endPoint x: 416, endPoint y: 186, distance: 91.6
click at [417, 183] on p "Lorem ipsum dolor sit amet consectetur" at bounding box center [464, 180] width 94 height 6
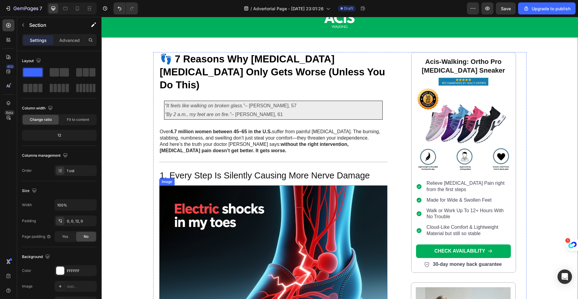
scroll to position [0, 0]
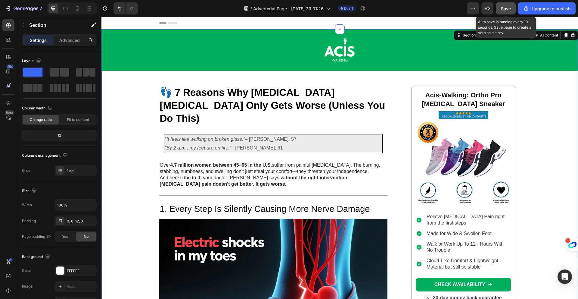
click at [506, 10] on span "Save" at bounding box center [506, 8] width 10 height 5
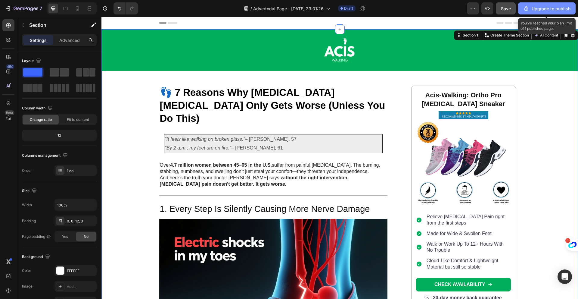
click at [537, 10] on div "Upgrade to publish" at bounding box center [547, 8] width 47 height 6
click at [542, 9] on div "Upgrade to publish" at bounding box center [547, 8] width 47 height 6
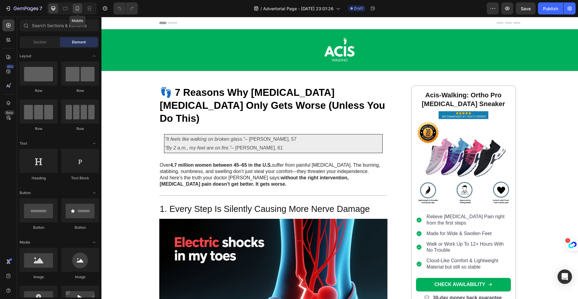
click at [78, 10] on icon at bounding box center [77, 8] width 3 height 4
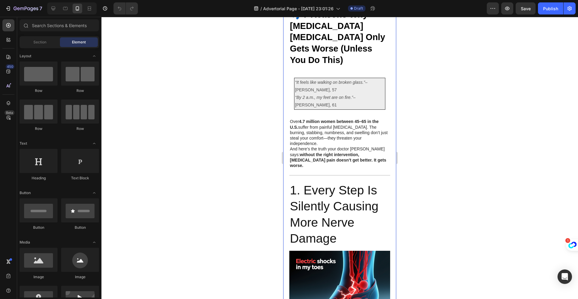
scroll to position [116, 0]
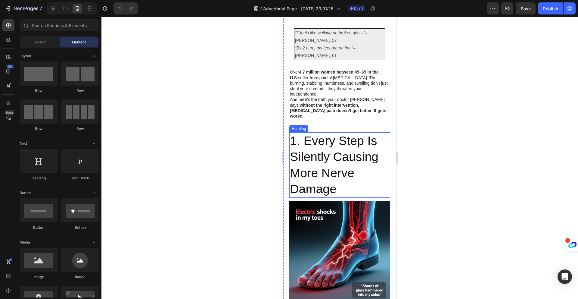
click at [355, 136] on h2 "1. Every Step Is Silently Causing More Nerve Damage" at bounding box center [339, 164] width 101 height 65
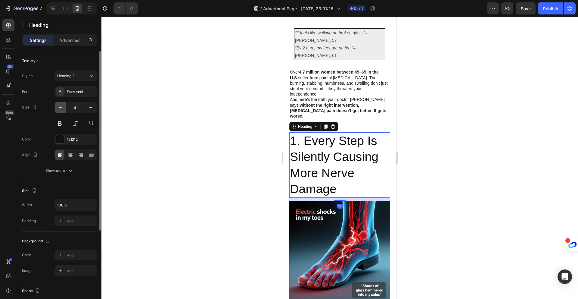
click at [60, 108] on icon "button" at bounding box center [60, 108] width 6 height 6
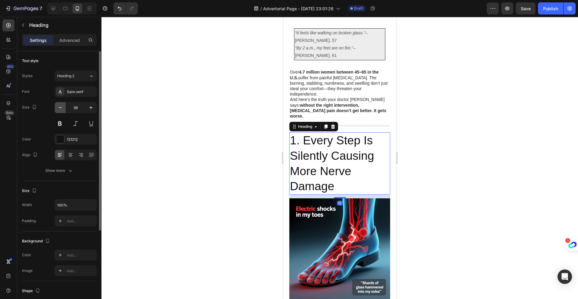
click at [60, 108] on icon "button" at bounding box center [60, 108] width 6 height 6
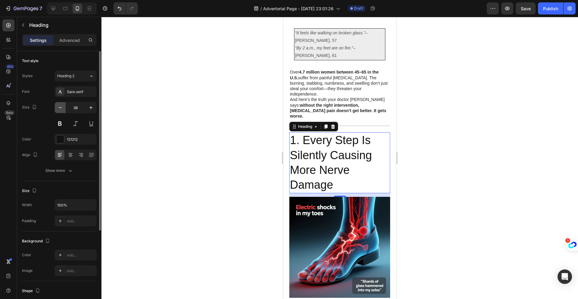
click at [60, 108] on icon "button" at bounding box center [60, 108] width 6 height 6
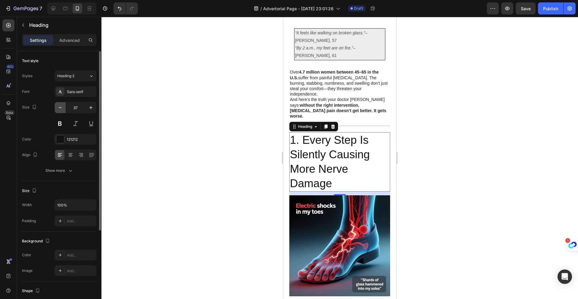
click at [60, 108] on icon "button" at bounding box center [60, 108] width 6 height 6
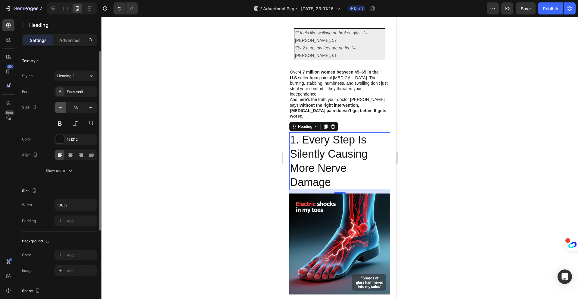
click at [60, 108] on icon "button" at bounding box center [60, 108] width 6 height 6
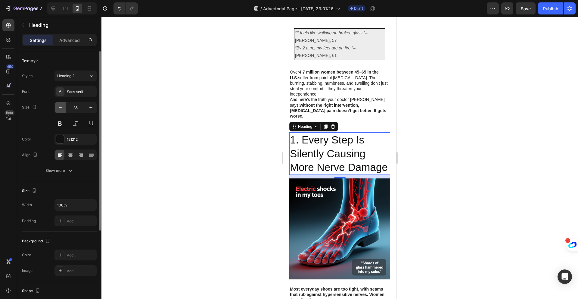
click at [60, 108] on icon "button" at bounding box center [60, 108] width 6 height 6
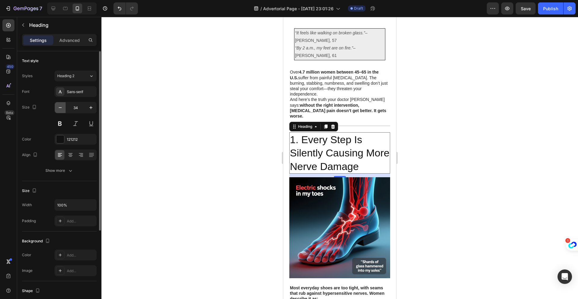
click at [60, 108] on icon "button" at bounding box center [60, 108] width 6 height 6
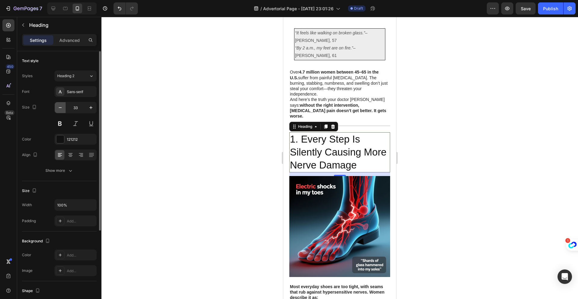
click at [60, 108] on icon "button" at bounding box center [60, 108] width 6 height 6
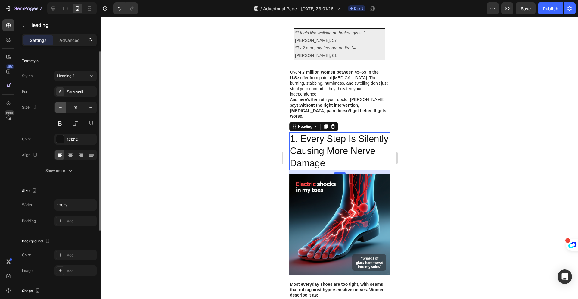
click at [60, 108] on icon "button" at bounding box center [60, 108] width 6 height 6
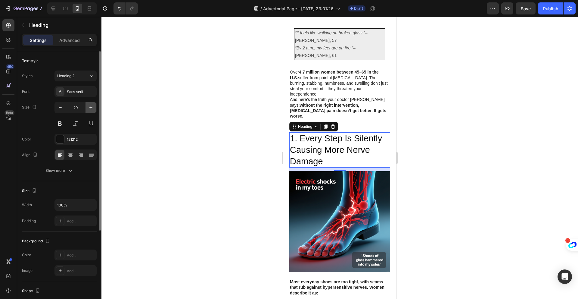
click at [90, 108] on icon "button" at bounding box center [91, 108] width 6 height 6
type input "30"
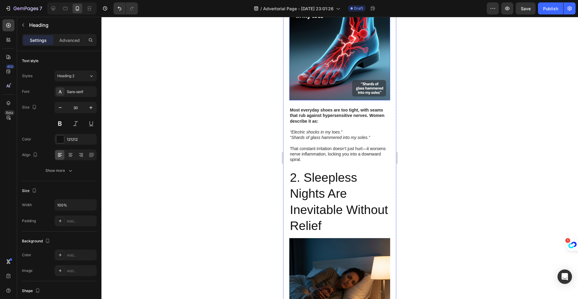
scroll to position [311, 0]
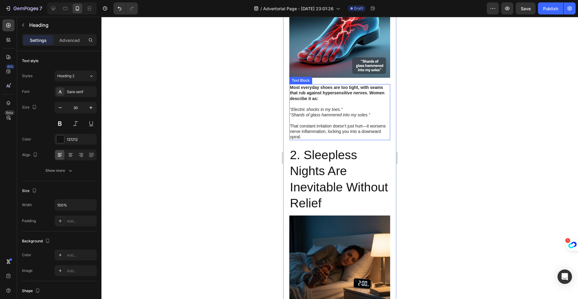
click at [330, 112] on icon "“Shards of glass hammered into my soles.”" at bounding box center [330, 114] width 80 height 5
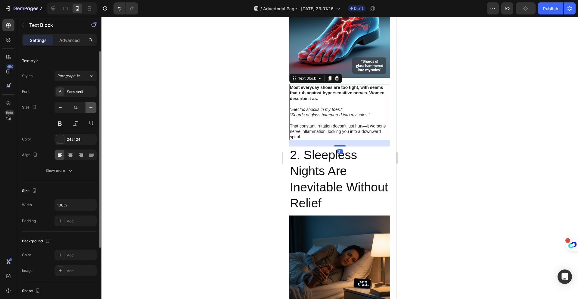
click at [90, 108] on icon "button" at bounding box center [91, 108] width 6 height 6
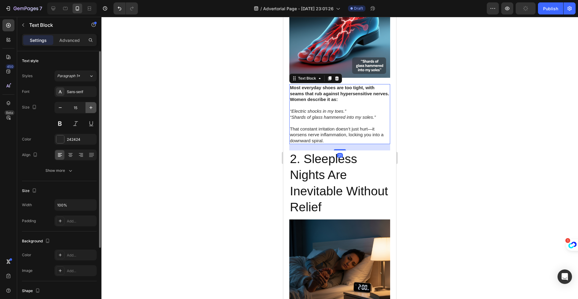
click at [90, 108] on icon "button" at bounding box center [91, 108] width 6 height 6
type input "17"
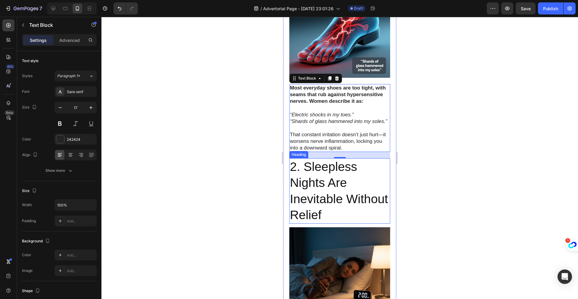
scroll to position [323, 0]
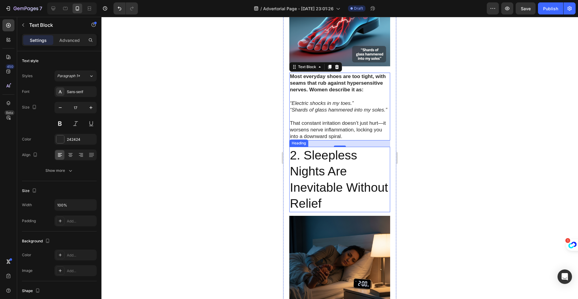
click at [357, 161] on h2 "2. Sleepless Nights Are Inevitable Without Relief" at bounding box center [339, 179] width 101 height 65
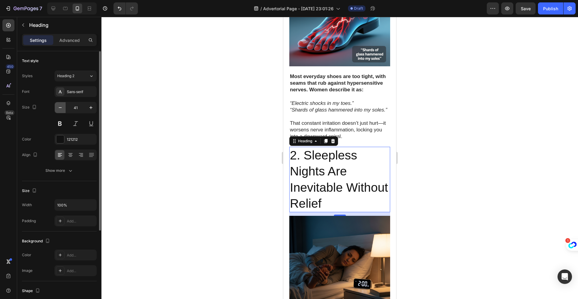
click at [58, 109] on icon "button" at bounding box center [60, 108] width 6 height 6
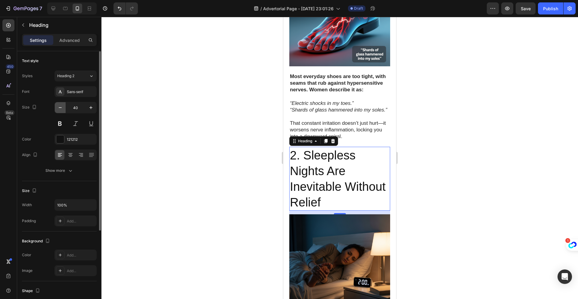
click at [58, 109] on icon "button" at bounding box center [60, 108] width 6 height 6
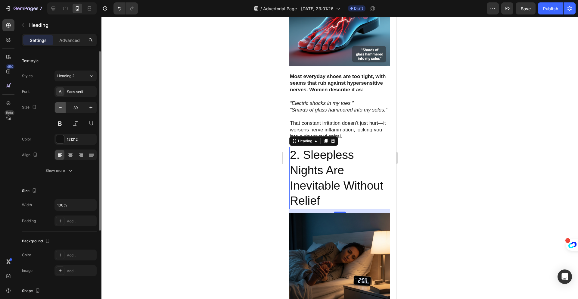
click at [58, 109] on icon "button" at bounding box center [60, 108] width 6 height 6
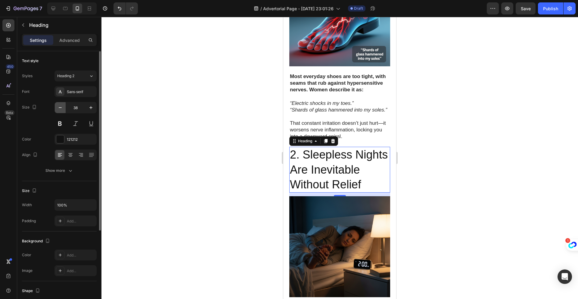
click at [58, 109] on icon "button" at bounding box center [60, 108] width 6 height 6
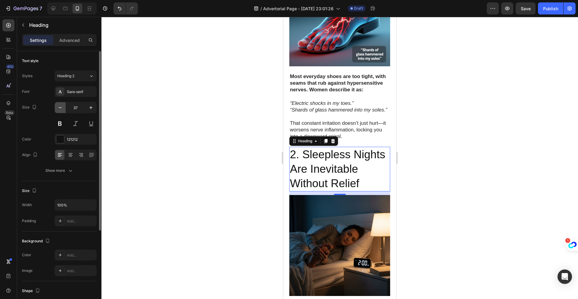
click at [58, 109] on icon "button" at bounding box center [60, 108] width 6 height 6
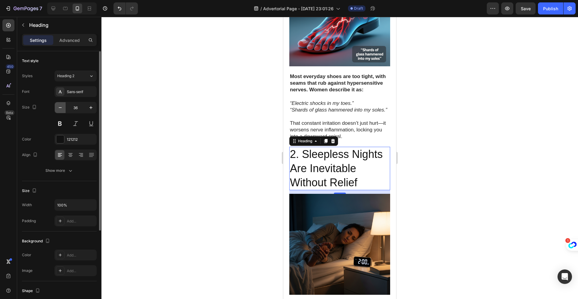
click at [58, 109] on icon "button" at bounding box center [60, 108] width 6 height 6
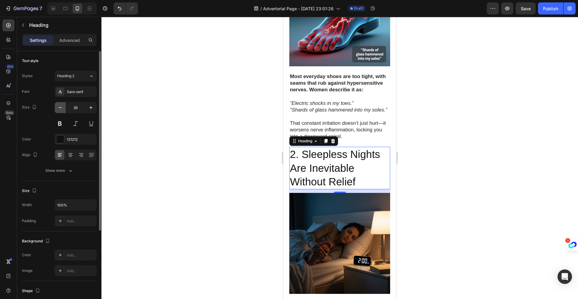
click at [58, 109] on icon "button" at bounding box center [60, 108] width 6 height 6
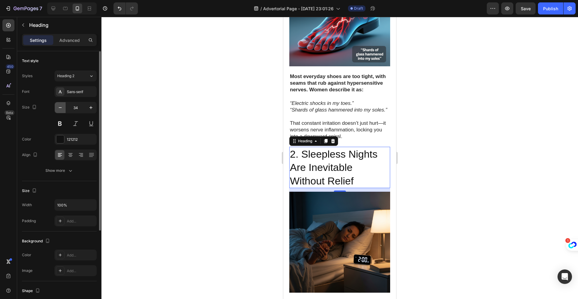
click at [58, 109] on icon "button" at bounding box center [60, 108] width 6 height 6
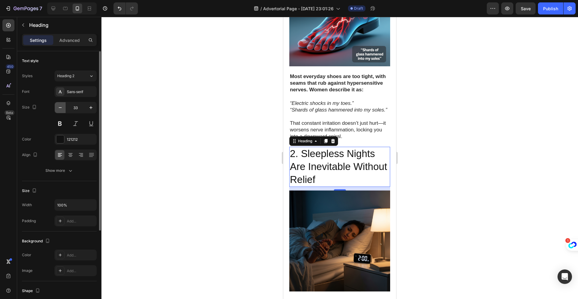
click at [58, 109] on icon "button" at bounding box center [60, 108] width 6 height 6
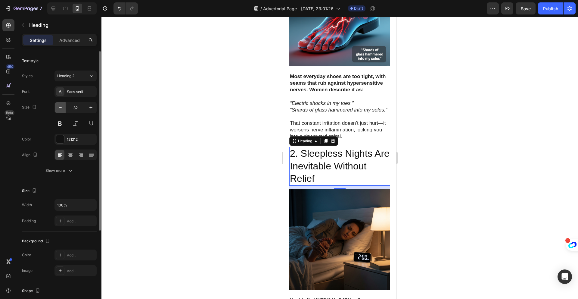
click at [58, 109] on icon "button" at bounding box center [60, 108] width 6 height 6
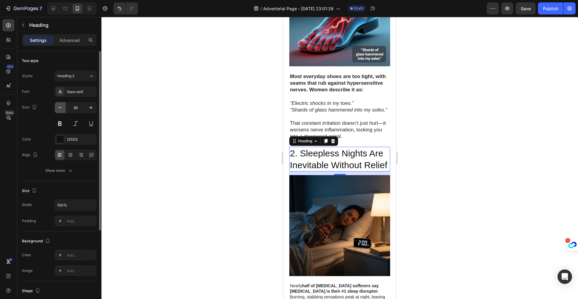
click at [58, 109] on icon "button" at bounding box center [60, 108] width 6 height 6
type input "29"
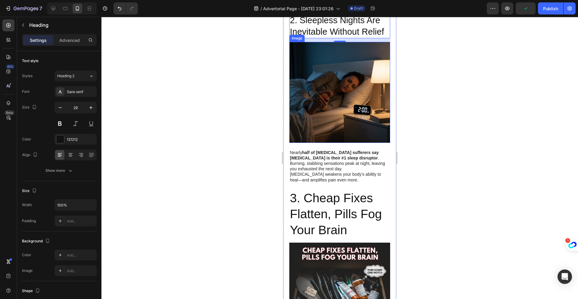
scroll to position [476, 0]
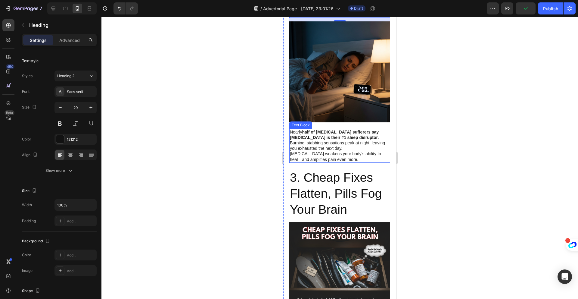
click at [332, 151] on p "[MEDICAL_DATA] weakens your body’s ability to heal—and amplifies pain even more." at bounding box center [340, 156] width 100 height 11
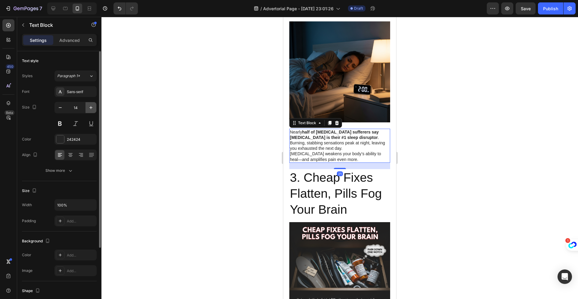
click at [88, 109] on icon "button" at bounding box center [91, 108] width 6 height 6
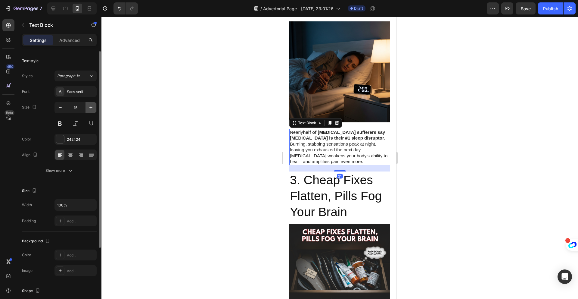
click at [88, 109] on icon "button" at bounding box center [91, 108] width 6 height 6
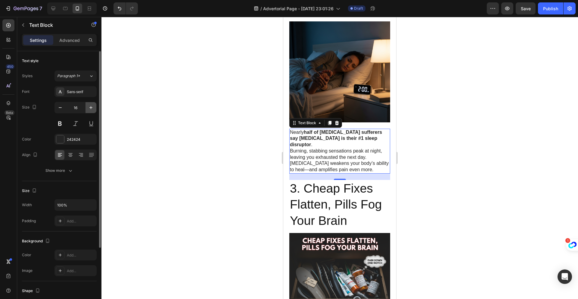
click at [88, 109] on icon "button" at bounding box center [91, 108] width 6 height 6
type input "17"
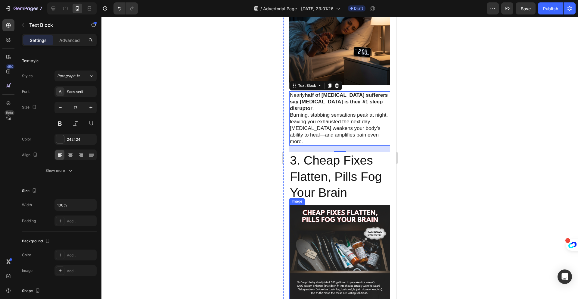
scroll to position [513, 0]
click at [353, 164] on h2 "3. Cheap Fixes Flatten, Pills Fog Your Brain" at bounding box center [339, 176] width 101 height 49
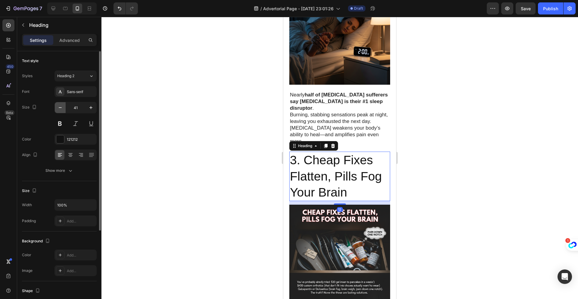
click at [59, 110] on icon "button" at bounding box center [60, 108] width 6 height 6
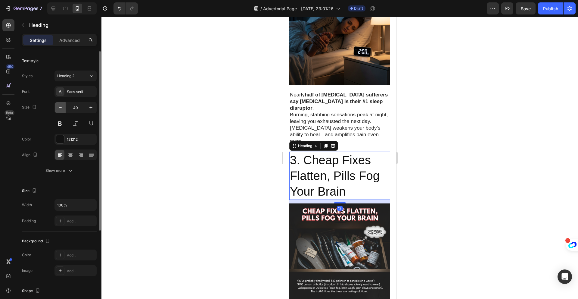
click at [59, 110] on icon "button" at bounding box center [60, 108] width 6 height 6
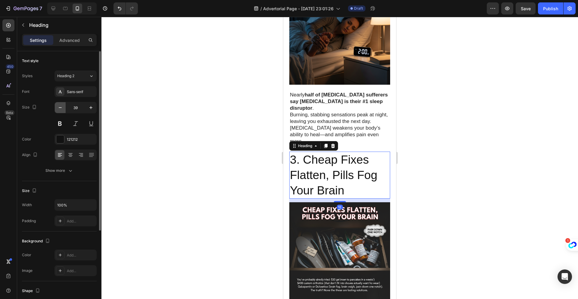
click at [59, 110] on icon "button" at bounding box center [60, 108] width 6 height 6
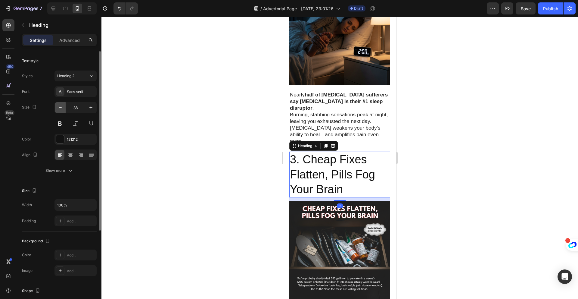
click at [59, 110] on icon "button" at bounding box center [60, 108] width 6 height 6
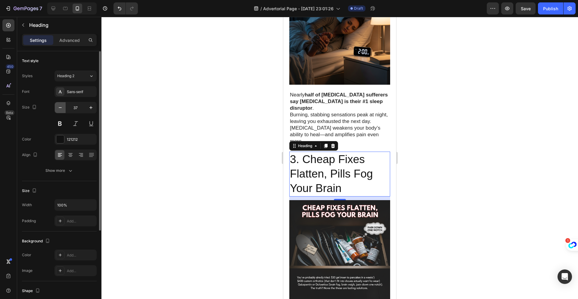
click at [59, 110] on icon "button" at bounding box center [60, 108] width 6 height 6
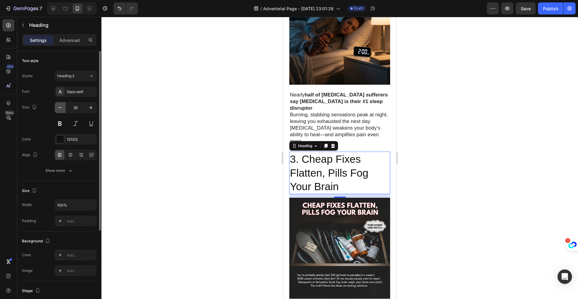
click at [59, 110] on icon "button" at bounding box center [60, 108] width 6 height 6
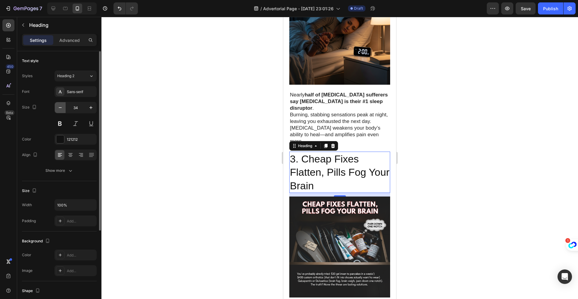
click at [59, 110] on icon "button" at bounding box center [60, 108] width 6 height 6
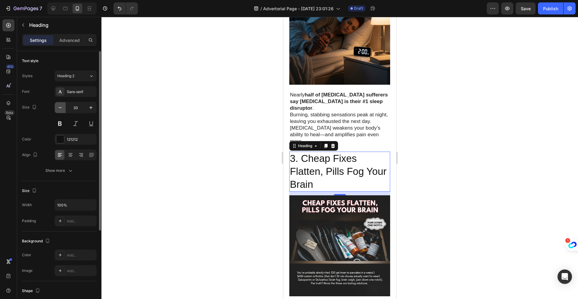
click at [59, 110] on icon "button" at bounding box center [60, 108] width 6 height 6
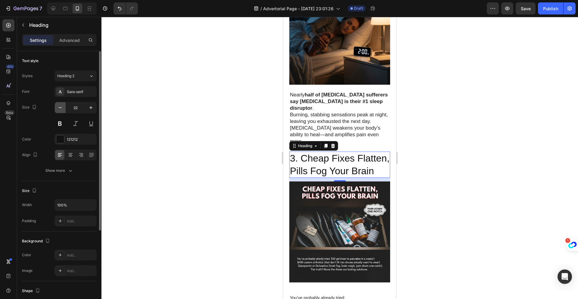
click at [59, 110] on icon "button" at bounding box center [60, 108] width 6 height 6
type input "30"
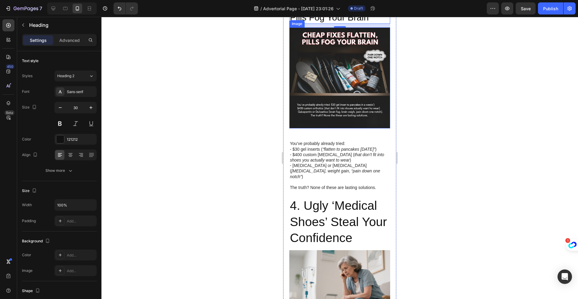
scroll to position [697, 0]
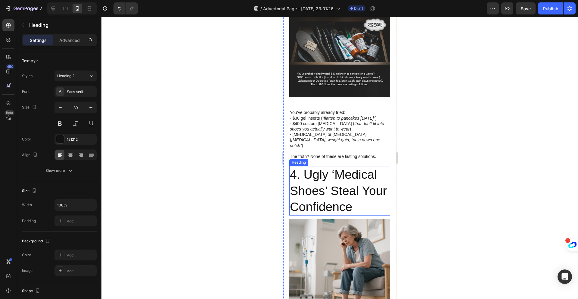
click at [328, 166] on h2 "4. Ugly ‘Medical Shoes’ Steal Your Confidence" at bounding box center [339, 190] width 101 height 49
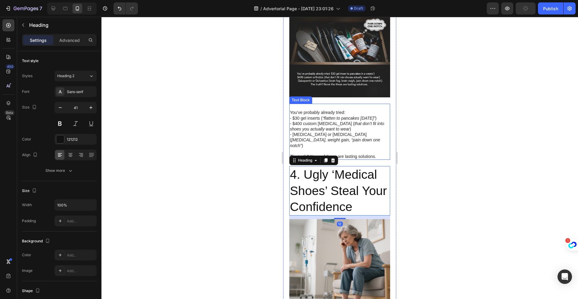
click at [336, 132] on p "- [MEDICAL_DATA] or [MEDICAL_DATA] ( [MEDICAL_DATA], weight gain, “pain down on…" at bounding box center [340, 143] width 100 height 22
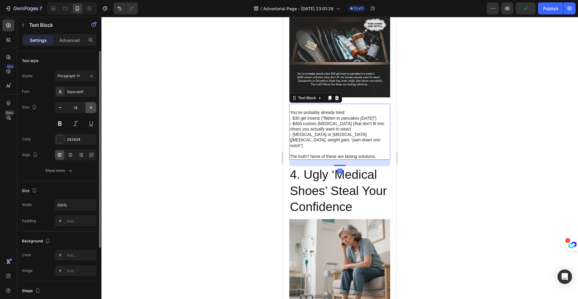
click at [91, 107] on icon "button" at bounding box center [91, 108] width 6 height 6
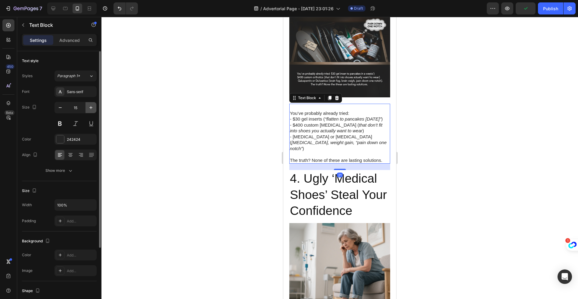
click at [91, 107] on icon "button" at bounding box center [91, 108] width 6 height 6
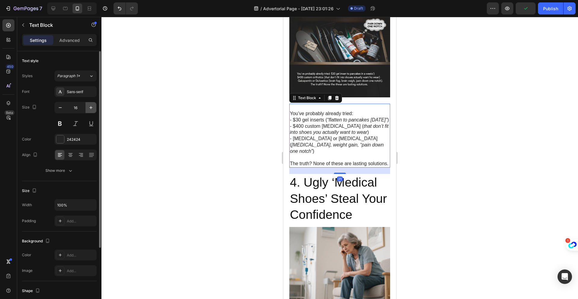
type input "17"
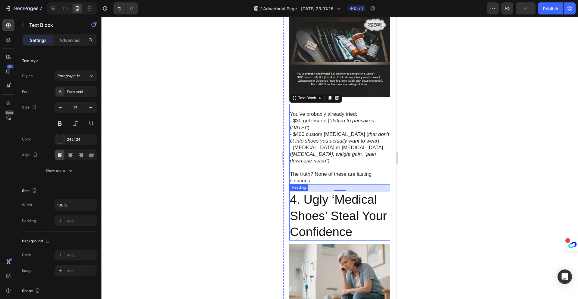
click at [328, 191] on h2 "4. Ugly ‘Medical Shoes’ Steal Your Confidence" at bounding box center [339, 215] width 101 height 49
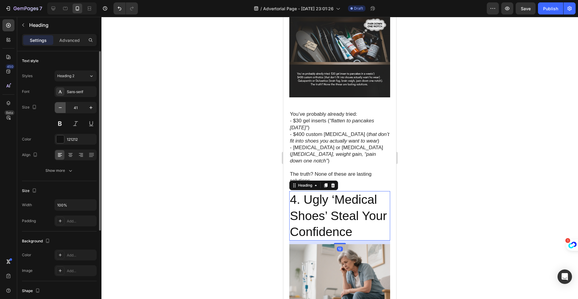
click at [60, 111] on button "button" at bounding box center [60, 107] width 11 height 11
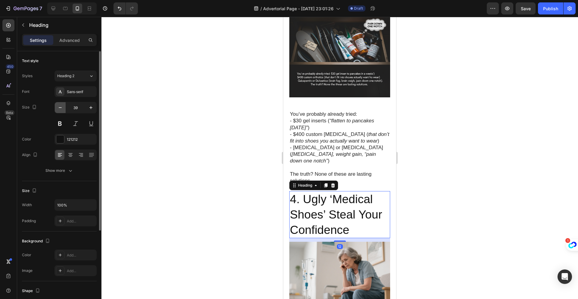
click at [60, 111] on button "button" at bounding box center [60, 107] width 11 height 11
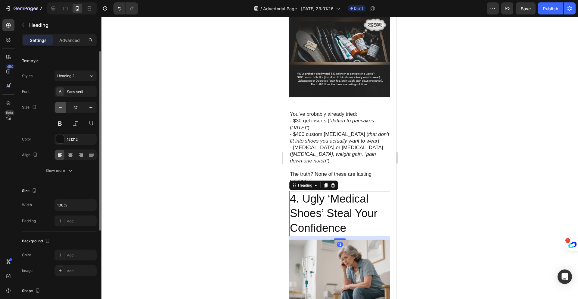
click at [60, 111] on button "button" at bounding box center [60, 107] width 11 height 11
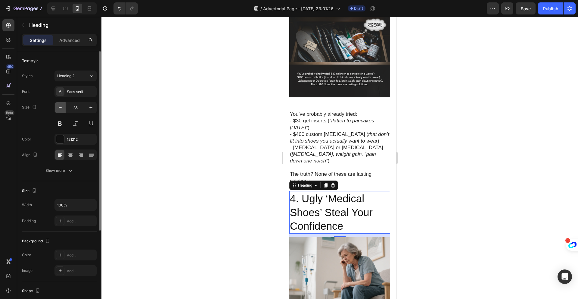
click at [60, 111] on button "button" at bounding box center [60, 107] width 11 height 11
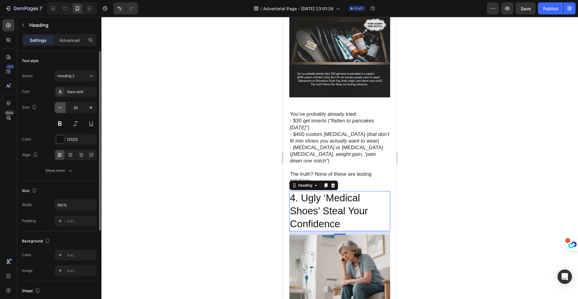
click at [60, 111] on button "button" at bounding box center [60, 107] width 11 height 11
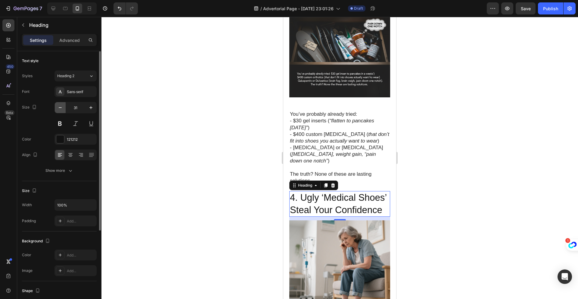
click at [60, 111] on button "button" at bounding box center [60, 107] width 11 height 11
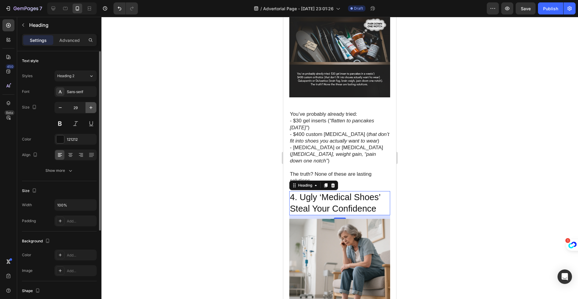
click at [88, 109] on icon "button" at bounding box center [91, 108] width 6 height 6
type input "30"
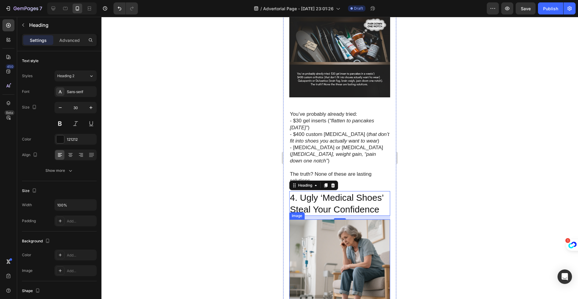
scroll to position [817, 0]
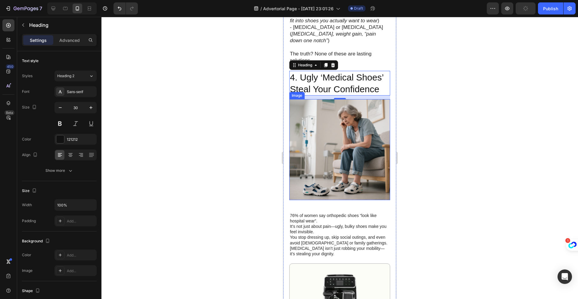
click at [335, 224] on p "It’s not just about pain—ugly, bulky shoes make you feel invisible. You stop dr…" at bounding box center [340, 235] width 100 height 22
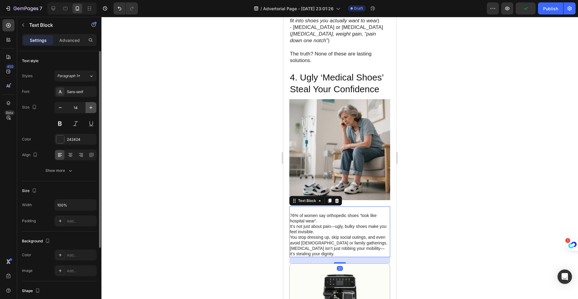
click at [91, 109] on icon "button" at bounding box center [91, 108] width 6 height 6
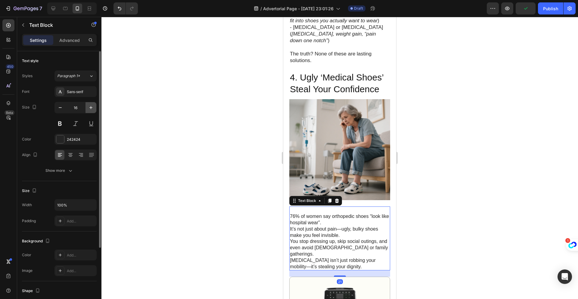
click at [91, 109] on icon "button" at bounding box center [91, 108] width 6 height 6
type input "17"
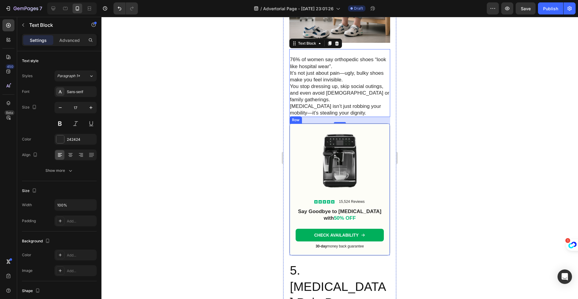
scroll to position [974, 0]
click at [373, 229] on link "CHECK AVAILABILITY" at bounding box center [340, 235] width 88 height 13
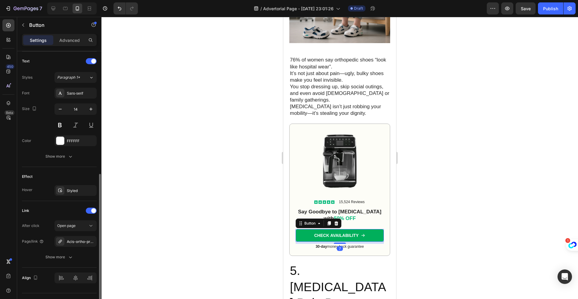
scroll to position [40, 0]
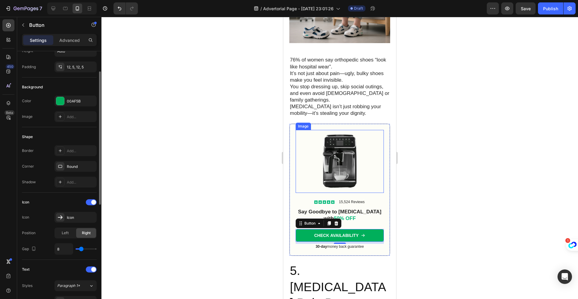
click at [341, 130] on img at bounding box center [340, 161] width 88 height 63
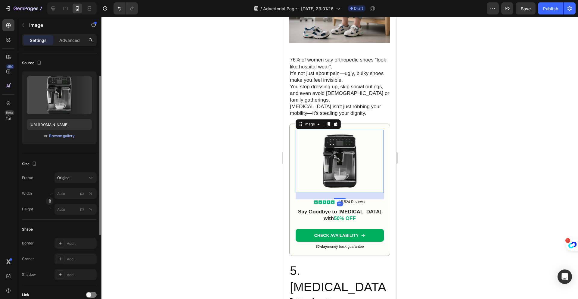
scroll to position [0, 0]
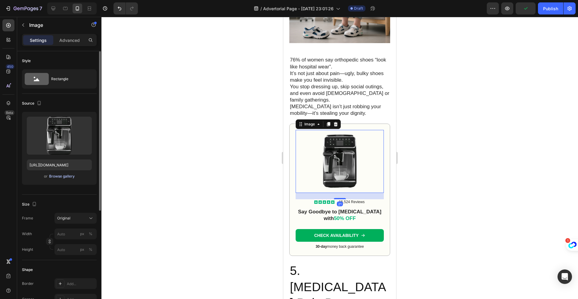
click at [61, 177] on div "Browse gallery" at bounding box center [62, 175] width 26 height 5
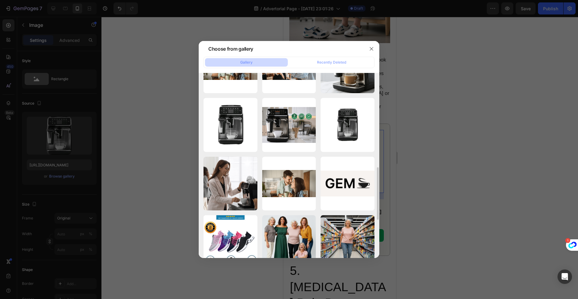
scroll to position [382, 0]
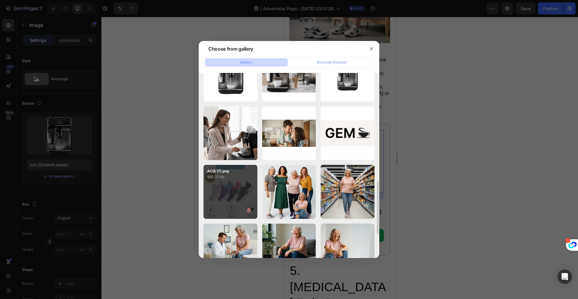
click at [228, 195] on div "ACIS (7).png 845.07 kb" at bounding box center [231, 192] width 54 height 54
type input "[URL][DOMAIN_NAME]"
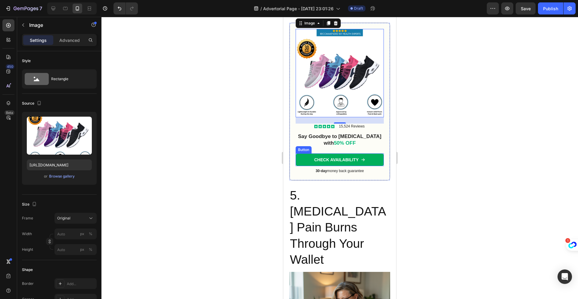
scroll to position [1080, 0]
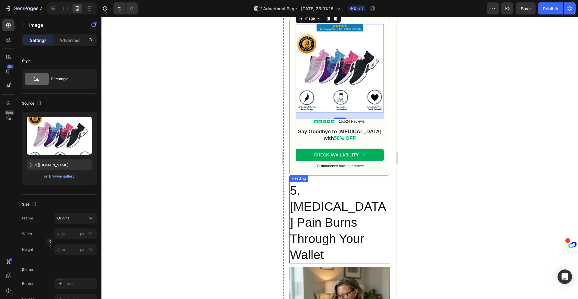
click at [350, 182] on h2 "5. [MEDICAL_DATA] Pain Burns Through Your Wallet" at bounding box center [339, 222] width 101 height 81
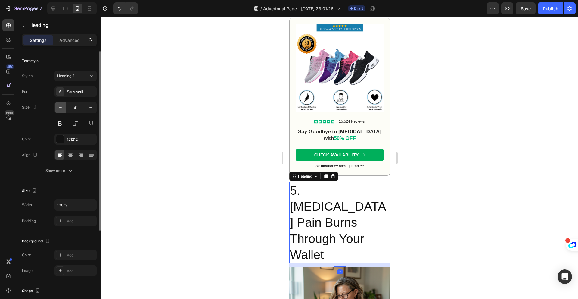
click at [58, 109] on icon "button" at bounding box center [60, 108] width 6 height 6
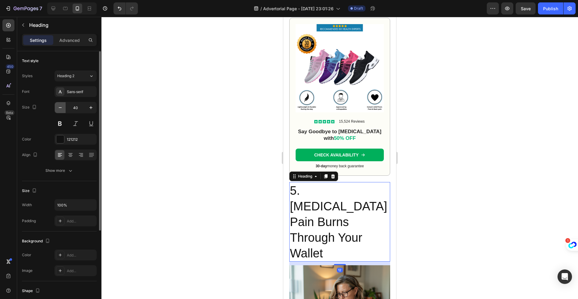
click at [58, 109] on icon "button" at bounding box center [60, 108] width 6 height 6
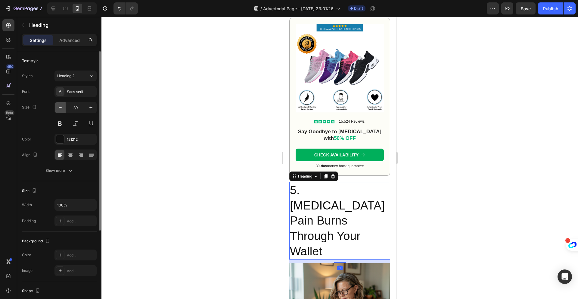
click at [58, 109] on icon "button" at bounding box center [60, 108] width 6 height 6
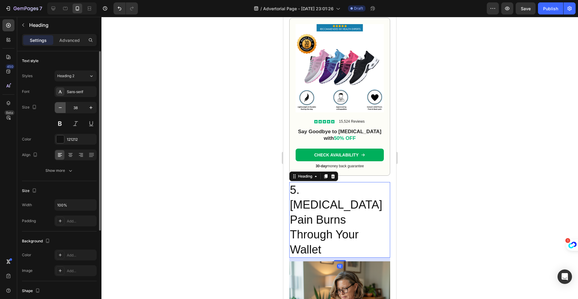
click at [58, 109] on icon "button" at bounding box center [60, 108] width 6 height 6
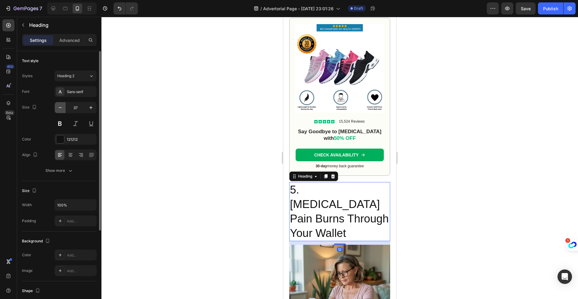
click at [58, 109] on icon "button" at bounding box center [60, 108] width 6 height 6
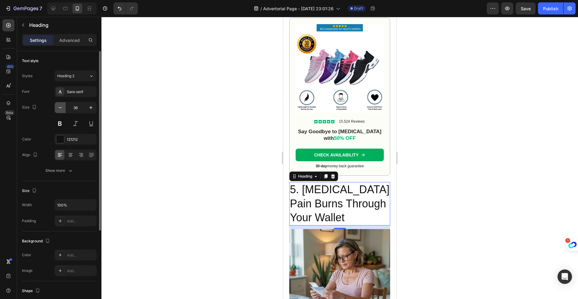
click at [58, 109] on icon "button" at bounding box center [60, 108] width 6 height 6
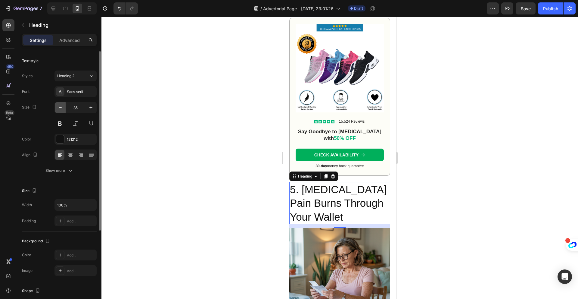
click at [58, 109] on icon "button" at bounding box center [60, 108] width 6 height 6
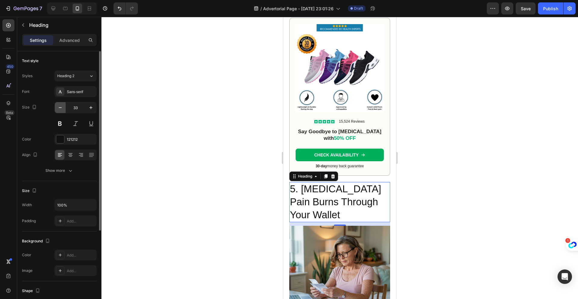
click at [58, 109] on icon "button" at bounding box center [60, 108] width 6 height 6
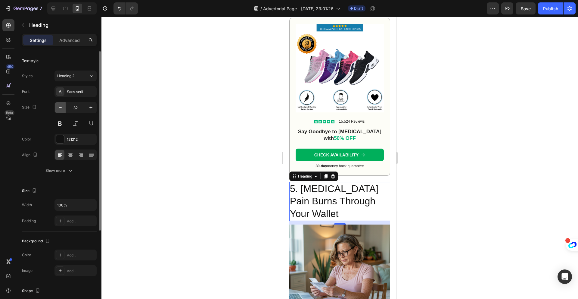
click at [58, 109] on icon "button" at bounding box center [60, 108] width 6 height 6
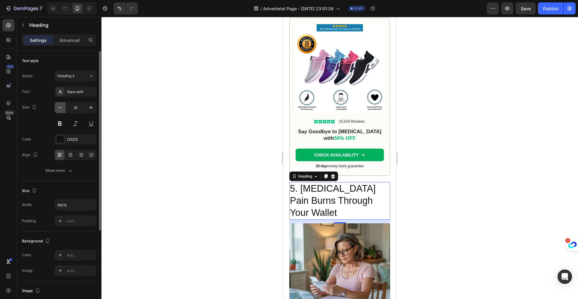
click at [58, 109] on icon "button" at bounding box center [60, 108] width 6 height 6
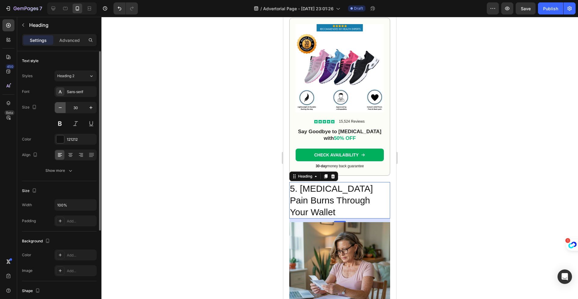
click at [58, 109] on icon "button" at bounding box center [60, 108] width 6 height 6
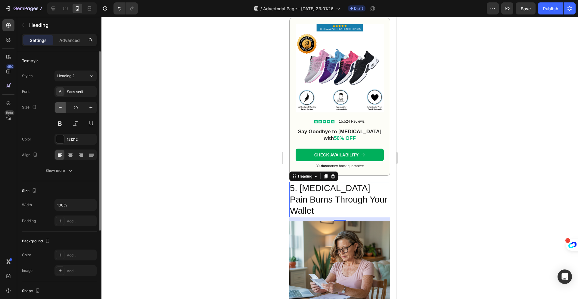
click at [58, 109] on icon "button" at bounding box center [60, 108] width 6 height 6
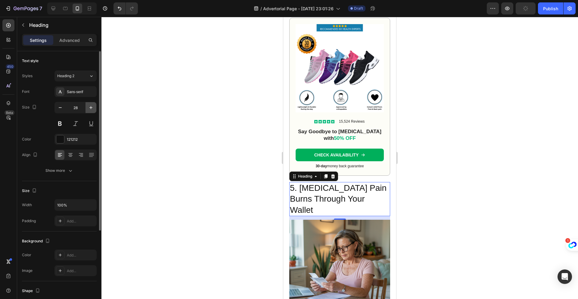
click at [89, 108] on icon "button" at bounding box center [91, 108] width 6 height 6
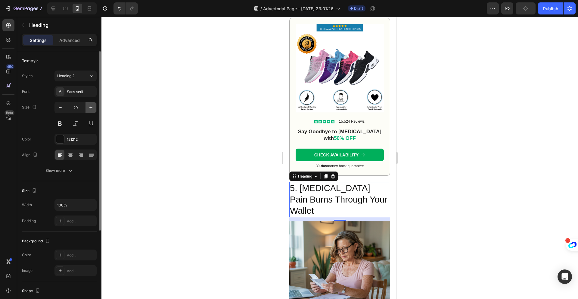
click at [89, 108] on icon "button" at bounding box center [91, 108] width 6 height 6
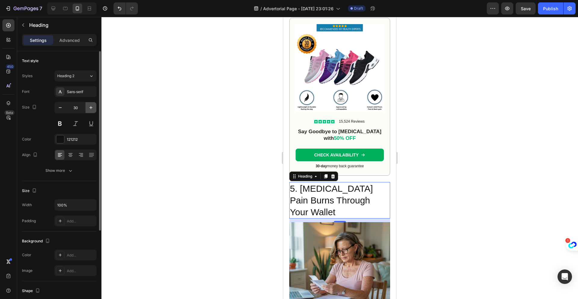
type input "31"
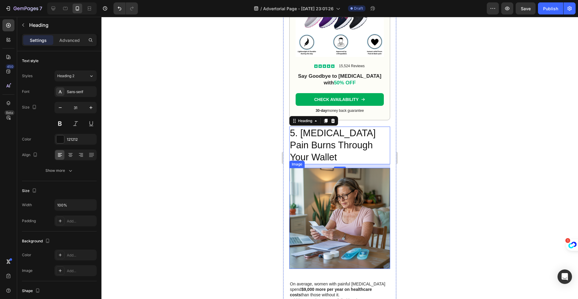
scroll to position [1144, 0]
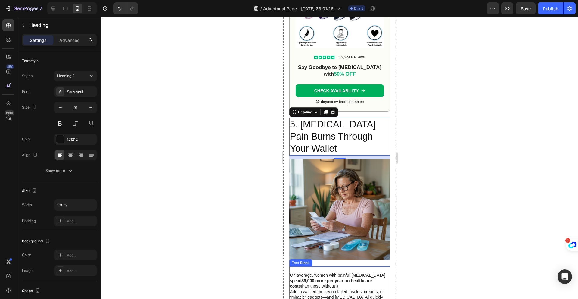
click at [338, 267] on p "On average, women with painful [MEDICAL_DATA] spend $9,000 more per year on hea…" at bounding box center [340, 278] width 100 height 22
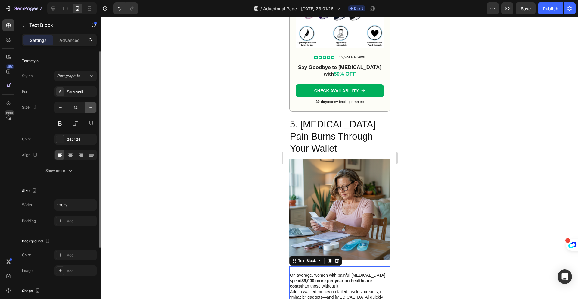
click at [92, 108] on icon "button" at bounding box center [91, 108] width 6 height 6
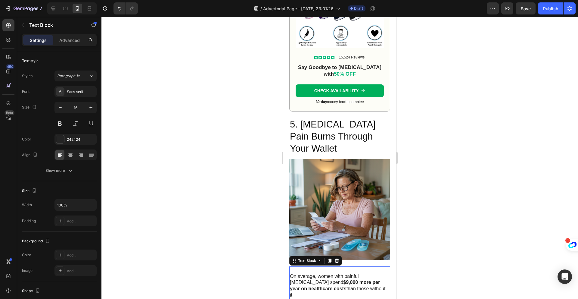
type input "17"
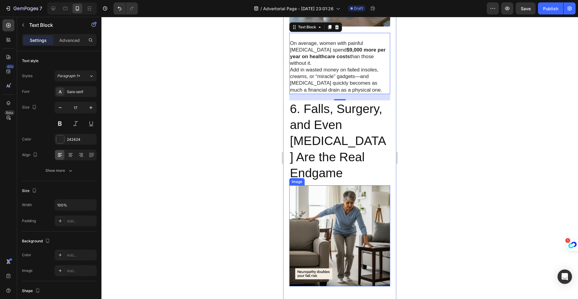
scroll to position [1377, 0]
click at [326, 100] on h2 "6. Falls, Surgery, and Even [MEDICAL_DATA] Are the Real Endgame" at bounding box center [339, 140] width 101 height 81
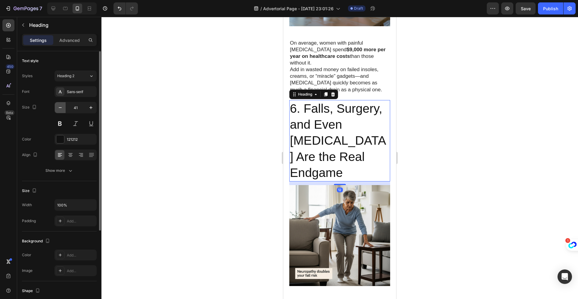
click at [61, 108] on icon "button" at bounding box center [60, 108] width 6 height 6
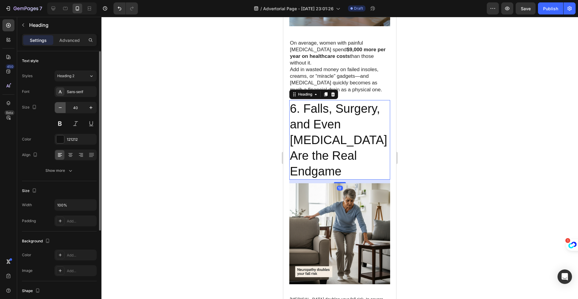
click at [61, 108] on icon "button" at bounding box center [60, 108] width 6 height 6
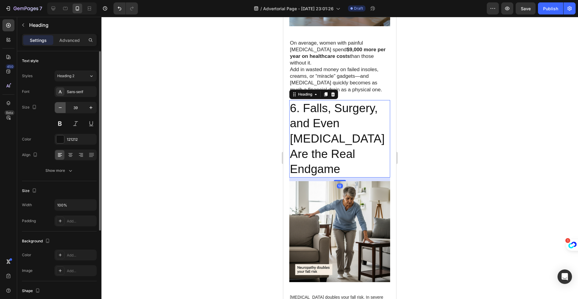
click at [61, 108] on icon "button" at bounding box center [60, 108] width 6 height 6
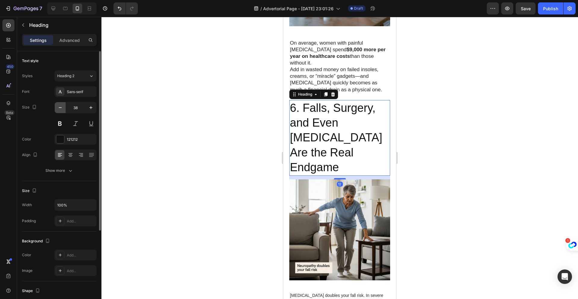
click at [61, 108] on icon "button" at bounding box center [60, 108] width 6 height 6
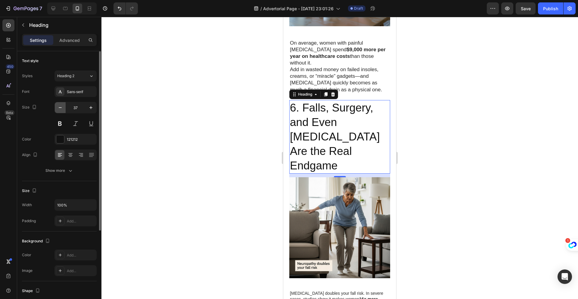
click at [61, 108] on icon "button" at bounding box center [60, 108] width 6 height 6
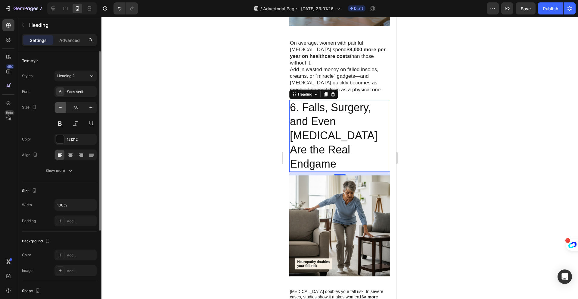
click at [61, 108] on icon "button" at bounding box center [60, 108] width 6 height 6
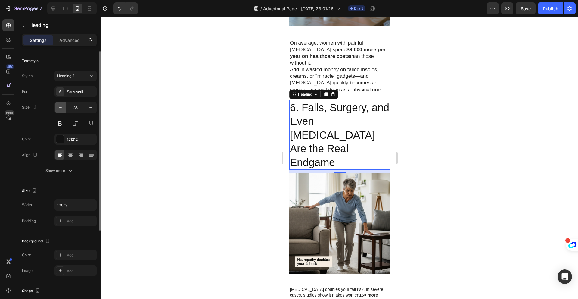
click at [61, 108] on icon "button" at bounding box center [60, 108] width 6 height 6
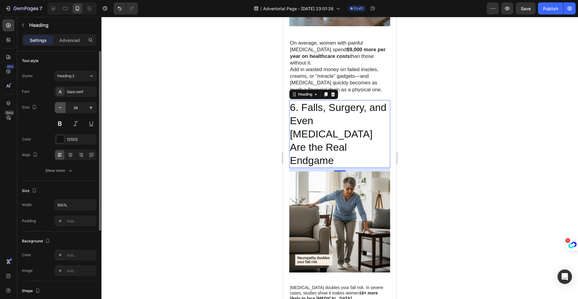
click at [61, 108] on icon "button" at bounding box center [60, 108] width 6 height 6
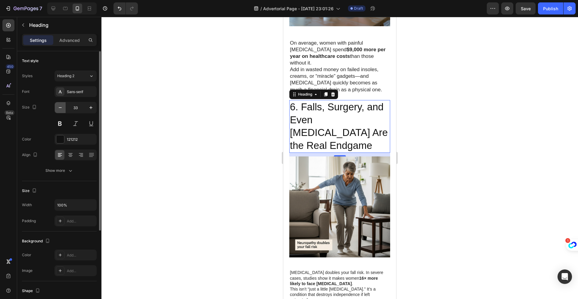
click at [61, 108] on icon "button" at bounding box center [60, 108] width 6 height 6
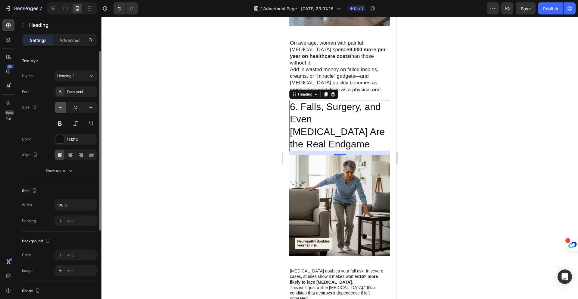
click at [61, 108] on icon "button" at bounding box center [60, 108] width 6 height 6
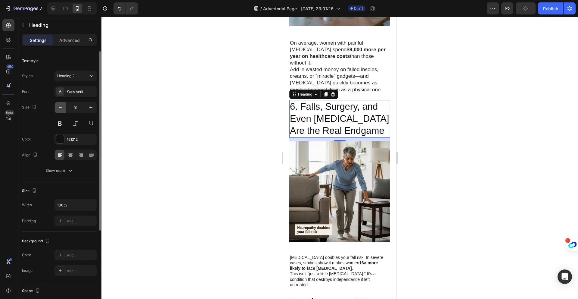
click at [61, 108] on icon "button" at bounding box center [60, 108] width 6 height 6
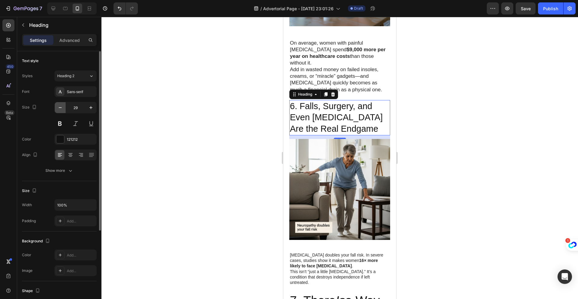
click at [61, 108] on icon "button" at bounding box center [60, 108] width 6 height 6
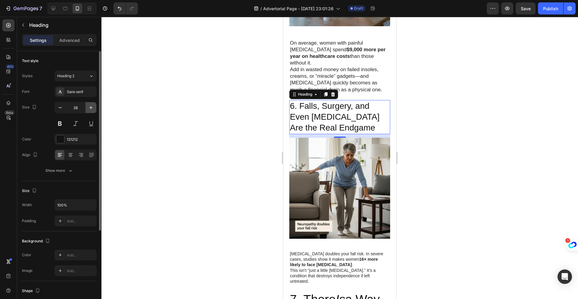
click at [90, 109] on icon "button" at bounding box center [91, 108] width 6 height 6
type input "29"
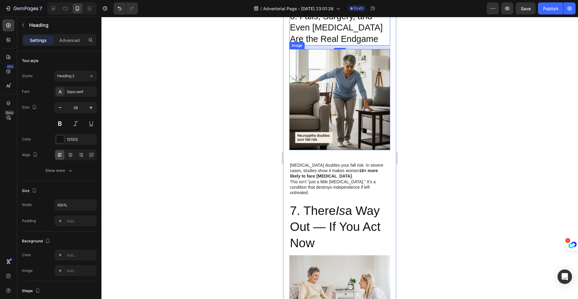
scroll to position [1481, 0]
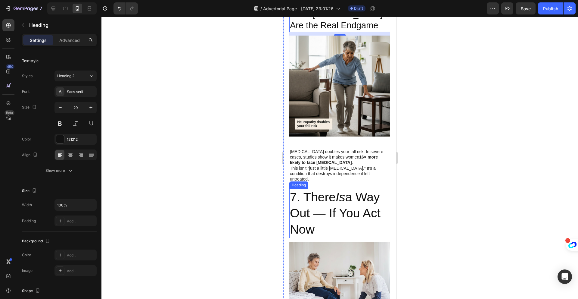
click at [336, 165] on p "This isn’t “just a little [MEDICAL_DATA].” It’s a condition that destroys indep…" at bounding box center [340, 173] width 100 height 17
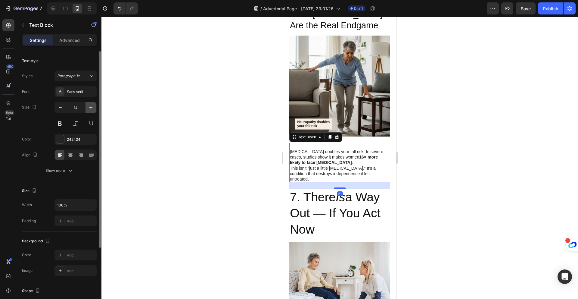
click at [92, 108] on icon "button" at bounding box center [91, 108] width 6 height 6
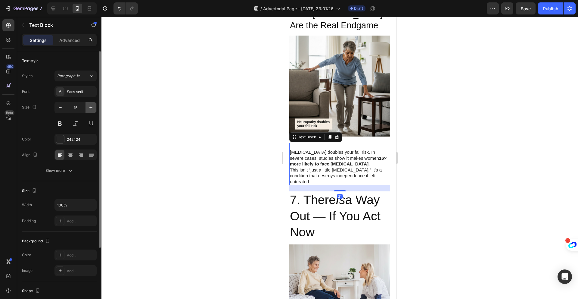
click at [92, 108] on icon "button" at bounding box center [91, 108] width 6 height 6
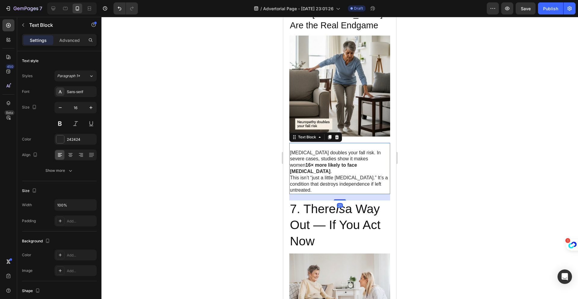
type input "17"
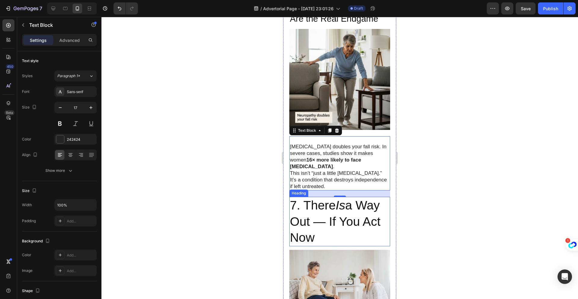
scroll to position [1490, 0]
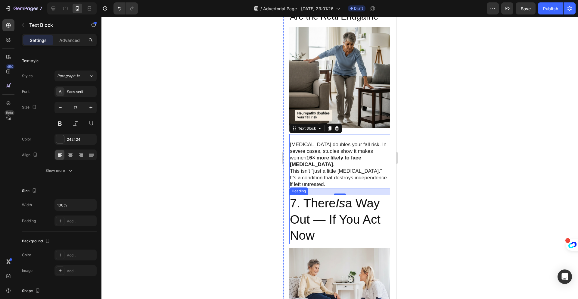
click at [336, 195] on h2 "7. There Is a Way Out — If You Act Now" at bounding box center [339, 219] width 101 height 49
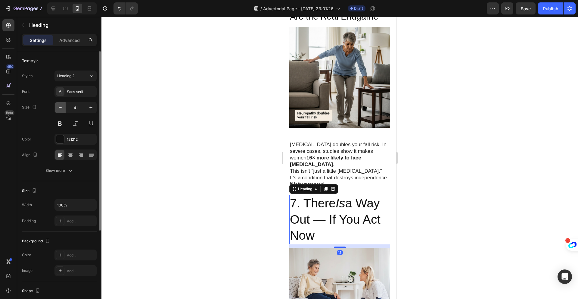
click at [58, 109] on icon "button" at bounding box center [60, 108] width 6 height 6
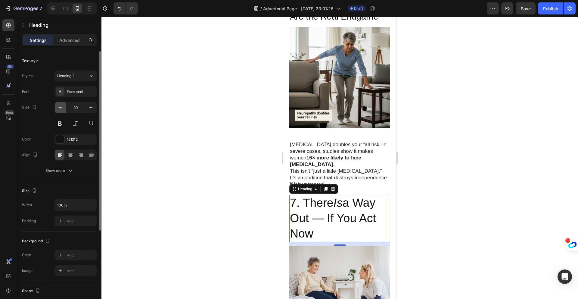
click at [58, 109] on icon "button" at bounding box center [60, 108] width 6 height 6
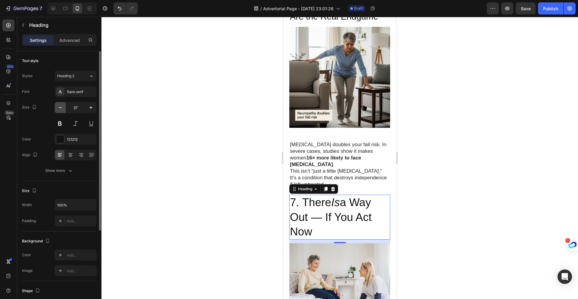
click at [58, 109] on icon "button" at bounding box center [60, 108] width 6 height 6
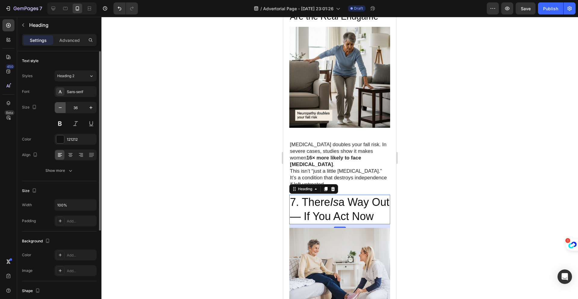
click at [58, 109] on icon "button" at bounding box center [60, 108] width 6 height 6
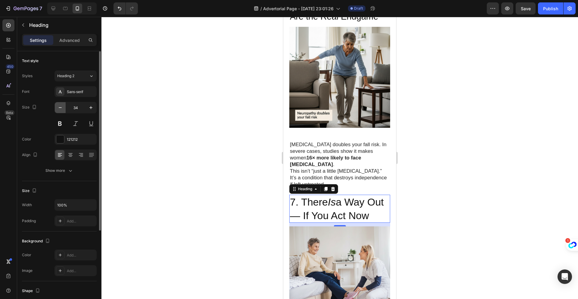
click at [58, 109] on icon "button" at bounding box center [60, 108] width 6 height 6
click at [89, 109] on icon "button" at bounding box center [91, 108] width 6 height 6
click at [88, 109] on icon "button" at bounding box center [91, 108] width 6 height 6
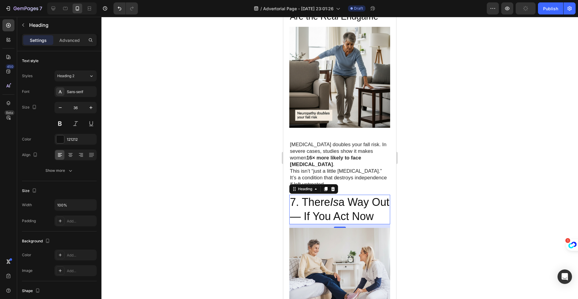
click at [349, 195] on h2 "7. There Is a Way Out — If You Act Now" at bounding box center [339, 210] width 101 height 30
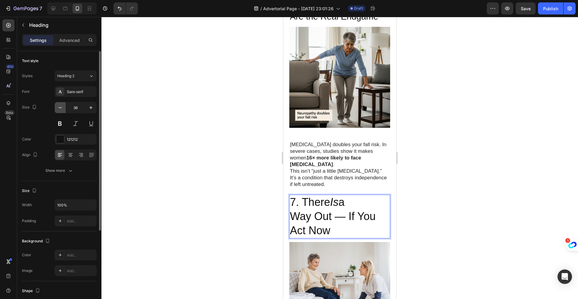
click at [60, 107] on icon "button" at bounding box center [60, 107] width 3 height 1
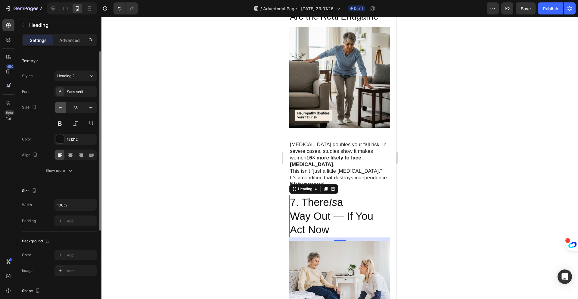
click at [60, 107] on icon "button" at bounding box center [60, 107] width 3 height 1
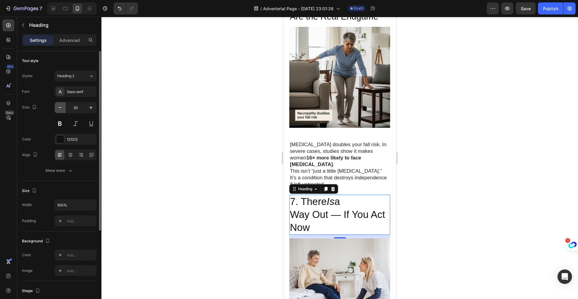
click at [60, 107] on icon "button" at bounding box center [60, 107] width 3 height 1
type input "31"
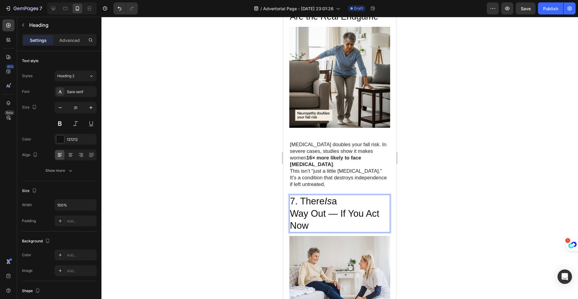
click at [293, 195] on p "7. There Is a Way Out — If You Act Now" at bounding box center [340, 213] width 100 height 36
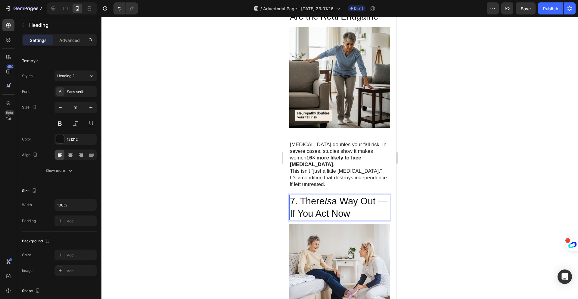
click at [457, 182] on div at bounding box center [340, 158] width 477 height 282
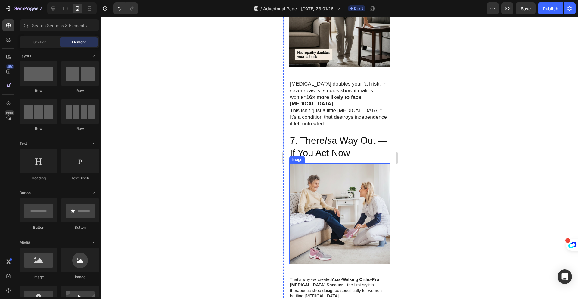
scroll to position [1618, 0]
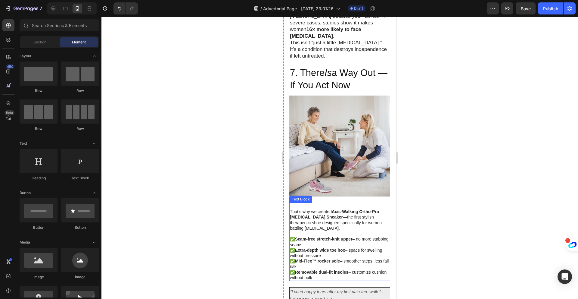
click at [344, 203] on p "That’s why we created Acis-Walking Ortho-Pro [MEDICAL_DATA] Sneaker —the first …" at bounding box center [340, 219] width 100 height 33
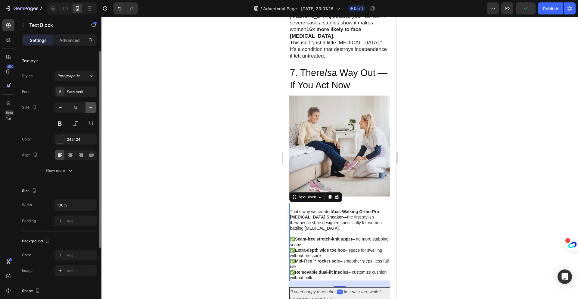
click at [91, 108] on icon "button" at bounding box center [90, 107] width 3 height 3
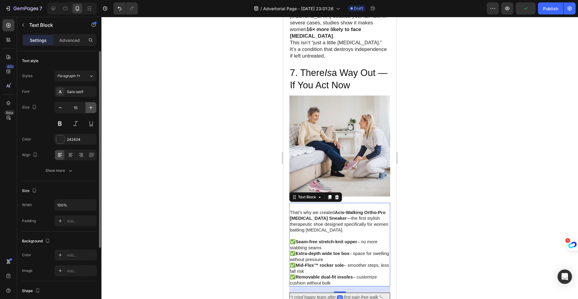
click at [91, 108] on icon "button" at bounding box center [90, 107] width 3 height 3
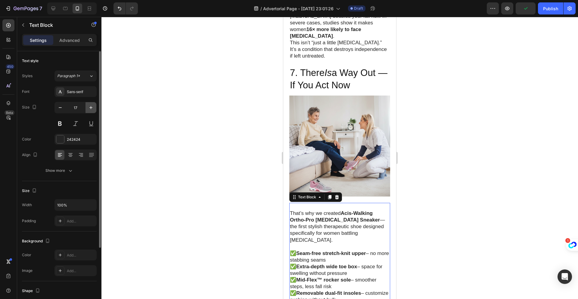
click at [91, 108] on icon "button" at bounding box center [90, 107] width 3 height 3
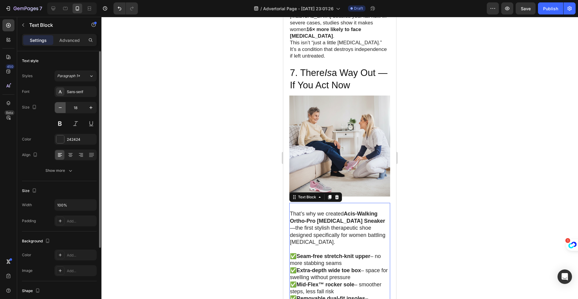
click at [58, 109] on icon "button" at bounding box center [60, 108] width 6 height 6
type input "17"
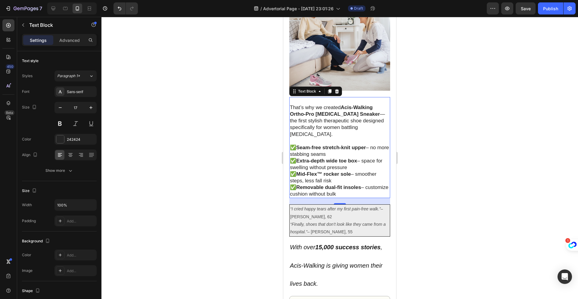
scroll to position [1725, 0]
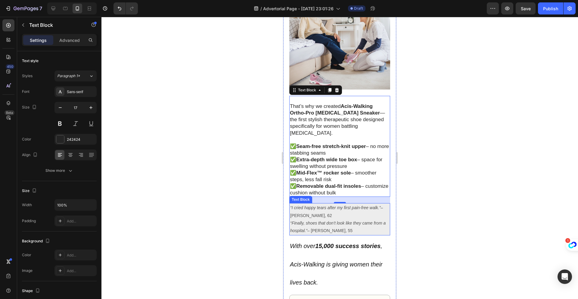
click at [357, 220] on icon "“Finally, shoes that don’t look like they came from a hospital.”" at bounding box center [337, 226] width 95 height 12
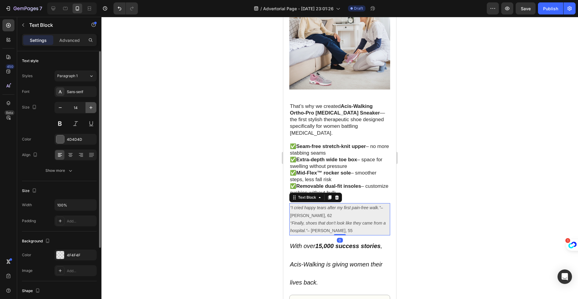
click at [90, 107] on icon "button" at bounding box center [91, 108] width 6 height 6
type input "16"
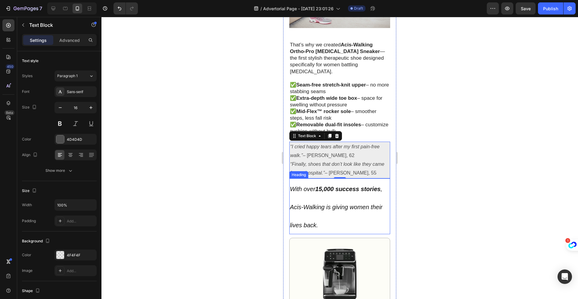
scroll to position [1859, 0]
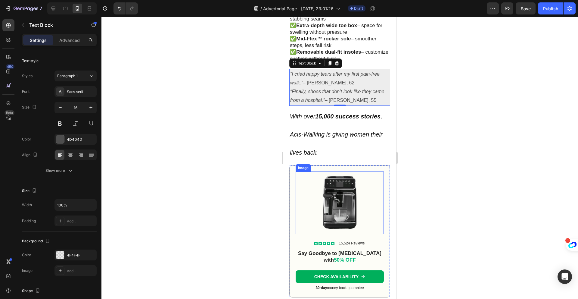
click at [339, 171] on img at bounding box center [340, 202] width 88 height 63
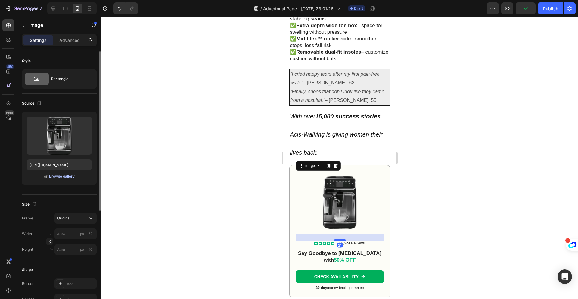
click at [62, 177] on div "Browse gallery" at bounding box center [62, 175] width 26 height 5
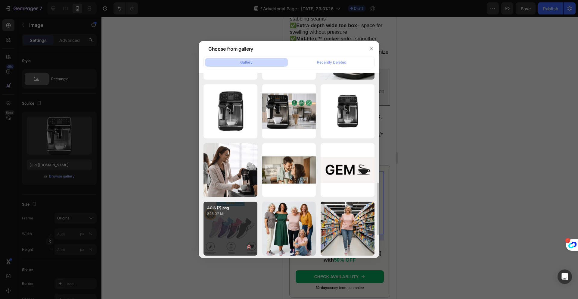
scroll to position [354, 0]
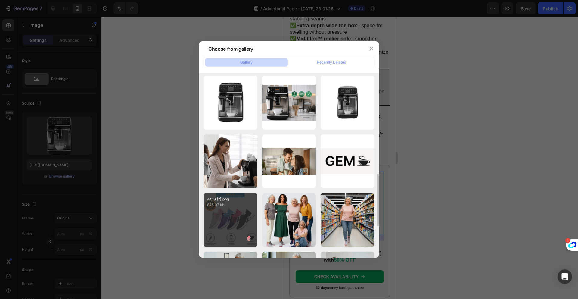
click at [239, 215] on div "ACIS (7).png 845.07 kb" at bounding box center [231, 220] width 54 height 54
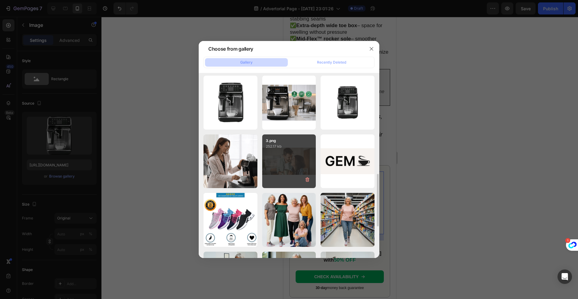
type input "[URL][DOMAIN_NAME]"
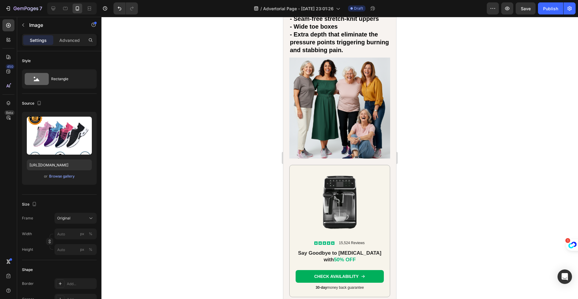
scroll to position [2721, 0]
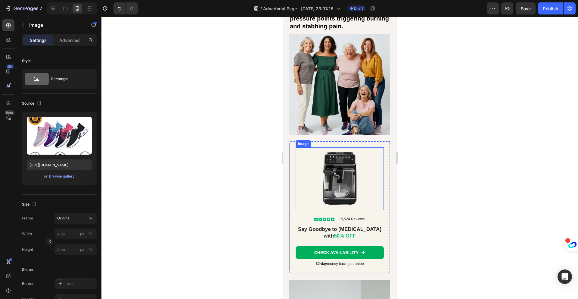
click at [345, 173] on img at bounding box center [340, 178] width 88 height 63
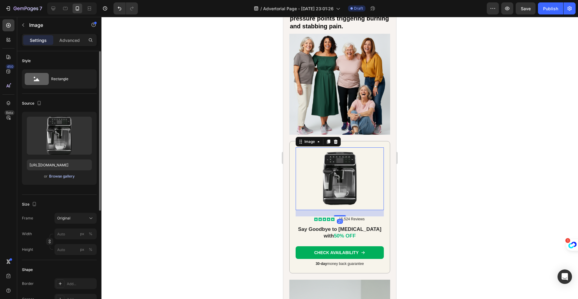
click at [56, 177] on div "Browse gallery" at bounding box center [62, 175] width 26 height 5
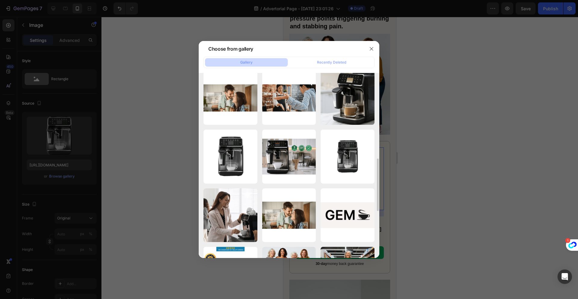
scroll to position [355, 0]
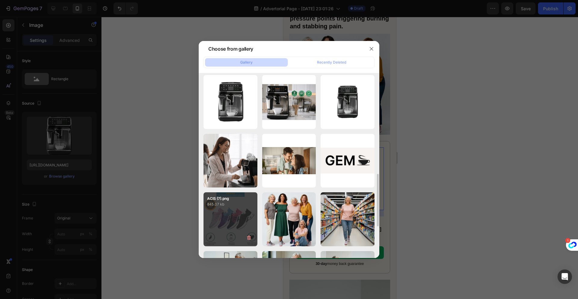
click at [229, 216] on div "ACIS (7).png 845.07 kb" at bounding box center [231, 219] width 54 height 54
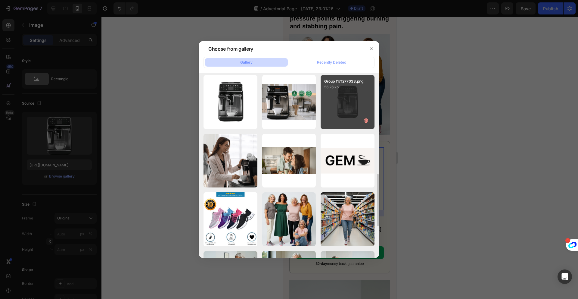
type input "[URL][DOMAIN_NAME]"
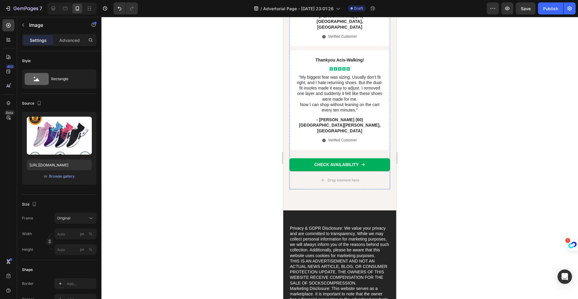
scroll to position [3625, 0]
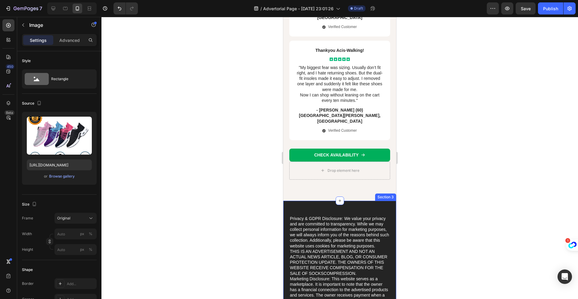
click at [383, 201] on div "Privacy & GDPR Disclosure: We value your privacy and are committed to transpare…" at bounding box center [339, 269] width 113 height 136
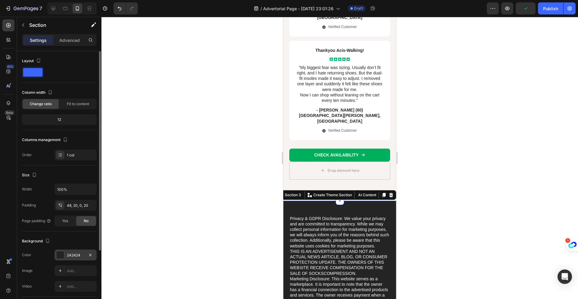
click at [62, 259] on div "242424" at bounding box center [76, 254] width 42 height 11
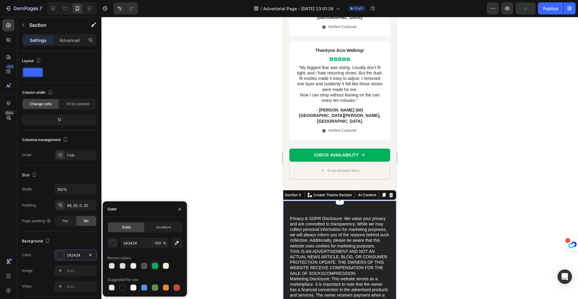
drag, startPoint x: 154, startPoint y: 266, endPoint x: 155, endPoint y: 262, distance: 4.4
click at [154, 266] on div at bounding box center [155, 266] width 6 height 6
type input "00AF5B"
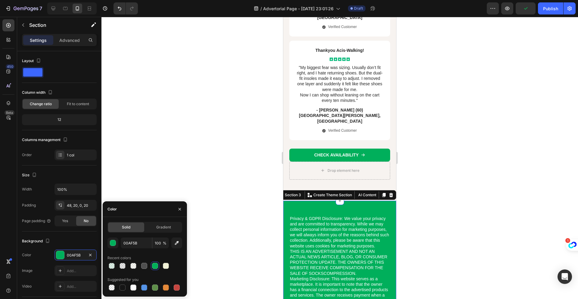
click at [186, 184] on div at bounding box center [340, 158] width 477 height 282
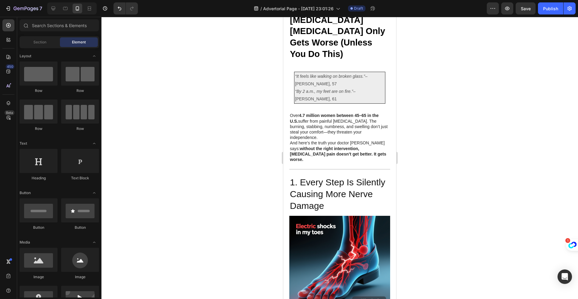
scroll to position [0, 0]
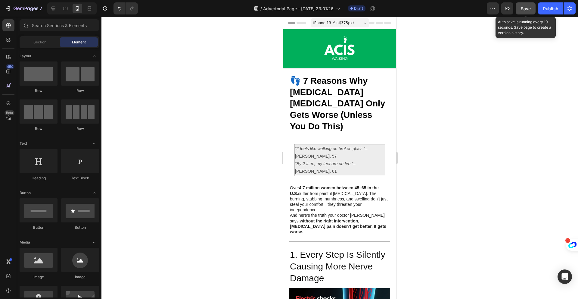
click at [523, 9] on span "Save" at bounding box center [526, 8] width 10 height 5
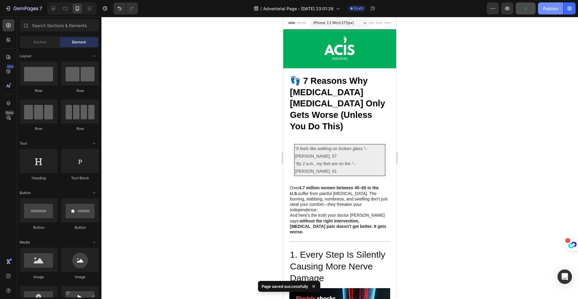
click at [548, 7] on div "Publish" at bounding box center [550, 8] width 15 height 6
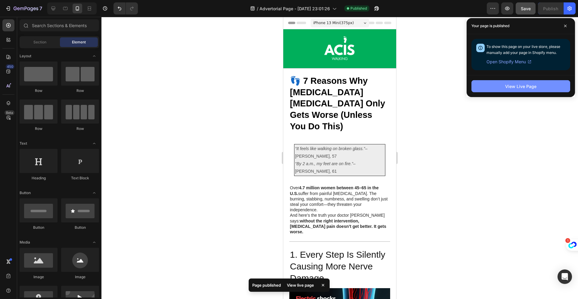
click at [526, 89] on div "View Live Page" at bounding box center [520, 86] width 31 height 6
